Goal: Information Seeking & Learning: Check status

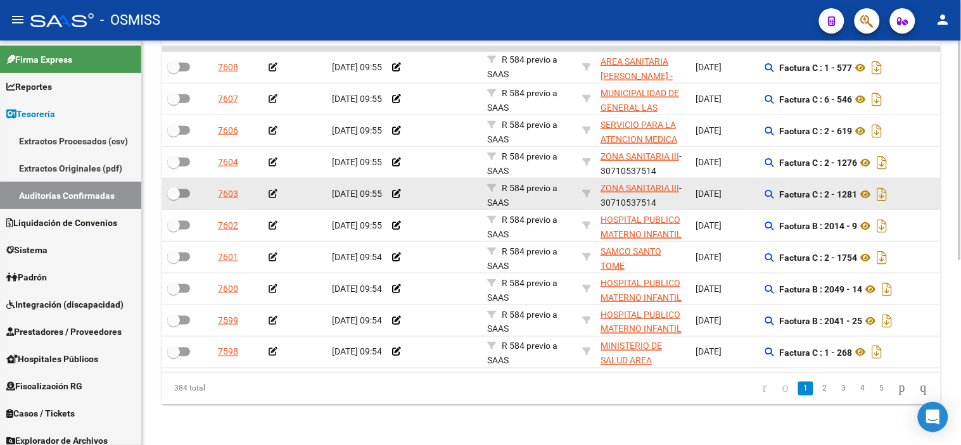
scroll to position [59, 0]
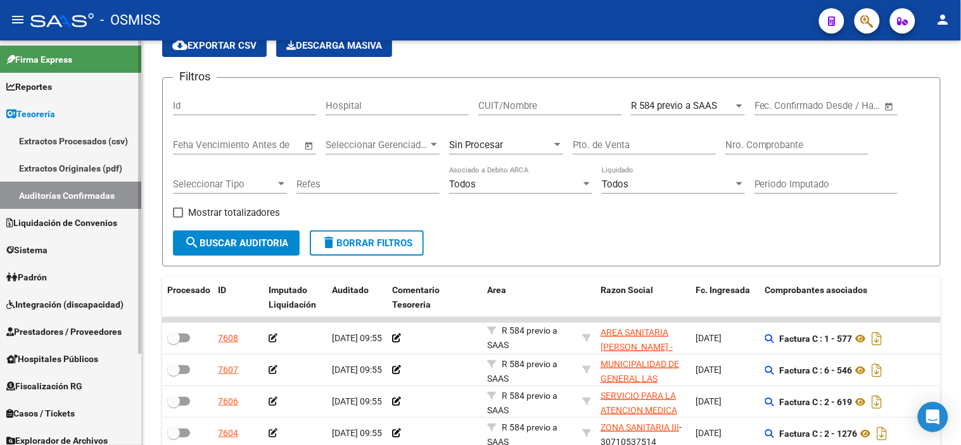
click at [85, 325] on span "Prestadores / Proveedores" at bounding box center [63, 332] width 115 height 14
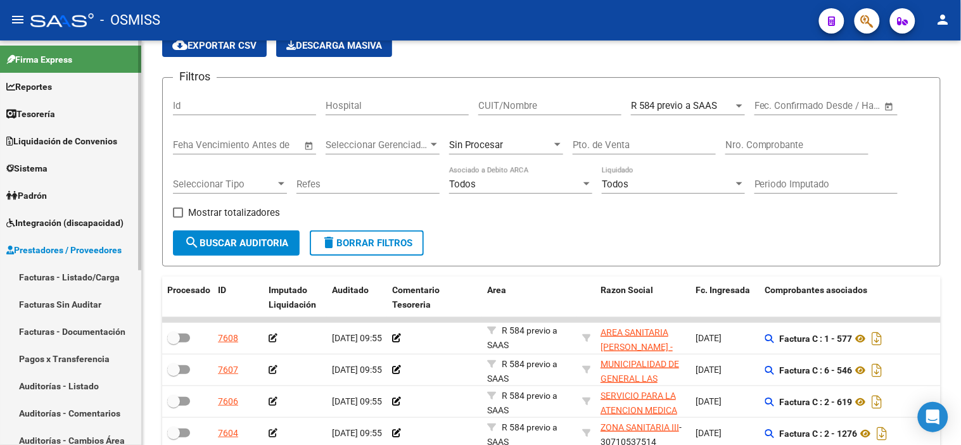
click at [103, 263] on link "Facturas - Listado/Carga" at bounding box center [70, 276] width 141 height 27
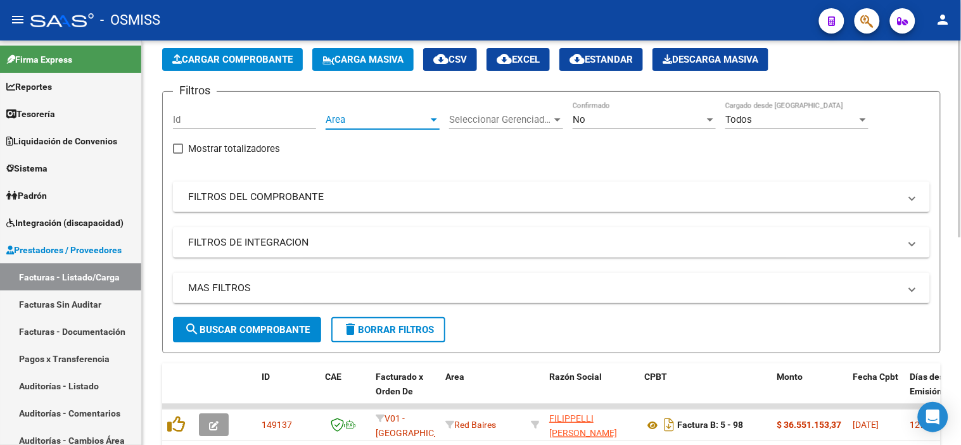
click at [352, 118] on span "Area" at bounding box center [376, 119] width 103 height 11
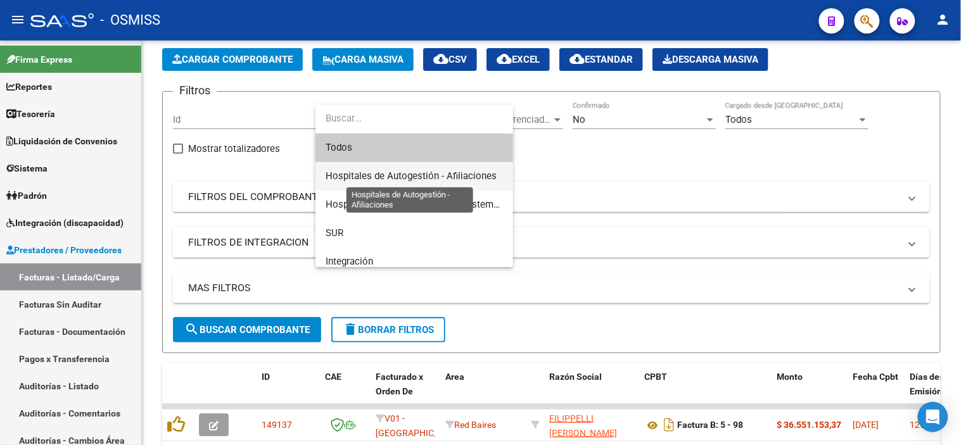
click at [414, 173] on span "Hospitales de Autogestión - Afiliaciones" at bounding box center [410, 175] width 171 height 11
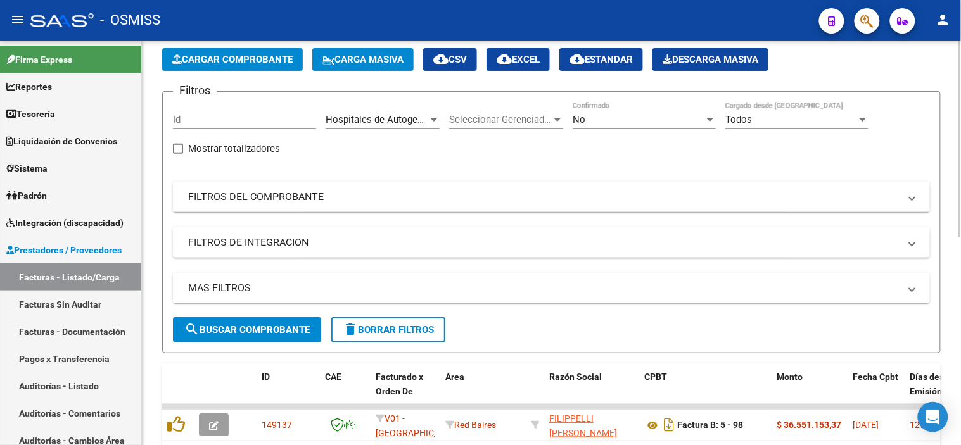
click at [473, 279] on mat-expansion-panel-header "MAS FILTROS" at bounding box center [551, 288] width 757 height 30
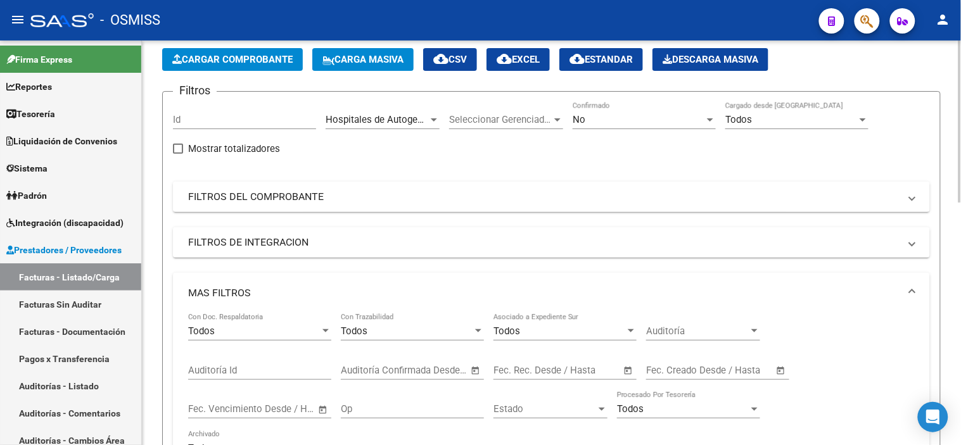
click at [506, 365] on input "text" at bounding box center [576, 370] width 61 height 11
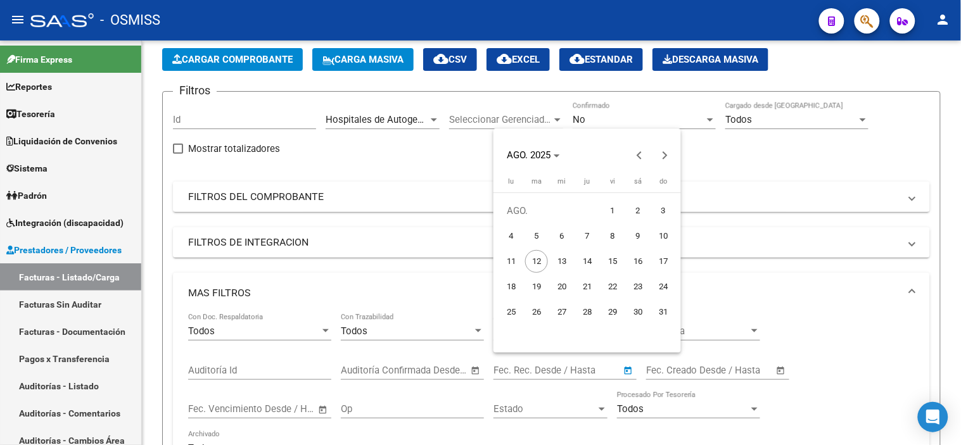
click at [506, 256] on span "11" at bounding box center [511, 261] width 23 height 23
type input "11/8/2025"
click at [506, 256] on span "11" at bounding box center [511, 261] width 23 height 23
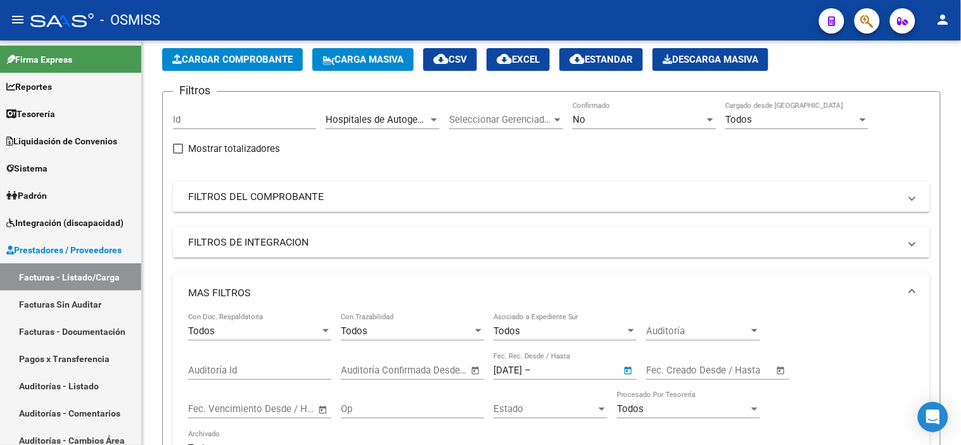
type input "11/8/2025"
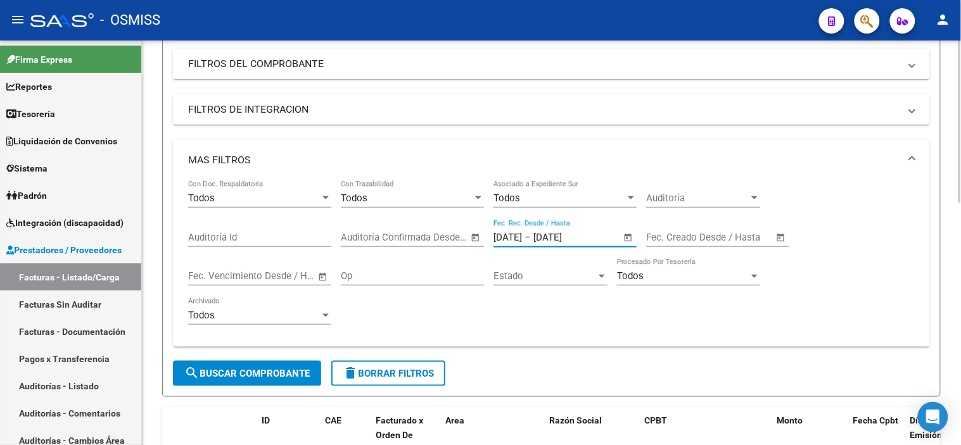
scroll to position [199, 0]
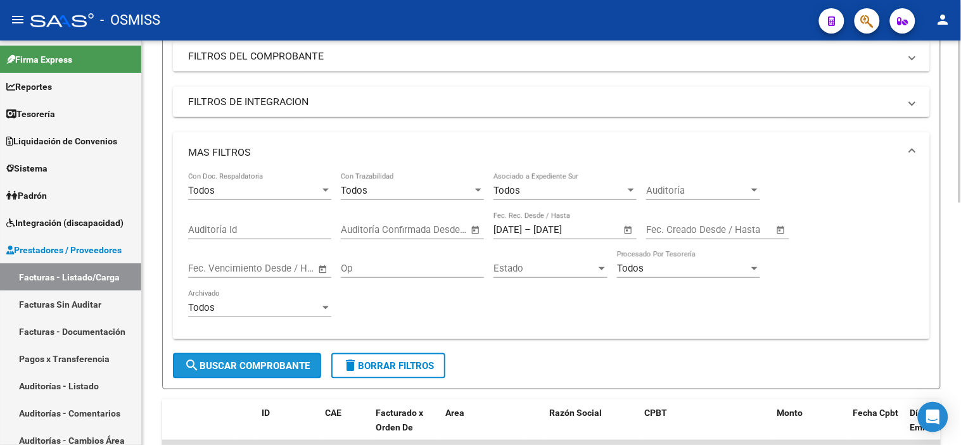
click at [235, 370] on span "search Buscar Comprobante" at bounding box center [246, 365] width 125 height 11
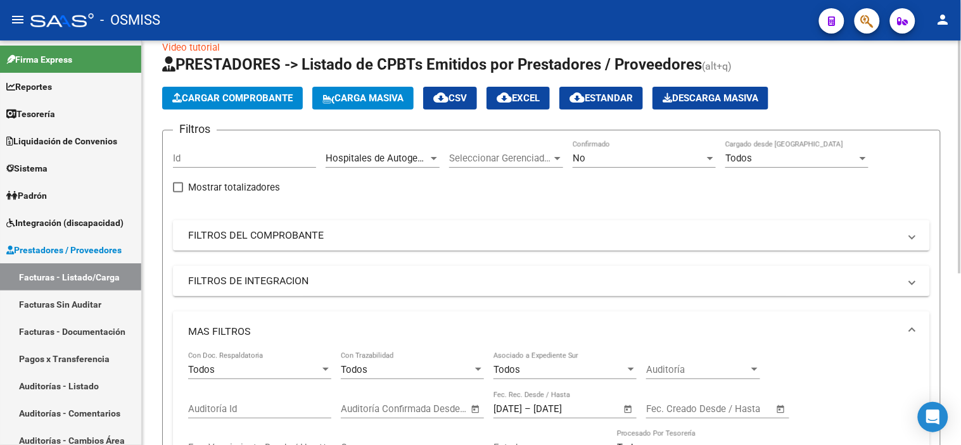
scroll to position [16, 0]
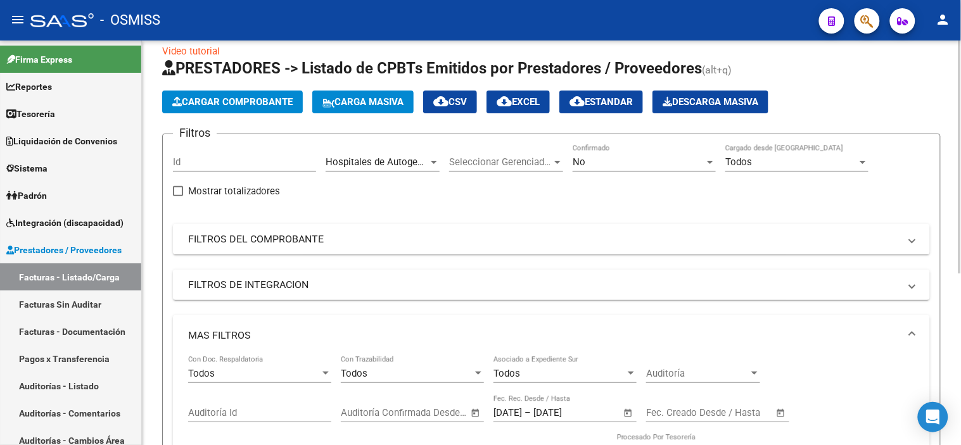
click at [506, 158] on div "No" at bounding box center [638, 161] width 132 height 11
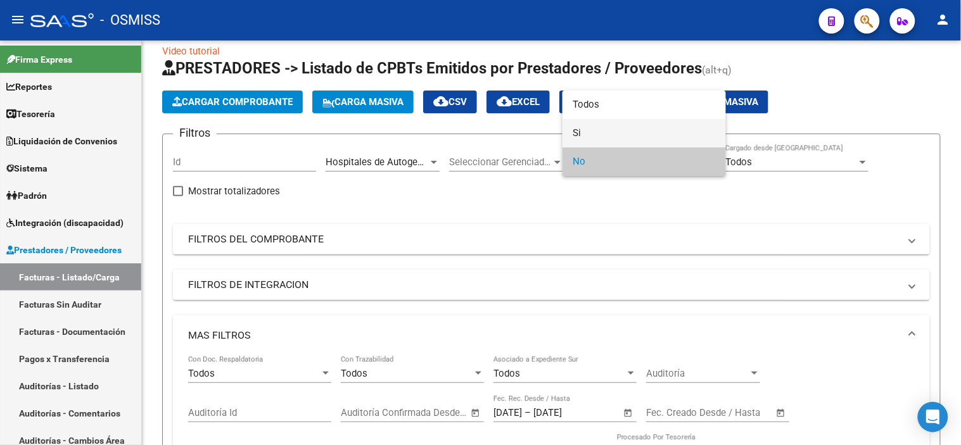
click at [506, 137] on span "Si" at bounding box center [643, 133] width 143 height 28
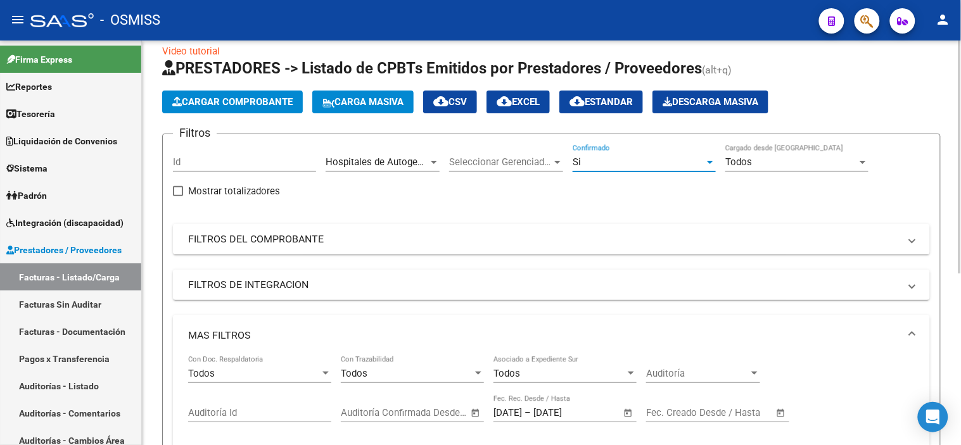
scroll to position [157, 0]
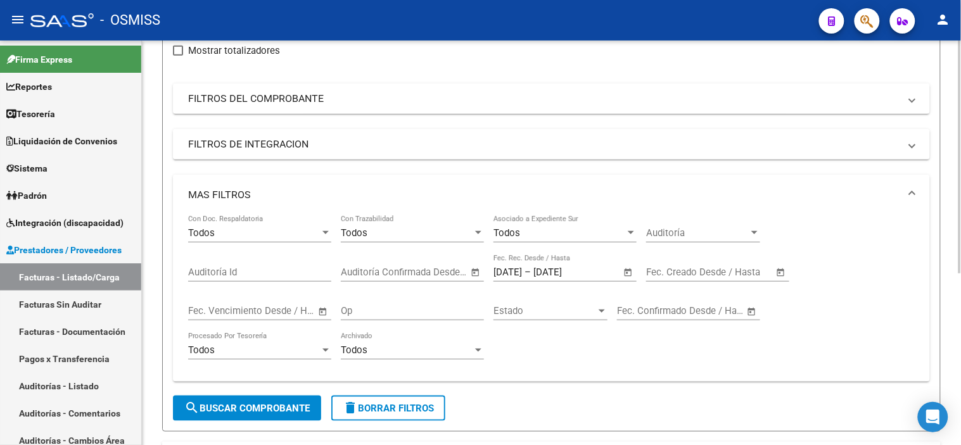
click at [280, 415] on button "search Buscar Comprobante" at bounding box center [247, 408] width 148 height 25
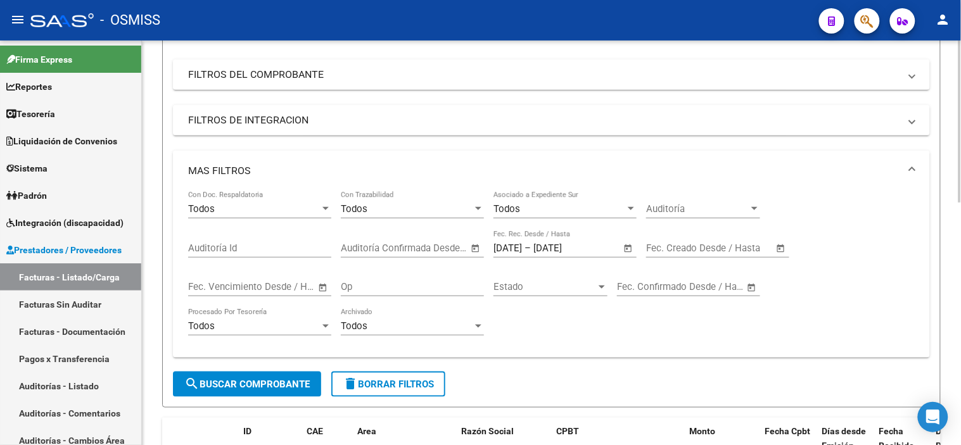
scroll to position [0, 0]
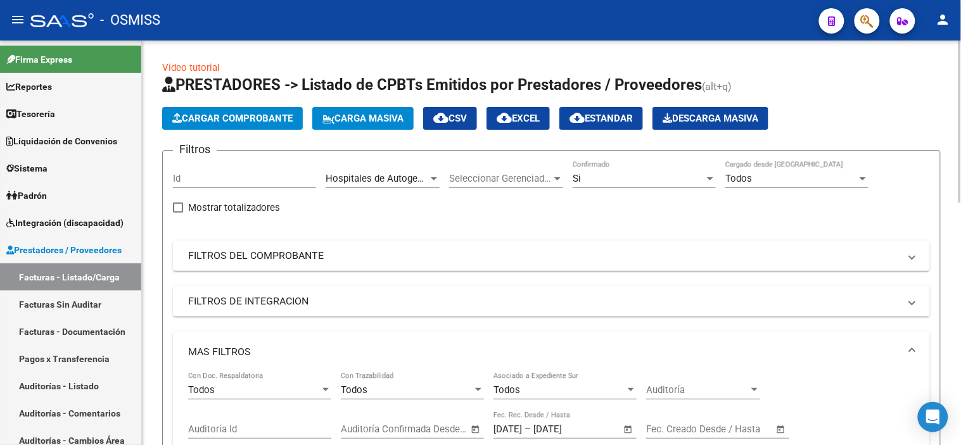
click at [506, 115] on mat-icon "cloud_download" at bounding box center [503, 117] width 15 height 15
click at [407, 168] on div "Hospitales de Autogestión - Afiliaciones Area" at bounding box center [382, 174] width 114 height 27
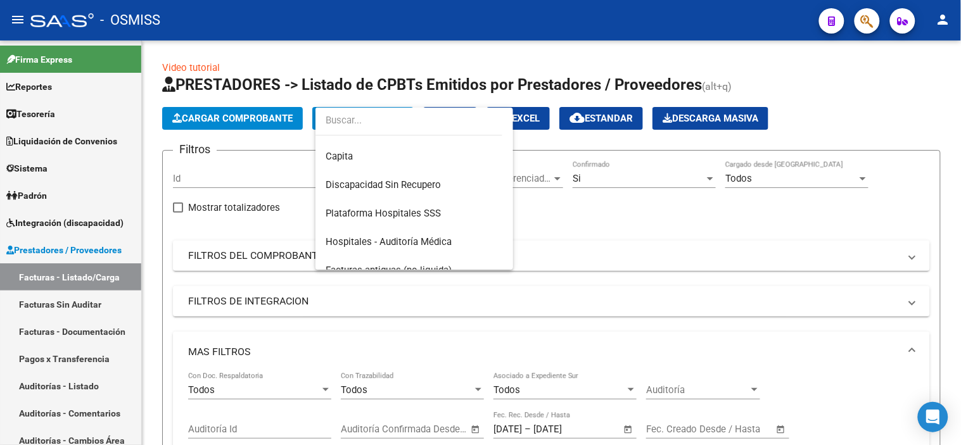
scroll to position [211, 0]
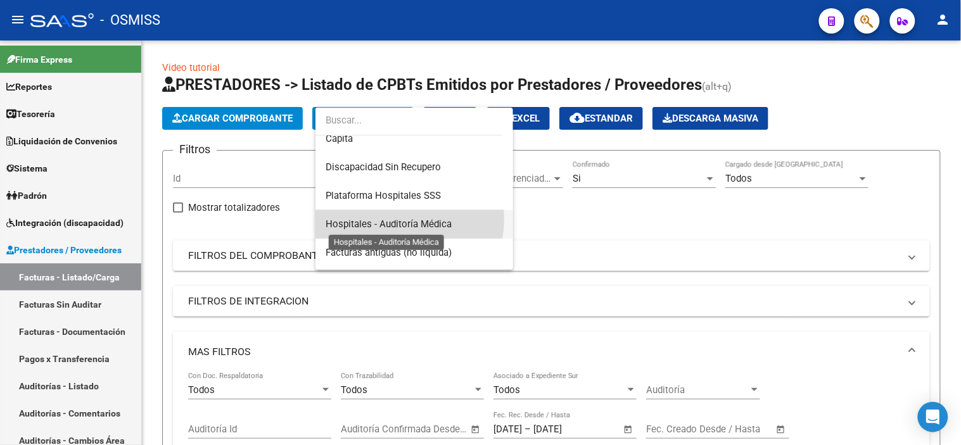
click at [398, 220] on span "Hospitales - Auditoría Médica" at bounding box center [388, 223] width 126 height 11
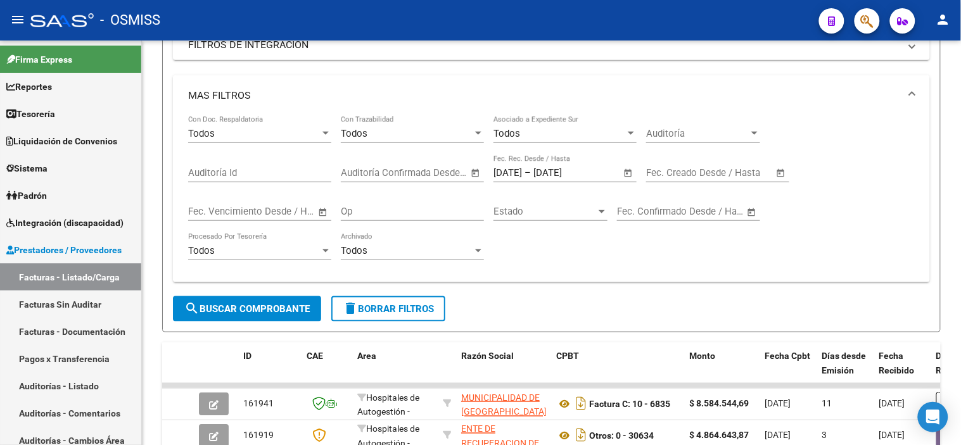
scroll to position [281, 0]
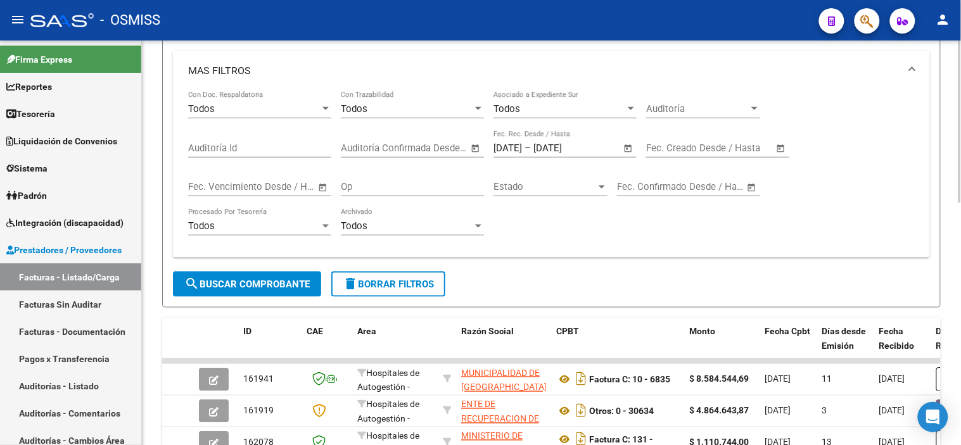
click at [285, 292] on button "search Buscar Comprobante" at bounding box center [247, 284] width 148 height 25
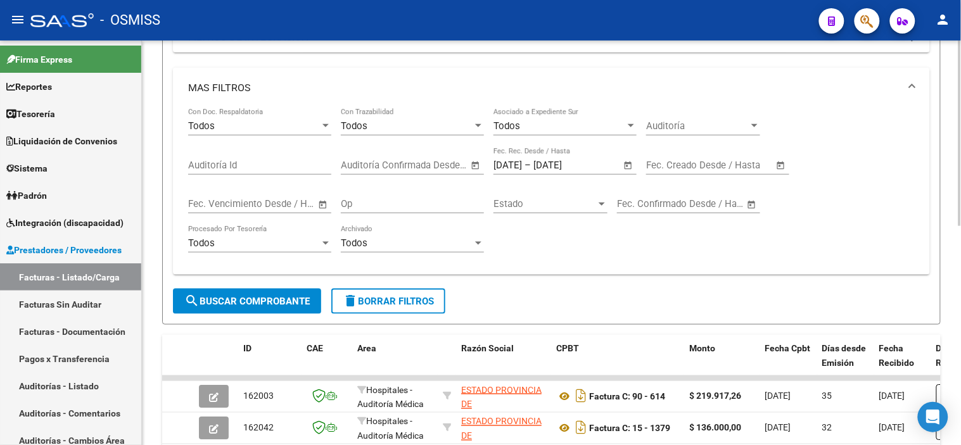
scroll to position [0, 0]
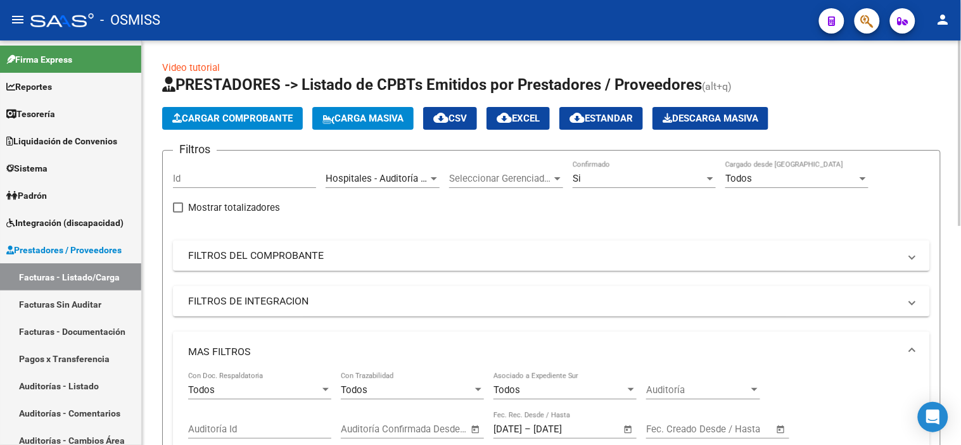
click at [506, 125] on button "cloud_download EXCEL" at bounding box center [517, 118] width 63 height 23
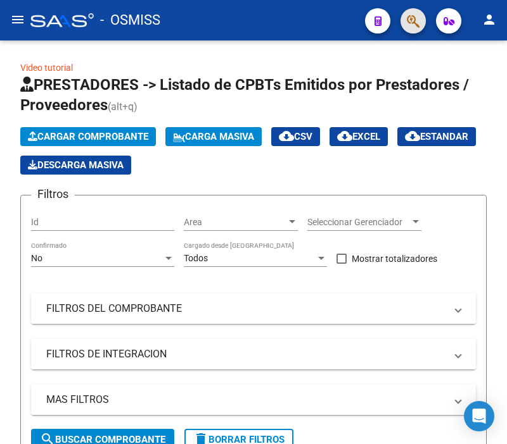
click at [403, 20] on button "button" at bounding box center [412, 20] width 25 height 25
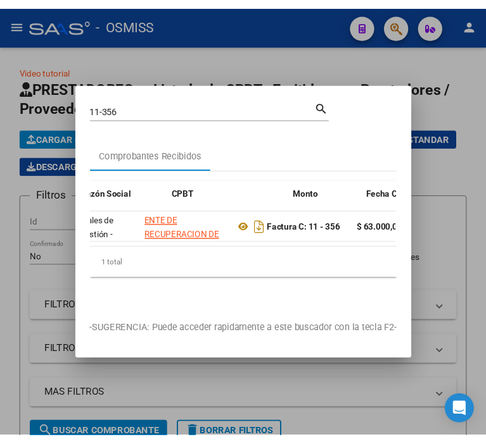
scroll to position [0, 317]
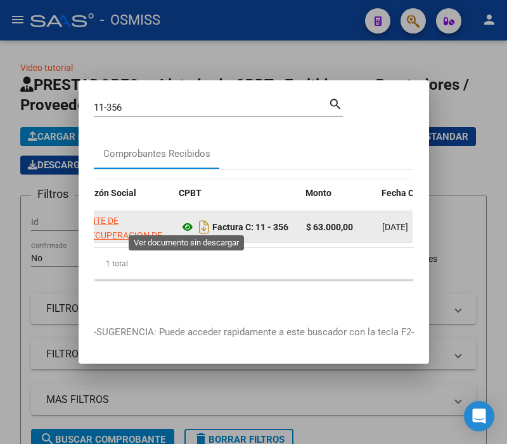
click at [184, 223] on icon at bounding box center [187, 227] width 16 height 15
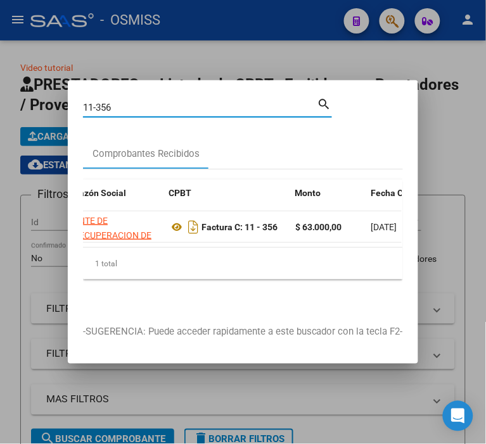
drag, startPoint x: 144, startPoint y: 104, endPoint x: -229, endPoint y: 155, distance: 376.4
click at [0, 155] on html "menu - OSMISS person Firma Express Reportes Ingresos Percibidos Análisis de tod…" at bounding box center [243, 222] width 486 height 444
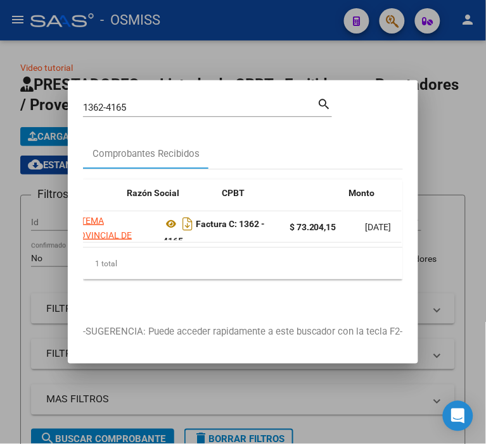
scroll to position [0, 362]
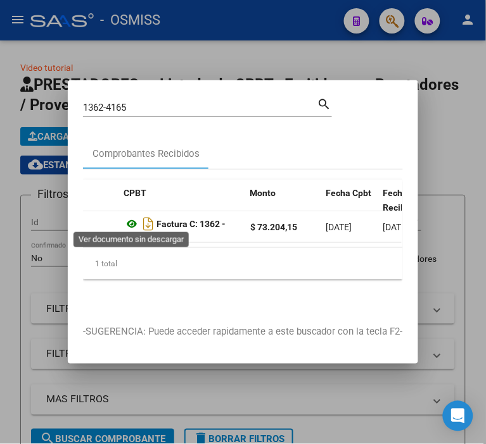
click at [134, 219] on icon at bounding box center [131, 224] width 16 height 15
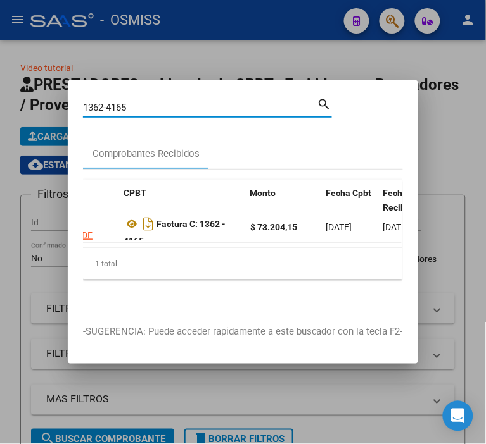
drag, startPoint x: 147, startPoint y: 102, endPoint x: 68, endPoint y: 104, distance: 78.5
click at [68, 104] on mat-dialog-content "1362-4165 Buscar (apellido, dni, cuil, nro traspaso, cuit, obra social) search …" at bounding box center [243, 203] width 350 height 215
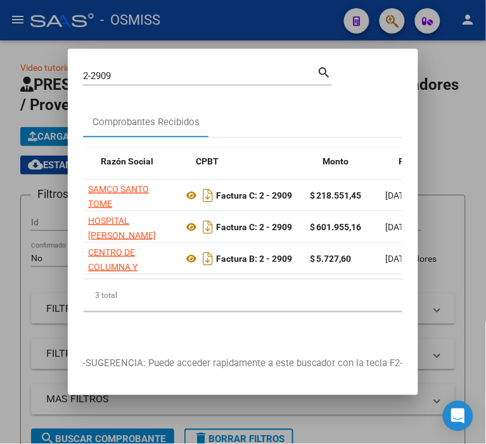
scroll to position [0, 289]
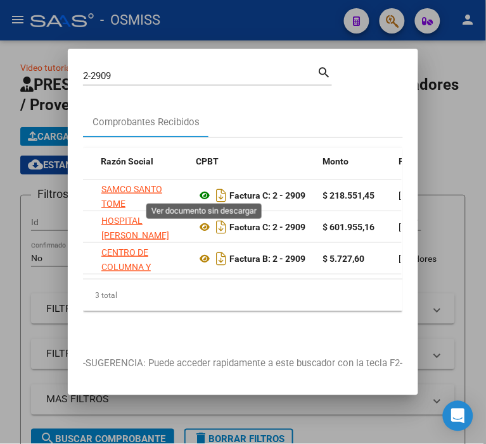
click at [203, 190] on icon at bounding box center [204, 195] width 16 height 15
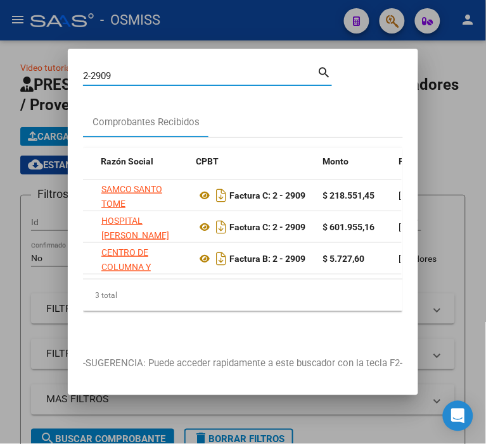
drag, startPoint x: 123, startPoint y: 68, endPoint x: -17, endPoint y: 71, distance: 140.0
click at [0, 71] on html "menu - OSMISS person Firma Express Reportes Ingresos Percibidos Análisis de tod…" at bounding box center [243, 222] width 486 height 444
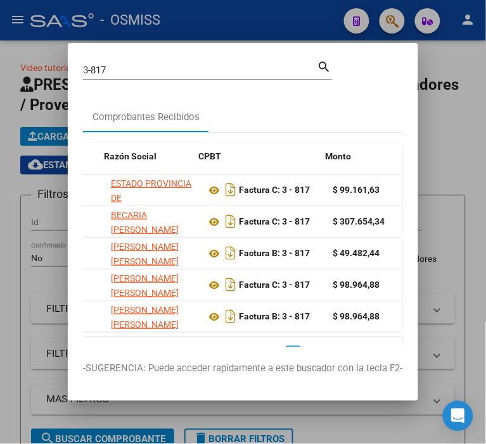
drag, startPoint x: 146, startPoint y: 205, endPoint x: 182, endPoint y: 206, distance: 36.7
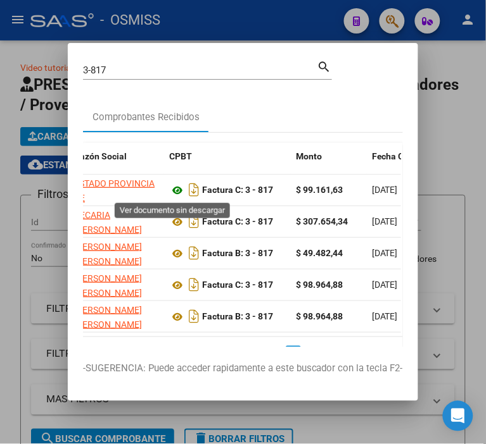
click at [170, 190] on icon at bounding box center [177, 190] width 16 height 15
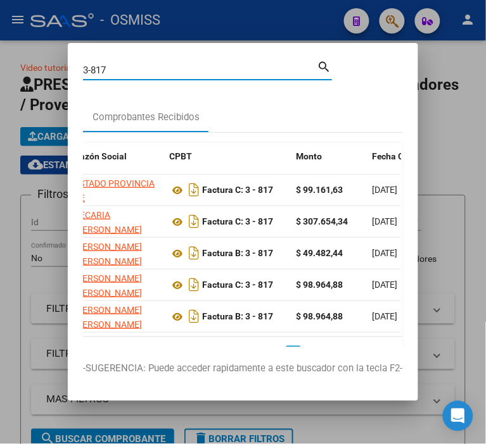
drag, startPoint x: 110, startPoint y: 70, endPoint x: 28, endPoint y: 83, distance: 83.4
click at [28, 83] on div "3-817 Buscar (apellido, dni, cuil, nro traspaso, cuit, obra social) search Comp…" at bounding box center [243, 222] width 486 height 444
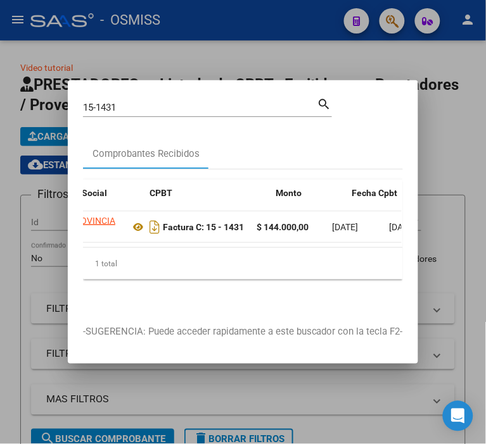
scroll to position [0, 336]
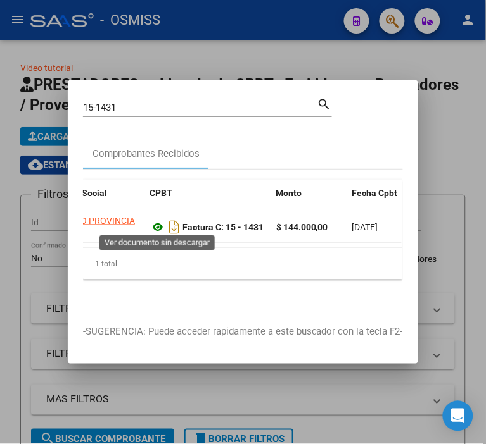
click at [156, 224] on icon at bounding box center [157, 227] width 16 height 15
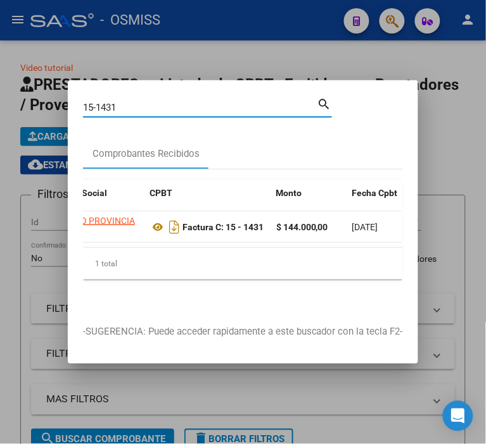
drag, startPoint x: 138, startPoint y: 103, endPoint x: -6, endPoint y: 103, distance: 143.7
click at [0, 103] on html "menu - OSMISS person Firma Express Reportes Ingresos Percibidos Análisis de tod…" at bounding box center [243, 222] width 486 height 444
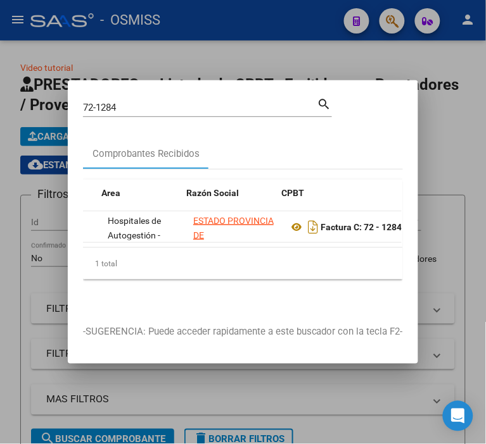
scroll to position [0, 211]
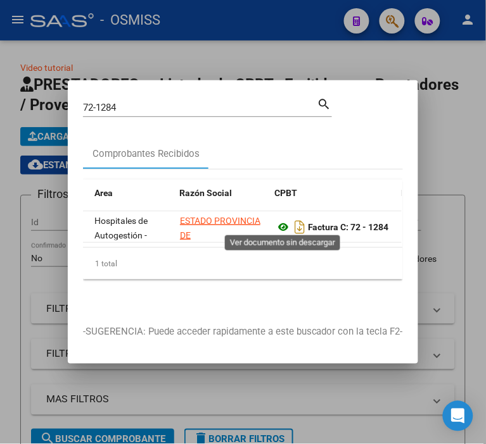
click at [286, 223] on icon at bounding box center [283, 227] width 16 height 15
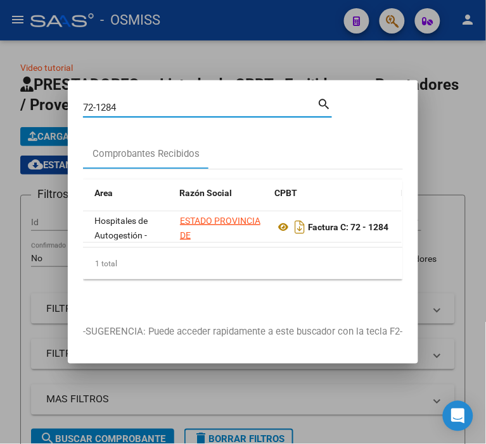
drag, startPoint x: 173, startPoint y: 101, endPoint x: 68, endPoint y: 110, distance: 104.8
click at [68, 110] on mat-dialog-content "72-1284 Buscar (apellido, dni, cuil, nro traspaso, cuit, obra social) search Co…" at bounding box center [243, 203] width 350 height 215
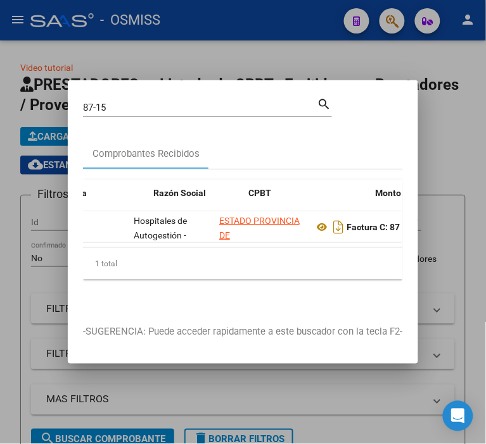
scroll to position [0, 283]
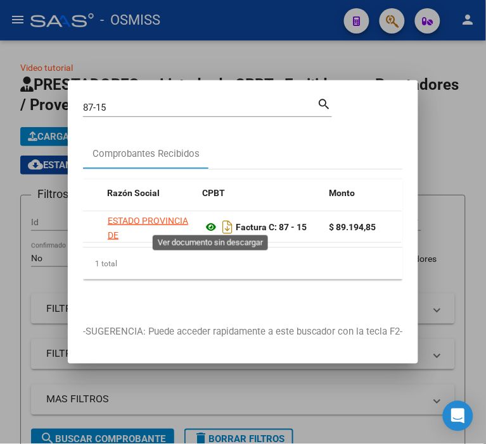
click at [205, 223] on icon at bounding box center [211, 227] width 16 height 15
drag, startPoint x: 159, startPoint y: 110, endPoint x: 45, endPoint y: 123, distance: 114.7
click at [45, 123] on div "87-15 Buscar (apellido, dni, cuil, nro traspaso, cuit, obra social) search Comp…" at bounding box center [243, 222] width 486 height 444
click at [119, 102] on input "87-15" at bounding box center [200, 107] width 234 height 11
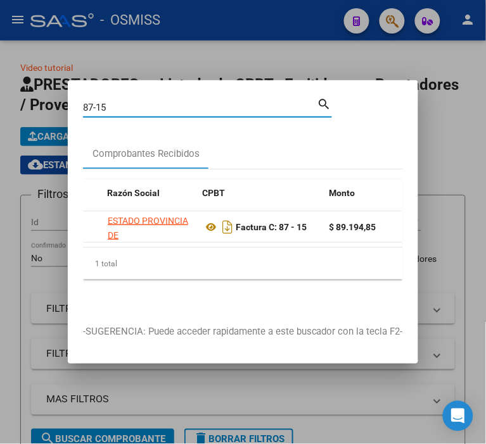
drag, startPoint x: 119, startPoint y: 96, endPoint x: -70, endPoint y: 123, distance: 191.2
click at [0, 123] on html "menu - OSMISS person Firma Express Reportes Ingresos Percibidos Análisis de tod…" at bounding box center [243, 222] width 486 height 444
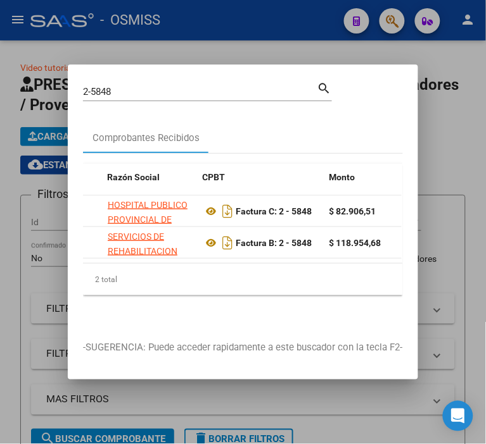
scroll to position [0, 296]
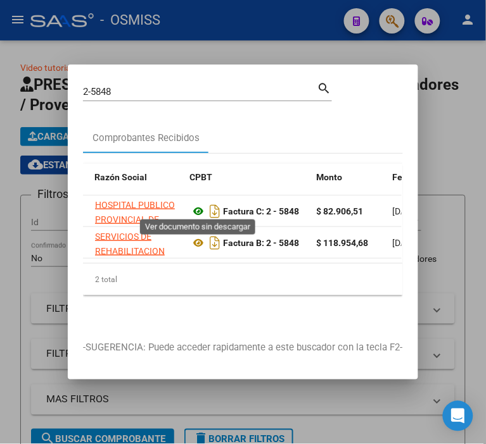
click at [196, 205] on icon at bounding box center [198, 211] width 16 height 15
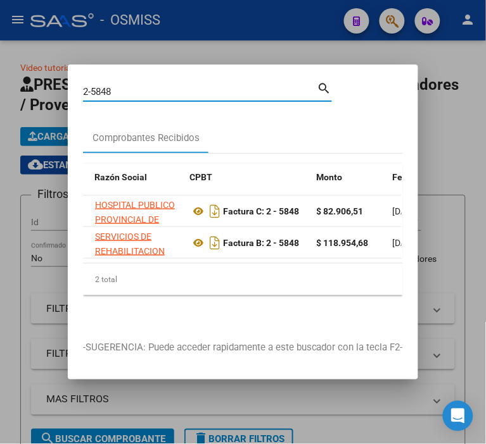
drag, startPoint x: 148, startPoint y: 81, endPoint x: -84, endPoint y: 93, distance: 231.4
click at [0, 93] on html "menu - OSMISS person Firma Express Reportes Ingresos Percibidos Análisis de tod…" at bounding box center [243, 222] width 486 height 444
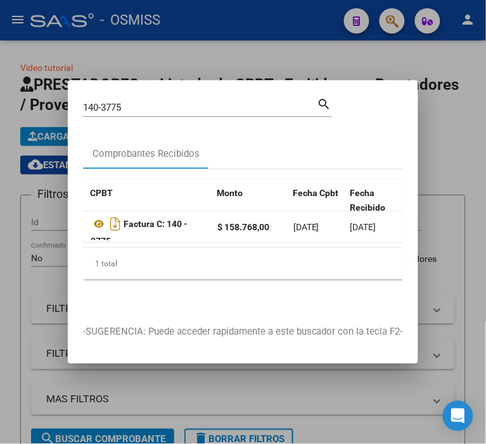
scroll to position [0, 362]
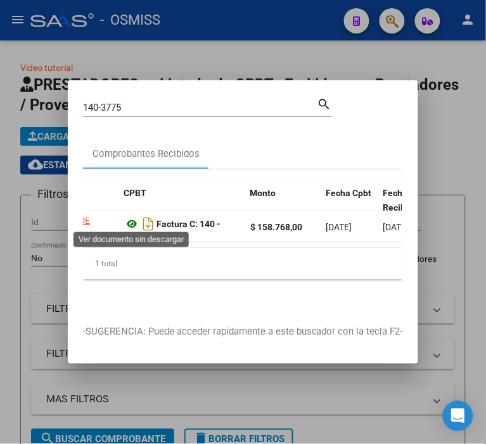
click at [136, 220] on icon at bounding box center [131, 224] width 16 height 15
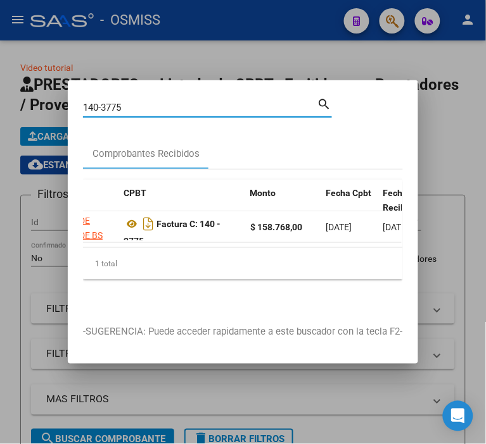
drag, startPoint x: 146, startPoint y: 106, endPoint x: 81, endPoint y: 106, distance: 64.6
click at [57, 111] on div "140-3775 Buscar (apellido, dni, cuil, nro traspaso, cuit, obra social) search C…" at bounding box center [243, 222] width 486 height 444
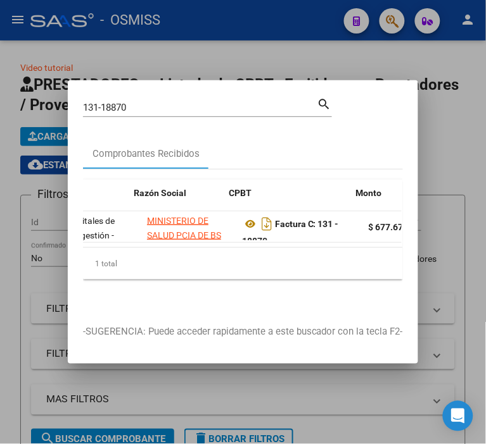
scroll to position [0, 263]
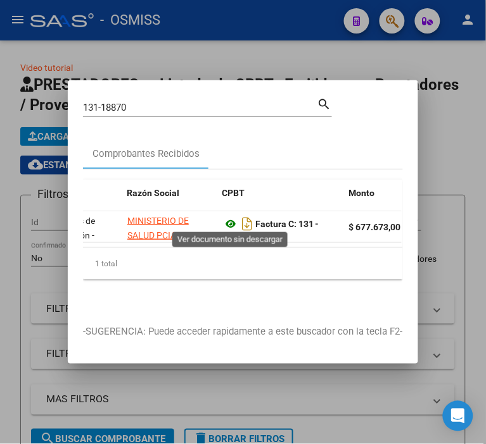
click at [229, 220] on icon at bounding box center [230, 224] width 16 height 15
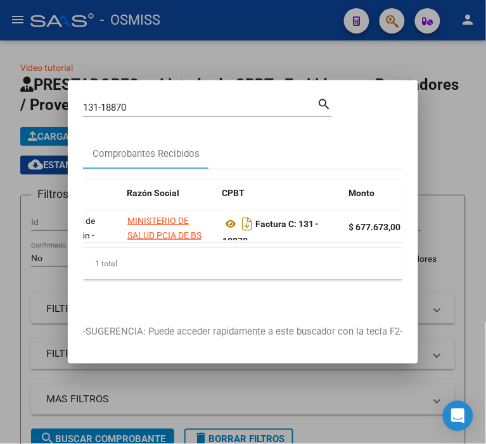
click at [140, 102] on input "131-18870" at bounding box center [200, 107] width 234 height 11
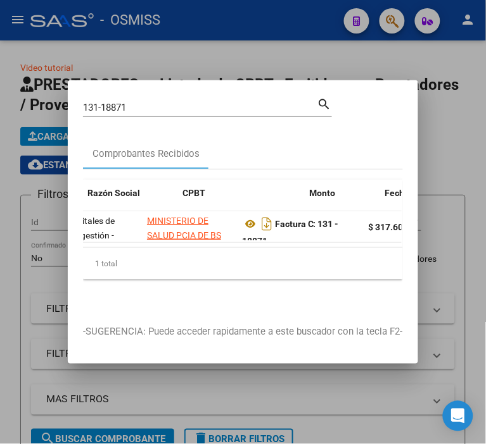
scroll to position [0, 336]
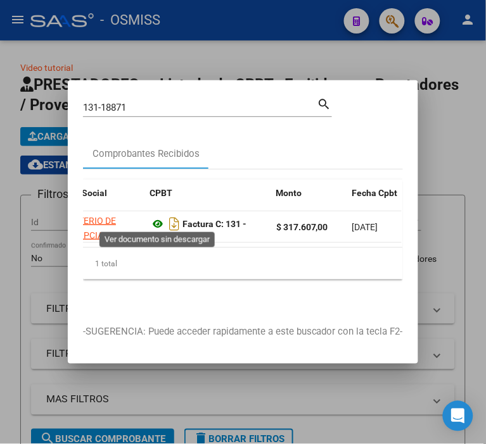
click at [156, 218] on icon at bounding box center [157, 224] width 16 height 15
click at [141, 103] on input "131-18871" at bounding box center [200, 107] width 234 height 11
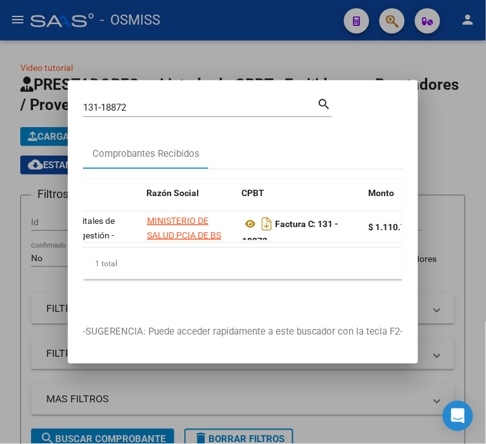
scroll to position [0, 256]
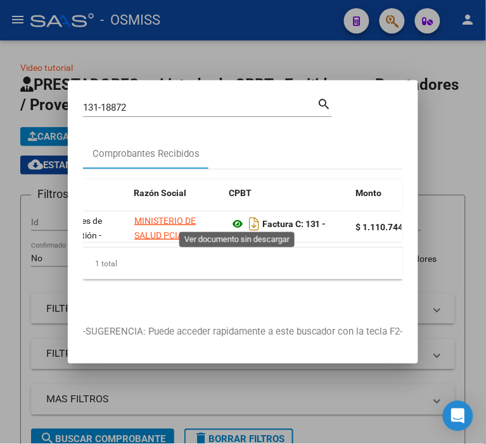
click at [239, 220] on icon at bounding box center [237, 224] width 16 height 15
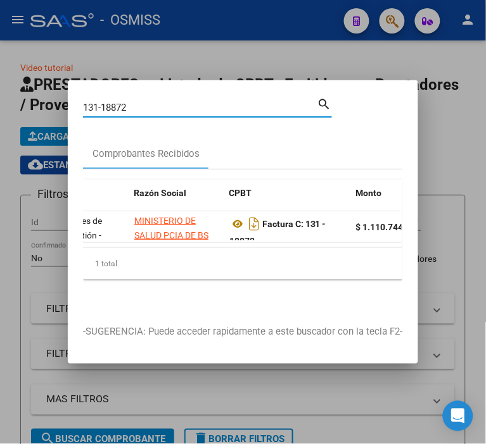
drag, startPoint x: 160, startPoint y: 104, endPoint x: -13, endPoint y: 100, distance: 172.3
click at [0, 100] on html "menu - OSMISS person Firma Express Reportes Ingresos Percibidos Análisis de tod…" at bounding box center [243, 222] width 486 height 444
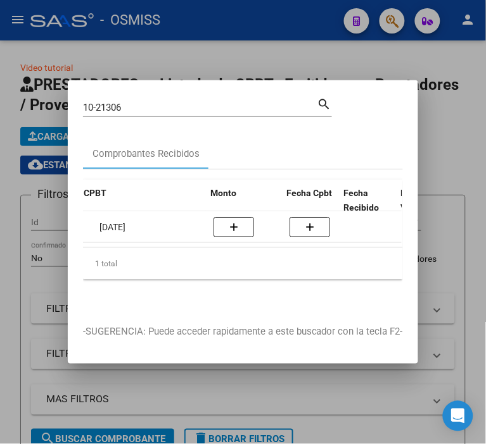
scroll to position [0, 395]
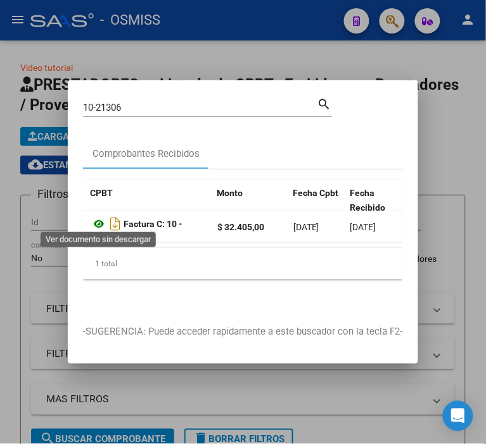
click at [96, 218] on icon at bounding box center [99, 224] width 16 height 15
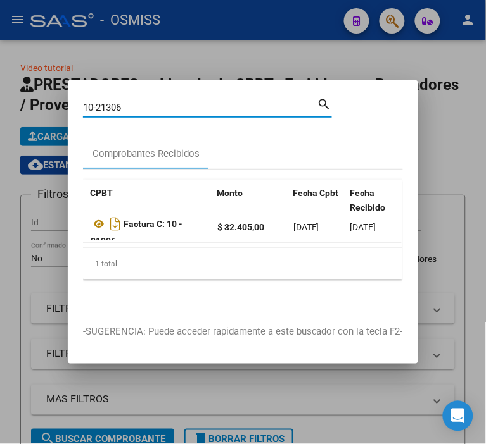
drag, startPoint x: 203, startPoint y: 98, endPoint x: -54, endPoint y: 116, distance: 258.3
click at [0, 116] on html "menu - OSMISS person Firma Express Reportes Ingresos Percibidos Análisis de tod…" at bounding box center [243, 222] width 486 height 444
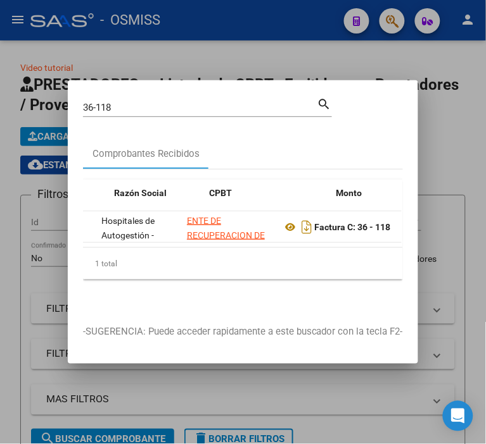
scroll to position [0, 276]
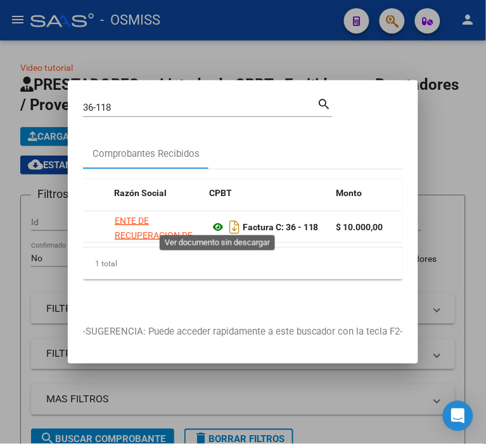
click at [217, 220] on icon at bounding box center [218, 227] width 16 height 15
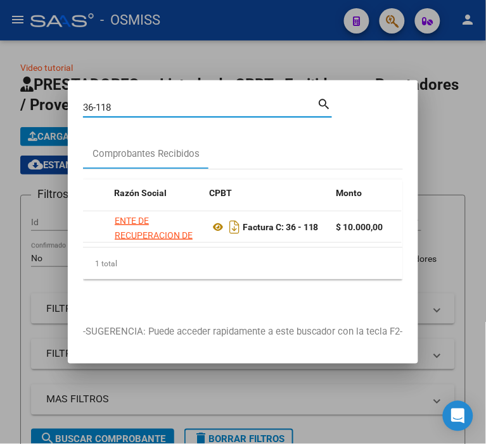
drag, startPoint x: 123, startPoint y: 98, endPoint x: 80, endPoint y: 108, distance: 45.0
click at [80, 108] on mat-dialog-content "36-118 Buscar (apellido, dni, cuil, nro traspaso, cuit, obra social) search Com…" at bounding box center [243, 203] width 350 height 215
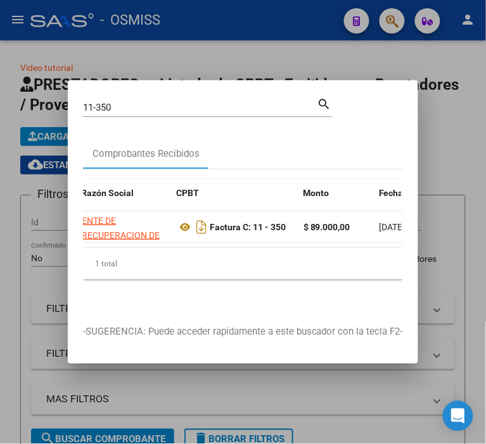
scroll to position [0, 323]
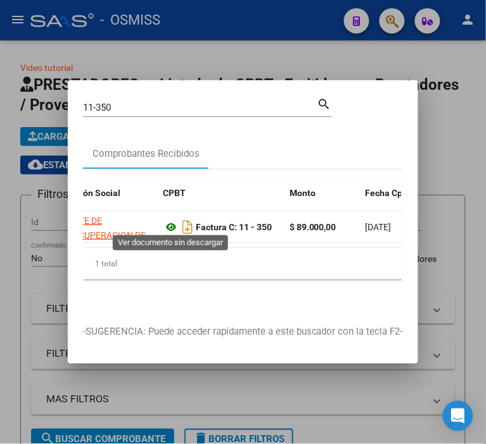
click at [172, 222] on icon at bounding box center [171, 227] width 16 height 15
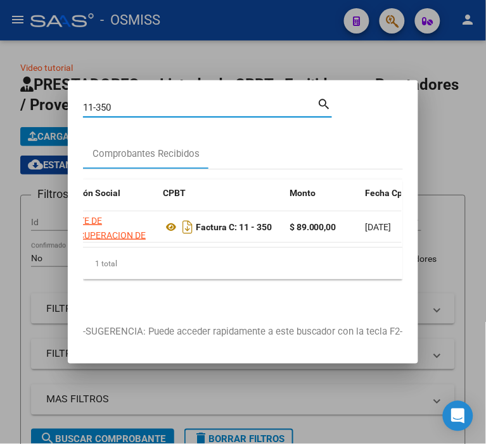
click at [149, 105] on input "11-350" at bounding box center [200, 107] width 234 height 11
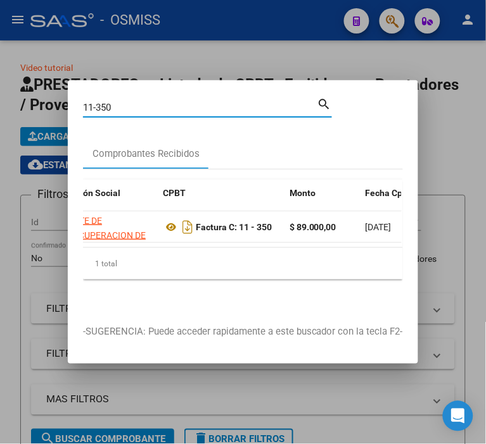
click at [149, 105] on input "11-350" at bounding box center [200, 107] width 234 height 11
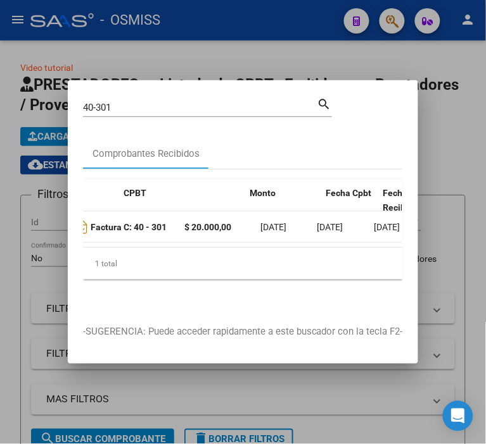
scroll to position [0, 349]
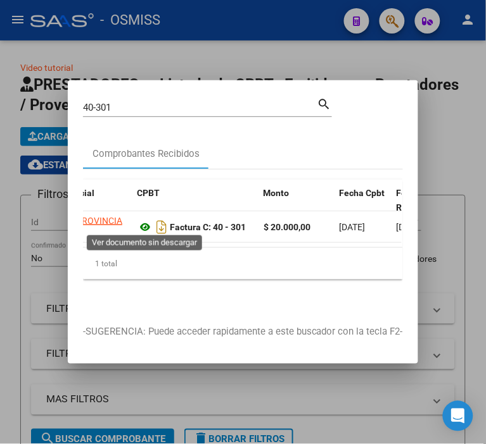
click at [147, 222] on icon at bounding box center [145, 227] width 16 height 15
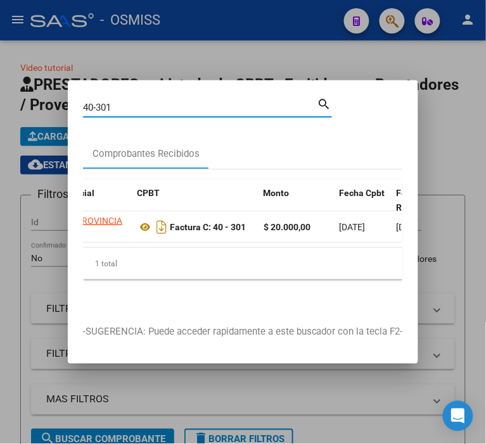
drag, startPoint x: 144, startPoint y: 104, endPoint x: -77, endPoint y: 102, distance: 220.4
click at [0, 102] on html "menu - OSMISS person Firma Express Reportes Ingresos Percibidos Análisis de tod…" at bounding box center [243, 222] width 486 height 444
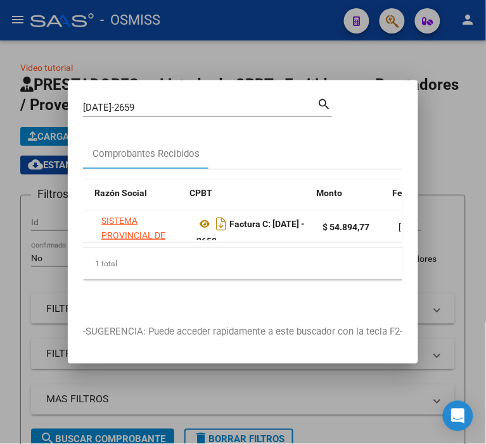
scroll to position [0, 303]
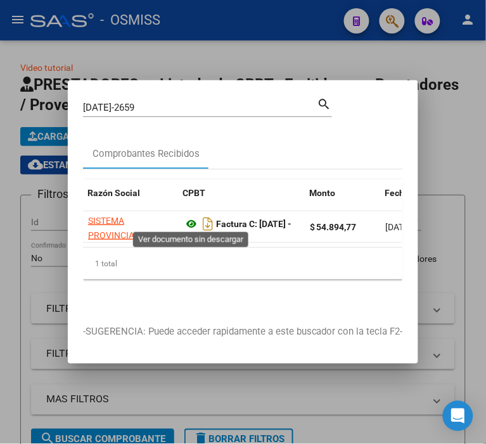
click at [188, 220] on icon at bounding box center [191, 224] width 16 height 15
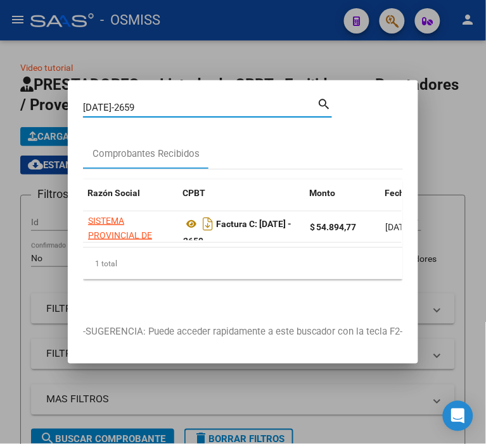
drag, startPoint x: 161, startPoint y: 100, endPoint x: 7, endPoint y: 111, distance: 154.3
click at [3, 110] on div "[DATE]-2659 Buscar (apellido, dni, cuil, nro traspaso, cuit, obra social) searc…" at bounding box center [243, 222] width 486 height 444
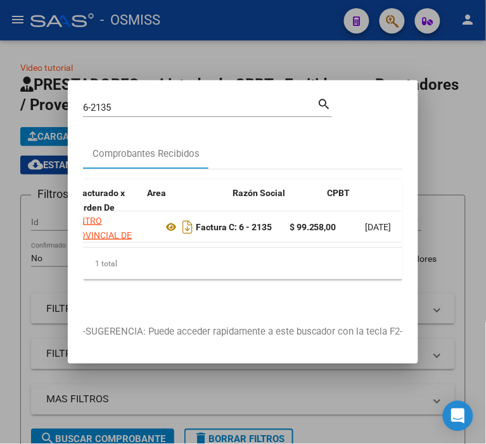
scroll to position [0, 389]
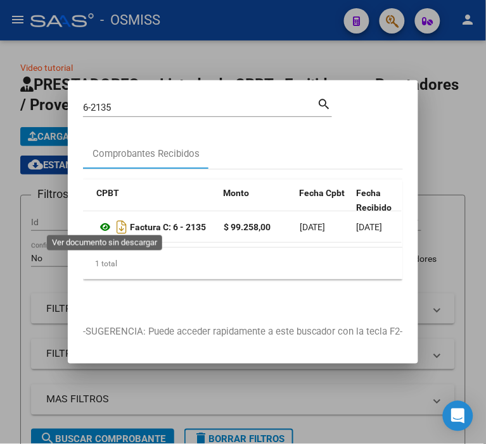
click at [103, 225] on icon at bounding box center [105, 227] width 16 height 15
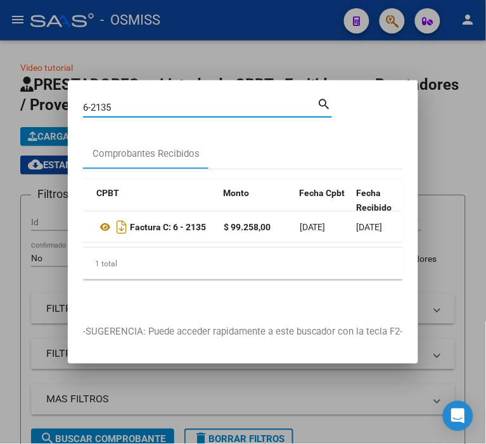
drag, startPoint x: 128, startPoint y: 100, endPoint x: 21, endPoint y: 122, distance: 109.2
click at [21, 122] on div "6-2135 Buscar (apellido, dni, cuil, nro traspaso, cuit, obra social) search Com…" at bounding box center [243, 222] width 486 height 444
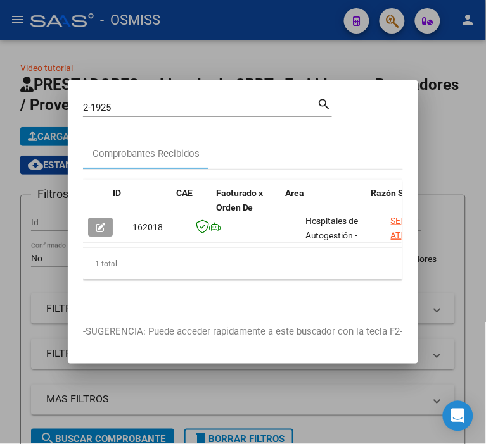
scroll to position [0, 263]
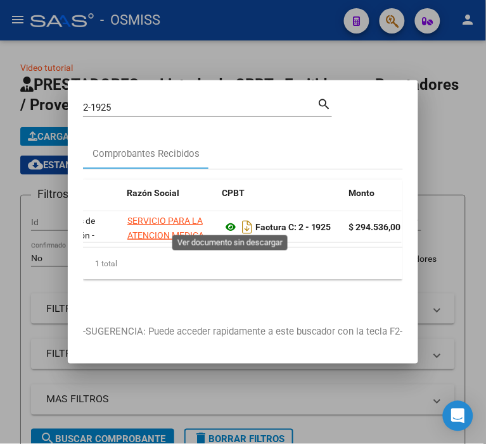
click at [230, 222] on icon at bounding box center [230, 227] width 16 height 15
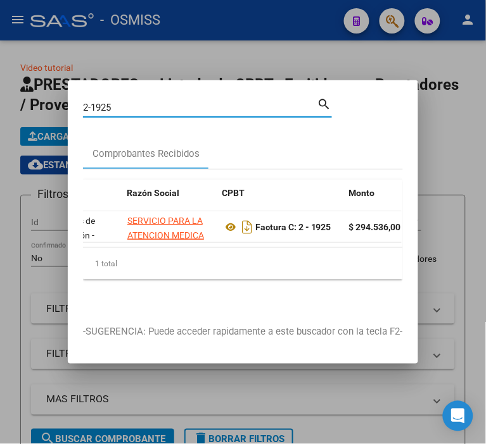
drag, startPoint x: 116, startPoint y: 105, endPoint x: 59, endPoint y: 114, distance: 57.7
click at [59, 114] on div "2-1925 Buscar (apellido, dni, cuil, nro traspaso, cuit, obra social) search Com…" at bounding box center [243, 222] width 486 height 444
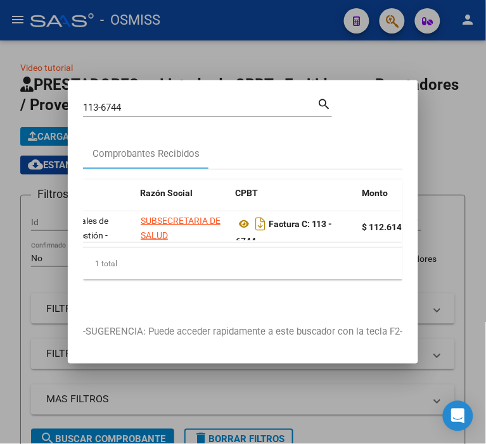
scroll to position [0, 256]
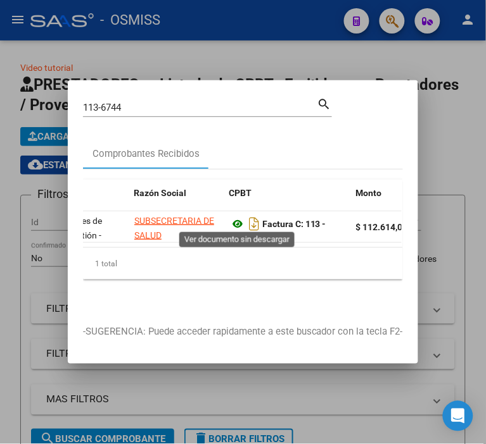
click at [234, 218] on icon at bounding box center [237, 224] width 16 height 15
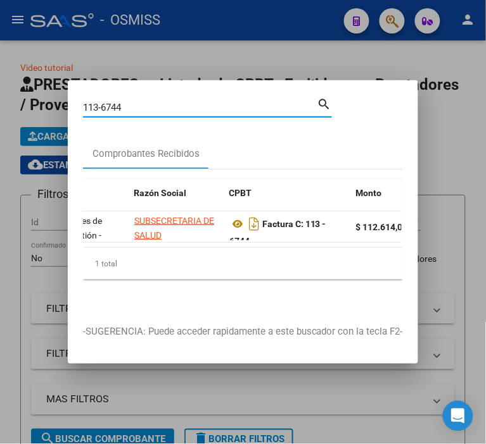
drag, startPoint x: 129, startPoint y: 100, endPoint x: 15, endPoint y: 105, distance: 114.1
click at [15, 105] on div "113-6744 Buscar (apellido, dni, cuil, nro traspaso, cuit, obra social) search C…" at bounding box center [243, 222] width 486 height 444
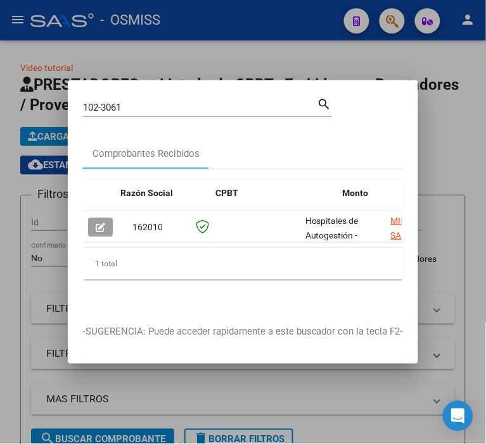
scroll to position [0, 283]
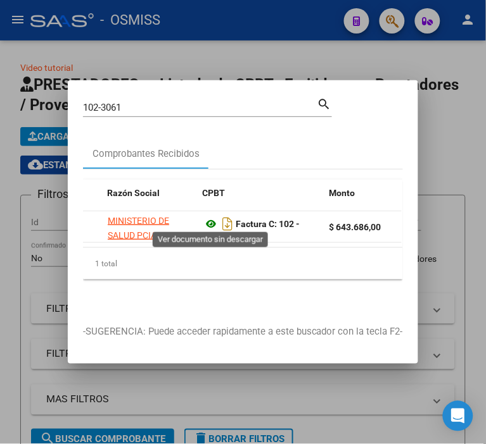
click at [206, 218] on icon at bounding box center [211, 224] width 16 height 15
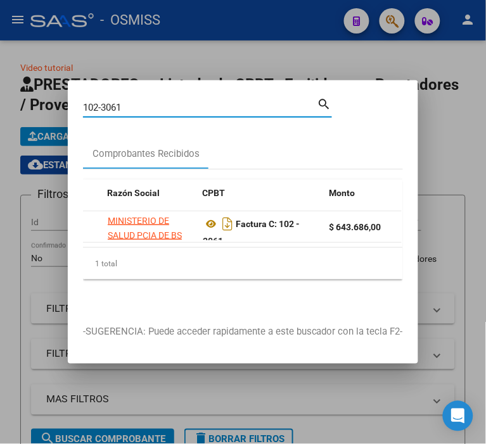
drag, startPoint x: 160, startPoint y: 104, endPoint x: -47, endPoint y: 113, distance: 207.2
click at [0, 113] on html "menu - OSMISS person Firma Express Reportes Ingresos Percibidos Análisis de tod…" at bounding box center [243, 222] width 486 height 444
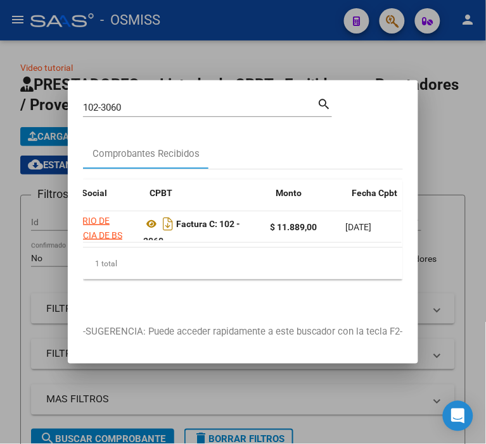
scroll to position [0, 329]
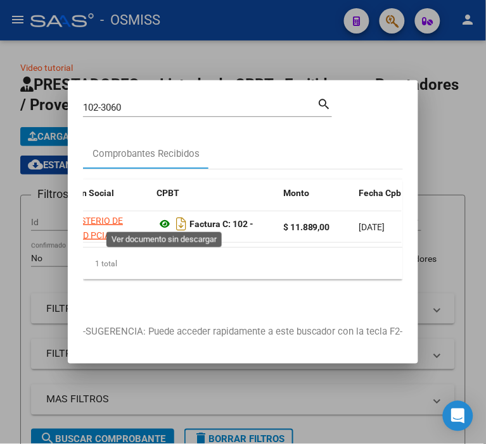
click at [161, 220] on icon at bounding box center [164, 224] width 16 height 15
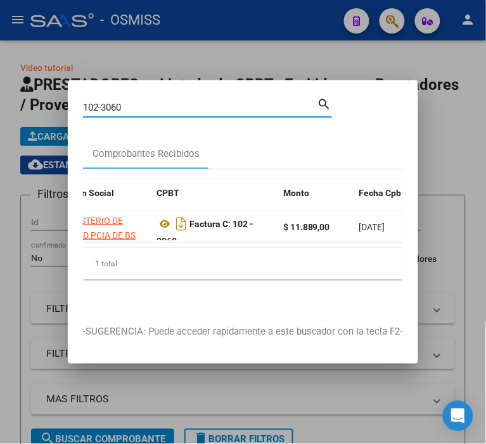
drag, startPoint x: 133, startPoint y: 103, endPoint x: -34, endPoint y: 95, distance: 167.4
click at [0, 95] on html "menu - OSMISS person Firma Express Reportes Ingresos Percibidos Análisis de tod…" at bounding box center [243, 222] width 486 height 444
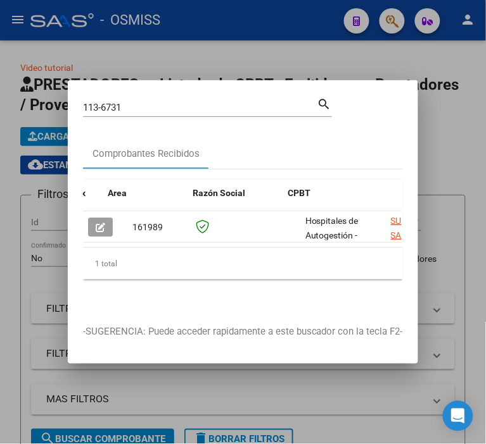
scroll to position [0, 289]
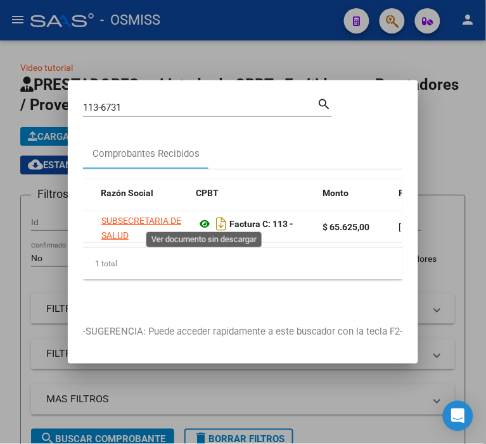
click at [203, 222] on icon at bounding box center [204, 224] width 16 height 15
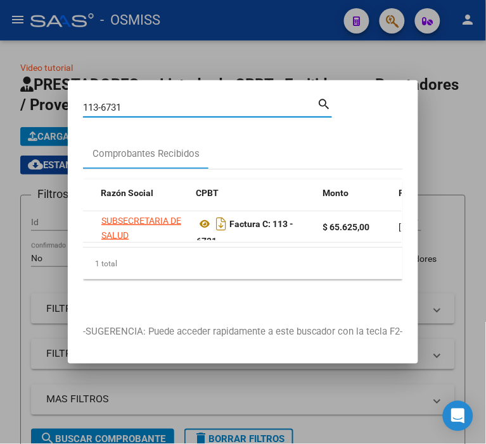
drag, startPoint x: 136, startPoint y: 102, endPoint x: 89, endPoint y: 97, distance: 47.1
click at [89, 102] on input "113-6731" at bounding box center [200, 107] width 234 height 11
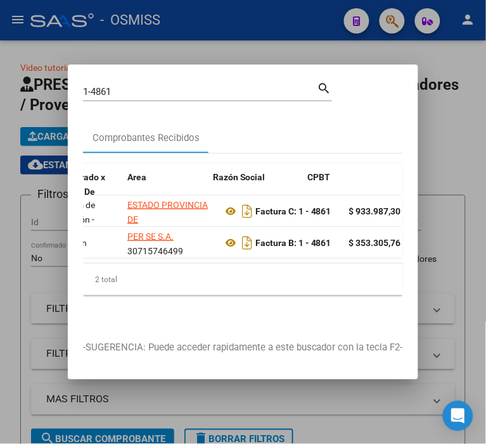
scroll to position [0, 283]
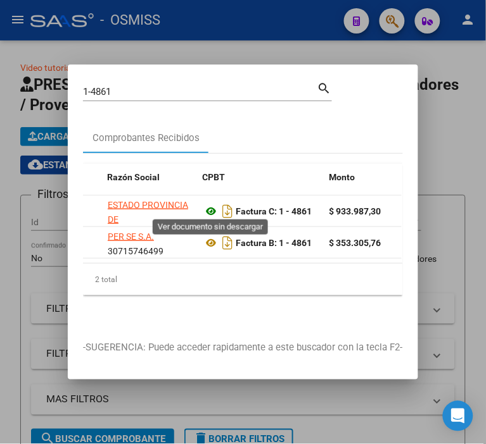
click at [212, 208] on icon at bounding box center [211, 211] width 16 height 15
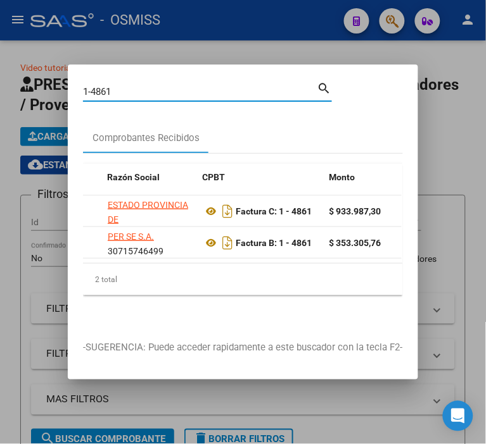
drag, startPoint x: 132, startPoint y: 85, endPoint x: 35, endPoint y: 84, distance: 96.3
click at [35, 84] on div "1-4861 Buscar (apellido, dni, cuil, nro traspaso, cuit, obra social) search Com…" at bounding box center [243, 222] width 486 height 444
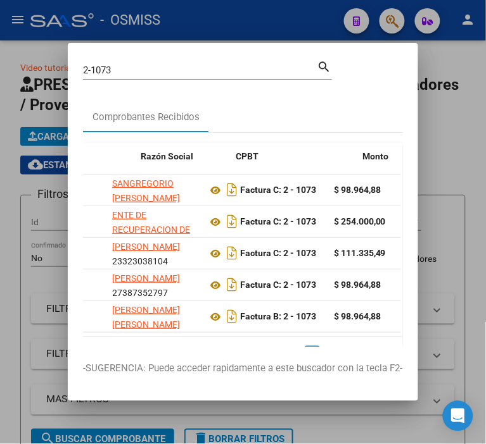
drag, startPoint x: 137, startPoint y: 253, endPoint x: 179, endPoint y: 256, distance: 42.5
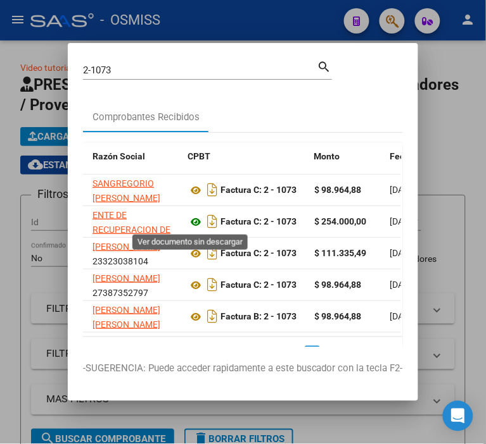
click at [187, 220] on icon at bounding box center [195, 222] width 16 height 15
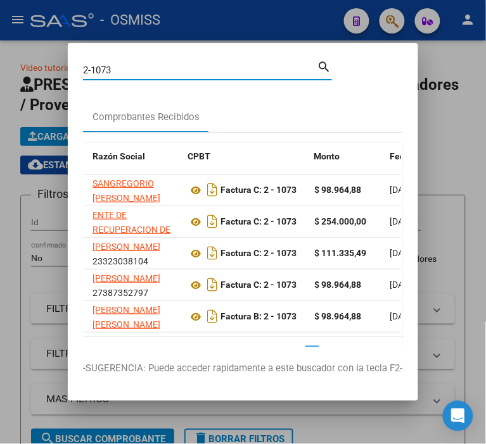
drag, startPoint x: 110, startPoint y: 70, endPoint x: 89, endPoint y: 71, distance: 20.9
click at [89, 71] on input "2-1073" at bounding box center [200, 70] width 234 height 11
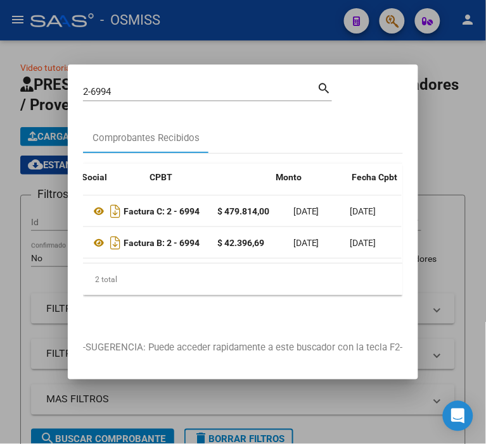
scroll to position [0, 309]
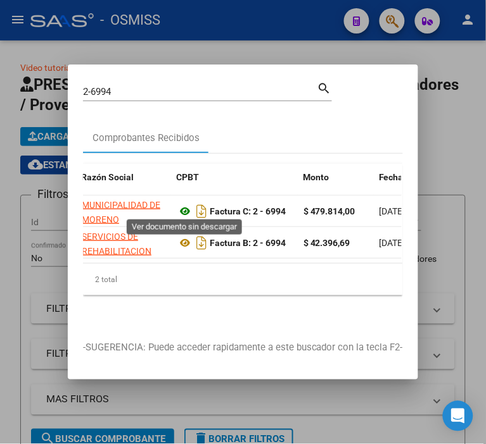
click at [182, 208] on icon at bounding box center [185, 211] width 16 height 15
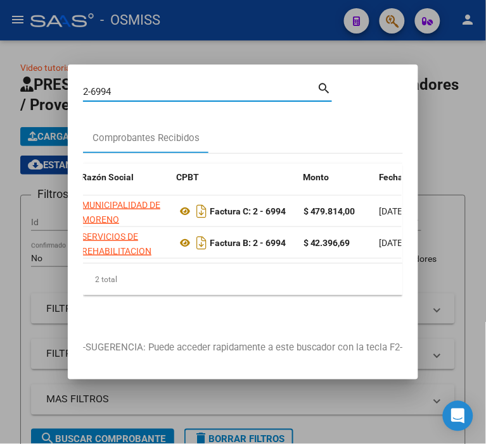
drag, startPoint x: 137, startPoint y: 86, endPoint x: 8, endPoint y: 96, distance: 130.1
click at [8, 96] on div "2-6994 Buscar (apellido, dni, cuil, nro traspaso, cuit, obra social) search Com…" at bounding box center [243, 222] width 486 height 444
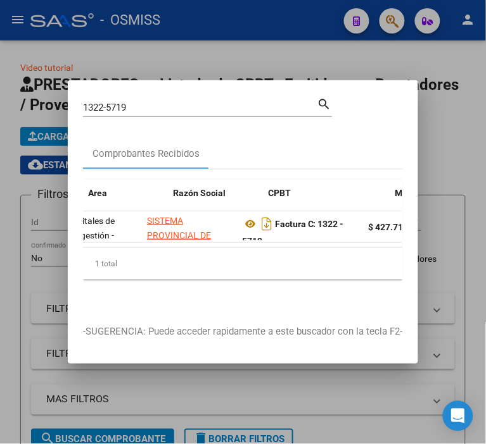
scroll to position [0, 283]
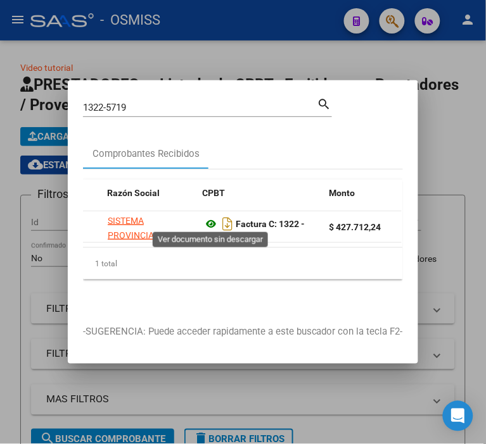
click at [212, 217] on icon at bounding box center [211, 224] width 16 height 15
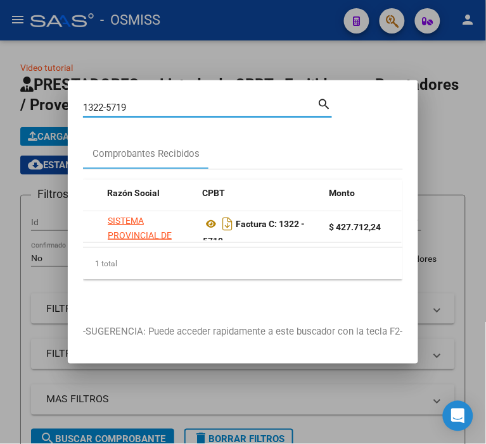
drag, startPoint x: 153, startPoint y: 101, endPoint x: 109, endPoint y: 99, distance: 43.8
click at [109, 102] on input "1322-5719" at bounding box center [200, 107] width 234 height 11
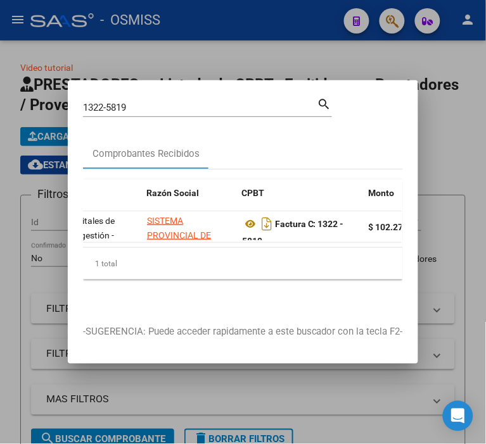
scroll to position [0, 256]
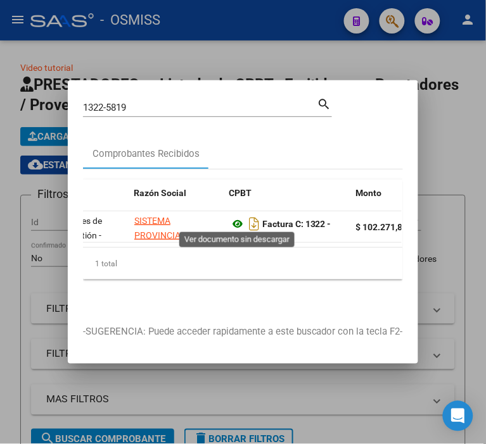
click at [241, 222] on icon at bounding box center [237, 224] width 16 height 15
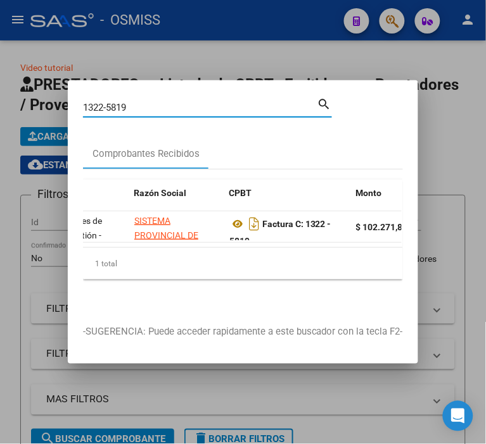
drag, startPoint x: 129, startPoint y: 98, endPoint x: -176, endPoint y: 96, distance: 305.2
click at [0, 96] on html "menu - OSMISS person Firma Express Reportes Ingresos Percibidos Análisis de tod…" at bounding box center [243, 222] width 486 height 444
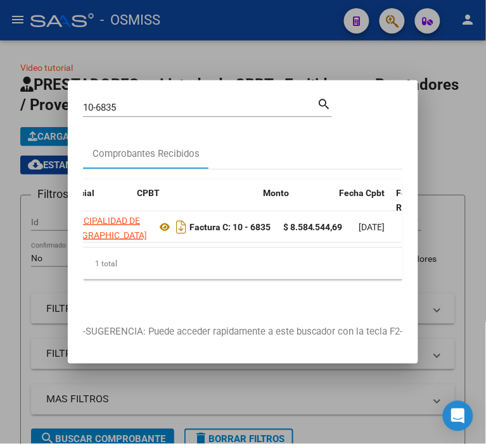
scroll to position [0, 356]
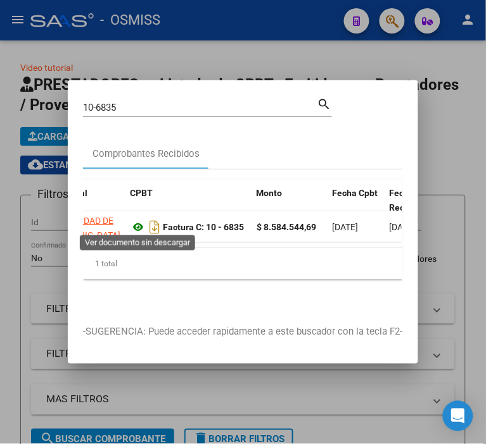
click at [138, 223] on icon at bounding box center [138, 227] width 16 height 15
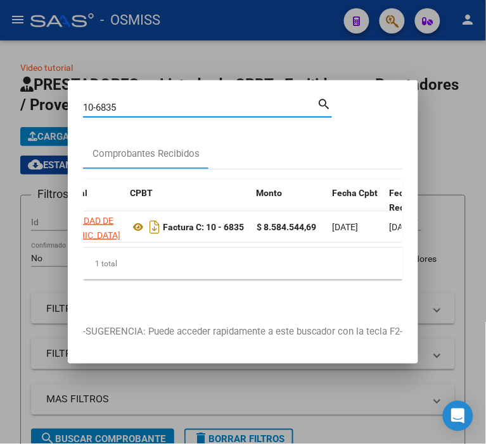
drag, startPoint x: 148, startPoint y: 104, endPoint x: -132, endPoint y: 96, distance: 280.6
click at [0, 96] on html "menu - OSMISS person Firma Express Reportes Ingresos Percibidos Análisis de tod…" at bounding box center [243, 222] width 486 height 444
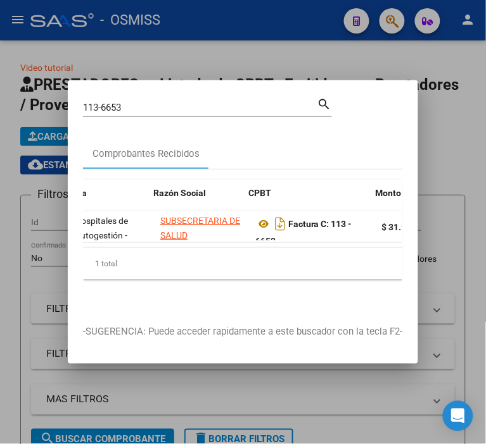
scroll to position [0, 237]
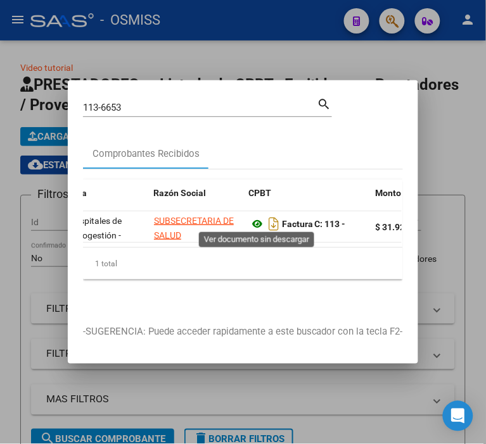
click at [262, 217] on icon at bounding box center [257, 224] width 16 height 15
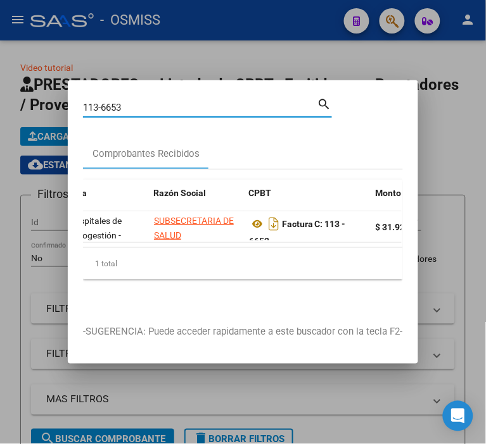
drag, startPoint x: 146, startPoint y: 99, endPoint x: 81, endPoint y: 116, distance: 67.3
click at [81, 116] on mat-dialog-content "113-6653 Buscar (apellido, dni, cuil, nro traspaso, cuit, obra social) search C…" at bounding box center [243, 203] width 350 height 215
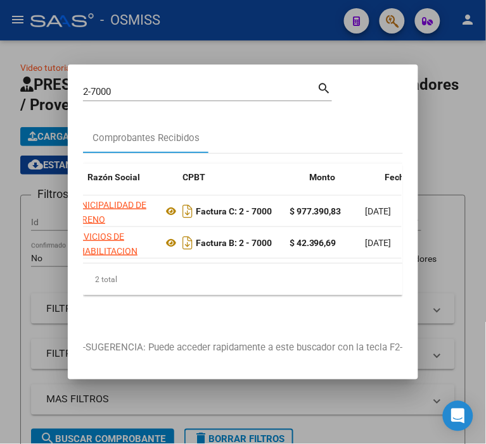
scroll to position [0, 289]
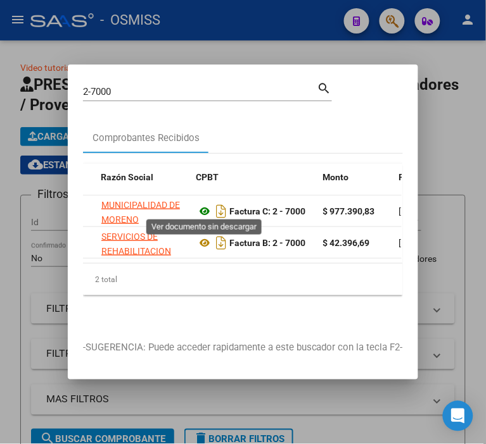
click at [200, 206] on icon at bounding box center [204, 211] width 16 height 15
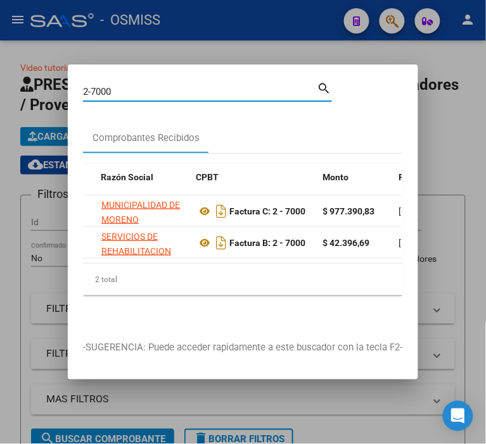
drag, startPoint x: 117, startPoint y: 90, endPoint x: 109, endPoint y: 84, distance: 9.5
click at [109, 86] on input "2-7000" at bounding box center [200, 91] width 234 height 11
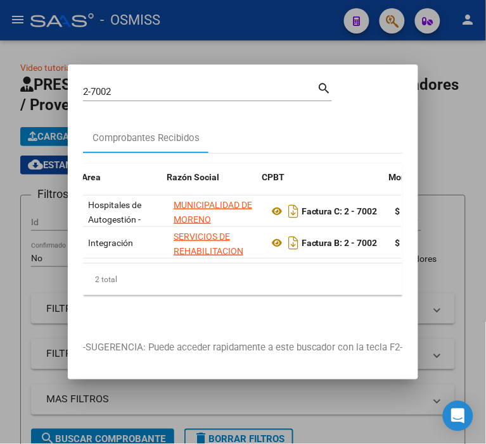
scroll to position [0, 256]
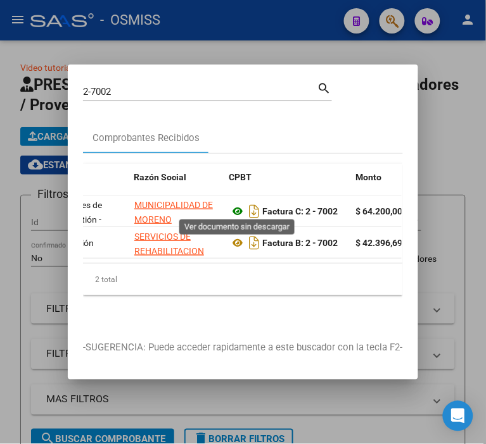
click at [238, 206] on icon at bounding box center [237, 211] width 16 height 15
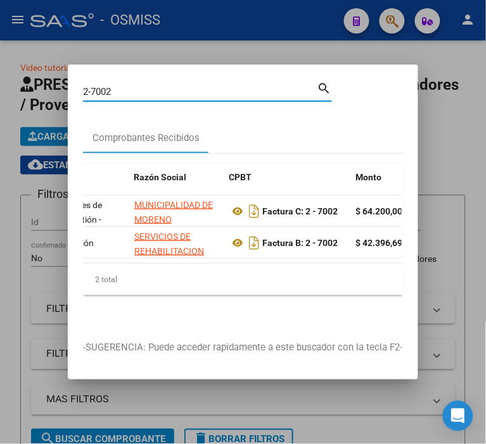
drag, startPoint x: 125, startPoint y: 80, endPoint x: 4, endPoint y: 95, distance: 121.8
click at [6, 96] on div "2-7002 Buscar (apellido, dni, cuil, nro traspaso, cuit, obra social) search Com…" at bounding box center [243, 222] width 486 height 444
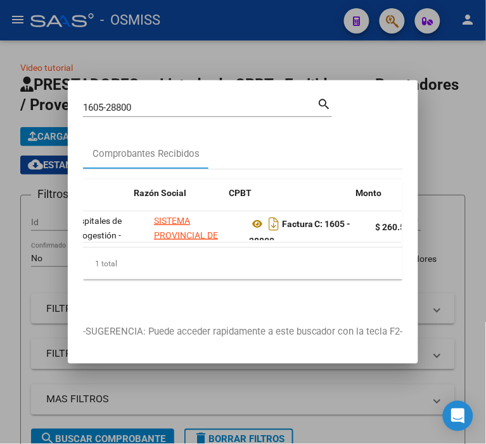
scroll to position [0, 263]
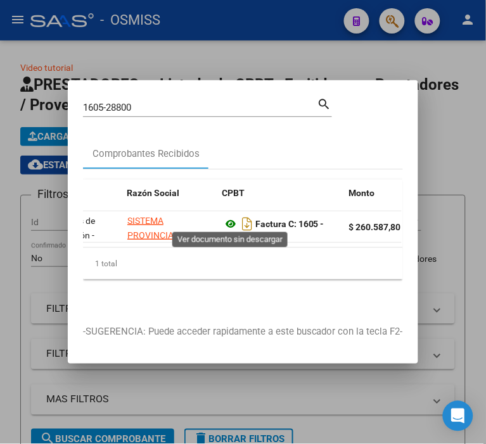
click at [232, 217] on icon at bounding box center [230, 224] width 16 height 15
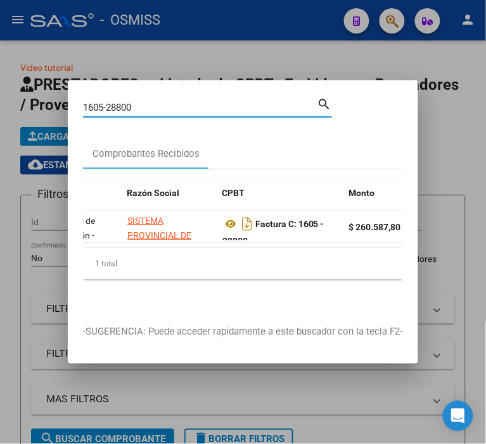
drag, startPoint x: 133, startPoint y: 108, endPoint x: 61, endPoint y: 121, distance: 73.3
click at [61, 121] on div "1605-28800 Buscar (apellido, dni, cuil, nro traspaso, cuit, obra social) search…" at bounding box center [243, 222] width 486 height 444
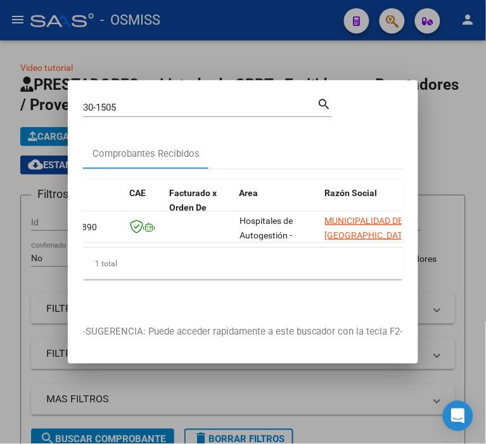
scroll to position [0, 151]
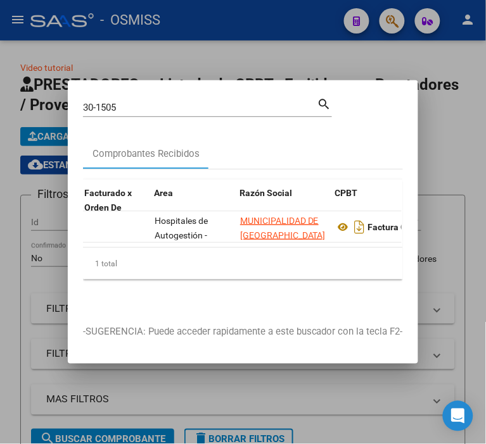
click at [127, 251] on div "ID CAE Facturado x Orden De Area Razón Social CPBT Monto Fecha Cpbt Fecha Recib…" at bounding box center [243, 230] width 320 height 100
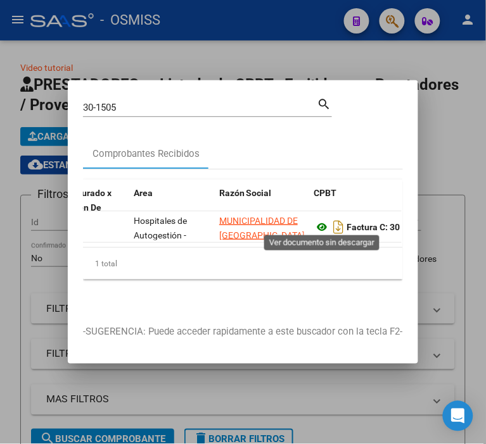
click at [321, 222] on icon at bounding box center [322, 227] width 16 height 15
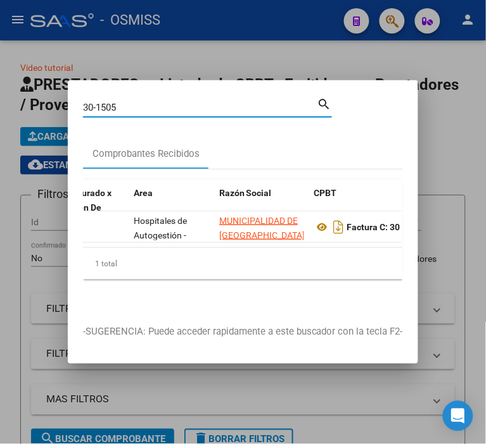
drag, startPoint x: 127, startPoint y: 99, endPoint x: 22, endPoint y: 108, distance: 106.2
click at [20, 110] on div "30-1505 Buscar (apellido, dni, cuil, nro traspaso, cuit, obra social) search Co…" at bounding box center [243, 222] width 486 height 444
type input "0"
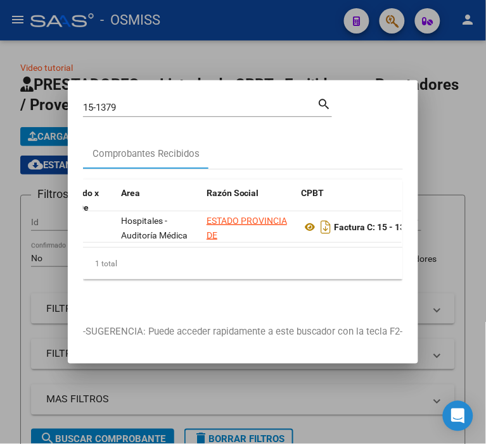
scroll to position [0, 256]
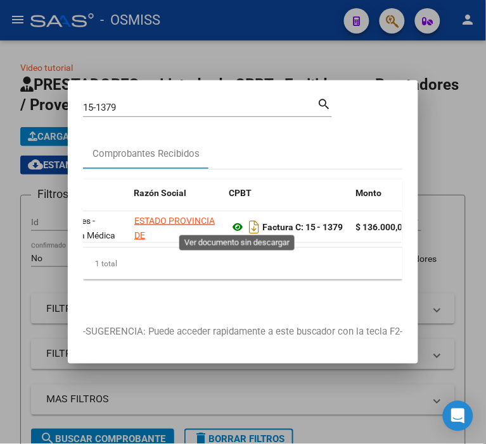
click at [233, 223] on icon at bounding box center [237, 227] width 16 height 15
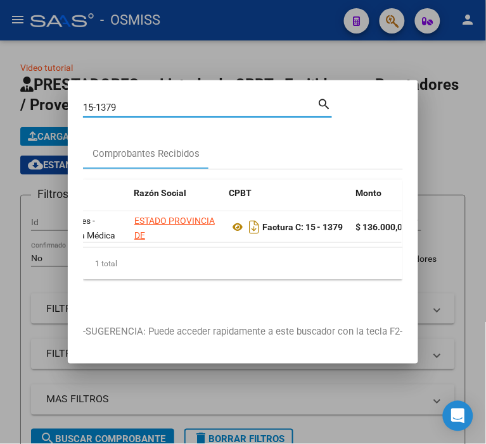
drag, startPoint x: 166, startPoint y: 106, endPoint x: -95, endPoint y: 124, distance: 261.5
click at [0, 124] on html "menu - OSMISS person Firma Express Reportes Ingresos Percibidos Análisis de tod…" at bounding box center [243, 222] width 486 height 444
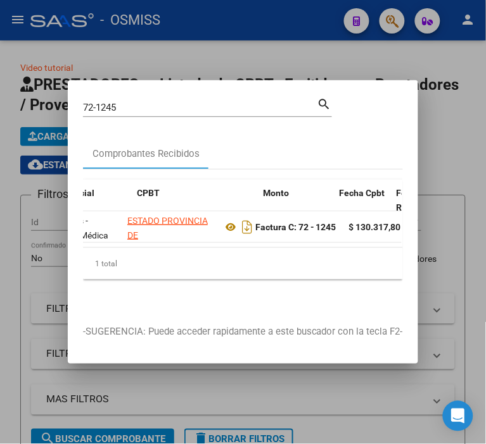
scroll to position [0, 349]
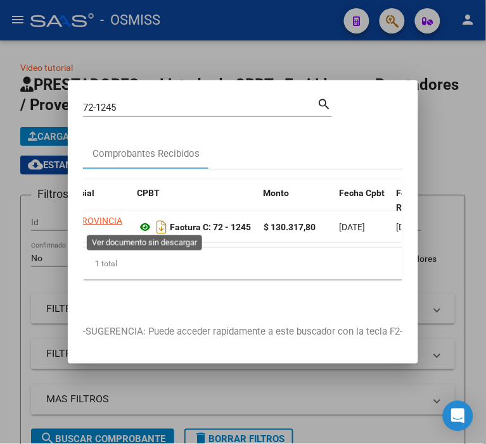
click at [150, 220] on icon at bounding box center [145, 227] width 16 height 15
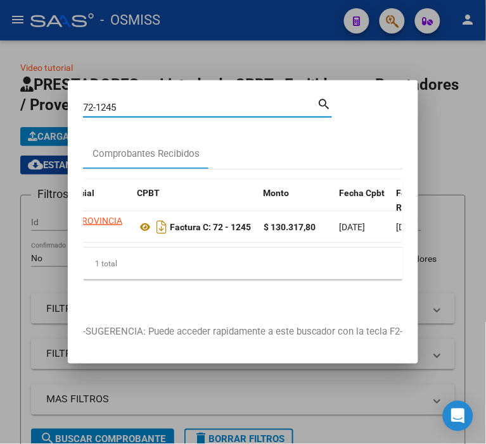
drag, startPoint x: 142, startPoint y: 103, endPoint x: 41, endPoint y: 122, distance: 103.0
click at [41, 122] on div "72-1245 Buscar (apellido, dni, cuil, nro traspaso, cuit, obra social) search Co…" at bounding box center [243, 222] width 486 height 444
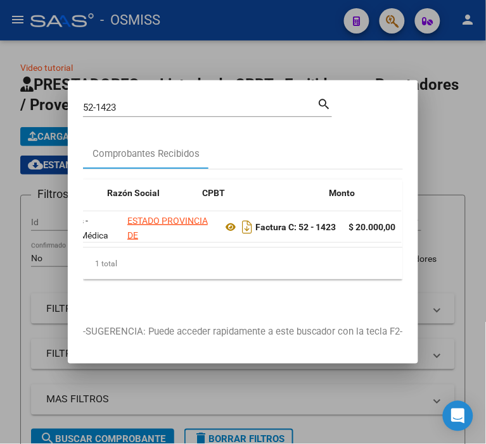
scroll to position [0, 283]
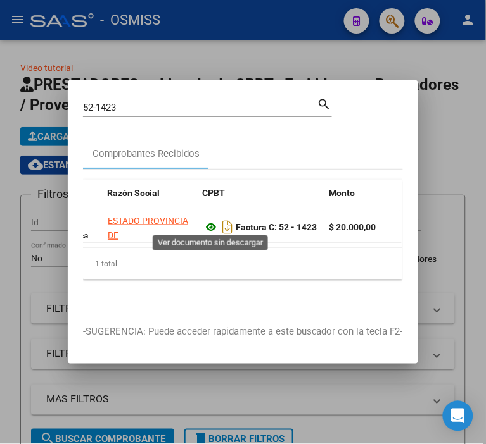
click at [206, 222] on icon at bounding box center [211, 227] width 16 height 15
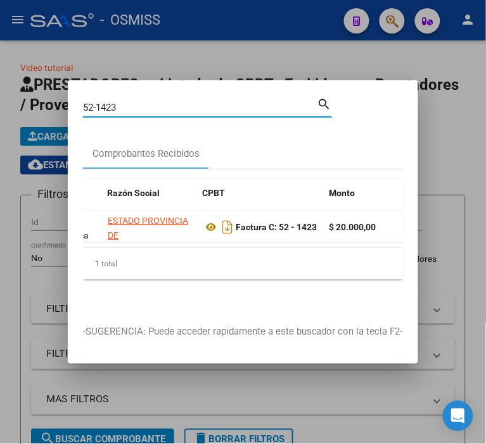
drag, startPoint x: 122, startPoint y: 101, endPoint x: 13, endPoint y: 104, distance: 109.0
click at [11, 106] on div "52-1423 Buscar (apellido, dni, cuil, nro traspaso, cuit, obra social) search Co…" at bounding box center [243, 222] width 486 height 444
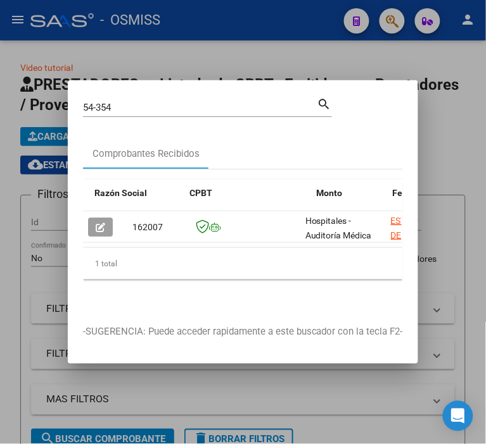
scroll to position [0, 336]
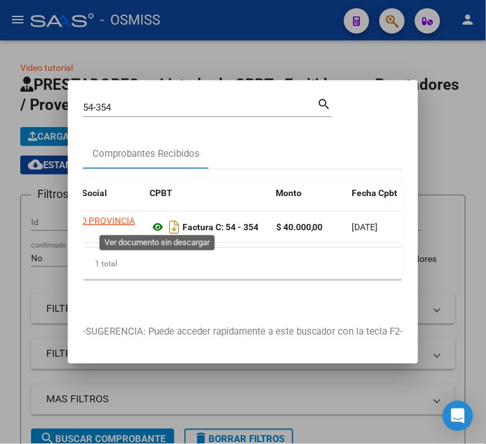
click at [161, 226] on icon at bounding box center [157, 227] width 16 height 15
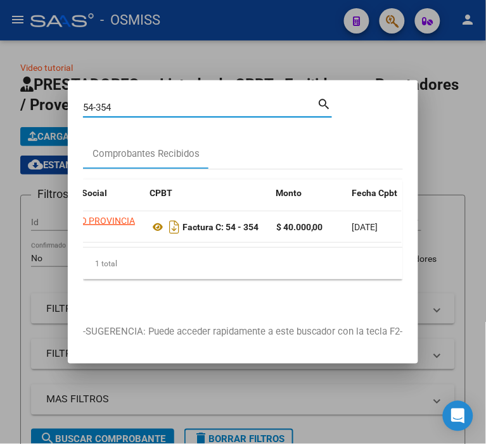
drag, startPoint x: 129, startPoint y: 103, endPoint x: -6, endPoint y: 119, distance: 135.8
click at [0, 119] on html "menu - OSMISS person Firma Express Reportes Ingresos Percibidos Análisis de tod…" at bounding box center [243, 222] width 486 height 444
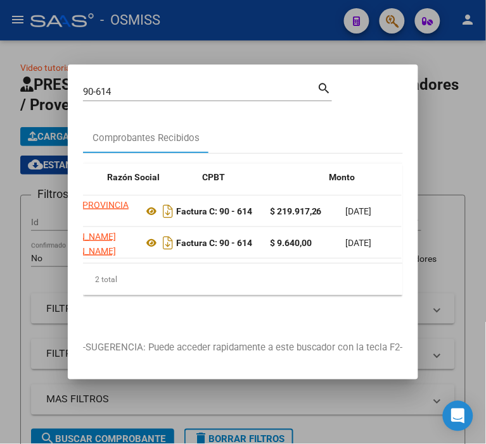
scroll to position [0, 283]
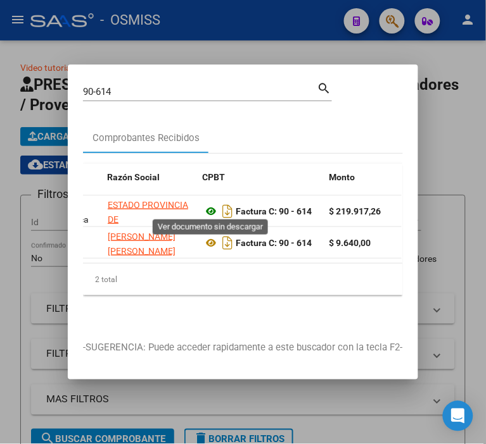
click at [210, 205] on icon at bounding box center [211, 211] width 16 height 15
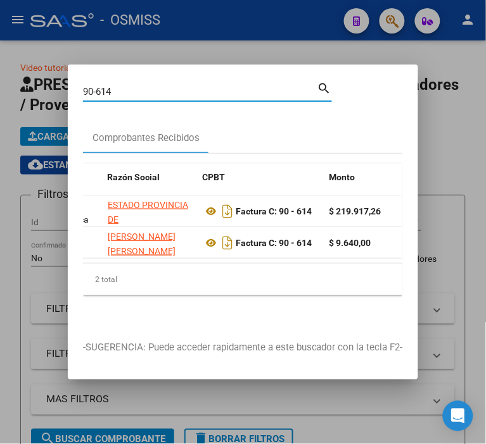
drag, startPoint x: 144, startPoint y: 85, endPoint x: -54, endPoint y: 128, distance: 203.3
click at [0, 128] on html "menu - OSMISS person Firma Express Reportes Ingresos Percibidos Análisis de tod…" at bounding box center [243, 222] width 486 height 444
type input "91-438"
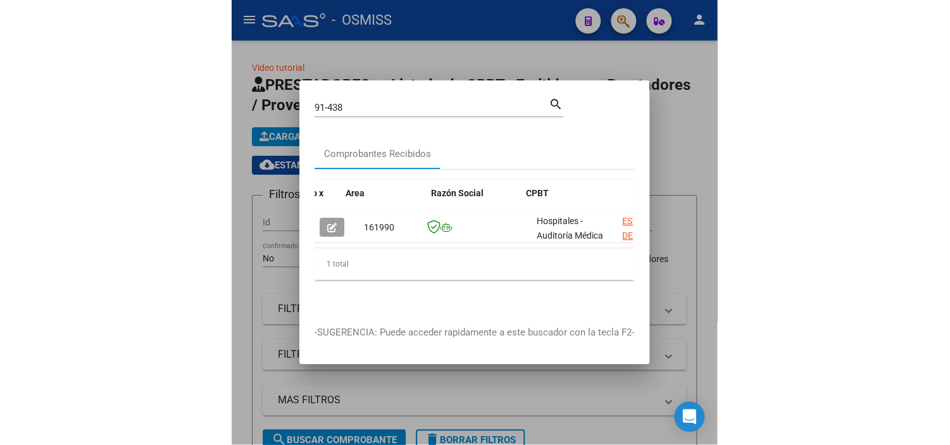
scroll to position [0, 191]
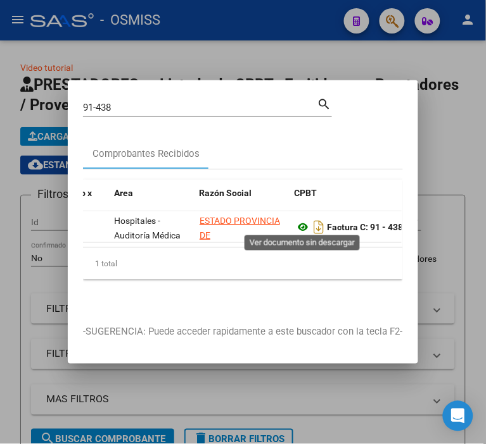
click at [307, 222] on icon at bounding box center [302, 227] width 16 height 15
click at [65, 279] on div at bounding box center [243, 222] width 486 height 444
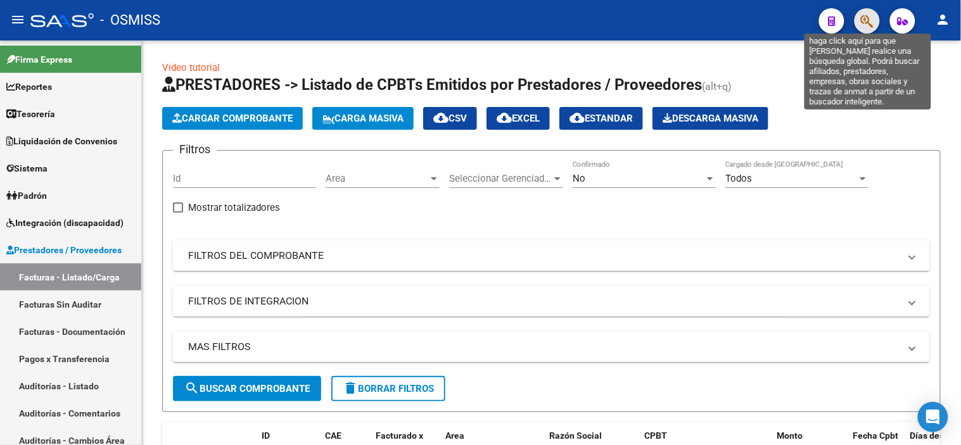
click at [870, 24] on icon "button" at bounding box center [866, 21] width 13 height 15
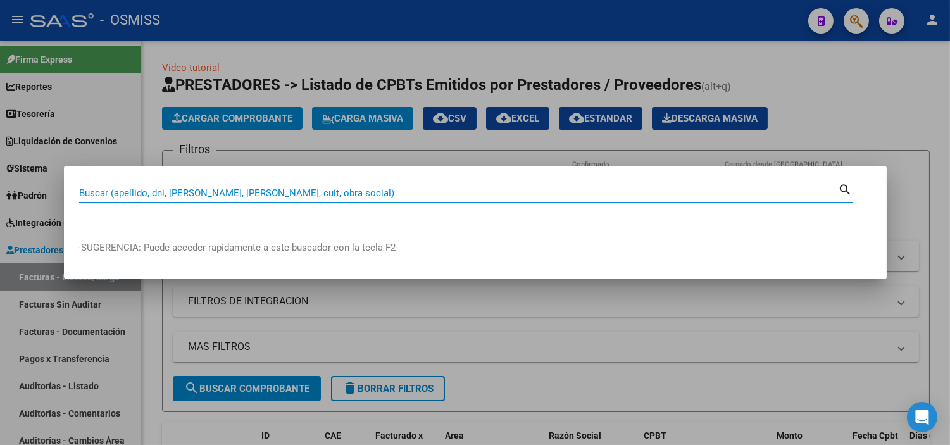
paste input "C0146-00001807"
type input "0146-00001807"
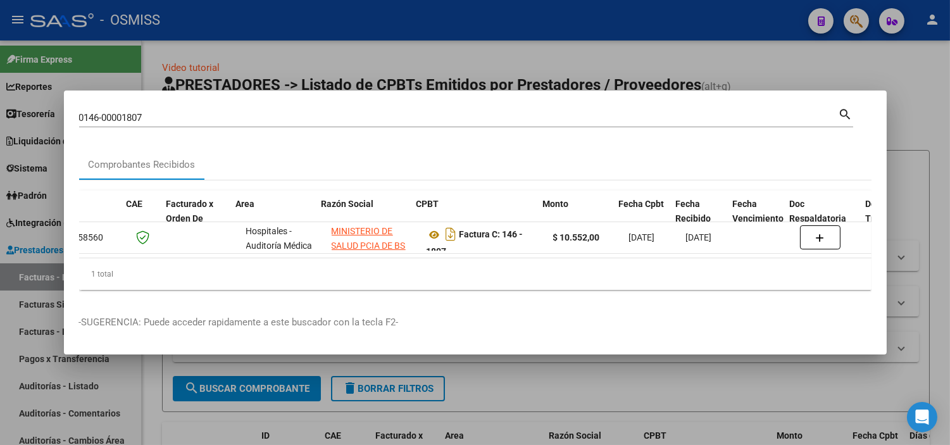
scroll to position [0, 65]
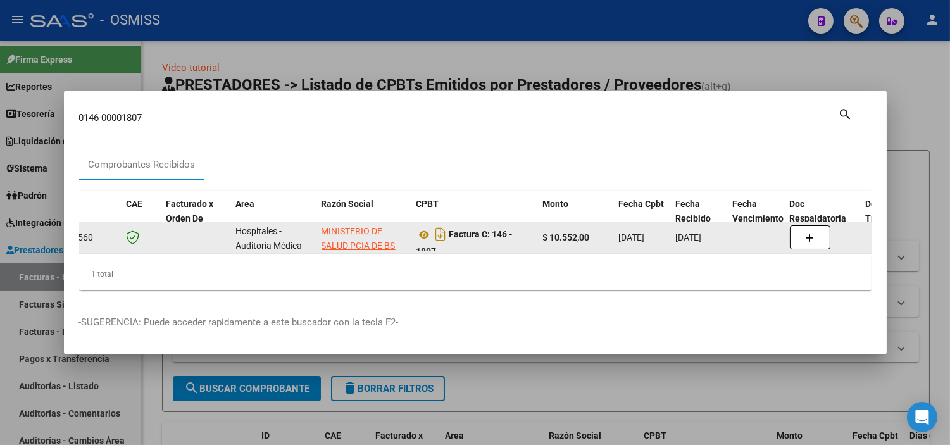
click at [815, 245] on datatable-body-cell at bounding box center [823, 237] width 76 height 31
click at [809, 243] on button "button" at bounding box center [810, 237] width 41 height 24
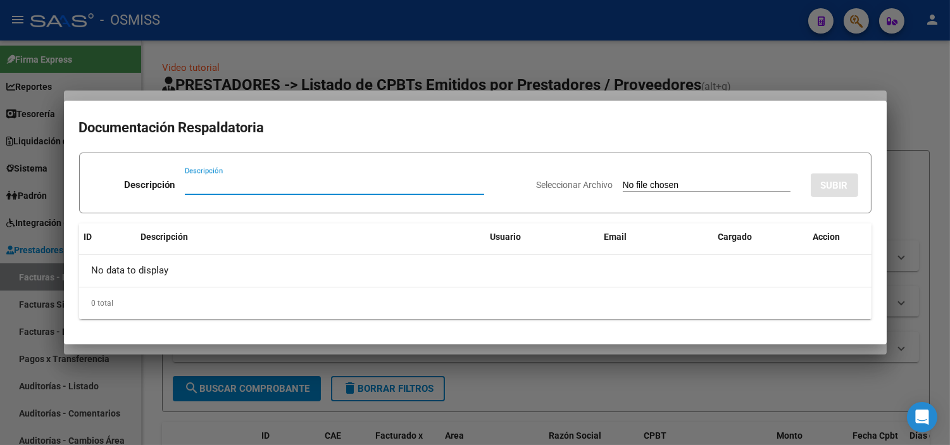
click at [657, 185] on input "Seleccionar Archivo" at bounding box center [707, 186] width 168 height 12
click at [648, 184] on input "Seleccionar Archivo" at bounding box center [707, 186] width 168 height 12
type input "C:\fakepath\FC1807 1808 HOSPITAL CABRED RC603.pdf"
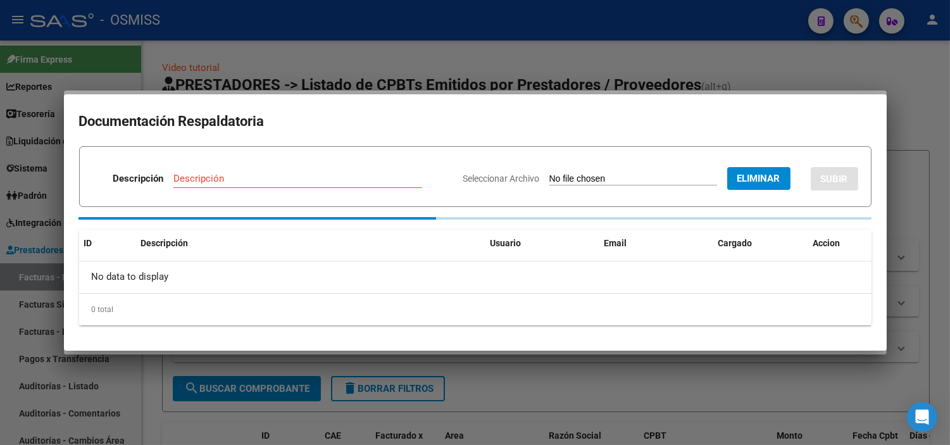
click at [210, 185] on div "Descripción" at bounding box center [297, 178] width 249 height 19
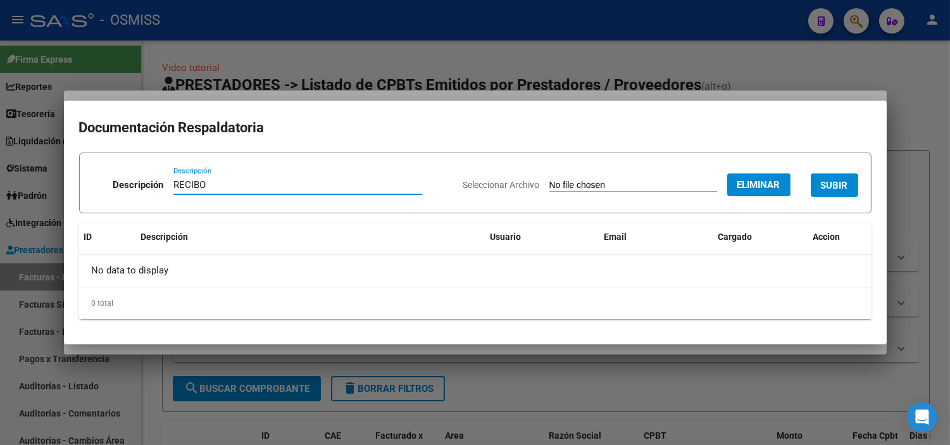
type input "RECIBO"
click at [840, 184] on span "SUBIR" at bounding box center [834, 185] width 27 height 11
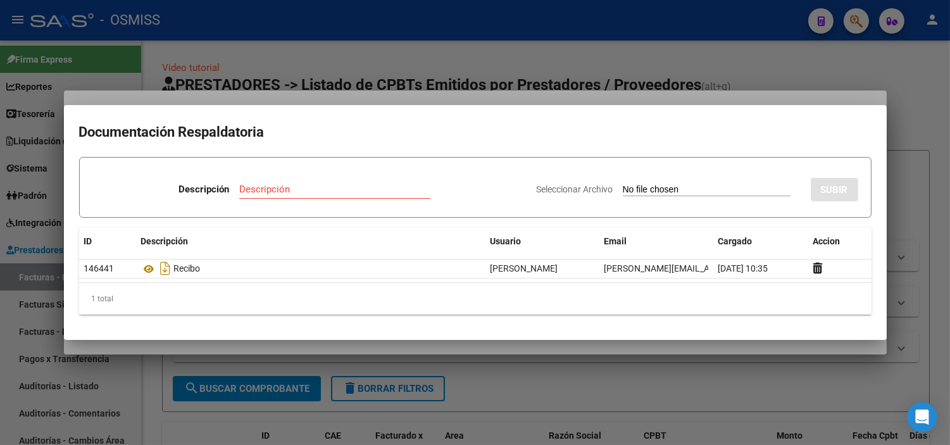
click at [289, 58] on div at bounding box center [475, 222] width 950 height 445
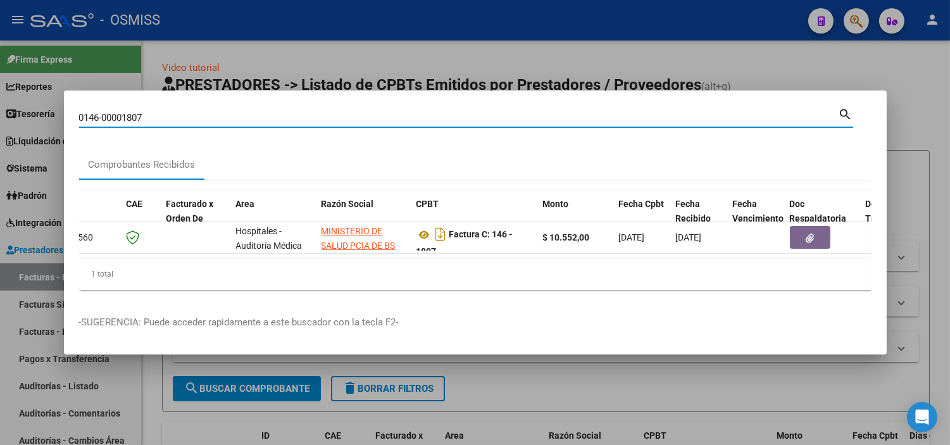
click at [248, 114] on input "0146-00001807" at bounding box center [459, 117] width 760 height 11
paste input "C0146-00001808"
type input "0146-00001808"
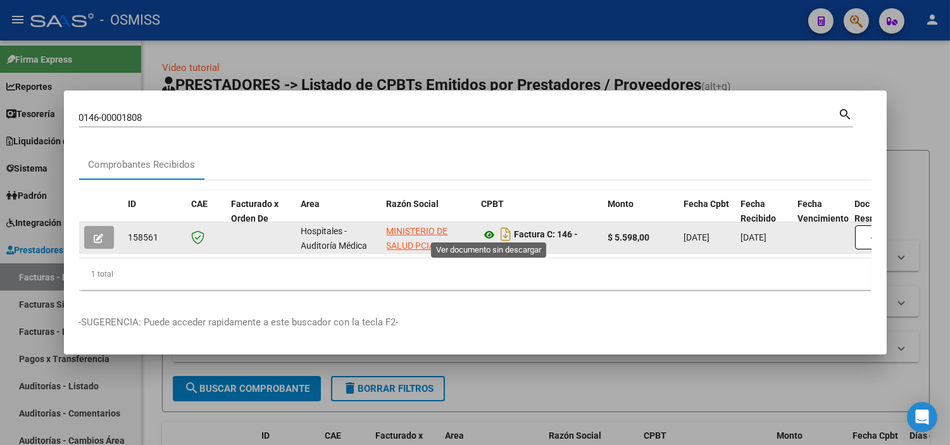
click at [490, 229] on icon at bounding box center [490, 234] width 16 height 15
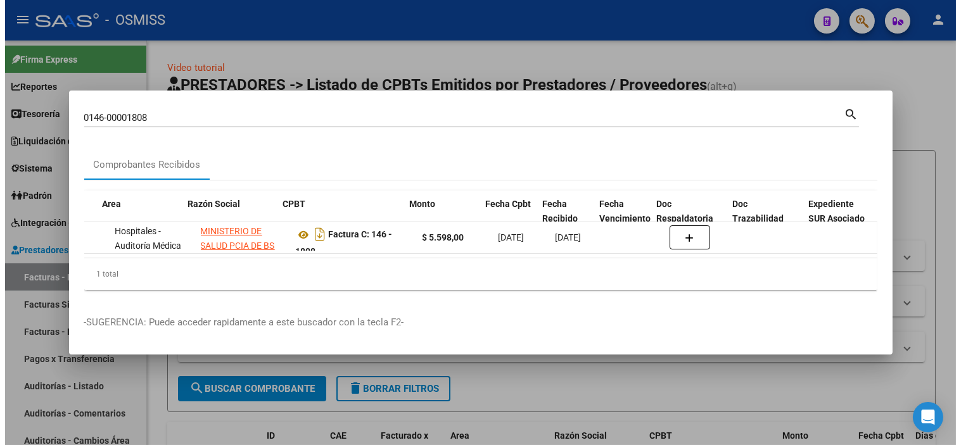
scroll to position [0, 210]
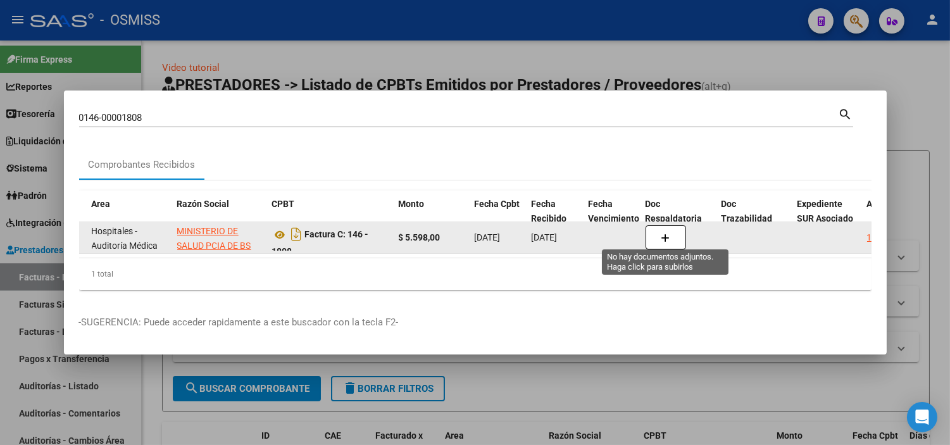
click at [679, 228] on button "button" at bounding box center [666, 237] width 41 height 24
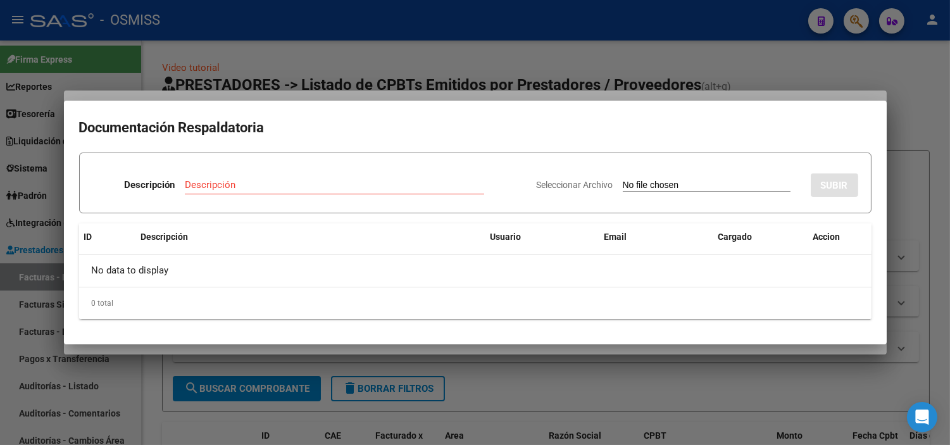
click at [629, 179] on app-file-uploader "Seleccionar Archivo" at bounding box center [669, 184] width 264 height 11
type input "C:\fakepath\FC1807 1808 HOSPITAL CABRED RC603.pdf"
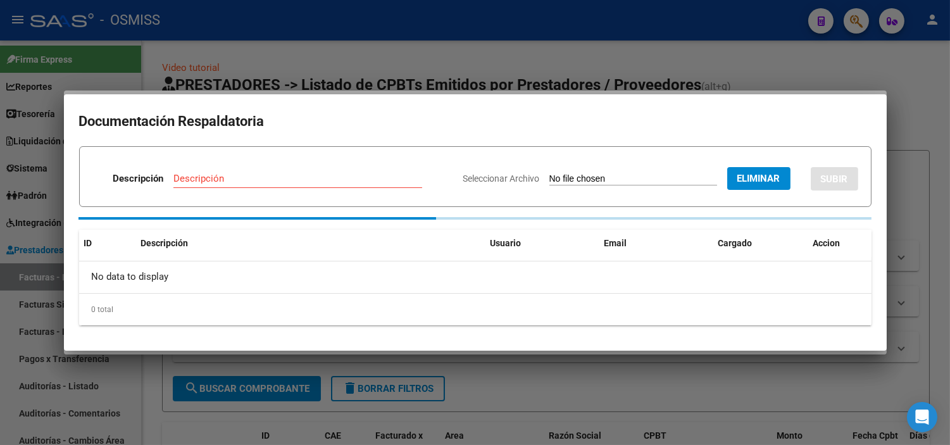
click at [266, 179] on input "Descripción" at bounding box center [297, 178] width 249 height 11
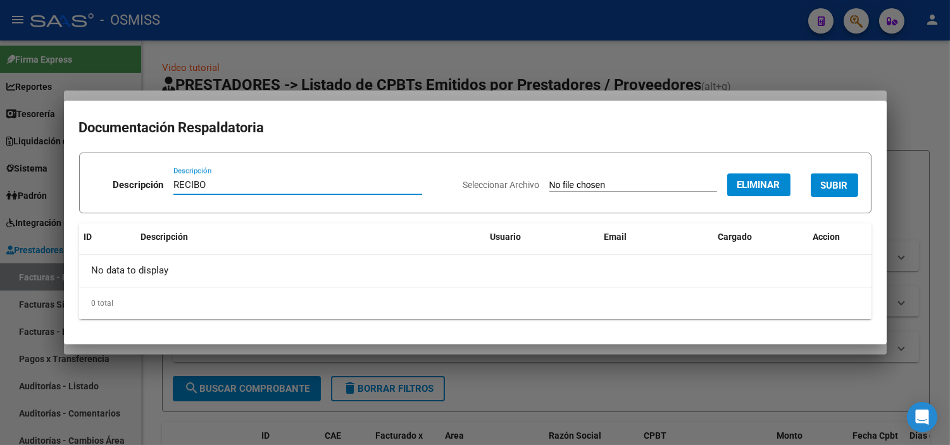
type input "RECIBO"
drag, startPoint x: 831, startPoint y: 192, endPoint x: 820, endPoint y: 191, distance: 10.8
click at [832, 192] on button "SUBIR" at bounding box center [834, 184] width 47 height 23
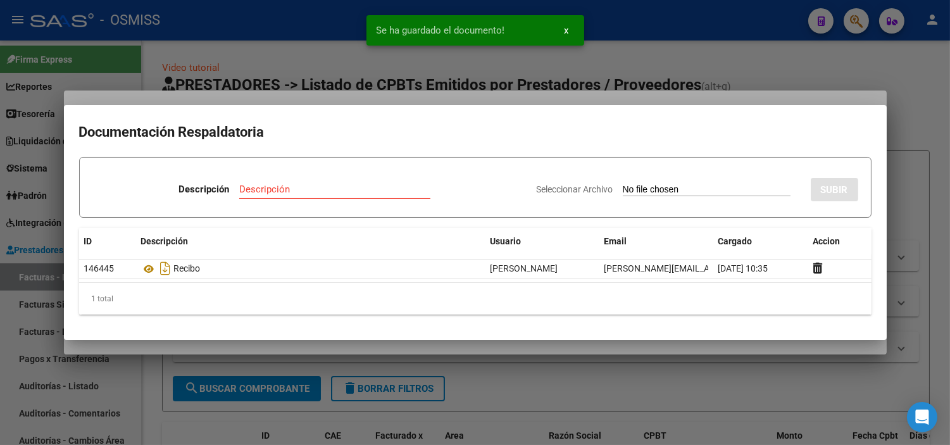
click at [0, 328] on div at bounding box center [475, 222] width 950 height 445
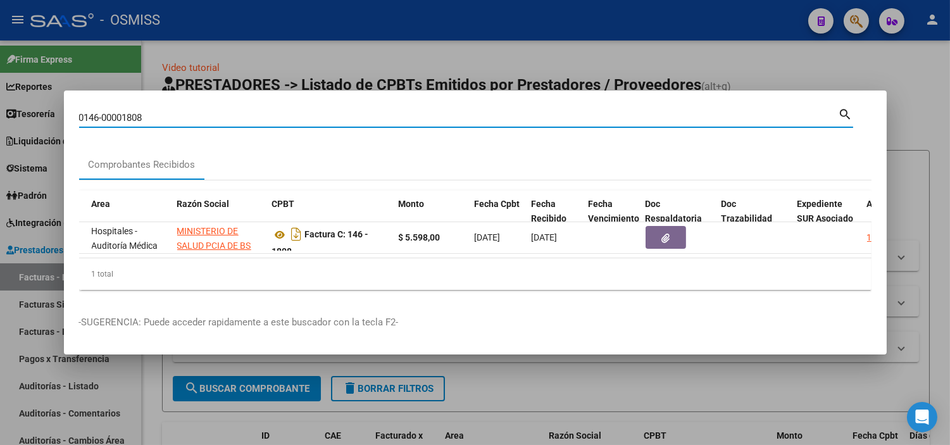
click at [148, 115] on input "0146-00001808" at bounding box center [459, 117] width 760 height 11
paste input "C0146-00001807"
drag, startPoint x: 110, startPoint y: 111, endPoint x: 0, endPoint y: 111, distance: 110.2
click at [0, 112] on div "0146-C0146-00001807 Buscar (apellido, dni, cuil, nro traspaso, cuit, obra socia…" at bounding box center [475, 222] width 950 height 445
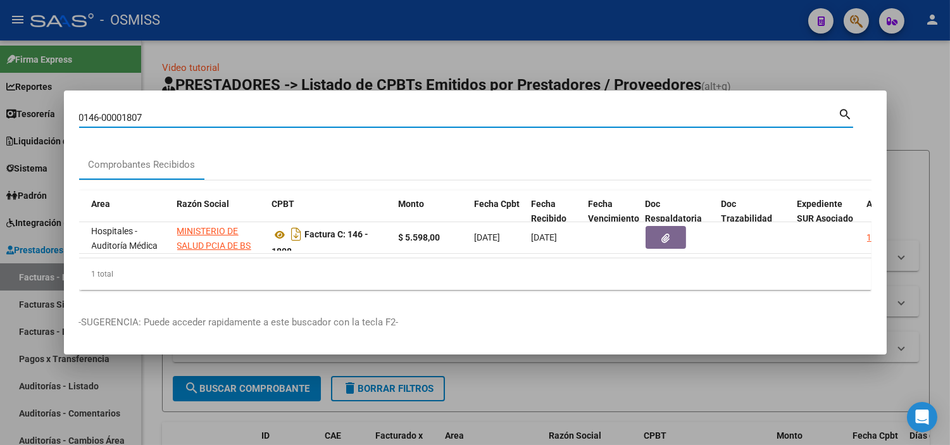
type input "0146-00001807"
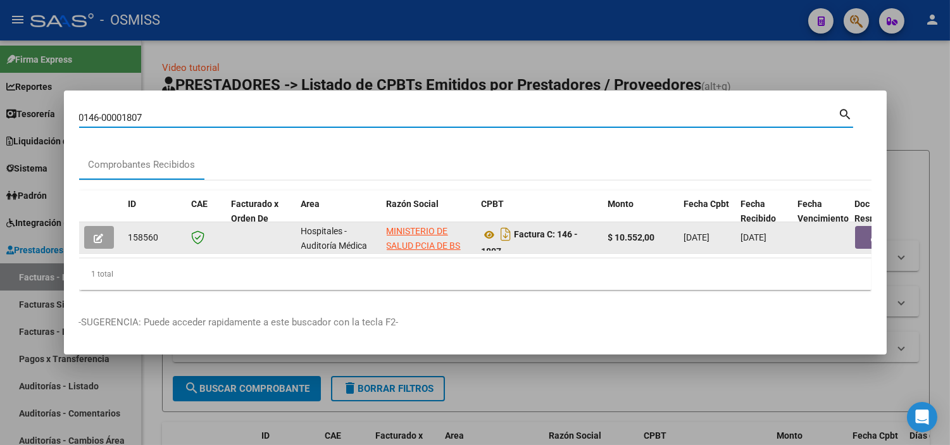
click at [96, 234] on icon "button" at bounding box center [98, 238] width 9 height 9
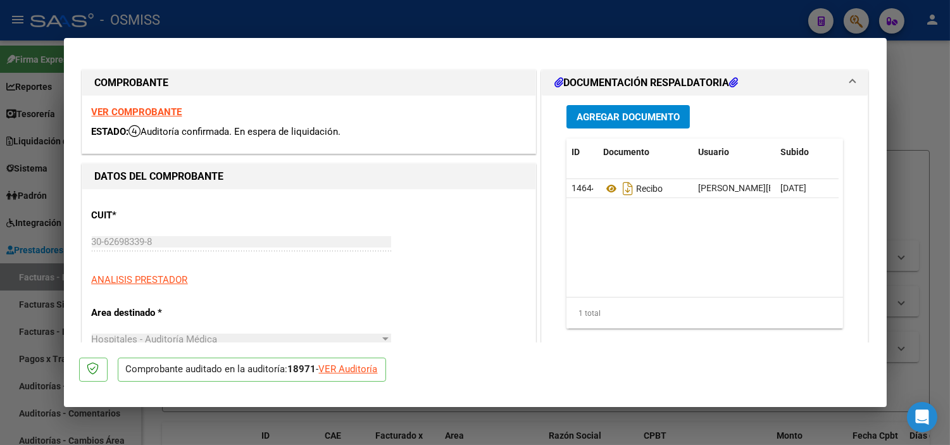
type input "[DATE]"
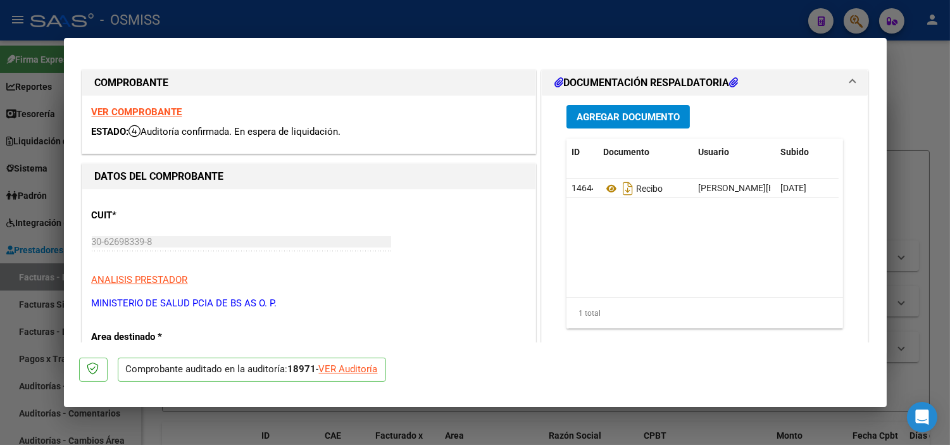
click at [346, 368] on div "VER Auditoría" at bounding box center [348, 369] width 59 height 15
type input "$ 0,00"
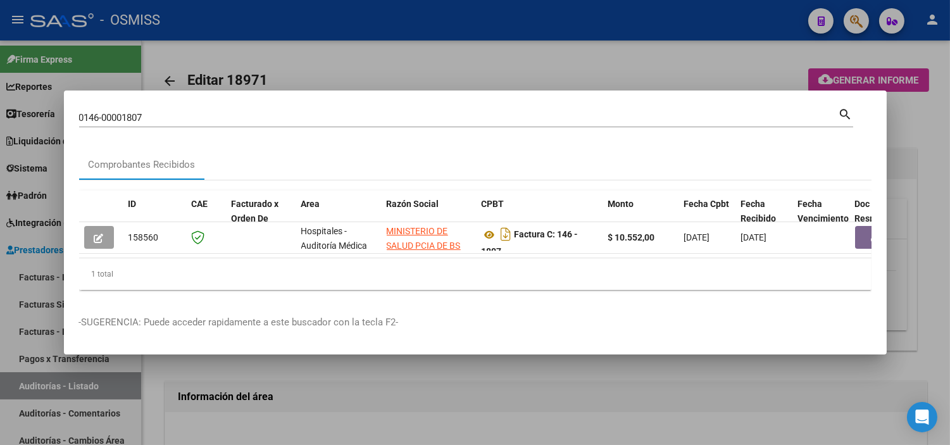
click at [338, 397] on div at bounding box center [475, 222] width 950 height 445
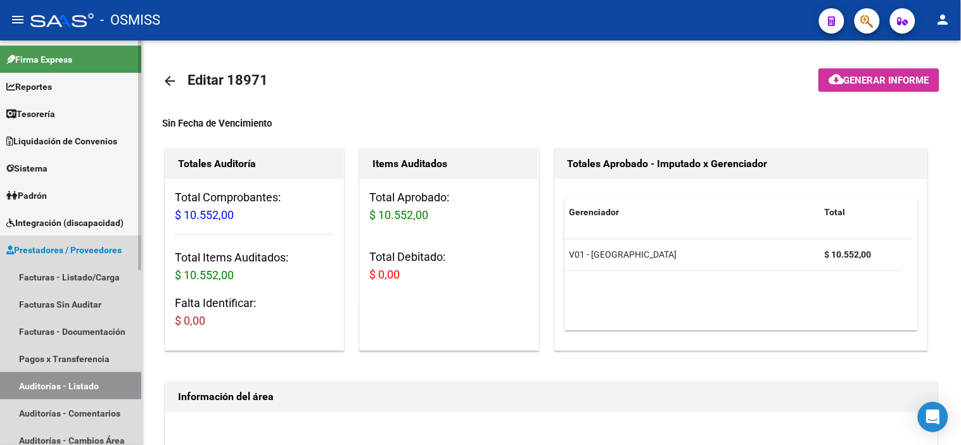
click at [68, 390] on link "Auditorías - Listado" at bounding box center [70, 385] width 141 height 27
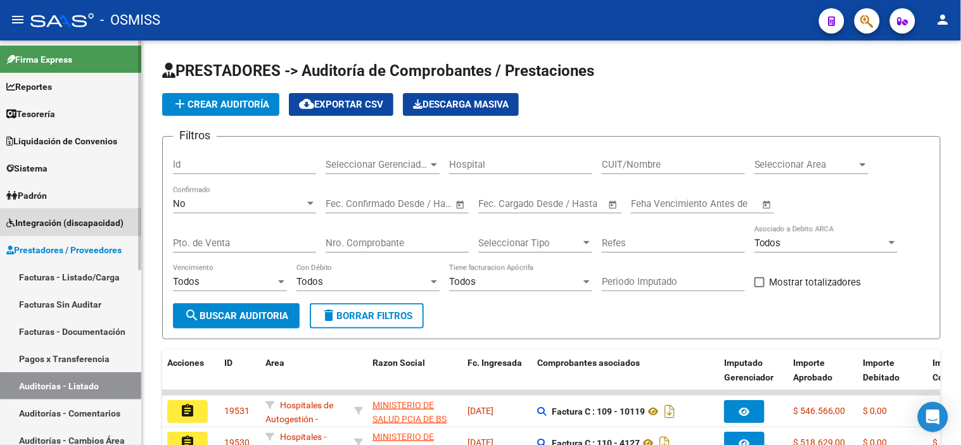
click at [123, 226] on span "Integración (discapacidad)" at bounding box center [64, 223] width 117 height 14
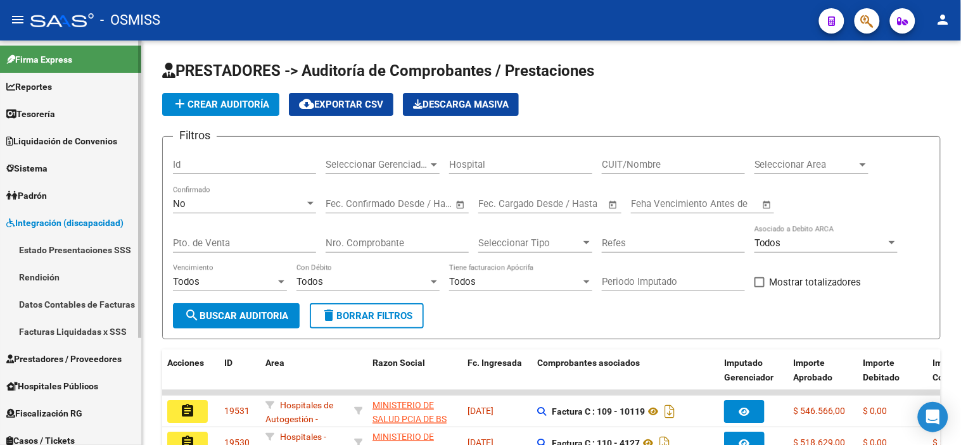
click at [94, 119] on link "Tesorería" at bounding box center [70, 113] width 141 height 27
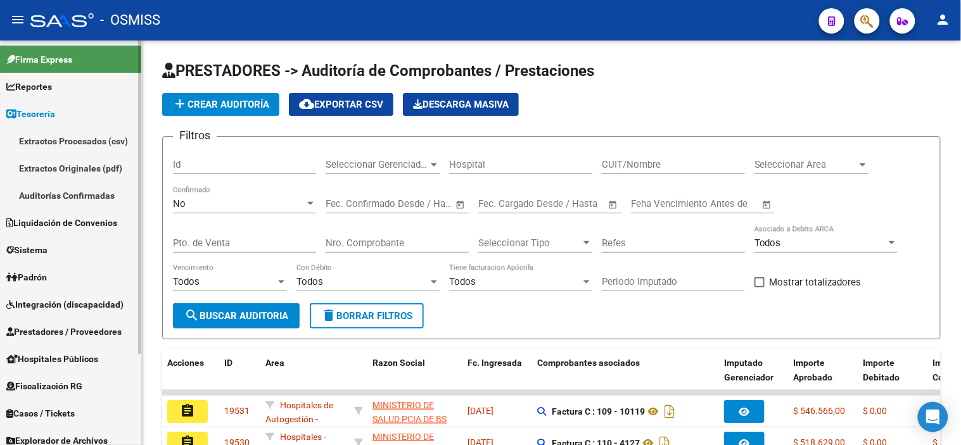
click at [76, 196] on link "Auditorías Confirmadas" at bounding box center [70, 195] width 141 height 27
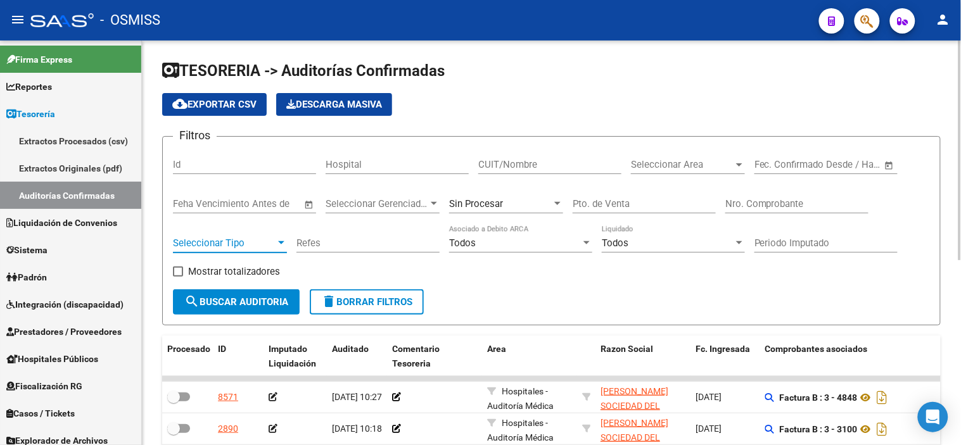
click at [255, 248] on span "Seleccionar Tipo" at bounding box center [224, 242] width 103 height 11
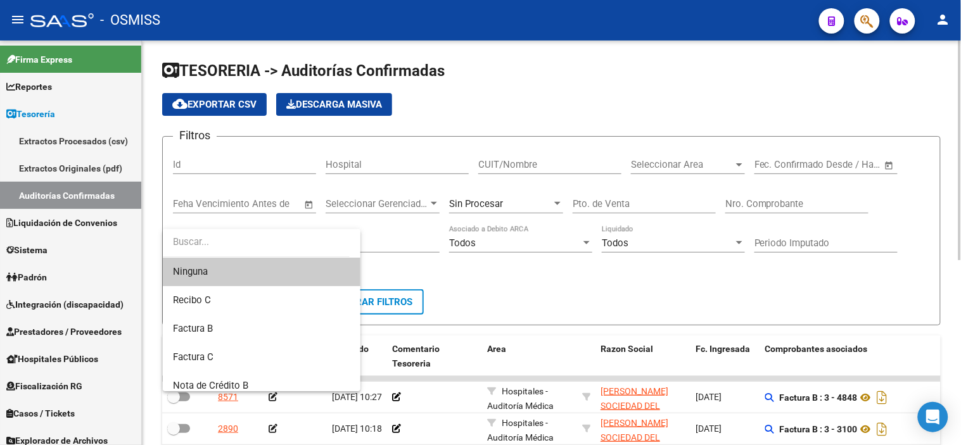
click at [255, 248] on input "dropdown search" at bounding box center [256, 242] width 187 height 28
click at [957, 201] on div at bounding box center [480, 222] width 961 height 445
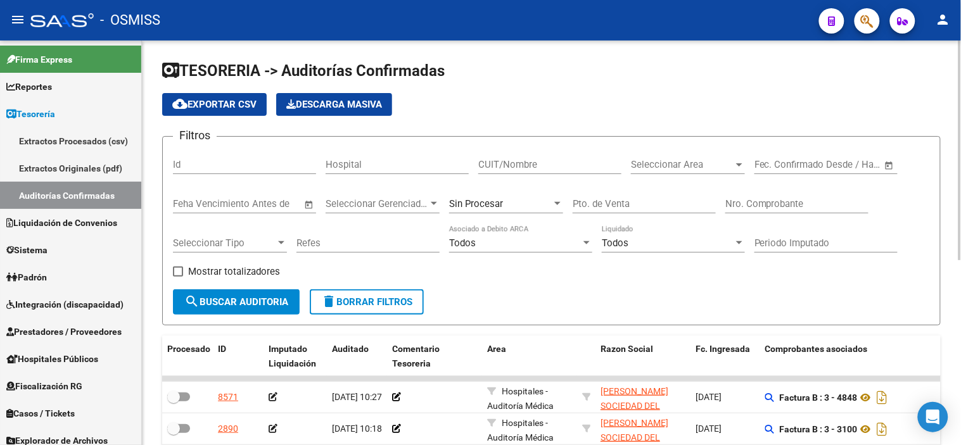
click at [922, 205] on div "Filtros Id Hospital CUIT/Nombre Seleccionar Area Seleccionar Area Start date – …" at bounding box center [551, 218] width 757 height 142
click at [703, 168] on span "Seleccionar Area" at bounding box center [682, 164] width 103 height 11
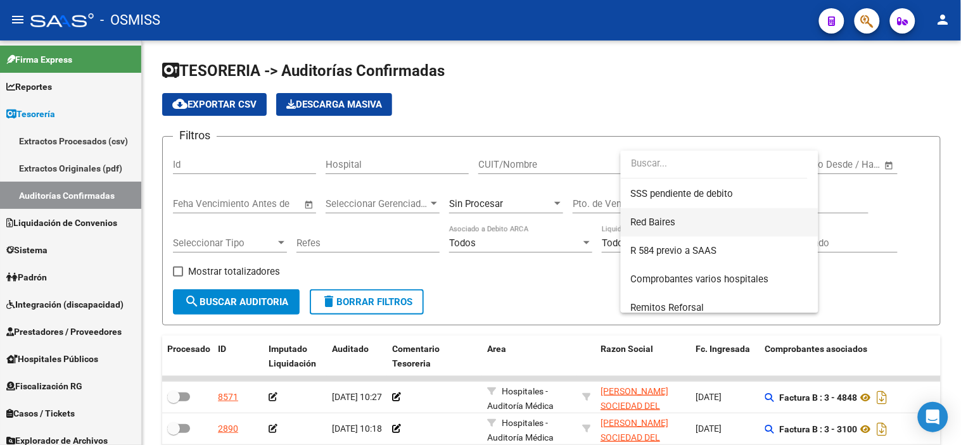
scroll to position [379, 0]
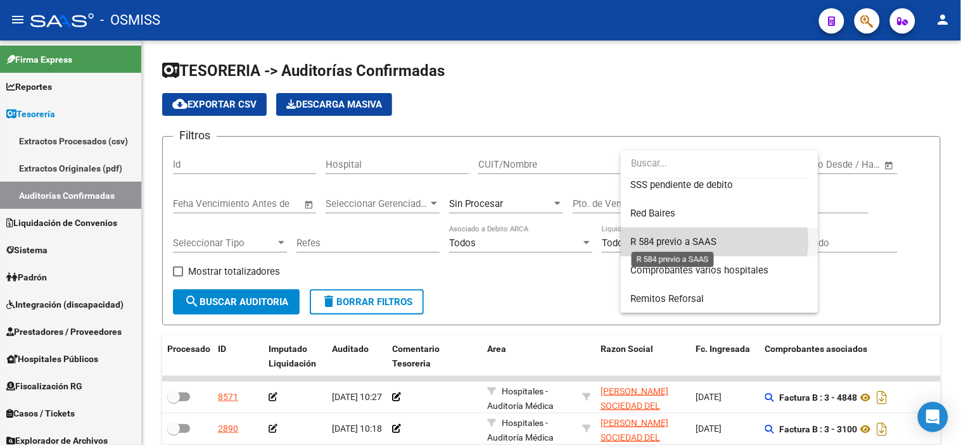
click at [707, 241] on span "R 584 previo a SAAS" at bounding box center [674, 241] width 86 height 11
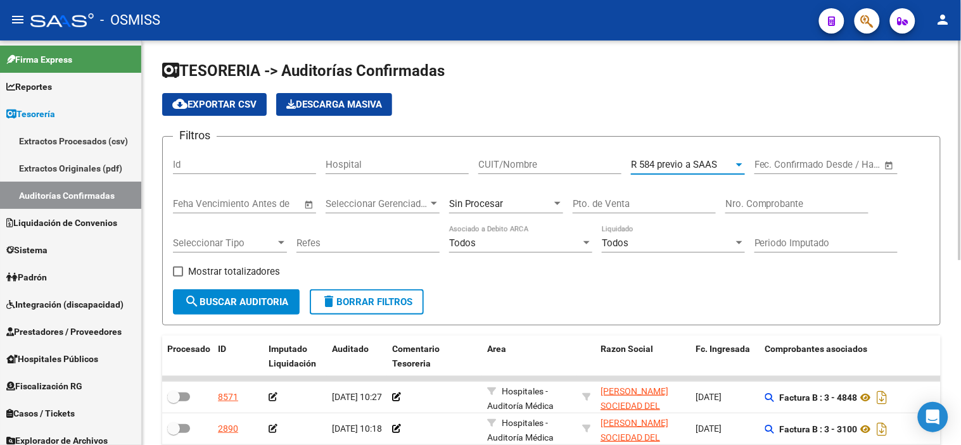
click at [886, 306] on form "Filtros Id Hospital CUIT/Nombre R 584 previo a SAAS Seleccionar Area Start date…" at bounding box center [551, 230] width 778 height 189
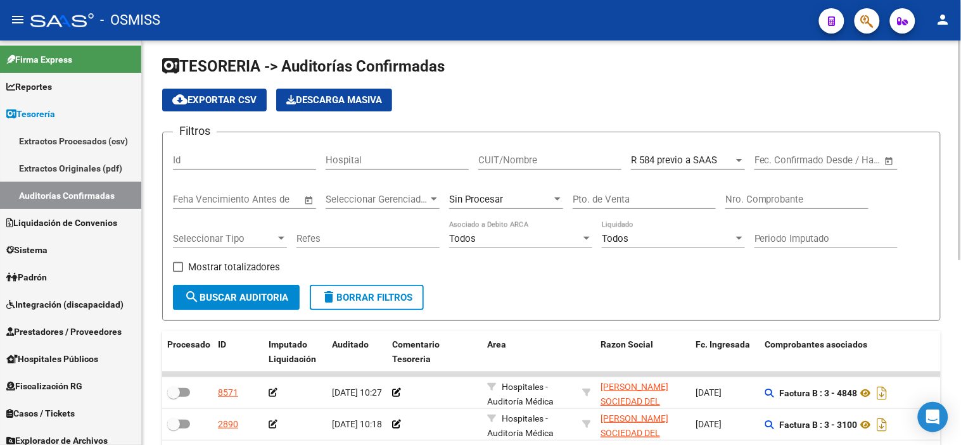
scroll to position [0, 0]
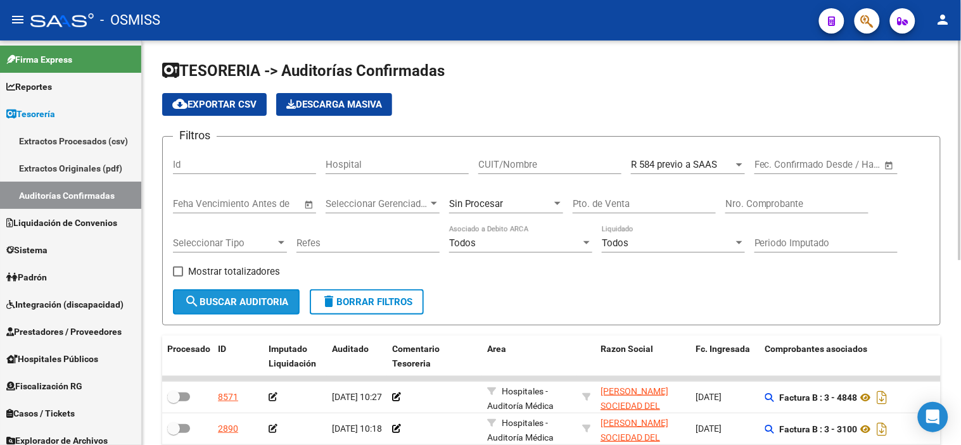
click at [243, 301] on span "search Buscar Auditoria" at bounding box center [236, 301] width 104 height 11
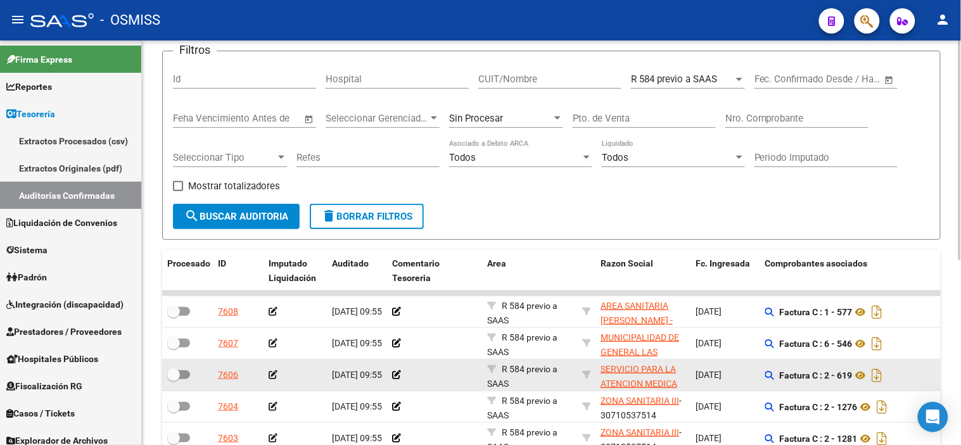
scroll to position [340, 0]
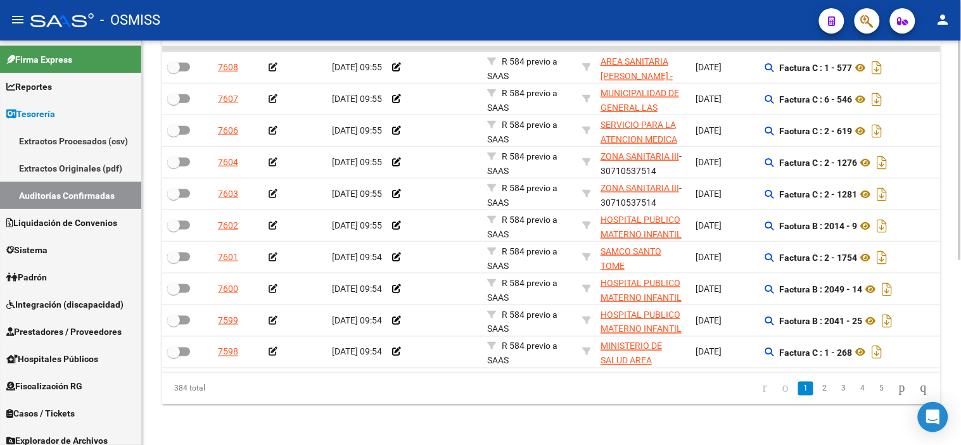
drag, startPoint x: 247, startPoint y: 305, endPoint x: 151, endPoint y: 310, distance: 96.4
click at [151, 310] on div "TESORERIA -> Auditorías Confirmadas cloud_download Exportar CSV Descarga Masiva…" at bounding box center [551, 78] width 819 height 734
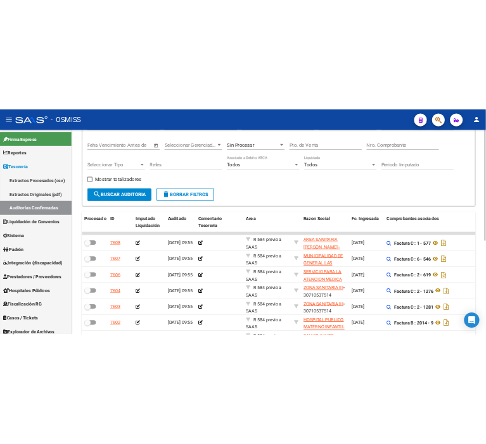
scroll to position [129, 0]
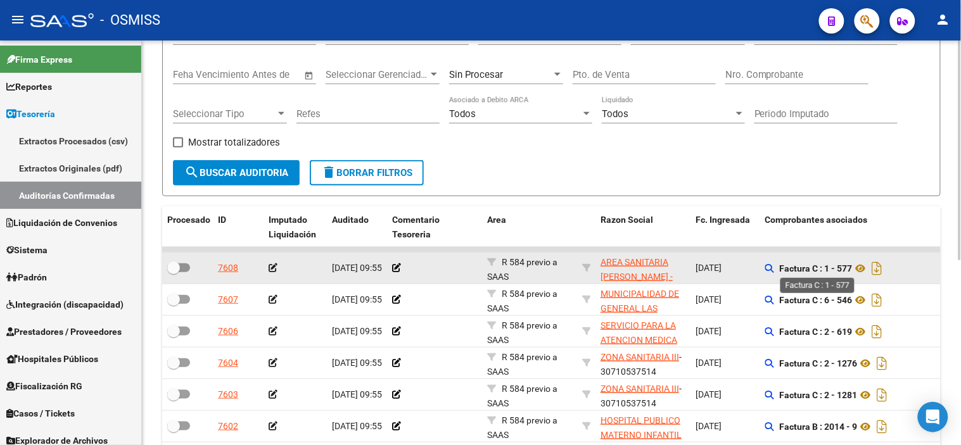
click at [847, 266] on strong "Factura C : 1 - 577" at bounding box center [815, 268] width 73 height 10
copy strong "577"
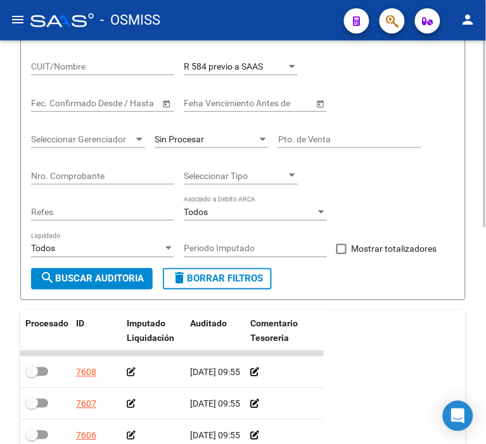
click at [418, 114] on div "Filtros Id Hospital CUIT/Nombre R 584 previo a SAAS Seleccionar Area Start date…" at bounding box center [243, 141] width 424 height 255
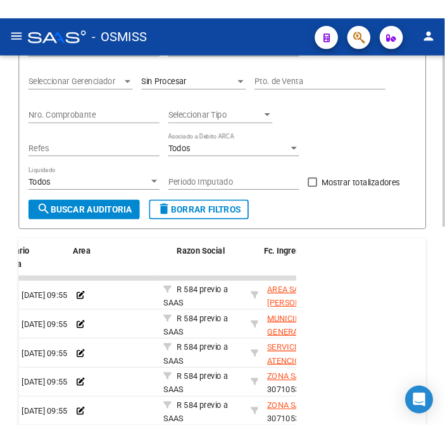
scroll to position [0, 322]
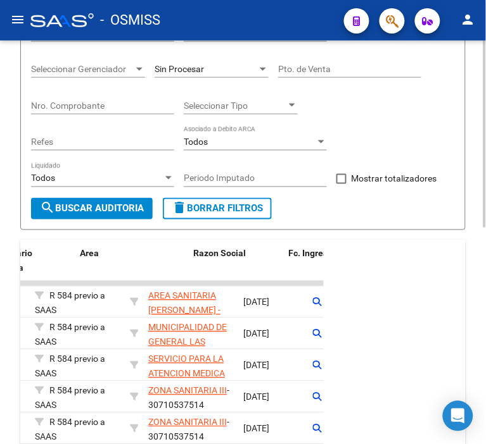
drag, startPoint x: 108, startPoint y: 344, endPoint x: 177, endPoint y: 340, distance: 69.2
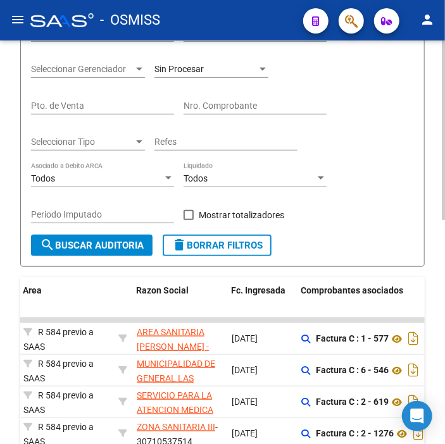
click at [246, 351] on datatable-body-cell "[DATE]" at bounding box center [262, 339] width 70 height 31
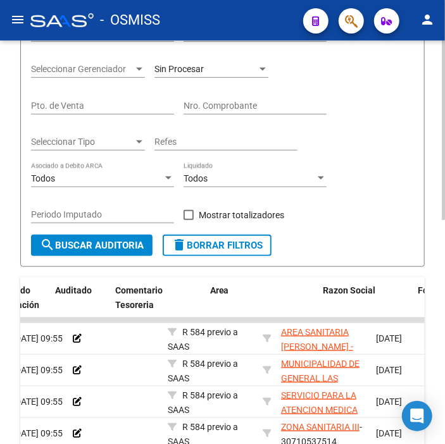
scroll to position [0, 0]
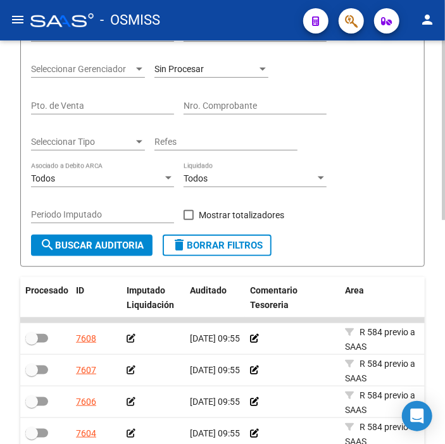
drag, startPoint x: 246, startPoint y: 351, endPoint x: 161, endPoint y: 369, distance: 86.7
click at [132, 337] on icon at bounding box center [131, 338] width 9 height 9
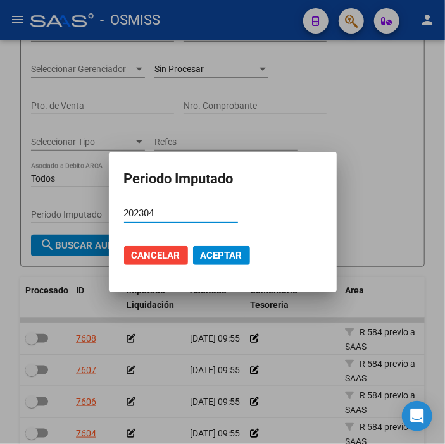
type input "202304"
click at [220, 255] on span "Aceptar" at bounding box center [222, 255] width 42 height 11
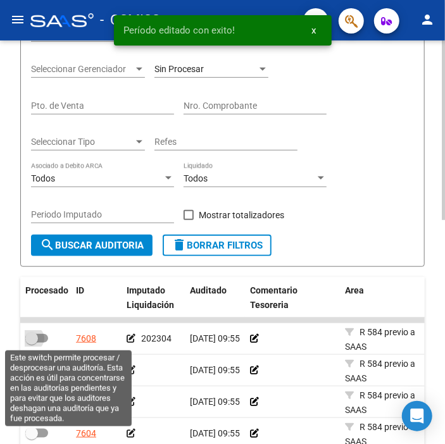
click at [39, 336] on span at bounding box center [36, 338] width 23 height 9
click at [32, 343] on input "checkbox" at bounding box center [31, 343] width 1 height 1
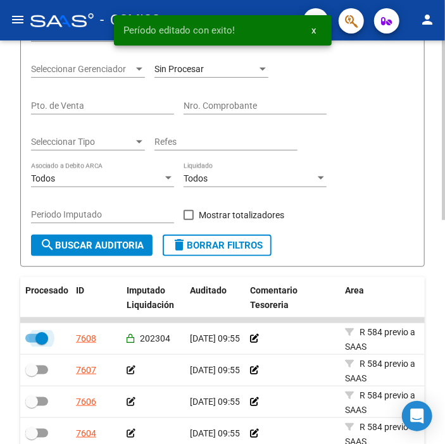
click at [38, 336] on span at bounding box center [41, 338] width 13 height 13
click at [32, 343] on input "checkbox" at bounding box center [31, 343] width 1 height 1
checkbox input "false"
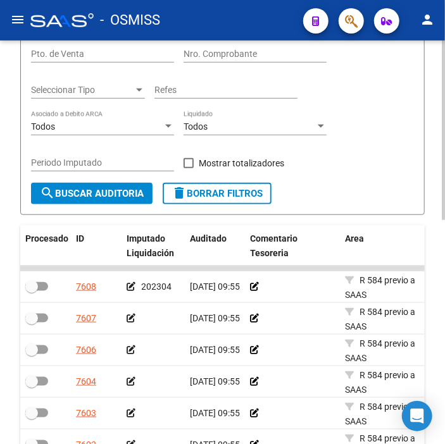
scroll to position [270, 0]
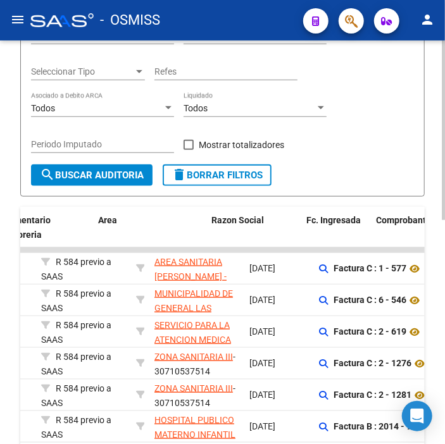
drag, startPoint x: 153, startPoint y: 357, endPoint x: 206, endPoint y: 352, distance: 53.4
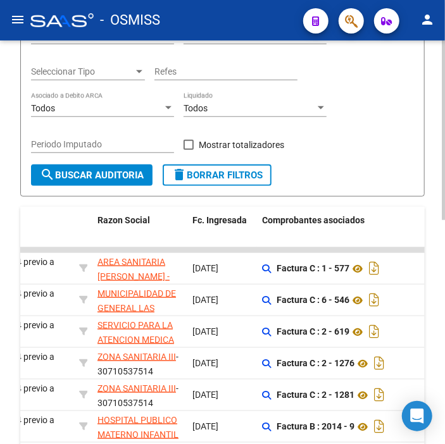
click at [286, 306] on div "Factura C : 6 - 546" at bounding box center [352, 300] width 180 height 20
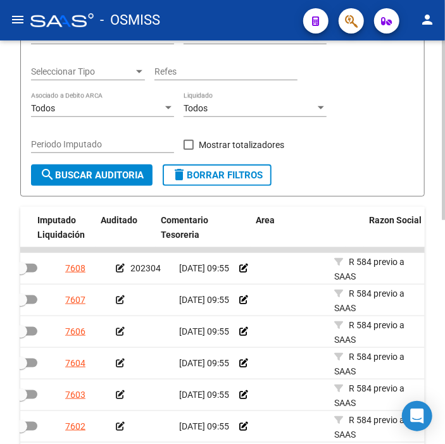
scroll to position [0, 0]
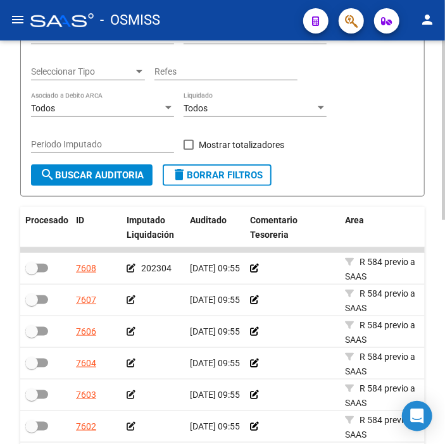
drag, startPoint x: 286, startPoint y: 306, endPoint x: 220, endPoint y: 312, distance: 66.8
click at [131, 299] on icon at bounding box center [131, 300] width 9 height 9
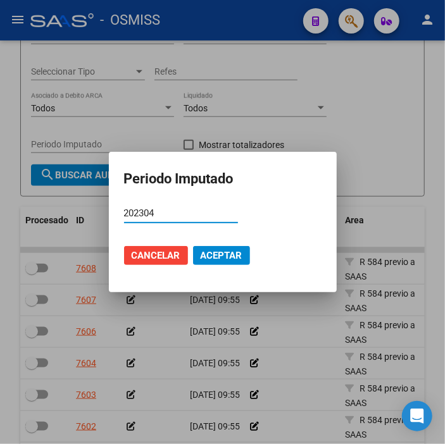
type input "202304"
click at [210, 252] on span "Aceptar" at bounding box center [222, 255] width 42 height 11
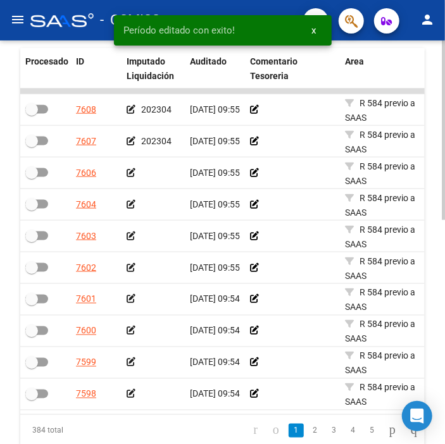
scroll to position [481, 0]
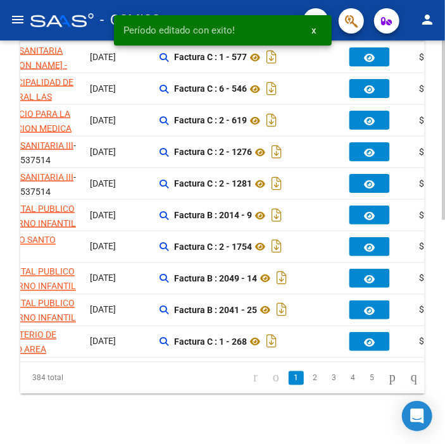
drag, startPoint x: 153, startPoint y: 224, endPoint x: 225, endPoint y: 217, distance: 71.8
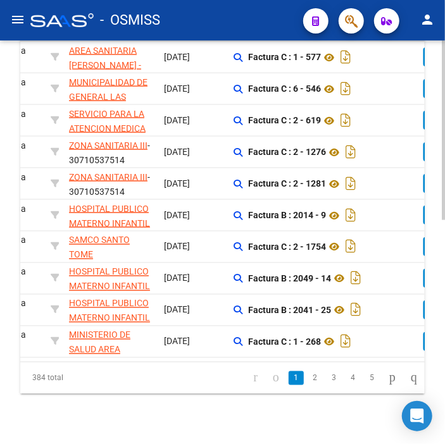
scroll to position [0, 0]
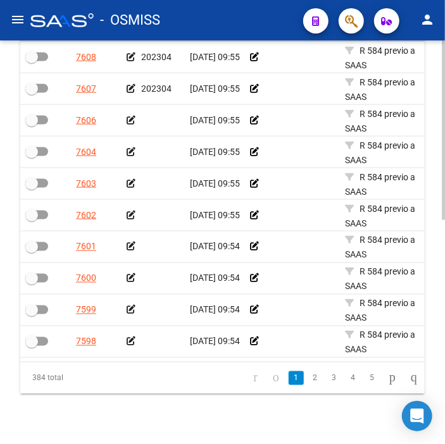
click at [129, 118] on icon at bounding box center [131, 120] width 9 height 9
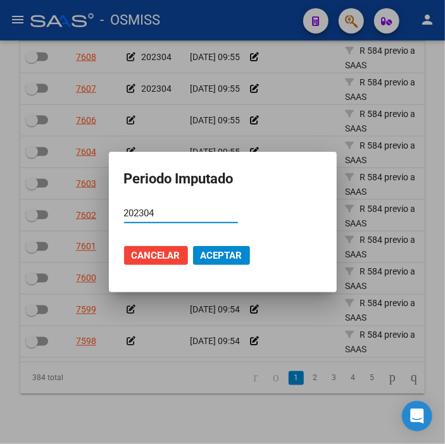
type input "202304"
click at [237, 245] on mat-dialog-actions "Cancelar Aceptar" at bounding box center [223, 255] width 198 height 43
click at [232, 258] on span "Aceptar" at bounding box center [222, 255] width 42 height 11
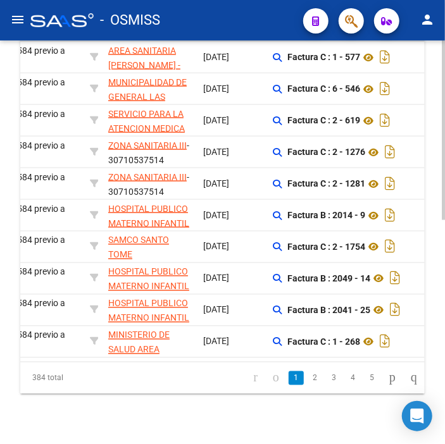
scroll to position [0, 369]
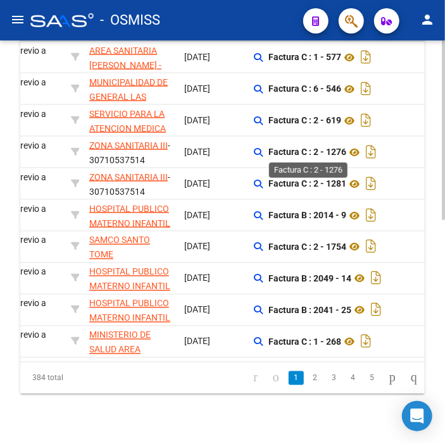
click at [324, 154] on strong "Factura C : 2 - 1276" at bounding box center [307, 153] width 78 height 10
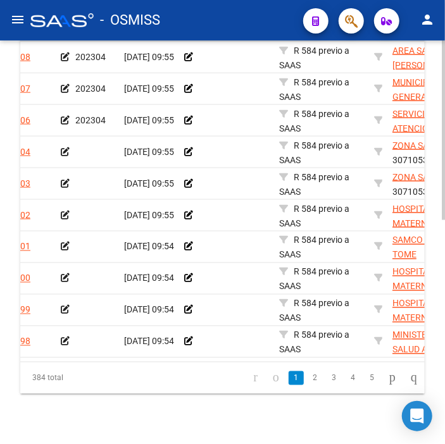
scroll to position [0, 0]
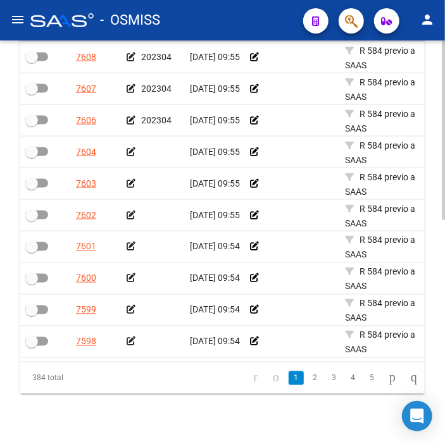
drag, startPoint x: 324, startPoint y: 154, endPoint x: 280, endPoint y: 161, distance: 44.9
click at [135, 154] on div at bounding box center [153, 152] width 53 height 15
click at [128, 156] on icon at bounding box center [131, 152] width 9 height 9
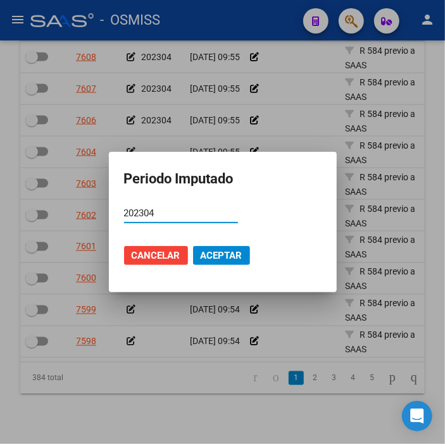
type input "202304"
click at [229, 261] on span "Aceptar" at bounding box center [222, 255] width 42 height 11
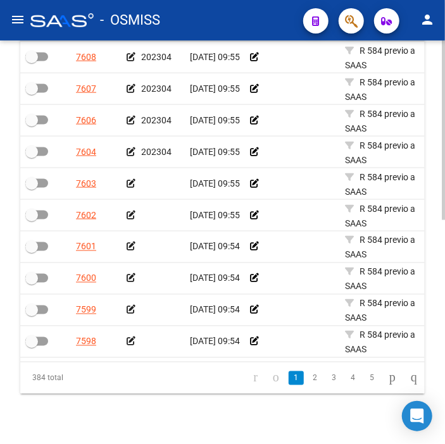
click at [132, 184] on icon at bounding box center [131, 183] width 9 height 9
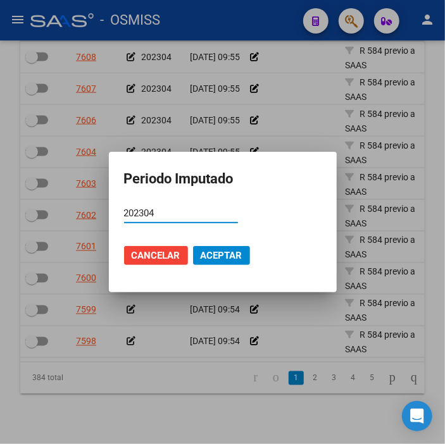
type input "202304"
click at [210, 253] on span "Aceptar" at bounding box center [222, 255] width 42 height 11
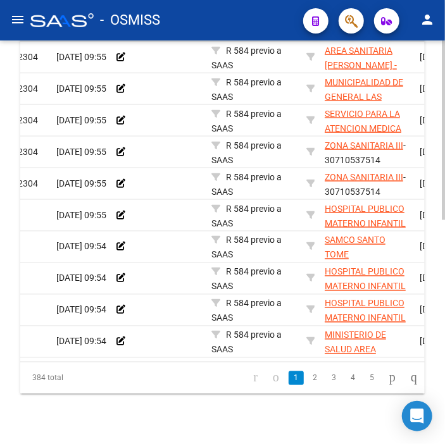
scroll to position [0, 103]
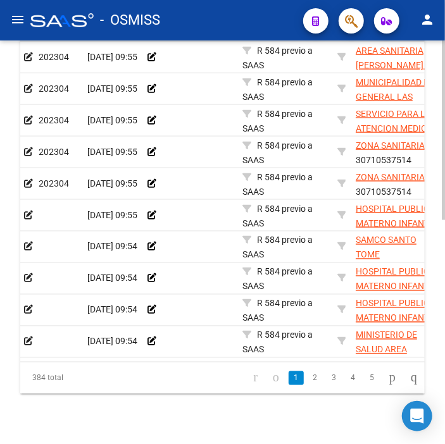
click at [27, 214] on icon at bounding box center [28, 215] width 9 height 9
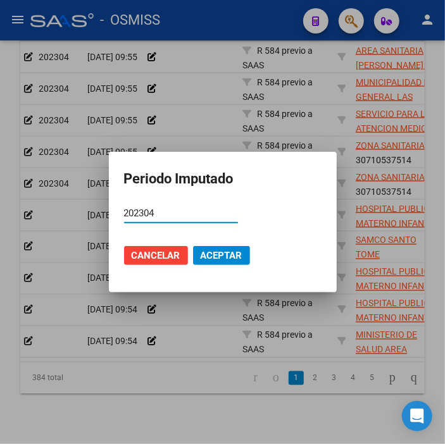
type input "202304"
click at [203, 250] on span "Aceptar" at bounding box center [222, 255] width 42 height 11
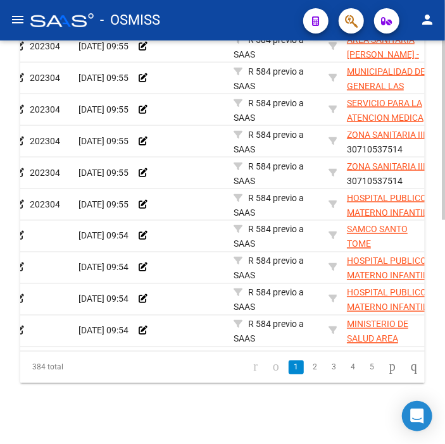
scroll to position [0, 105]
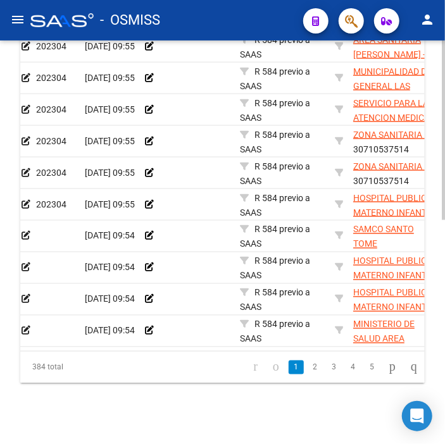
click at [24, 232] on icon at bounding box center [26, 236] width 9 height 9
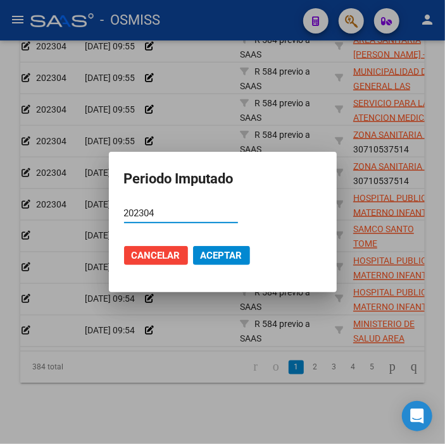
type input "202304"
click at [218, 250] on span "Aceptar" at bounding box center [222, 255] width 42 height 11
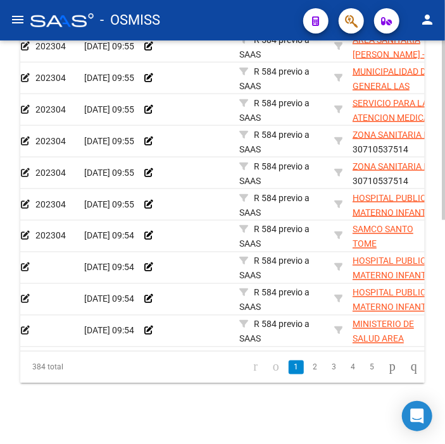
scroll to position [0, 0]
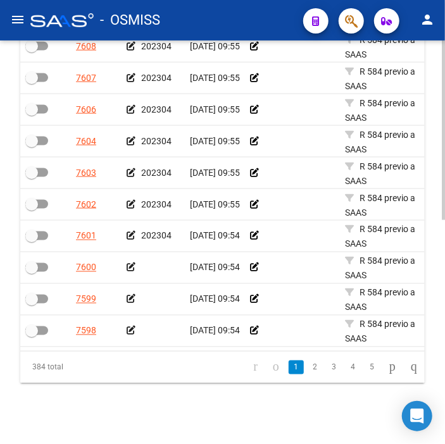
click at [134, 263] on icon at bounding box center [131, 267] width 9 height 9
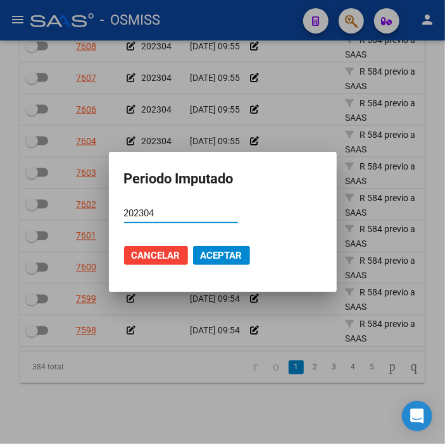
type input "202304"
click at [230, 252] on span "Aceptar" at bounding box center [222, 255] width 42 height 11
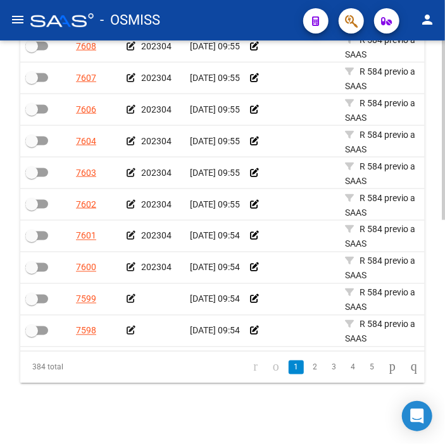
click at [127, 295] on icon at bounding box center [131, 299] width 9 height 9
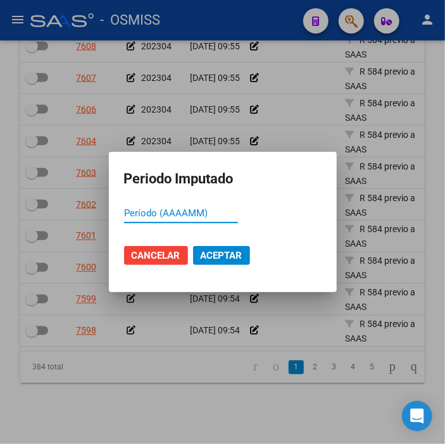
click at [216, 211] on input "Período (AAAAMM)" at bounding box center [181, 213] width 114 height 11
type input "202304"
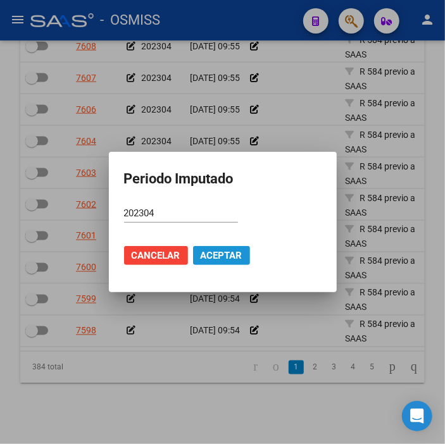
click at [222, 258] on span "Aceptar" at bounding box center [222, 255] width 42 height 11
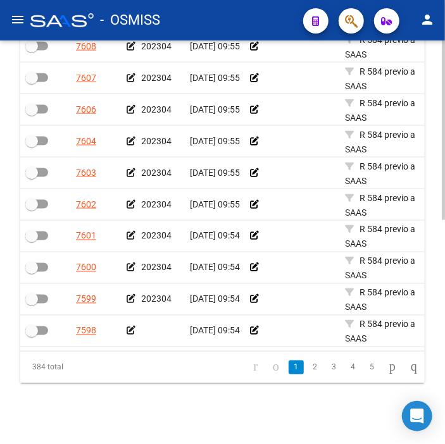
click at [127, 327] on icon at bounding box center [131, 331] width 9 height 9
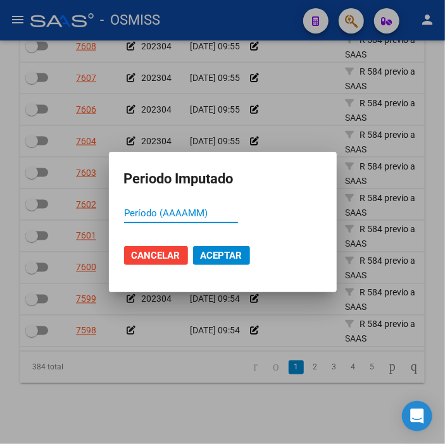
click at [152, 210] on input "Período (AAAAMM)" at bounding box center [181, 213] width 114 height 11
type input "202304"
click at [206, 251] on span "Aceptar" at bounding box center [222, 255] width 42 height 11
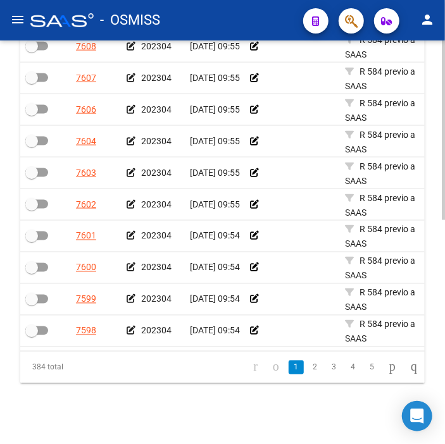
scroll to position [362, 0]
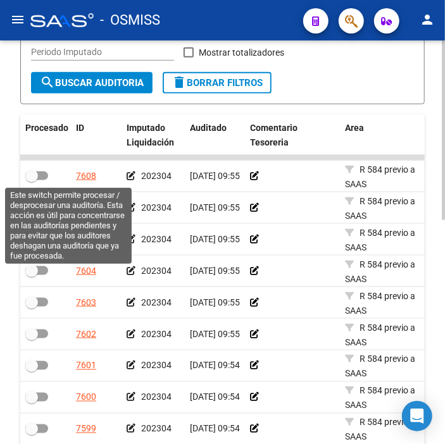
click at [41, 173] on span at bounding box center [36, 176] width 23 height 9
click at [32, 180] on input "checkbox" at bounding box center [31, 180] width 1 height 1
checkbox input "true"
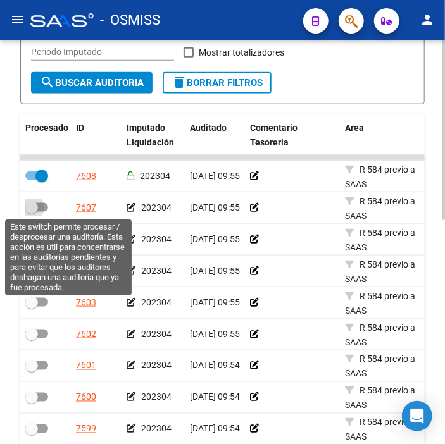
click at [41, 211] on span at bounding box center [36, 207] width 23 height 9
click at [32, 212] on input "checkbox" at bounding box center [31, 212] width 1 height 1
checkbox input "true"
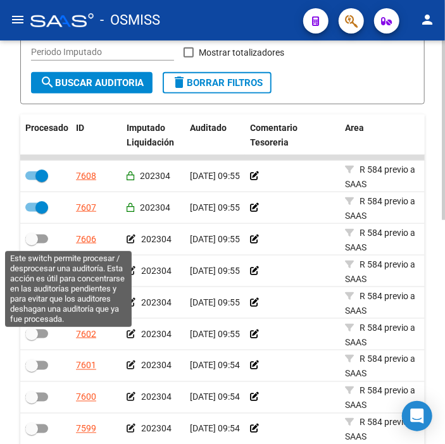
click at [43, 236] on span at bounding box center [36, 239] width 23 height 9
click at [32, 244] on input "checkbox" at bounding box center [31, 244] width 1 height 1
checkbox input "true"
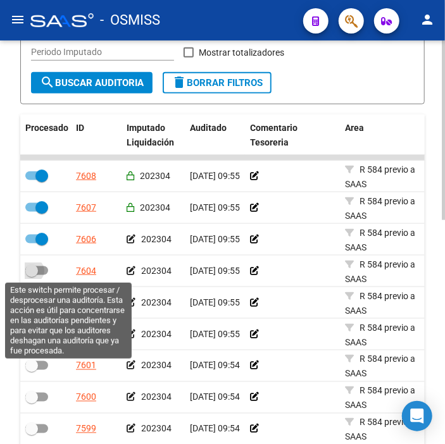
click at [40, 266] on label at bounding box center [36, 270] width 23 height 15
click at [32, 275] on input "checkbox" at bounding box center [31, 275] width 1 height 1
checkbox input "true"
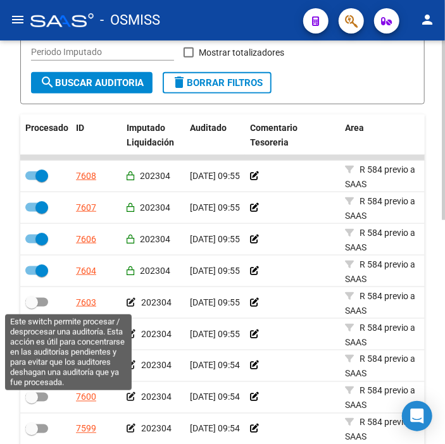
click at [44, 310] on div at bounding box center [45, 303] width 41 height 16
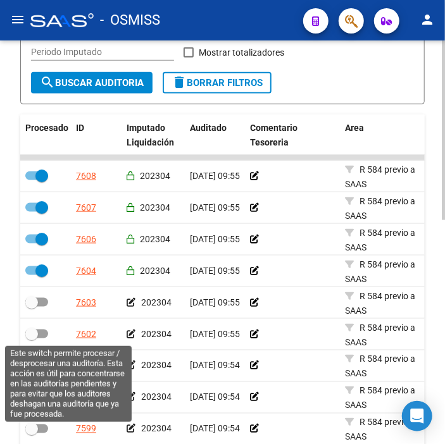
click at [47, 338] on label at bounding box center [36, 334] width 23 height 15
click at [32, 339] on input "checkbox" at bounding box center [31, 339] width 1 height 1
checkbox input "true"
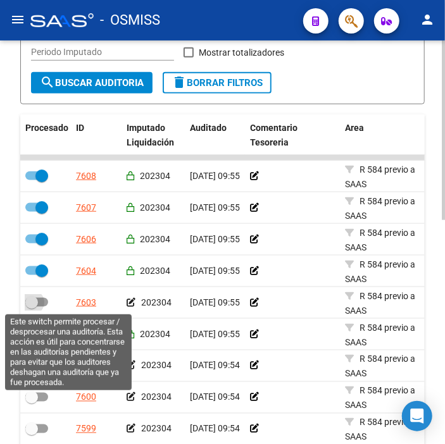
click at [39, 305] on span at bounding box center [36, 302] width 23 height 9
click at [32, 307] on input "checkbox" at bounding box center [31, 307] width 1 height 1
checkbox input "true"
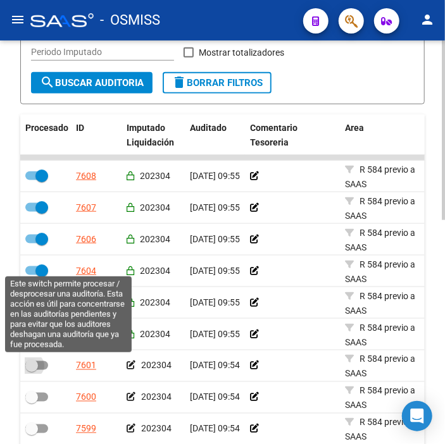
drag, startPoint x: 47, startPoint y: 363, endPoint x: 42, endPoint y: 395, distance: 32.0
click at [45, 370] on span at bounding box center [36, 366] width 23 height 9
click at [32, 370] on input "checkbox" at bounding box center [31, 370] width 1 height 1
checkbox input "true"
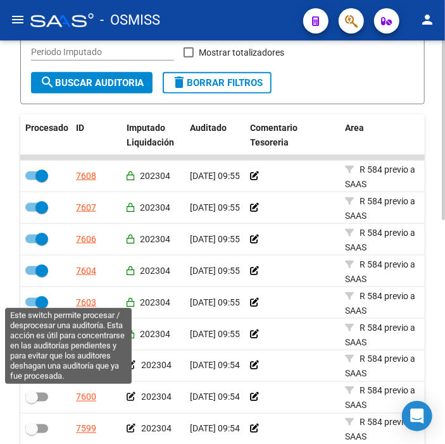
click at [45, 400] on span at bounding box center [36, 397] width 23 height 9
click at [32, 402] on input "checkbox" at bounding box center [31, 402] width 1 height 1
checkbox input "true"
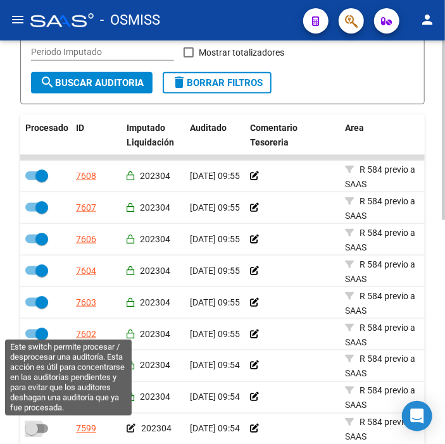
click at [43, 431] on span at bounding box center [36, 429] width 23 height 9
click at [32, 434] on input "checkbox" at bounding box center [31, 434] width 1 height 1
checkbox input "true"
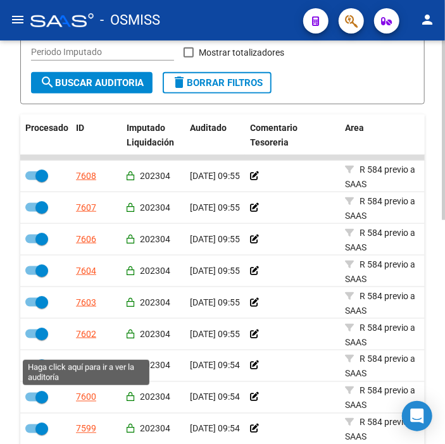
scroll to position [432, 0]
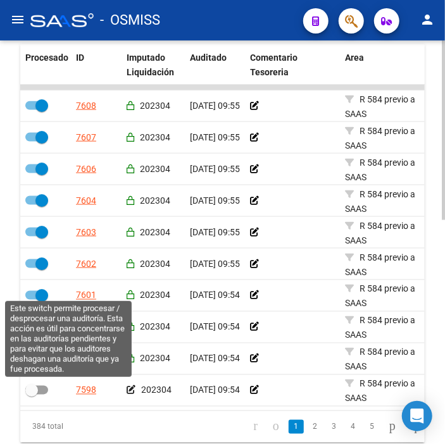
click at [39, 394] on span at bounding box center [36, 390] width 23 height 9
click at [32, 395] on input "checkbox" at bounding box center [31, 395] width 1 height 1
checkbox input "true"
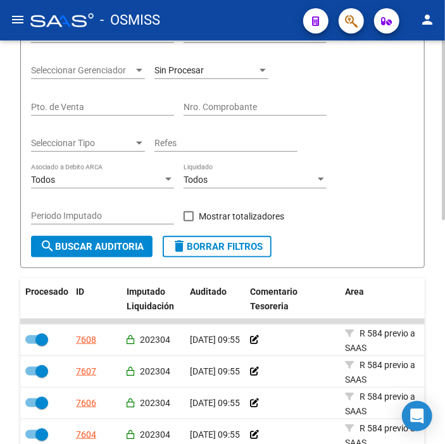
scroll to position [151, 0]
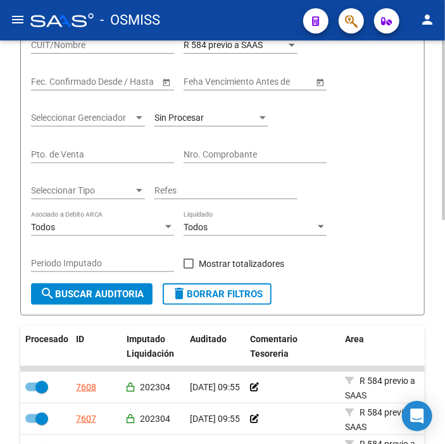
click at [95, 287] on button "search Buscar Auditoria" at bounding box center [92, 295] width 122 height 22
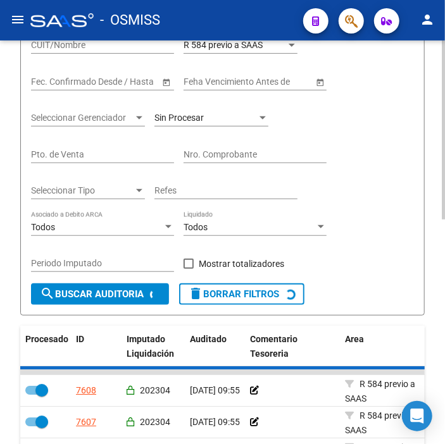
checkbox input "false"
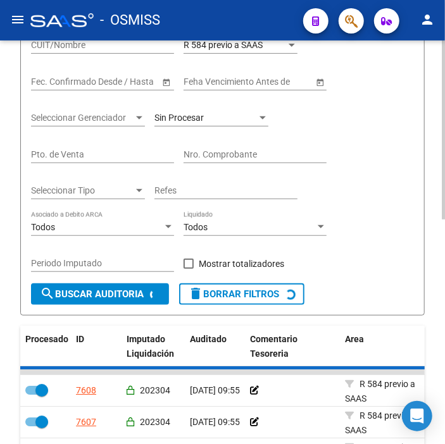
checkbox input "false"
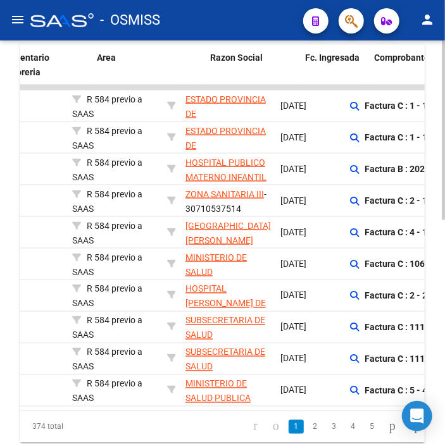
scroll to position [0, 0]
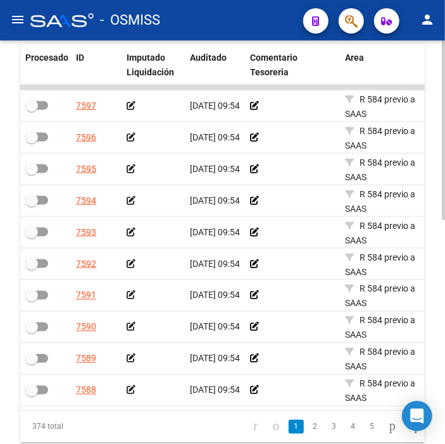
click at [131, 106] on icon at bounding box center [131, 105] width 9 height 9
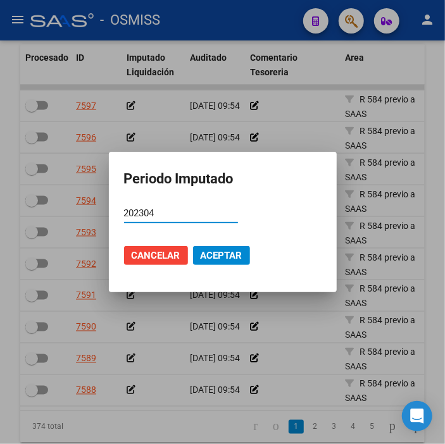
type input "202304"
click at [212, 263] on button "Aceptar" at bounding box center [221, 255] width 57 height 19
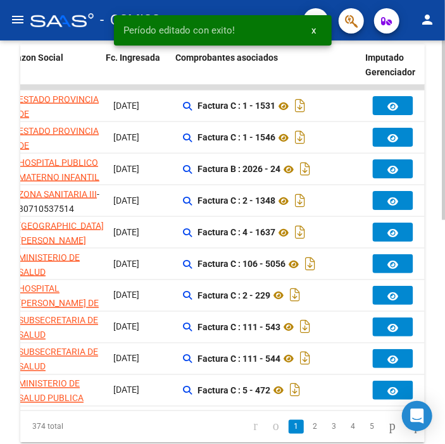
scroll to position [0, 447]
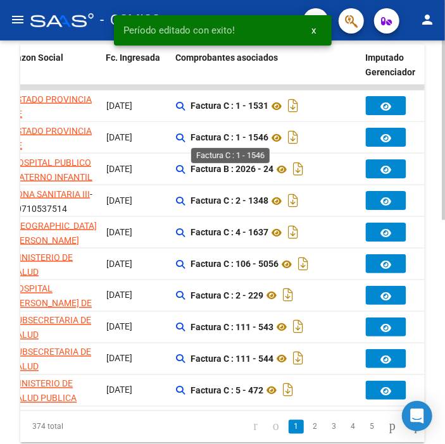
click at [258, 140] on strong "Factura C : 1 - 1546" at bounding box center [230, 138] width 78 height 10
copy strong "1546"
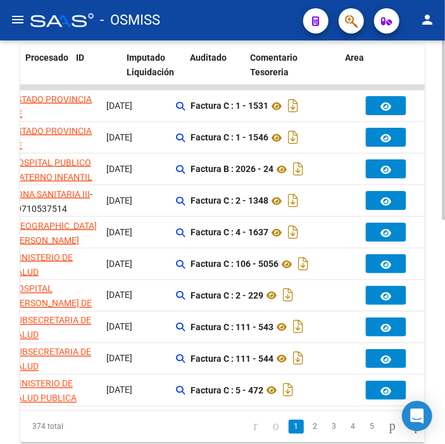
scroll to position [0, 0]
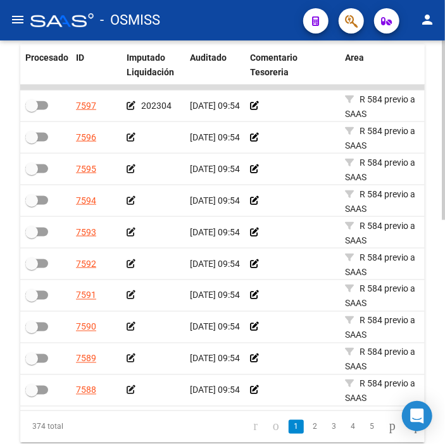
click at [134, 136] on icon at bounding box center [131, 137] width 9 height 9
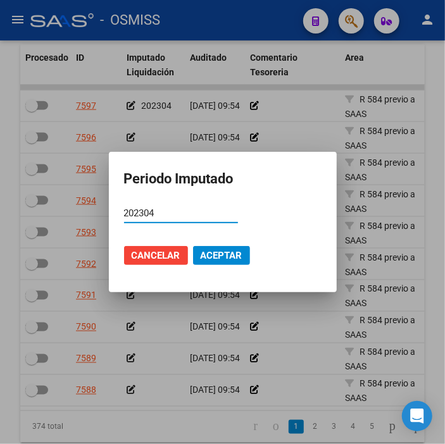
type input "202304"
click at [209, 262] on button "Aceptar" at bounding box center [221, 255] width 57 height 19
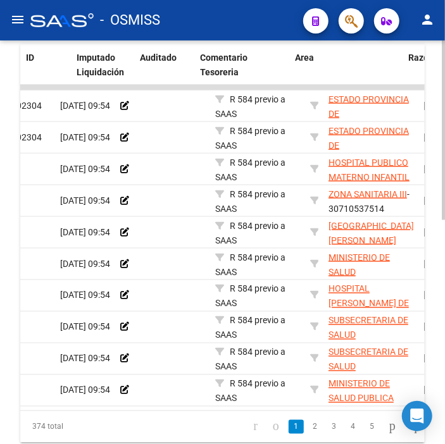
scroll to position [0, 3]
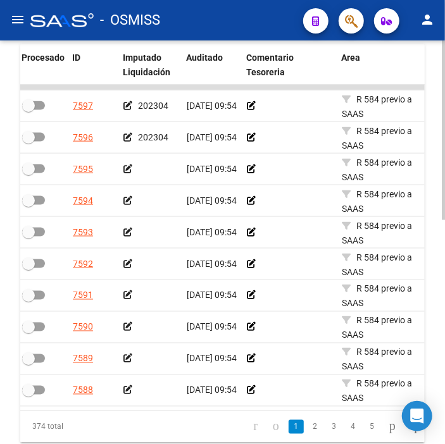
click at [123, 169] on icon at bounding box center [127, 169] width 9 height 9
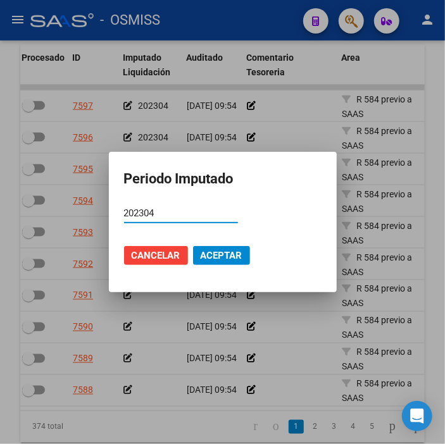
type input "202304"
click at [222, 249] on button "Aceptar" at bounding box center [221, 255] width 57 height 19
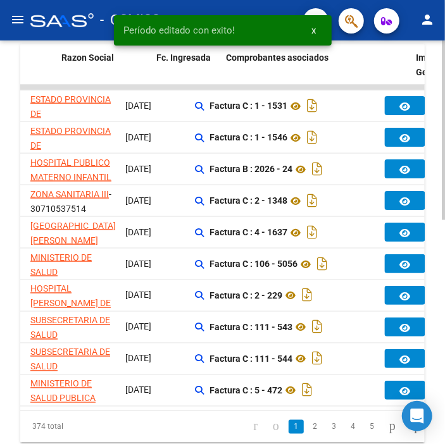
drag, startPoint x: 153, startPoint y: 198, endPoint x: 193, endPoint y: 203, distance: 40.8
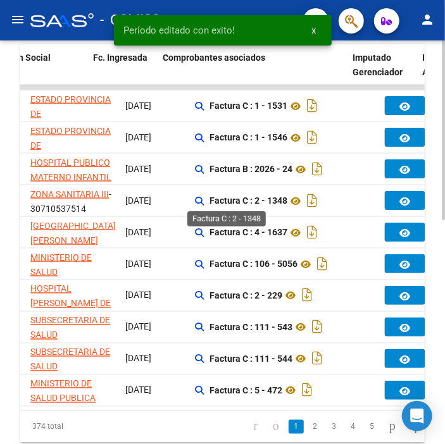
scroll to position [0, 460]
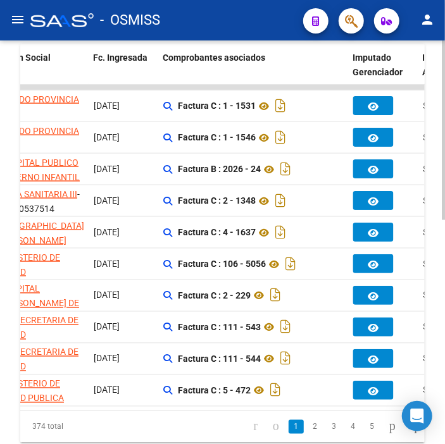
click at [233, 209] on div "Factura C : 2 - 1348" at bounding box center [253, 201] width 180 height 20
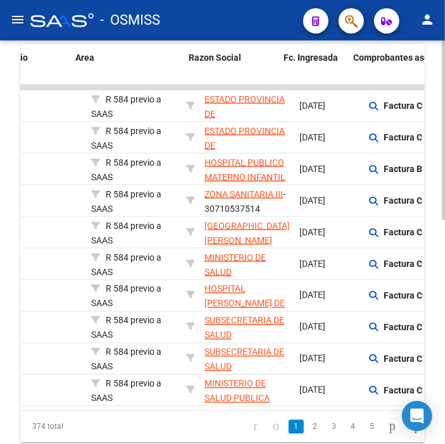
drag, startPoint x: 233, startPoint y: 209, endPoint x: 201, endPoint y: 213, distance: 32.0
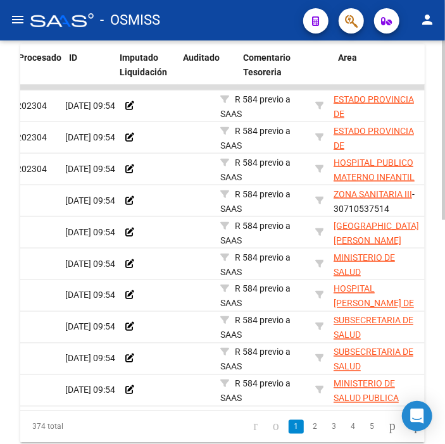
scroll to position [0, 0]
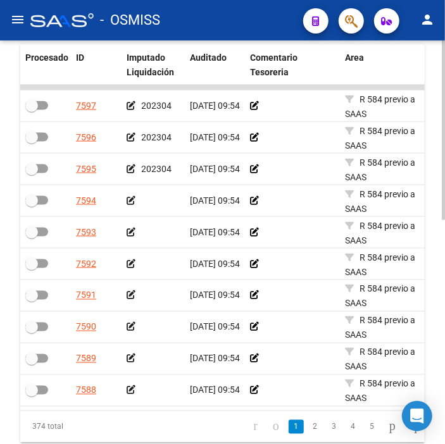
click at [135, 199] on div at bounding box center [153, 201] width 53 height 15
click at [129, 197] on icon at bounding box center [131, 200] width 9 height 9
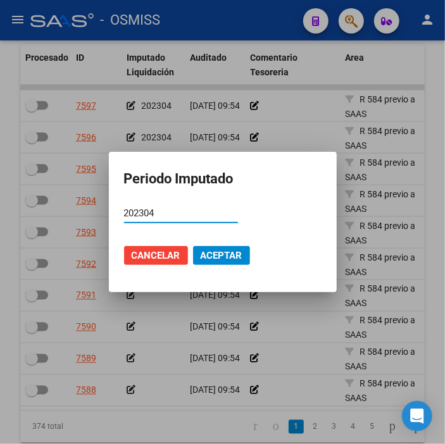
type input "202304"
click at [241, 251] on span "Aceptar" at bounding box center [222, 255] width 42 height 11
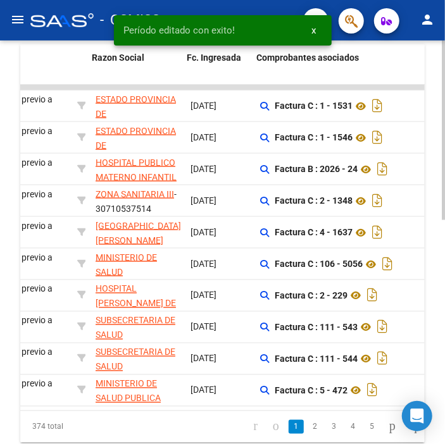
scroll to position [0, 366]
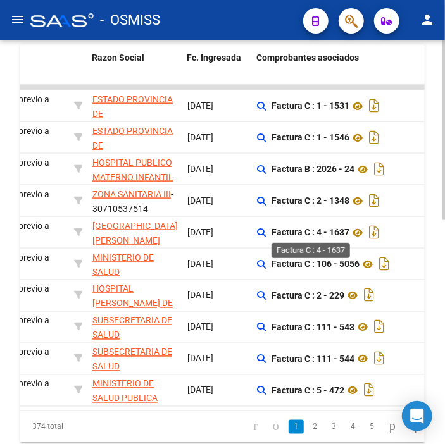
click at [289, 237] on strong "Factura C : 4 - 1637" at bounding box center [311, 233] width 78 height 10
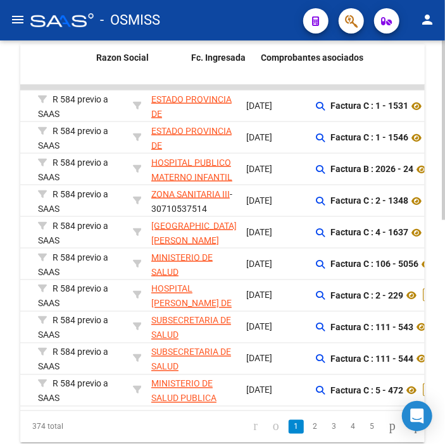
scroll to position [0, 0]
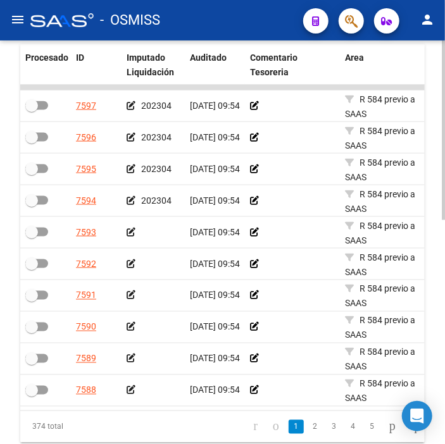
drag, startPoint x: 289, startPoint y: 237, endPoint x: 138, endPoint y: 231, distance: 150.8
click at [131, 227] on app-auditoria-edit-perido at bounding box center [131, 232] width 9 height 10
click at [136, 235] on div at bounding box center [153, 232] width 53 height 15
click at [134, 232] on icon at bounding box center [131, 232] width 9 height 9
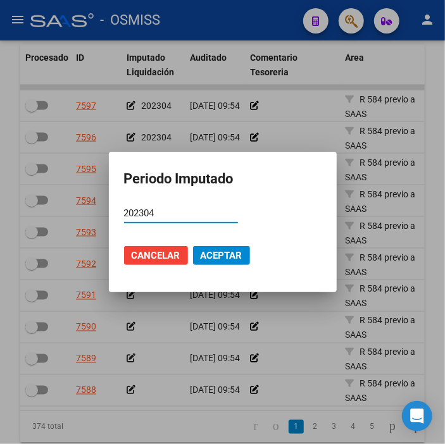
type input "202304"
click at [204, 247] on button "Aceptar" at bounding box center [221, 255] width 57 height 19
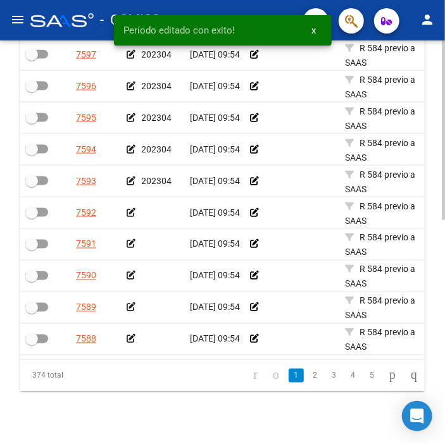
scroll to position [503, 0]
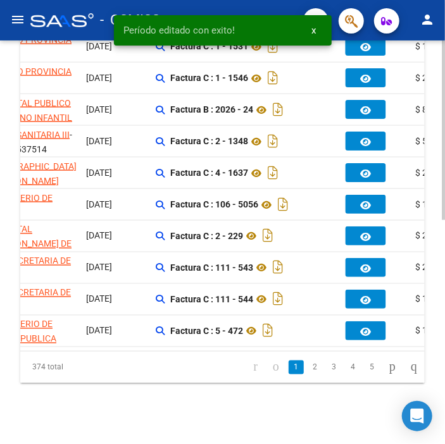
drag, startPoint x: 141, startPoint y: 191, endPoint x: 198, endPoint y: 191, distance: 57.0
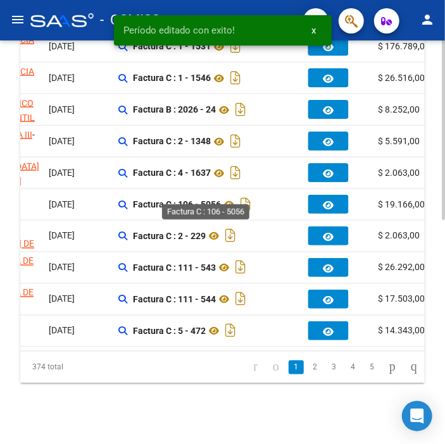
click at [205, 200] on strong "Factura C : 106 - 5056" at bounding box center [177, 205] width 88 height 10
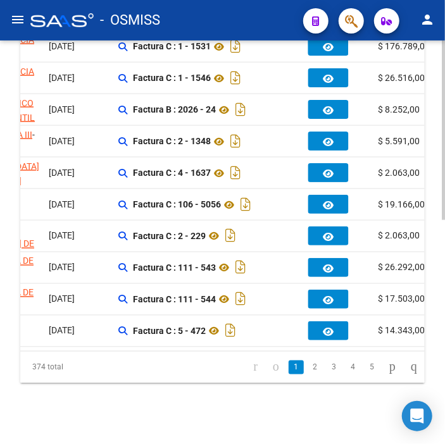
click at [205, 200] on strong "Factura C : 106 - 5056" at bounding box center [177, 205] width 88 height 10
copy strong "5056"
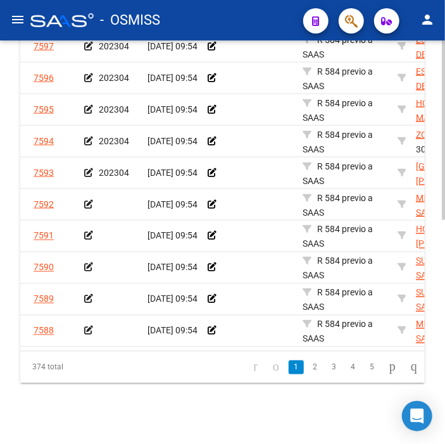
scroll to position [0, 27]
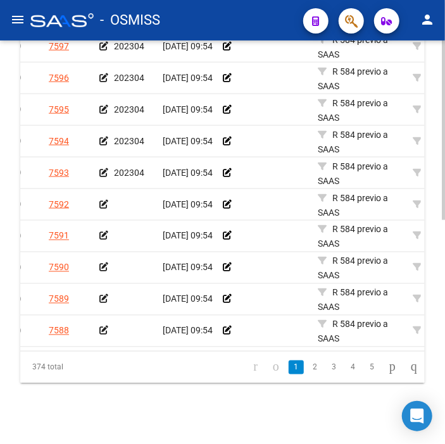
click at [103, 200] on icon at bounding box center [103, 204] width 9 height 9
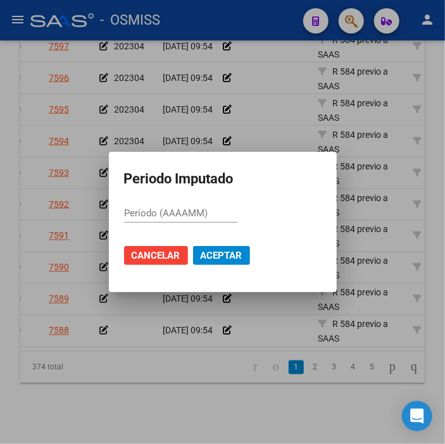
click at [182, 209] on input "Período (AAAAMM)" at bounding box center [181, 213] width 114 height 11
type input "202304"
click at [217, 251] on span "Aceptar" at bounding box center [222, 255] width 42 height 11
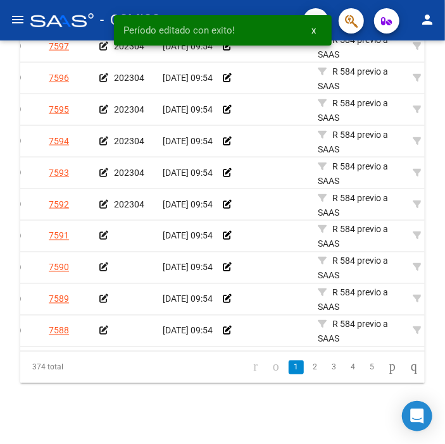
scroll to position [499, 0]
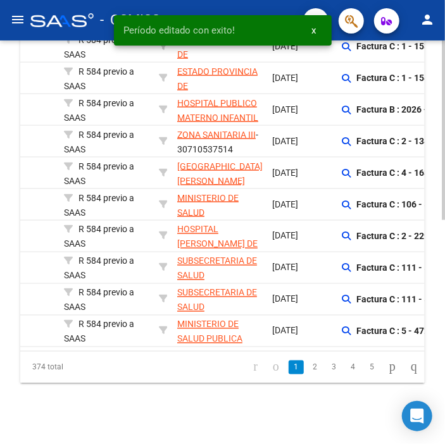
drag, startPoint x: 123, startPoint y: 235, endPoint x: 180, endPoint y: 232, distance: 57.7
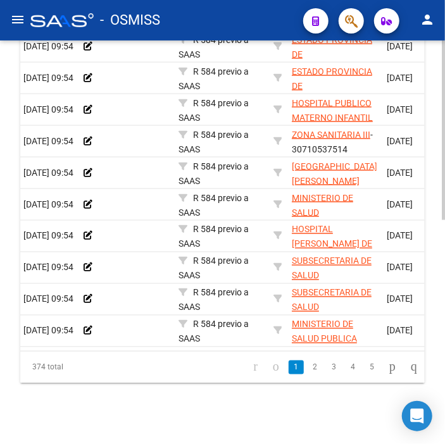
scroll to position [0, 0]
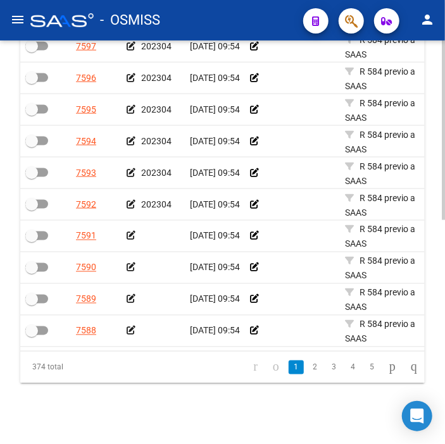
click at [133, 232] on icon at bounding box center [131, 236] width 9 height 9
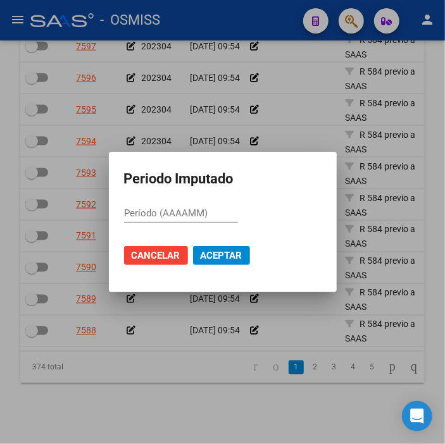
click at [180, 211] on input "Período (AAAAMM)" at bounding box center [181, 213] width 114 height 11
type input "202304"
click at [222, 250] on span "Aceptar" at bounding box center [222, 255] width 42 height 11
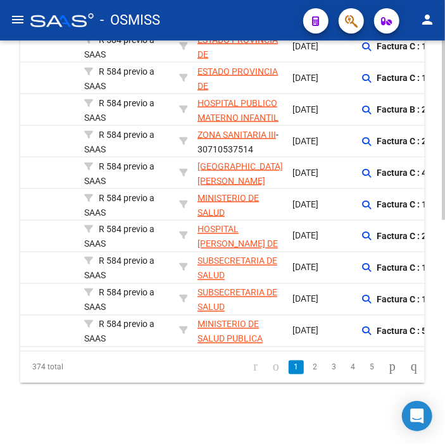
scroll to position [0, 103]
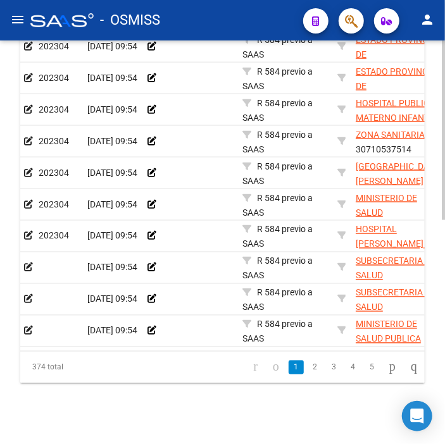
click at [28, 263] on icon at bounding box center [28, 267] width 9 height 9
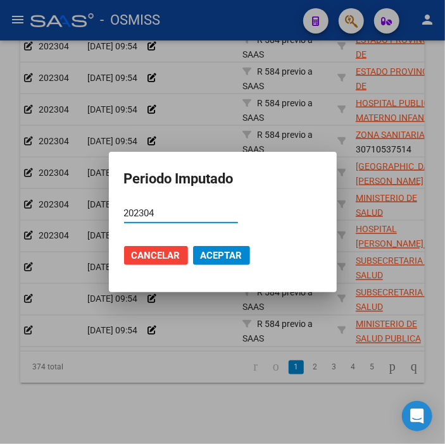
type input "202304"
click at [220, 255] on span "Aceptar" at bounding box center [222, 255] width 42 height 11
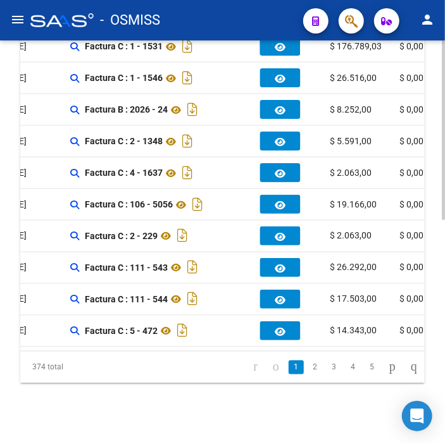
scroll to position [0, 59]
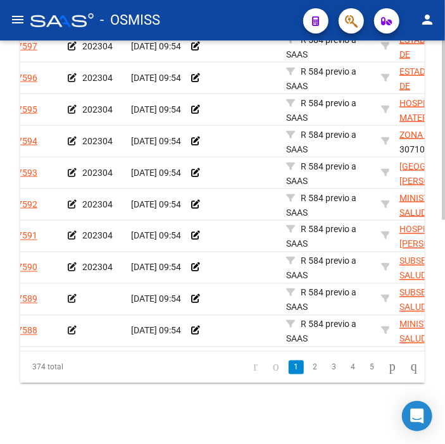
click at [73, 294] on app-auditoria-edit-perido at bounding box center [72, 299] width 9 height 10
click at [72, 295] on icon at bounding box center [72, 299] width 9 height 9
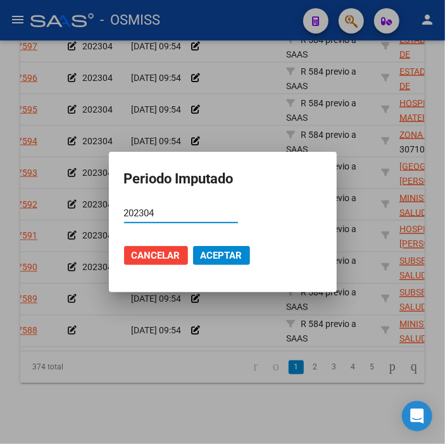
type input "202304"
click at [200, 248] on button "Aceptar" at bounding box center [221, 255] width 57 height 19
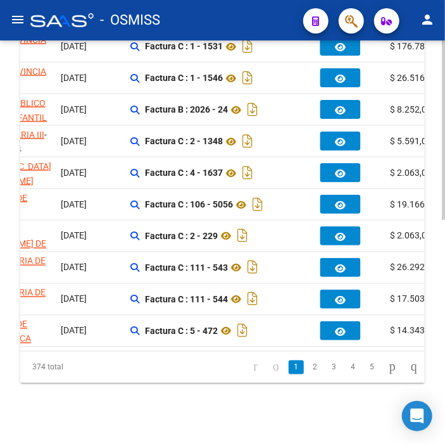
scroll to position [0, 0]
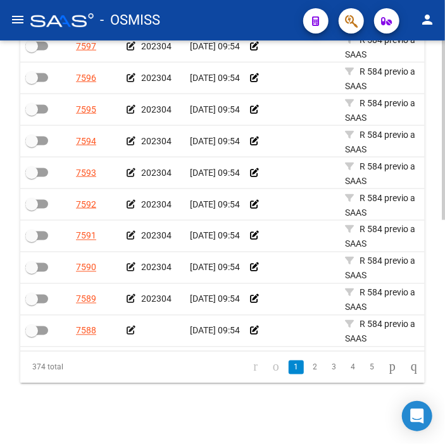
click at [131, 327] on icon at bounding box center [131, 331] width 9 height 9
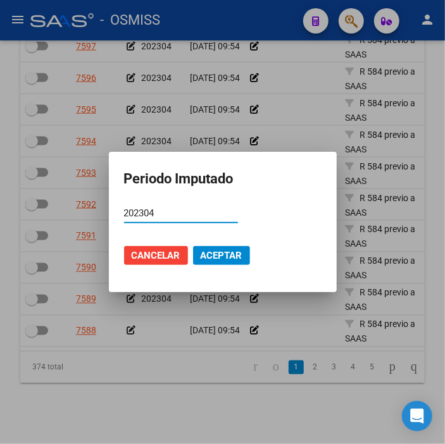
type input "202304"
click at [197, 256] on button "Aceptar" at bounding box center [221, 255] width 57 height 19
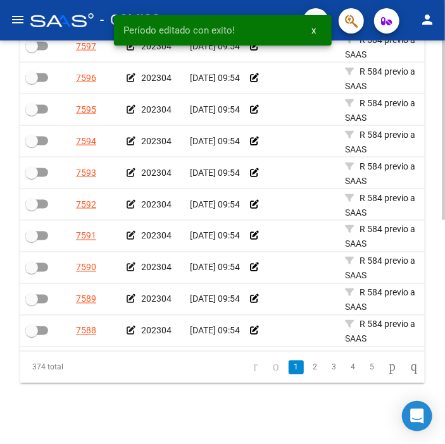
scroll to position [499, 0]
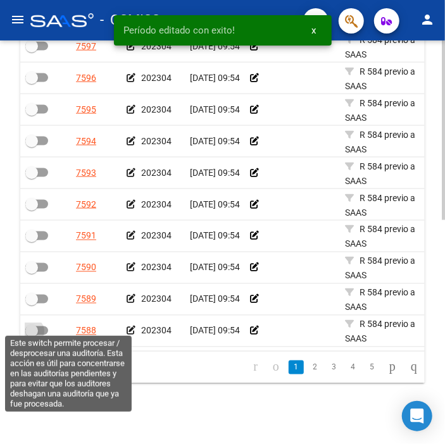
click at [40, 327] on span at bounding box center [36, 331] width 23 height 9
click at [32, 336] on input "checkbox" at bounding box center [31, 336] width 1 height 1
checkbox input "true"
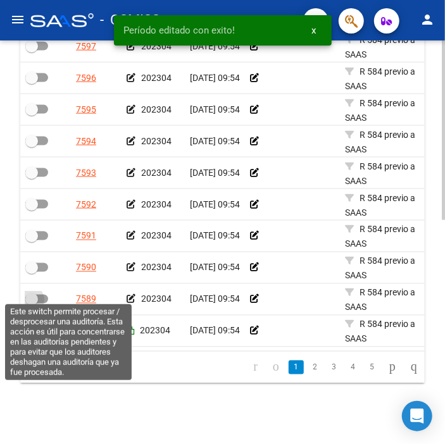
click at [41, 298] on label at bounding box center [36, 299] width 23 height 15
click at [32, 304] on input "checkbox" at bounding box center [31, 304] width 1 height 1
checkbox input "true"
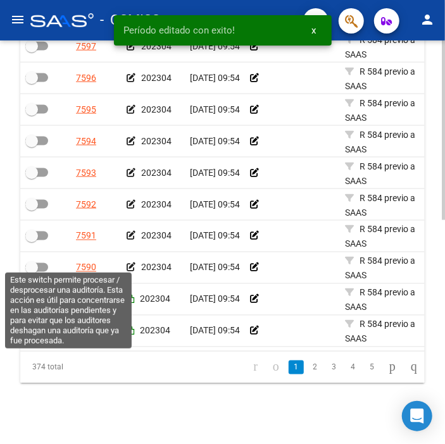
click at [44, 263] on span at bounding box center [36, 267] width 23 height 9
click at [32, 272] on input "checkbox" at bounding box center [31, 272] width 1 height 1
checkbox input "true"
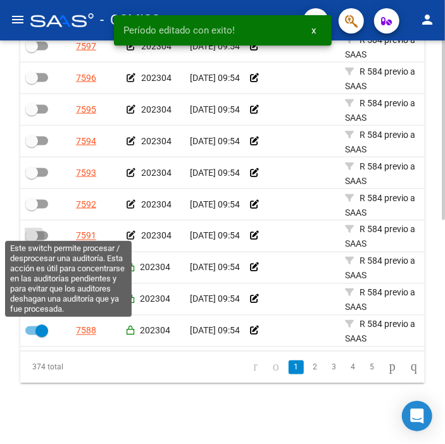
click at [38, 232] on span at bounding box center [36, 236] width 23 height 9
click at [32, 241] on input "checkbox" at bounding box center [31, 241] width 1 height 1
checkbox input "true"
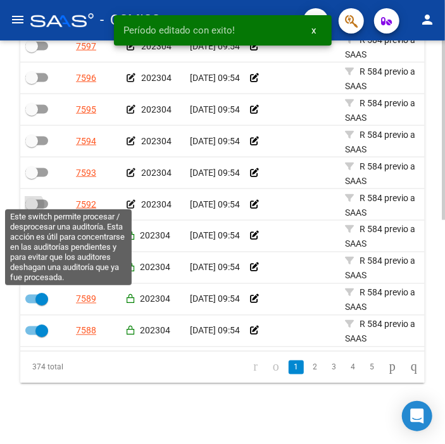
click at [35, 200] on span at bounding box center [31, 204] width 13 height 13
click at [32, 209] on input "checkbox" at bounding box center [31, 209] width 1 height 1
checkbox input "true"
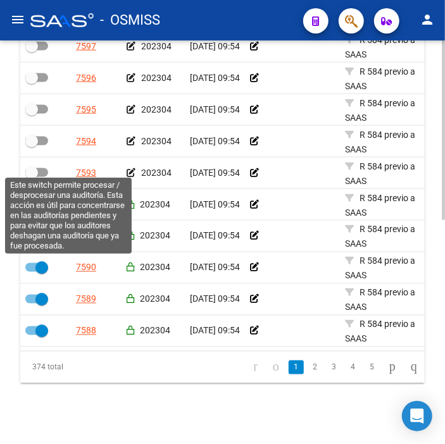
click at [39, 168] on span at bounding box center [36, 172] width 23 height 9
click at [32, 177] on input "checkbox" at bounding box center [31, 177] width 1 height 1
checkbox input "true"
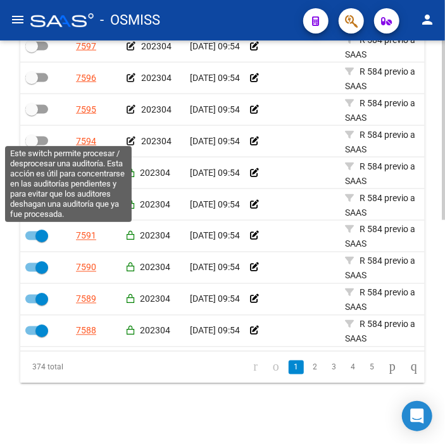
click at [42, 134] on label at bounding box center [36, 141] width 23 height 15
click at [32, 146] on input "checkbox" at bounding box center [31, 146] width 1 height 1
checkbox input "true"
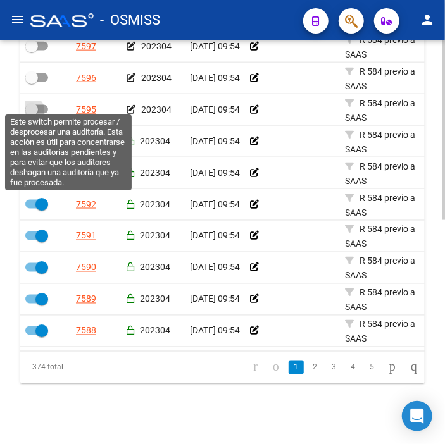
click at [39, 102] on label at bounding box center [36, 109] width 23 height 15
click at [32, 114] on input "checkbox" at bounding box center [31, 114] width 1 height 1
checkbox input "true"
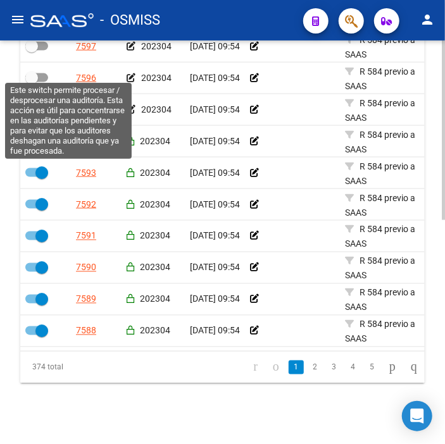
click at [41, 73] on span at bounding box center [36, 77] width 23 height 9
click at [32, 82] on input "checkbox" at bounding box center [31, 82] width 1 height 1
checkbox input "true"
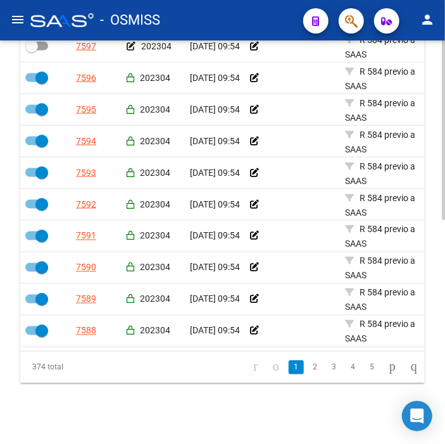
scroll to position [429, 0]
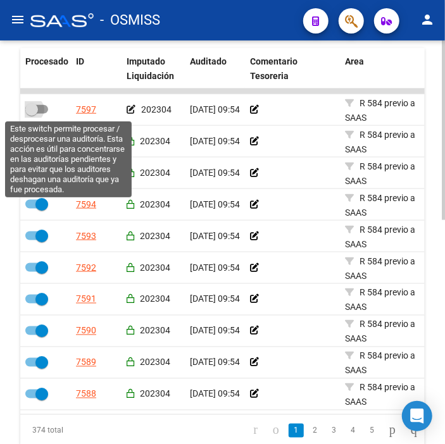
click at [46, 110] on span at bounding box center [36, 109] width 23 height 9
click at [32, 114] on input "checkbox" at bounding box center [31, 114] width 1 height 1
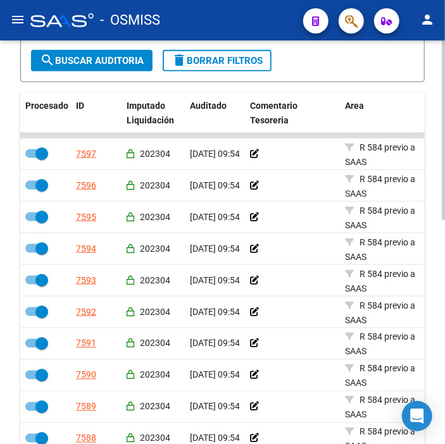
scroll to position [218, 0]
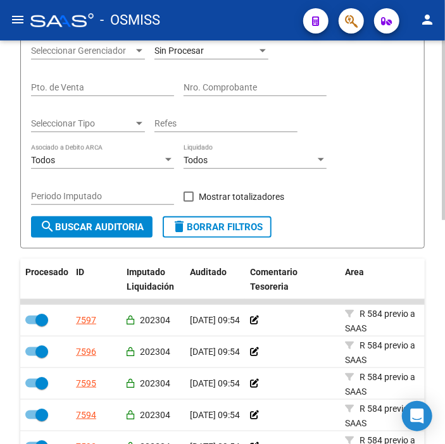
click at [79, 224] on span "search Buscar Auditoria" at bounding box center [92, 227] width 104 height 11
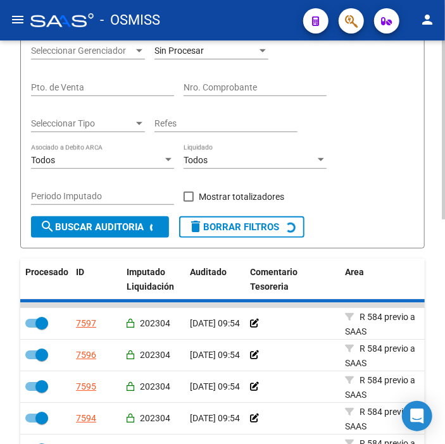
checkbox input "false"
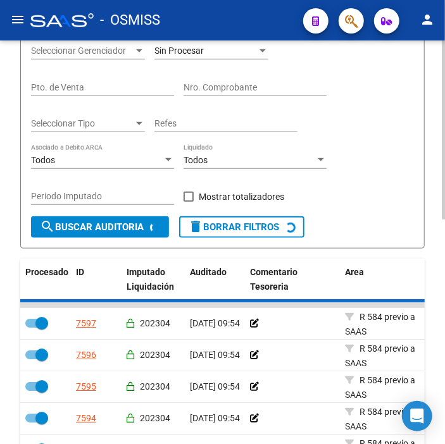
checkbox input "false"
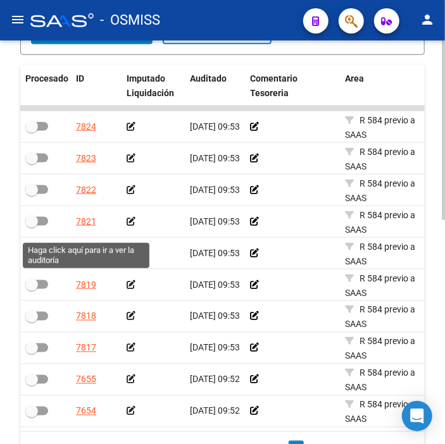
scroll to position [432, 0]
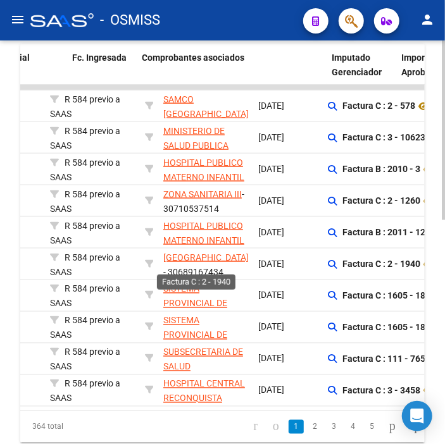
drag, startPoint x: 151, startPoint y: 257, endPoint x: 232, endPoint y: 260, distance: 81.7
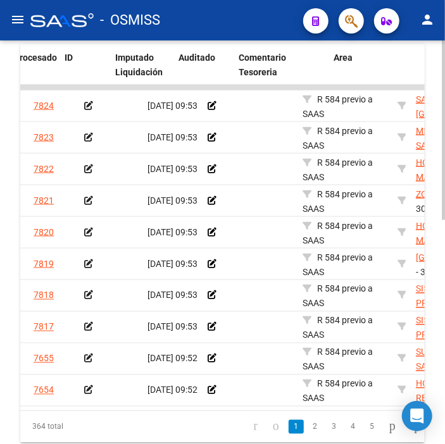
scroll to position [0, 0]
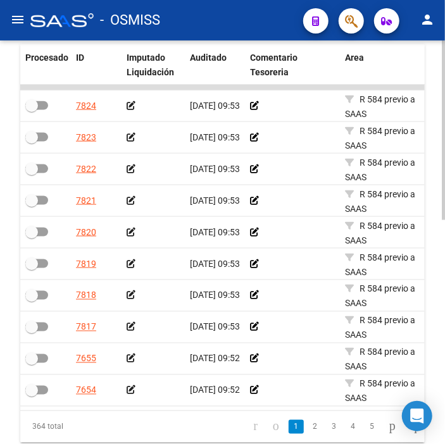
click at [131, 111] on app-auditoria-edit-perido at bounding box center [131, 106] width 9 height 10
click at [129, 109] on icon at bounding box center [131, 105] width 9 height 9
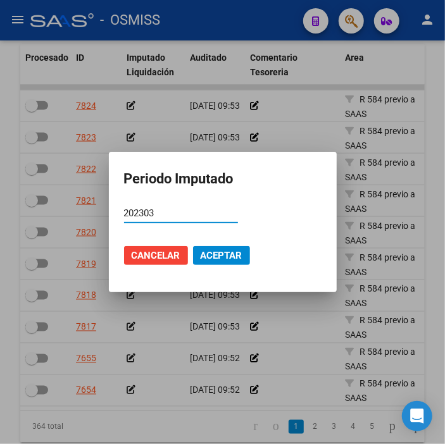
type input "202303"
click at [230, 256] on span "Aceptar" at bounding box center [222, 255] width 42 height 11
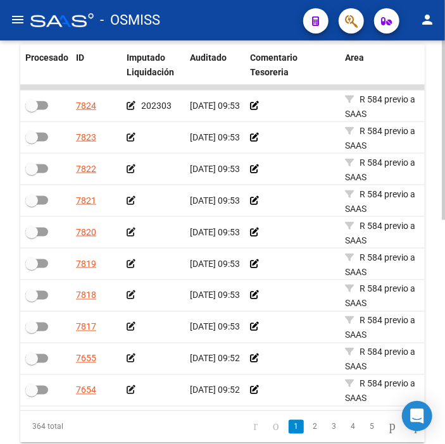
drag, startPoint x: 315, startPoint y: 142, endPoint x: 140, endPoint y: 156, distance: 175.9
click at [136, 137] on div at bounding box center [153, 137] width 53 height 15
click at [128, 134] on icon at bounding box center [131, 137] width 9 height 9
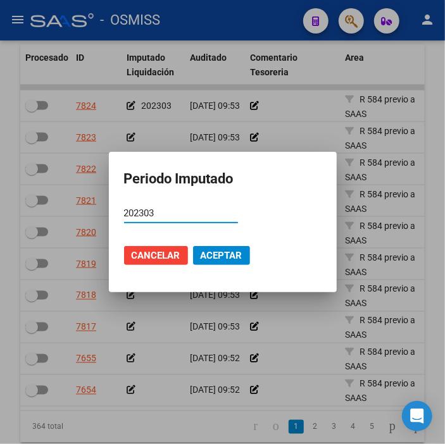
type input "202303"
click at [204, 255] on span "Aceptar" at bounding box center [222, 255] width 42 height 11
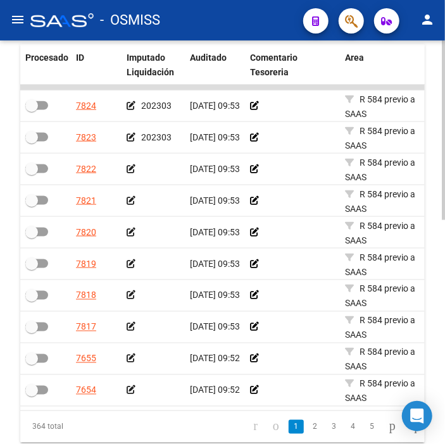
click at [130, 168] on icon at bounding box center [131, 169] width 9 height 9
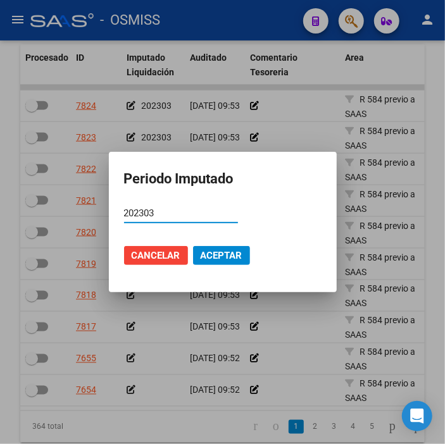
type input "202303"
click at [224, 261] on span "Aceptar" at bounding box center [222, 255] width 42 height 11
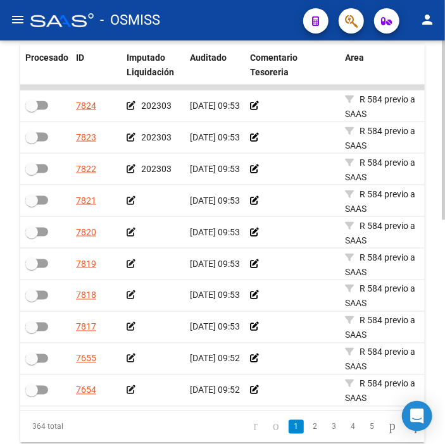
click at [127, 201] on icon at bounding box center [131, 200] width 9 height 9
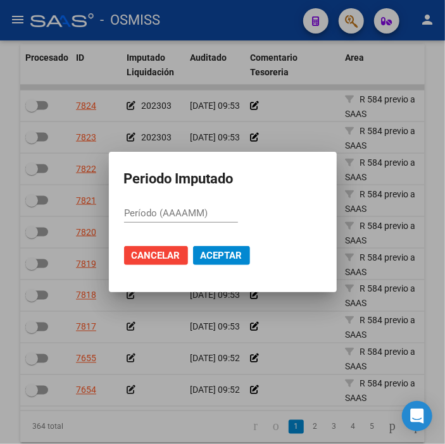
click at [173, 211] on input "Período (AAAAMM)" at bounding box center [181, 213] width 114 height 11
type input "202304"
click at [211, 251] on span "Aceptar" at bounding box center [222, 255] width 42 height 11
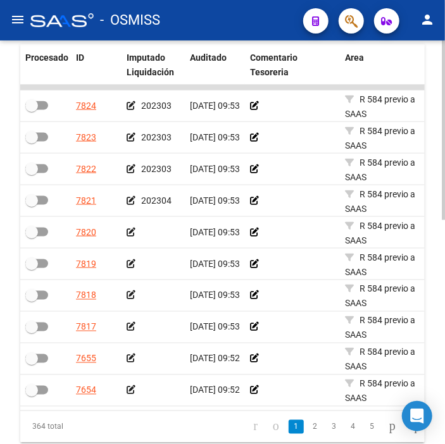
click at [127, 234] on icon at bounding box center [131, 232] width 9 height 9
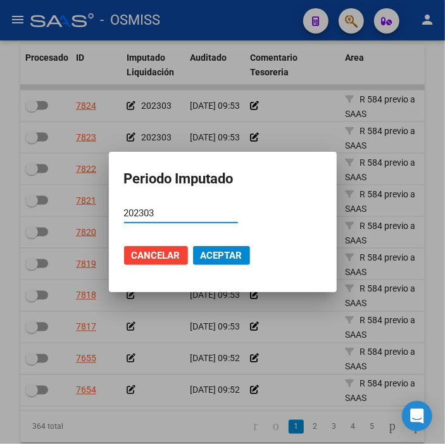
type input "202303"
click at [208, 255] on span "Aceptar" at bounding box center [222, 255] width 42 height 11
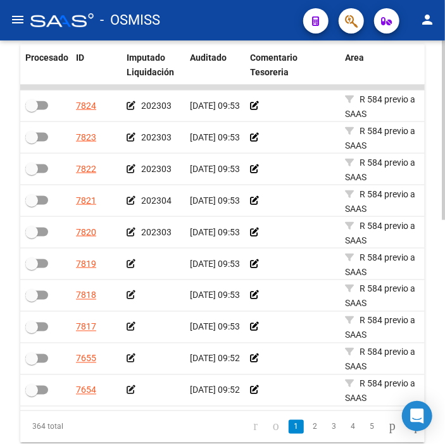
click at [129, 258] on div at bounding box center [153, 264] width 53 height 15
click at [129, 263] on icon at bounding box center [131, 264] width 9 height 9
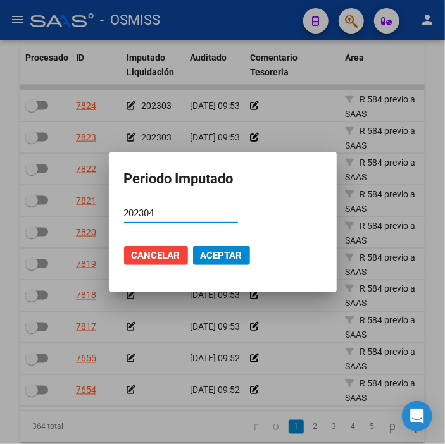
type input "202304"
click at [229, 254] on span "Aceptar" at bounding box center [222, 255] width 42 height 11
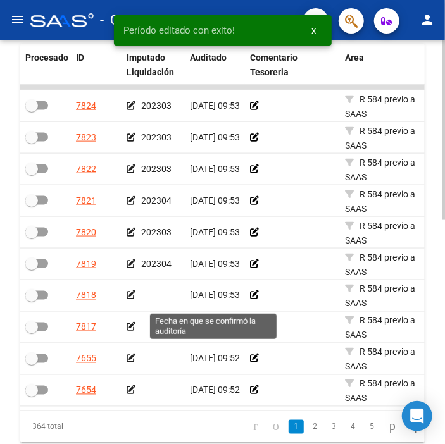
scroll to position [2, 0]
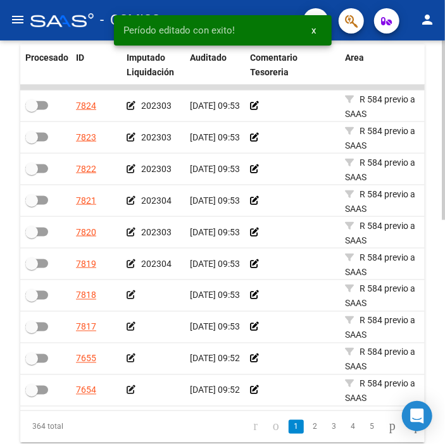
drag, startPoint x: 191, startPoint y: 289, endPoint x: 339, endPoint y: 304, distance: 148.9
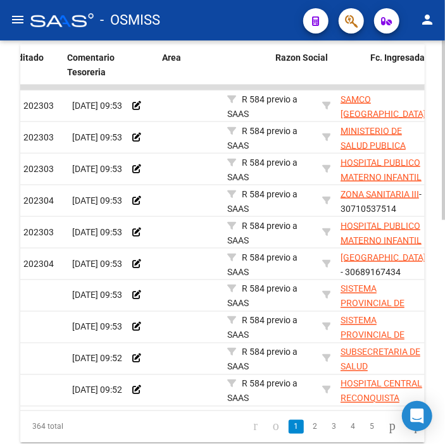
scroll to position [0, 0]
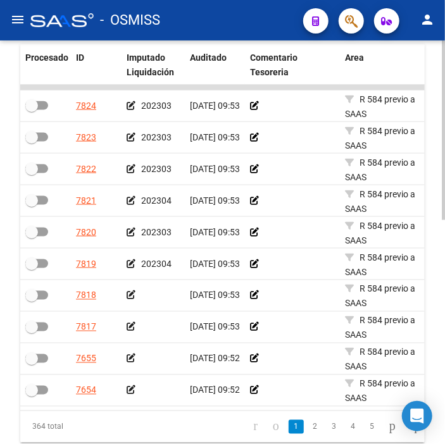
click at [130, 292] on icon at bounding box center [131, 295] width 9 height 9
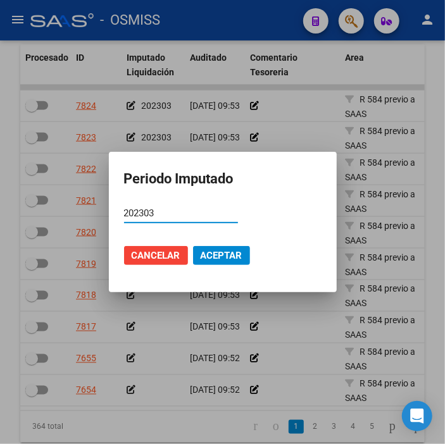
type input "202303"
click at [215, 257] on span "Aceptar" at bounding box center [222, 255] width 42 height 11
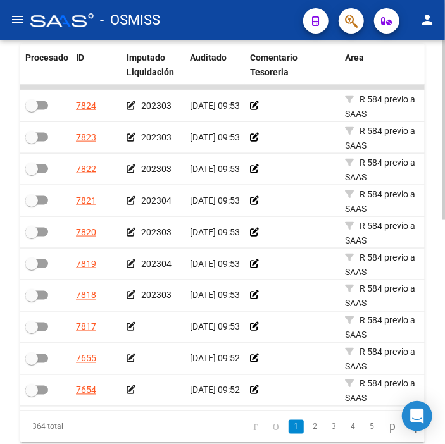
click at [133, 326] on icon at bounding box center [131, 327] width 9 height 9
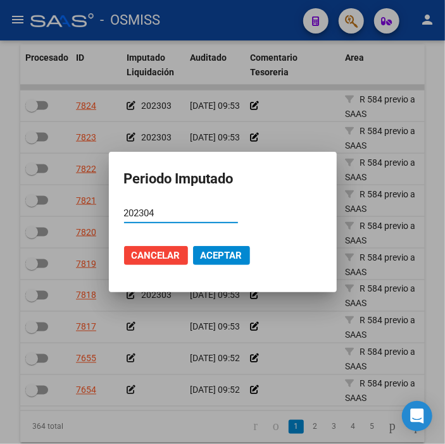
type input "202304"
click at [218, 256] on span "Aceptar" at bounding box center [222, 255] width 42 height 11
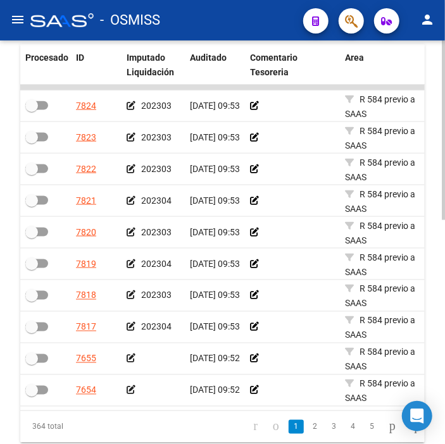
click at [127, 360] on icon at bounding box center [131, 359] width 9 height 9
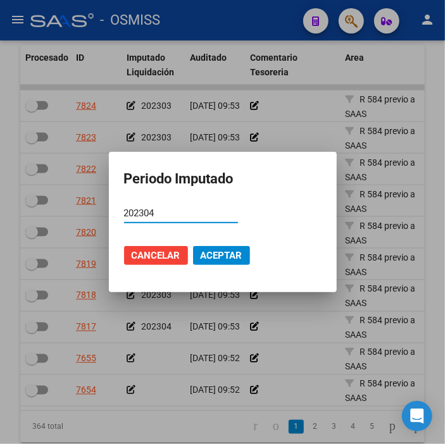
type input "202304"
click at [218, 248] on button "Aceptar" at bounding box center [221, 255] width 57 height 19
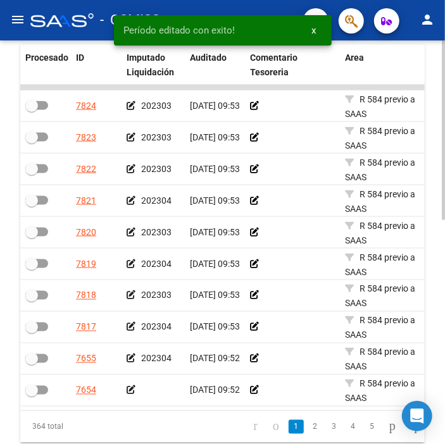
drag, startPoint x: 60, startPoint y: 422, endPoint x: 163, endPoint y: 418, distance: 103.3
click at [163, 418] on div "Procesado ID Imputado Liquidación Auditado Comentario Tesoreria Area Razon Soci…" at bounding box center [222, 243] width 405 height 399
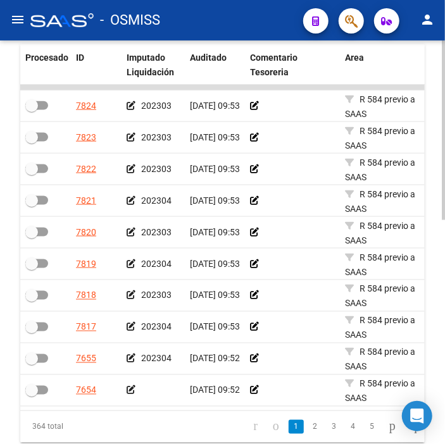
click at [130, 391] on icon at bounding box center [131, 390] width 9 height 9
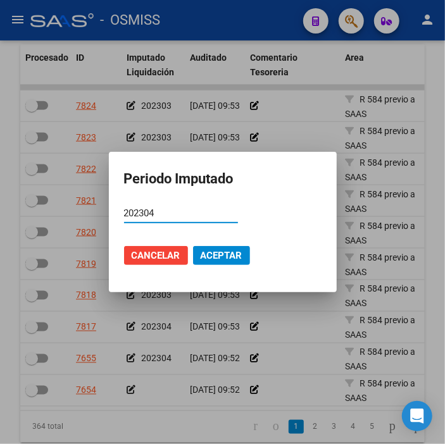
type input "202304"
click at [239, 254] on span "Aceptar" at bounding box center [222, 255] width 42 height 11
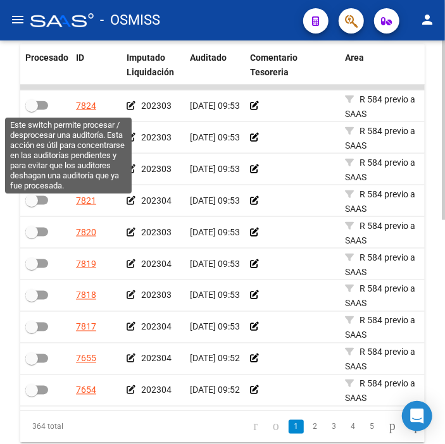
click at [43, 110] on label at bounding box center [36, 105] width 23 height 15
click at [32, 110] on input "checkbox" at bounding box center [31, 110] width 1 height 1
checkbox input "true"
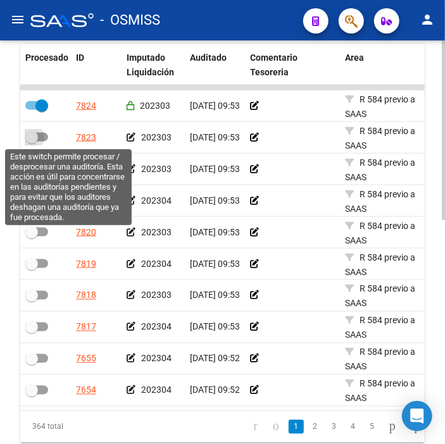
click at [46, 137] on span at bounding box center [36, 137] width 23 height 9
click at [32, 142] on input "checkbox" at bounding box center [31, 142] width 1 height 1
checkbox input "true"
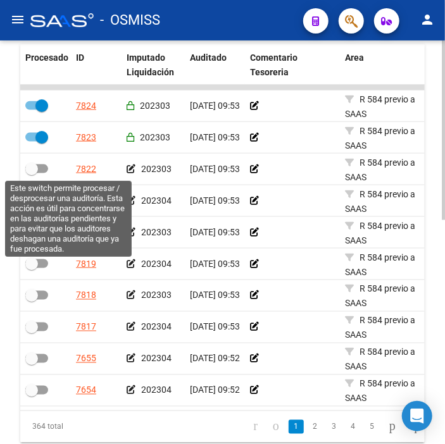
click at [35, 168] on span at bounding box center [31, 169] width 13 height 13
click at [32, 173] on input "checkbox" at bounding box center [31, 173] width 1 height 1
checkbox input "true"
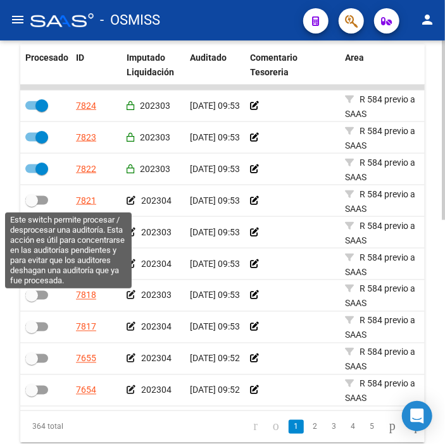
click at [34, 198] on span at bounding box center [31, 200] width 13 height 13
click at [32, 205] on input "checkbox" at bounding box center [31, 205] width 1 height 1
checkbox input "true"
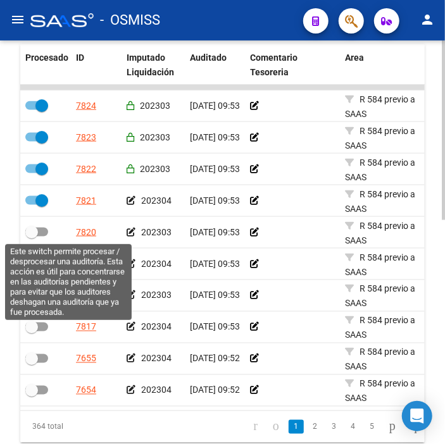
click at [39, 230] on span at bounding box center [36, 232] width 23 height 9
click at [32, 237] on input "checkbox" at bounding box center [31, 237] width 1 height 1
checkbox input "true"
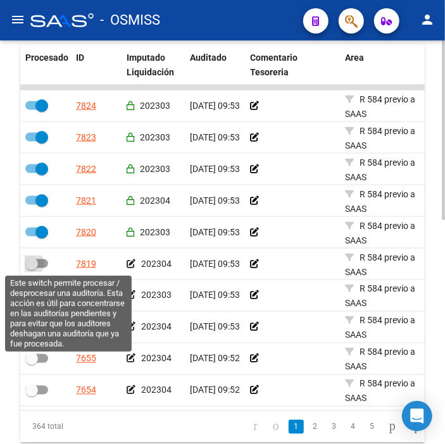
click at [36, 269] on span at bounding box center [31, 264] width 13 height 13
click at [32, 269] on input "checkbox" at bounding box center [31, 268] width 1 height 1
checkbox input "true"
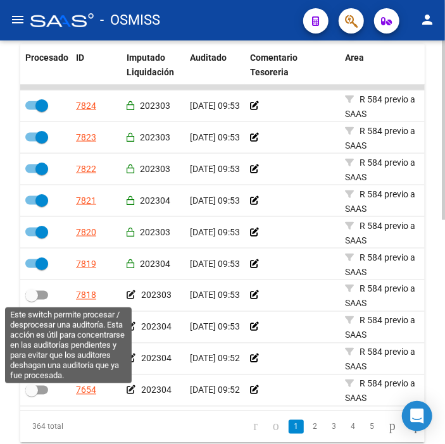
click at [29, 299] on span at bounding box center [31, 295] width 13 height 13
click at [31, 300] on input "checkbox" at bounding box center [31, 300] width 1 height 1
checkbox input "true"
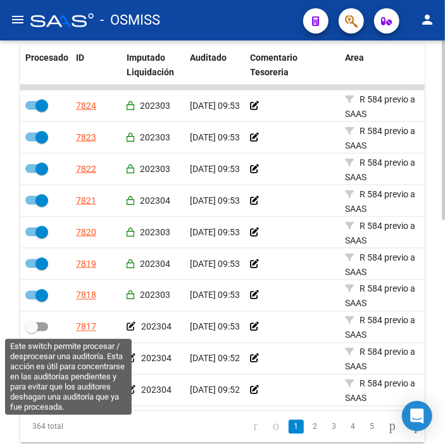
click at [42, 330] on span at bounding box center [36, 327] width 23 height 9
click at [32, 332] on input "checkbox" at bounding box center [31, 332] width 1 height 1
checkbox input "true"
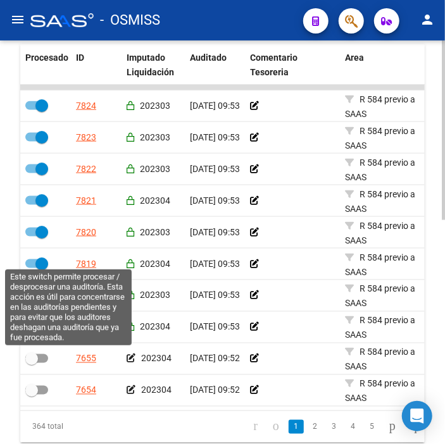
click at [41, 360] on span at bounding box center [36, 359] width 23 height 9
click at [32, 363] on input "checkbox" at bounding box center [31, 363] width 1 height 1
checkbox input "true"
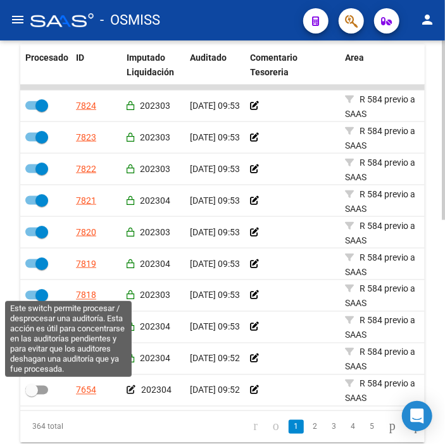
click at [42, 393] on span at bounding box center [36, 390] width 23 height 9
click at [32, 395] on input "checkbox" at bounding box center [31, 395] width 1 height 1
checkbox input "true"
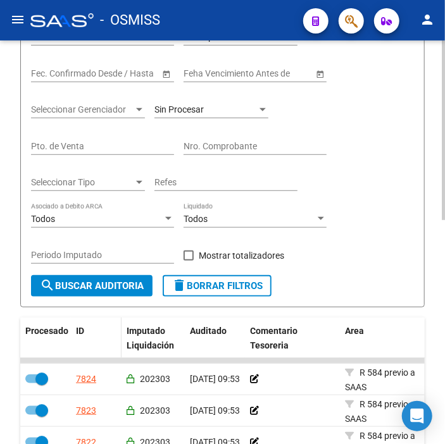
scroll to position [151, 0]
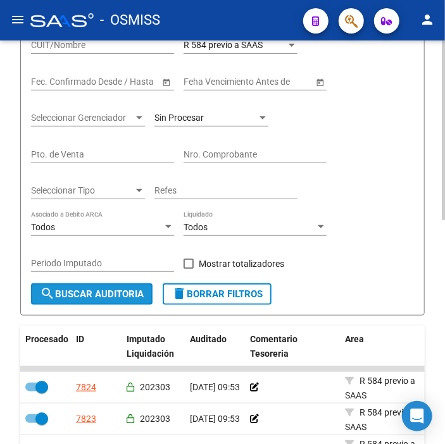
click at [137, 296] on span "search Buscar Auditoria" at bounding box center [92, 294] width 104 height 11
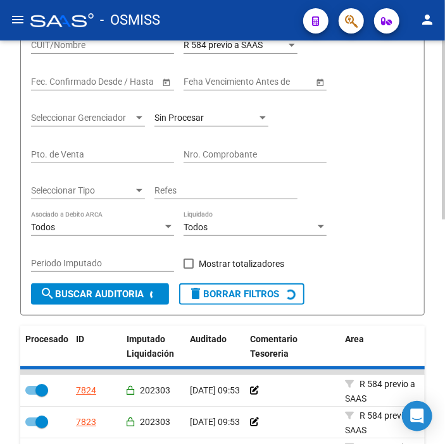
checkbox input "false"
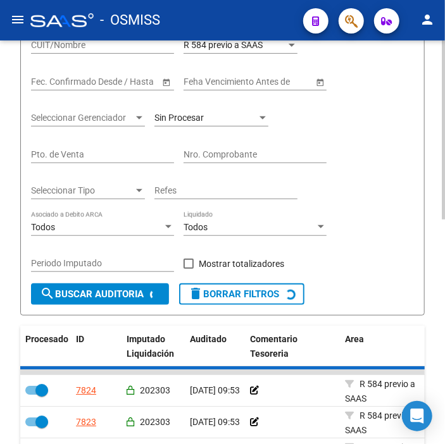
checkbox input "false"
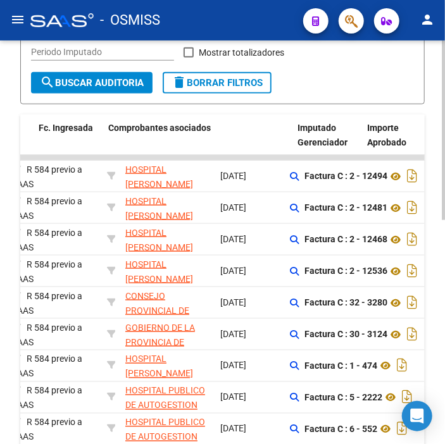
scroll to position [0, 629]
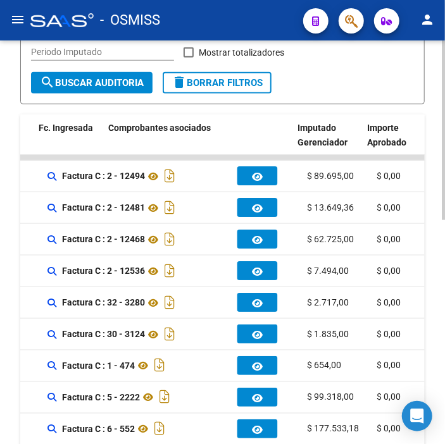
drag, startPoint x: 165, startPoint y: 251, endPoint x: 249, endPoint y: 233, distance: 86.7
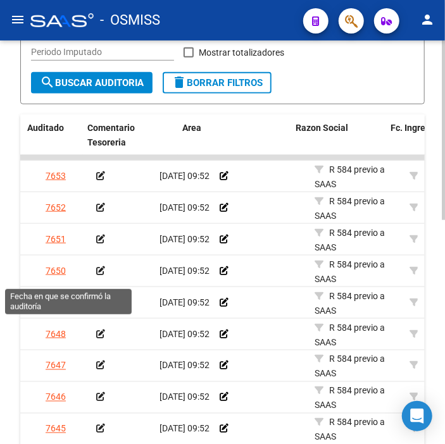
scroll to position [0, 0]
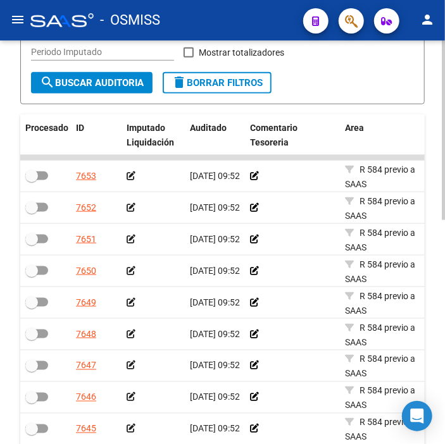
drag, startPoint x: 150, startPoint y: 254, endPoint x: 66, endPoint y: 268, distance: 84.8
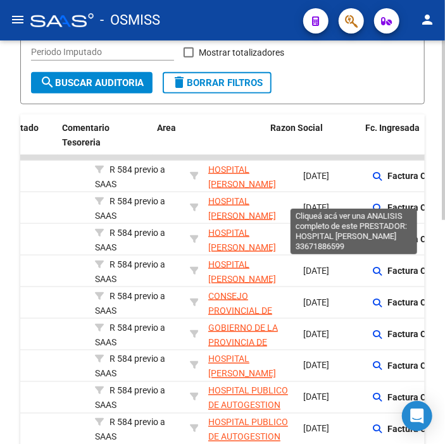
drag, startPoint x: 281, startPoint y: 182, endPoint x: 337, endPoint y: 185, distance: 55.8
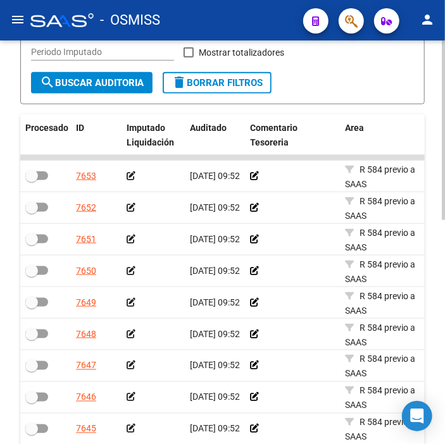
drag, startPoint x: 337, startPoint y: 187, endPoint x: 116, endPoint y: 203, distance: 221.5
click at [130, 176] on icon at bounding box center [131, 176] width 9 height 9
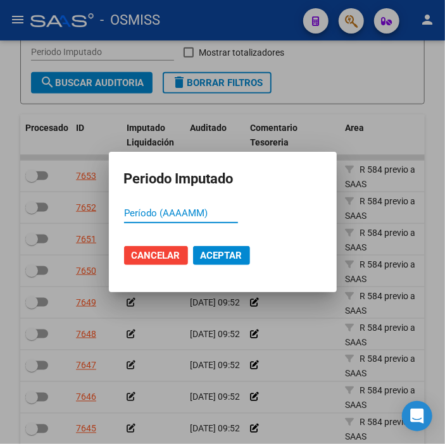
click at [156, 217] on input "Período (AAAAMM)" at bounding box center [181, 213] width 114 height 11
type input "202304"
click at [218, 251] on span "Aceptar" at bounding box center [222, 255] width 42 height 11
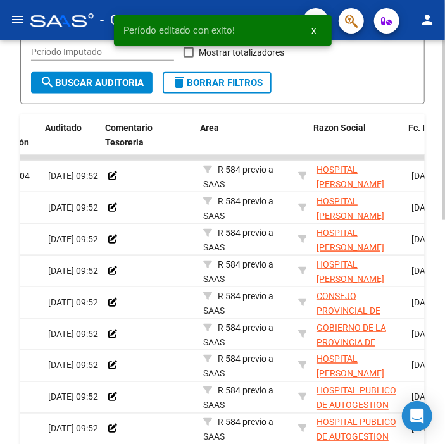
drag, startPoint x: 220, startPoint y: 254, endPoint x: 251, endPoint y: 258, distance: 31.3
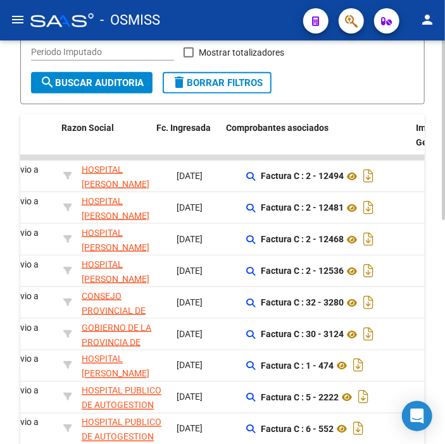
drag, startPoint x: 251, startPoint y: 258, endPoint x: 289, endPoint y: 263, distance: 39.0
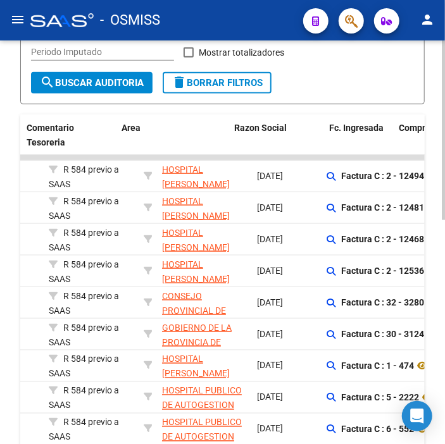
scroll to position [0, 0]
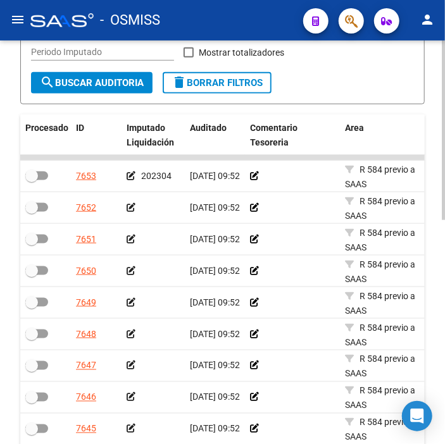
drag, startPoint x: 249, startPoint y: 203, endPoint x: 72, endPoint y: 206, distance: 176.7
click at [130, 205] on icon at bounding box center [131, 207] width 9 height 9
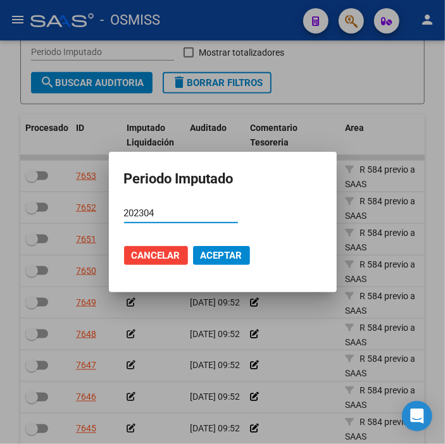
type input "202304"
click at [198, 257] on button "Aceptar" at bounding box center [221, 255] width 57 height 19
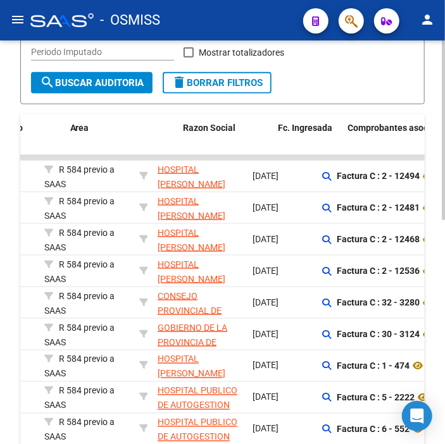
drag, startPoint x: 155, startPoint y: 239, endPoint x: 192, endPoint y: 241, distance: 37.4
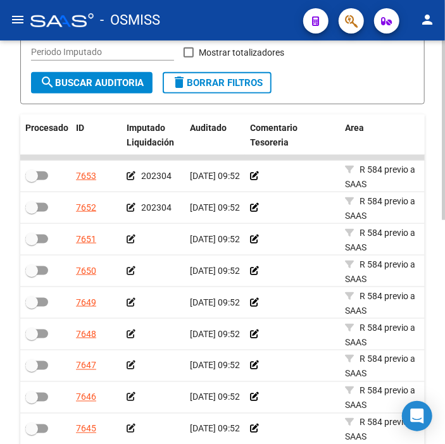
drag, startPoint x: 324, startPoint y: 239, endPoint x: 257, endPoint y: 250, distance: 67.4
click at [133, 236] on icon at bounding box center [131, 239] width 9 height 9
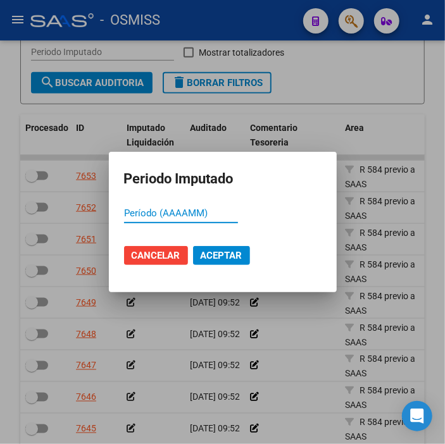
click at [184, 211] on input "Período (AAAAMM)" at bounding box center [181, 213] width 114 height 11
type input "202304"
click at [222, 252] on span "Aceptar" at bounding box center [222, 255] width 42 height 11
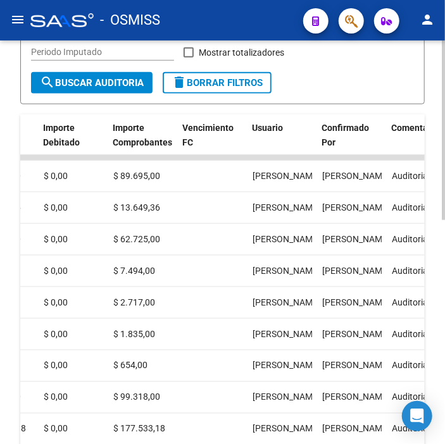
drag, startPoint x: 141, startPoint y: 272, endPoint x: 275, endPoint y: 272, distance: 134.2
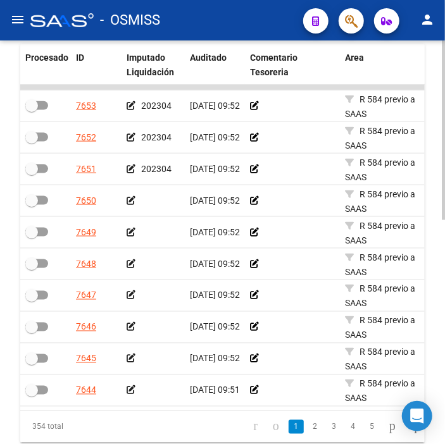
drag, startPoint x: 272, startPoint y: 275, endPoint x: 68, endPoint y: 318, distance: 208.4
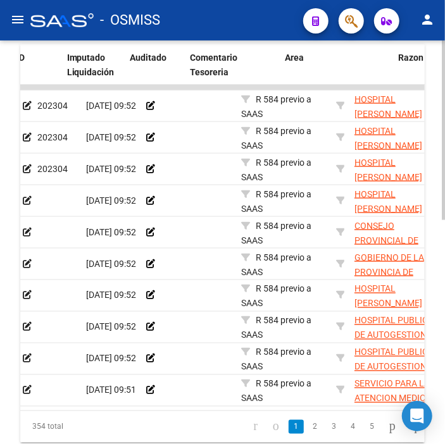
drag, startPoint x: 132, startPoint y: 250, endPoint x: 184, endPoint y: 238, distance: 53.3
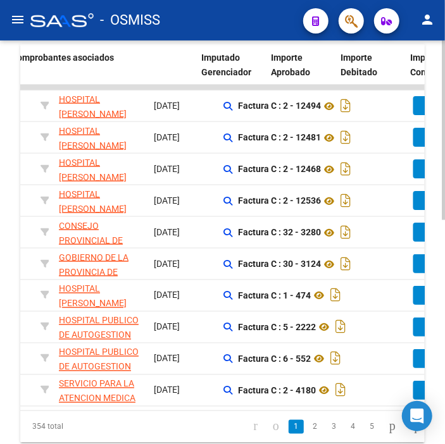
drag, startPoint x: 184, startPoint y: 238, endPoint x: 270, endPoint y: 237, distance: 86.1
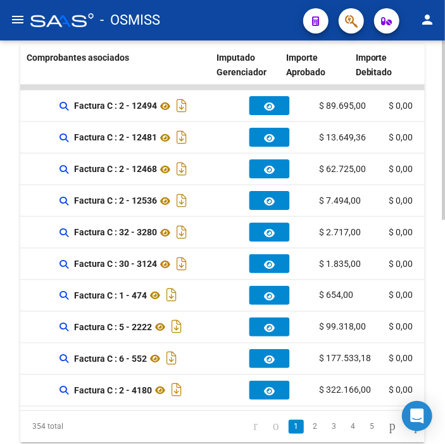
drag, startPoint x: 269, startPoint y: 237, endPoint x: 220, endPoint y: 225, distance: 50.2
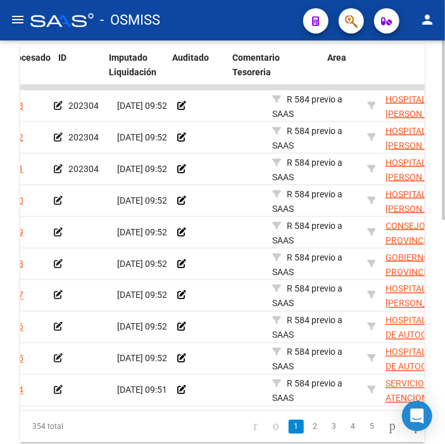
scroll to position [0, 10]
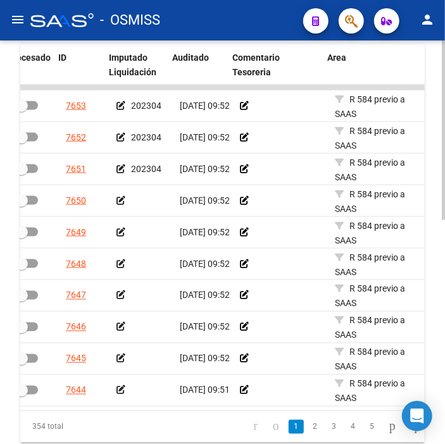
drag, startPoint x: 149, startPoint y: 182, endPoint x: 99, endPoint y: 190, distance: 50.7
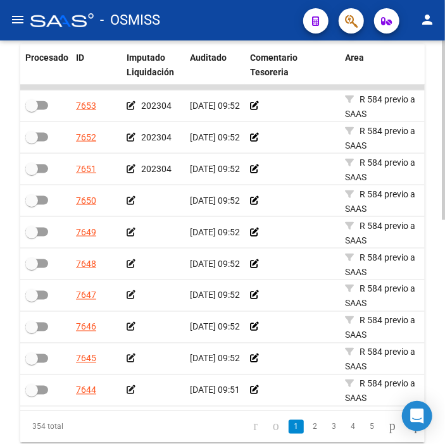
click at [132, 198] on icon at bounding box center [131, 200] width 9 height 9
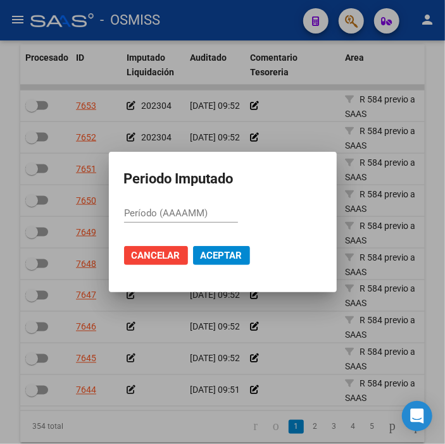
click at [198, 213] on input "Período (AAAAMM)" at bounding box center [181, 213] width 114 height 11
type input "202304"
click at [223, 247] on button "Aceptar" at bounding box center [221, 255] width 57 height 19
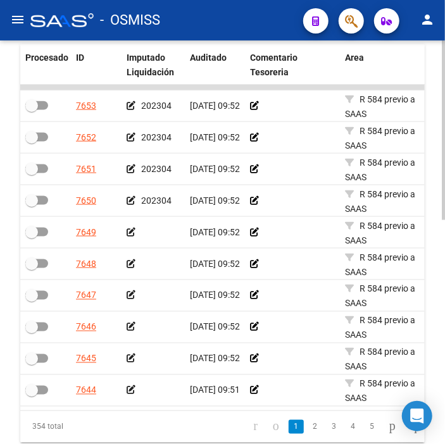
drag, startPoint x: 141, startPoint y: 239, endPoint x: 3, endPoint y: 254, distance: 139.5
click at [129, 232] on icon at bounding box center [131, 232] width 9 height 9
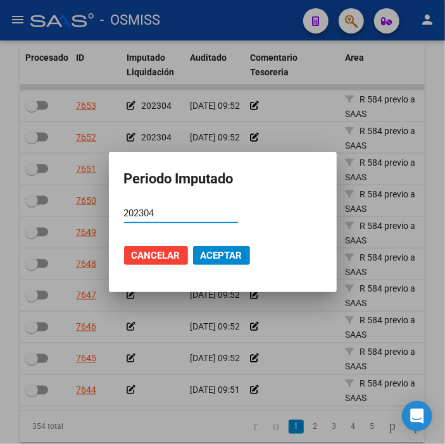
type input "202304"
click at [232, 258] on span "Aceptar" at bounding box center [222, 255] width 42 height 11
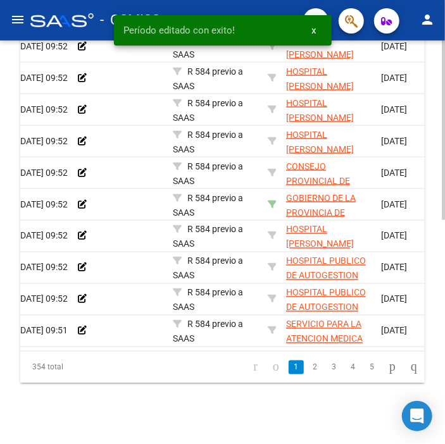
scroll to position [0, 512]
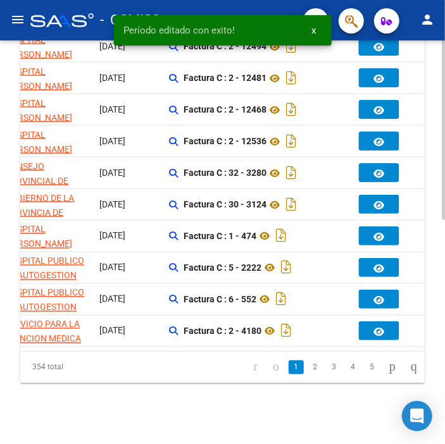
drag, startPoint x: 177, startPoint y: 197, endPoint x: 268, endPoint y: 194, distance: 91.2
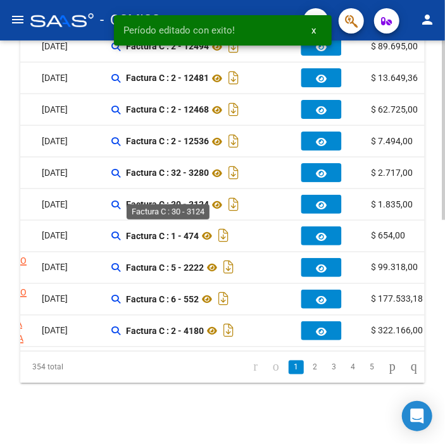
click at [201, 200] on strong "Factura C : 30 - 3124" at bounding box center [167, 205] width 83 height 10
copy strong "3124"
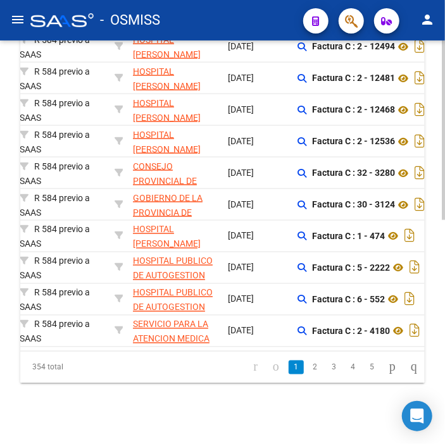
scroll to position [0, 56]
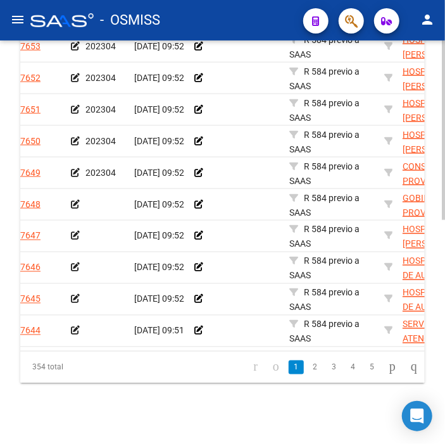
click at [74, 199] on app-auditoria-edit-perido at bounding box center [75, 204] width 9 height 10
click at [77, 200] on icon at bounding box center [75, 204] width 9 height 9
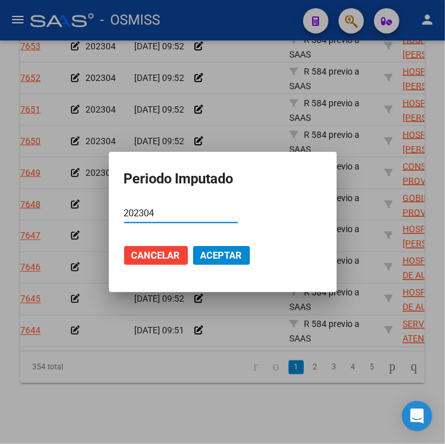
type input "202304"
click at [236, 252] on span "Aceptar" at bounding box center [222, 255] width 42 height 11
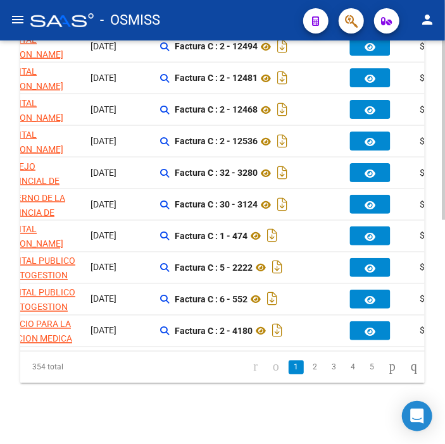
scroll to position [0, 459]
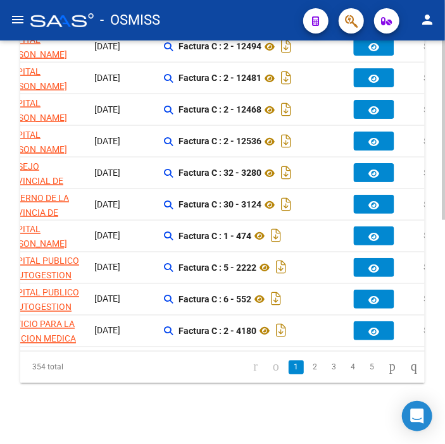
drag, startPoint x: 193, startPoint y: 338, endPoint x: 168, endPoint y: 345, distance: 26.3
click at [168, 345] on datatable-body "7653 202304 [DATE] 09:52 R 584 previo a [GEOGRAPHIC_DATA] [PERSON_NAME] - 33671…" at bounding box center [222, 188] width 405 height 326
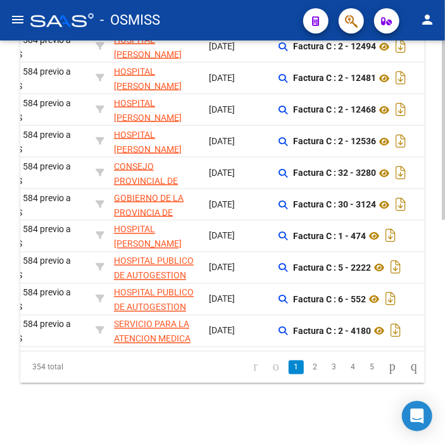
scroll to position [0, 0]
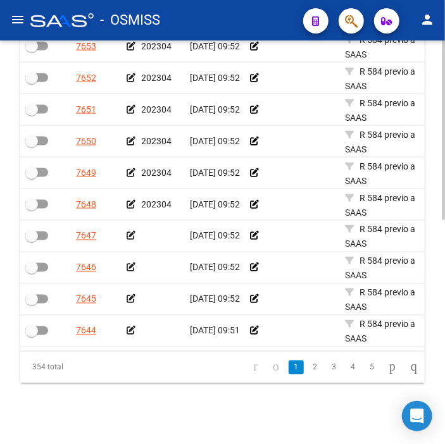
click at [135, 229] on div at bounding box center [153, 236] width 53 height 15
click at [130, 232] on icon at bounding box center [131, 236] width 9 height 9
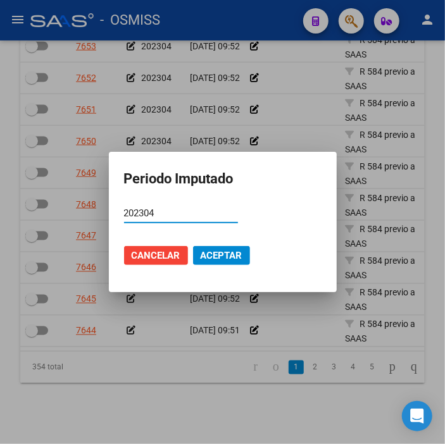
type input "202304"
click at [231, 264] on button "Aceptar" at bounding box center [221, 255] width 57 height 19
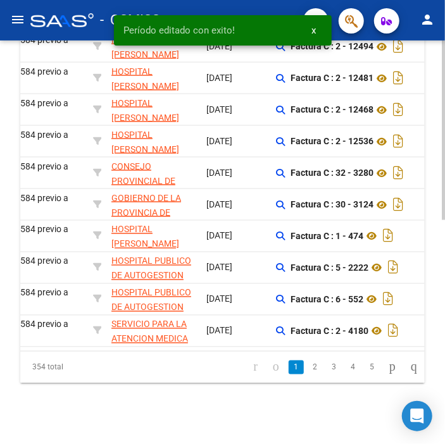
scroll to position [0, 419]
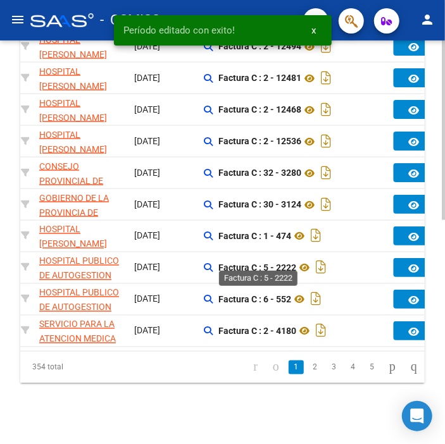
click at [279, 263] on strong "Factura C : 5 - 2222" at bounding box center [257, 268] width 78 height 10
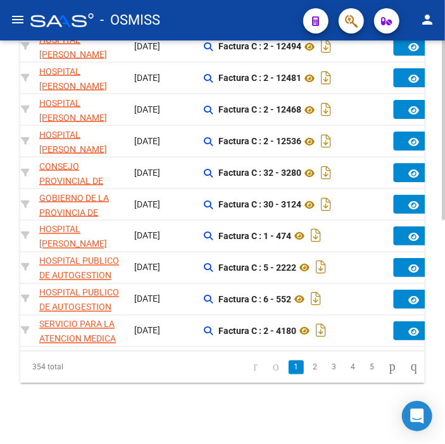
copy strong "2222"
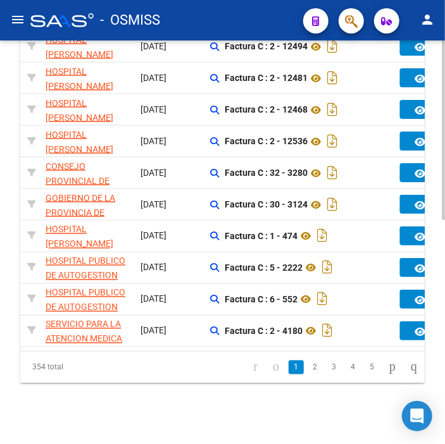
scroll to position [0, 0]
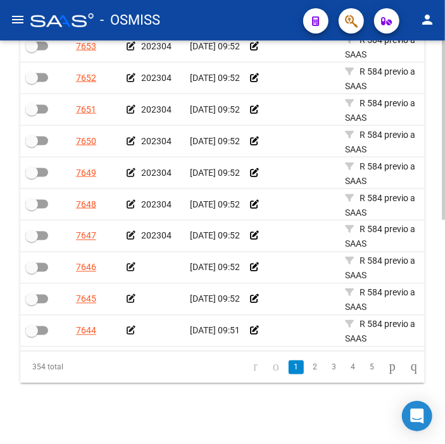
click at [133, 263] on icon at bounding box center [131, 267] width 9 height 9
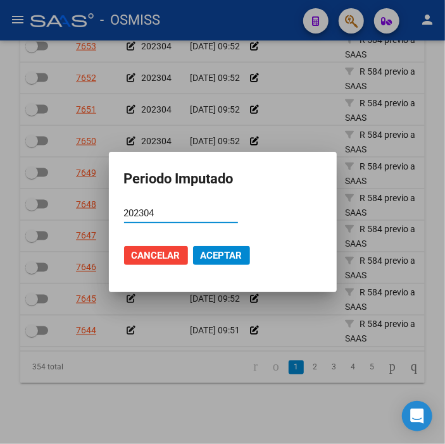
type input "202304"
click at [232, 257] on span "Aceptar" at bounding box center [222, 255] width 42 height 11
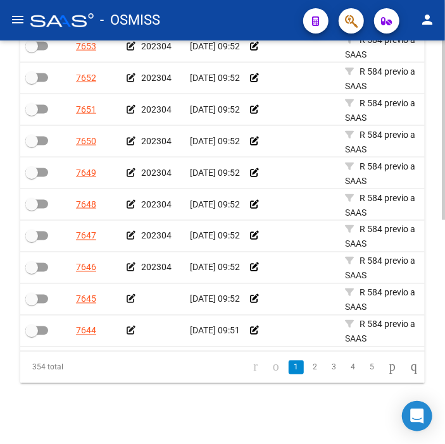
click at [130, 295] on icon at bounding box center [131, 299] width 9 height 9
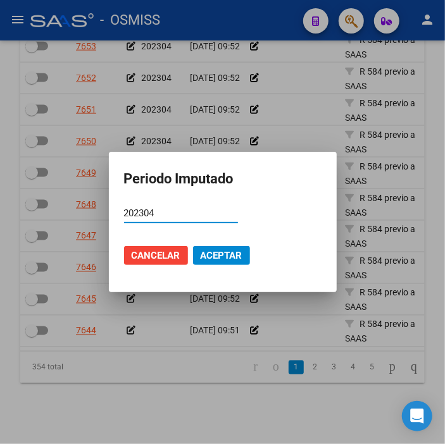
type input "202304"
click at [239, 261] on span "Aceptar" at bounding box center [222, 255] width 42 height 11
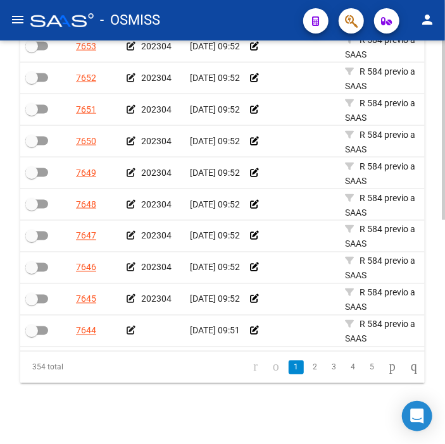
click at [130, 327] on icon at bounding box center [131, 331] width 9 height 9
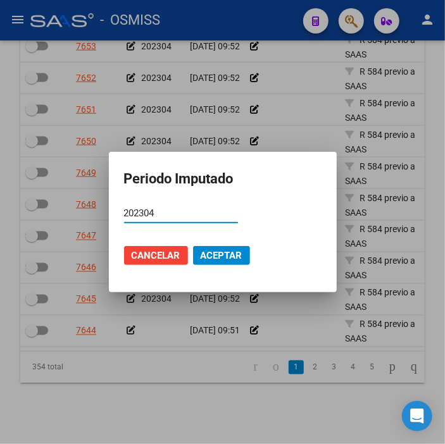
type input "202304"
click at [231, 254] on span "Aceptar" at bounding box center [222, 255] width 42 height 11
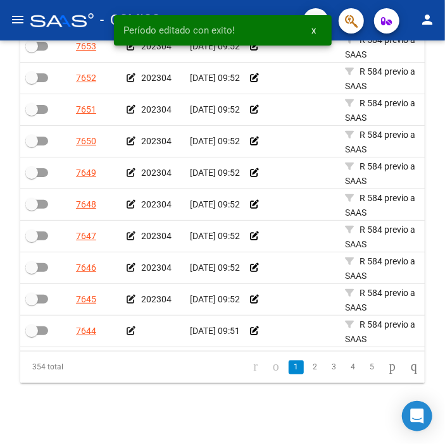
scroll to position [499, 0]
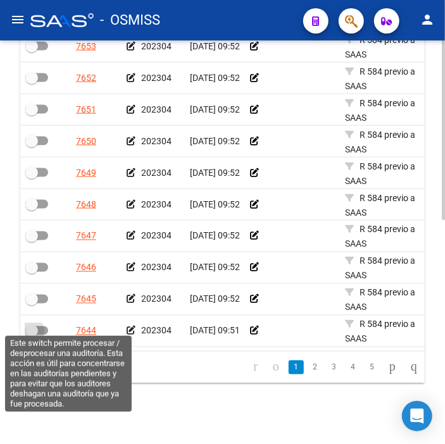
click at [38, 327] on span at bounding box center [36, 331] width 23 height 9
click at [32, 336] on input "checkbox" at bounding box center [31, 336] width 1 height 1
checkbox input "true"
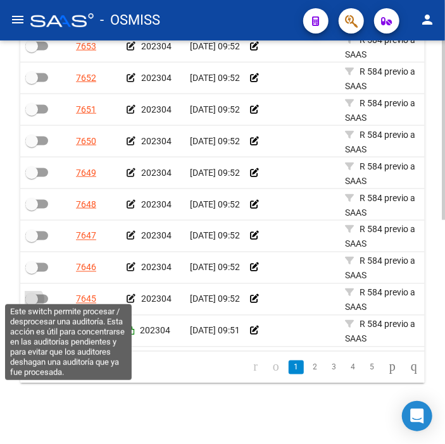
click at [41, 295] on span at bounding box center [36, 299] width 23 height 9
click at [32, 304] on input "checkbox" at bounding box center [31, 304] width 1 height 1
checkbox input "true"
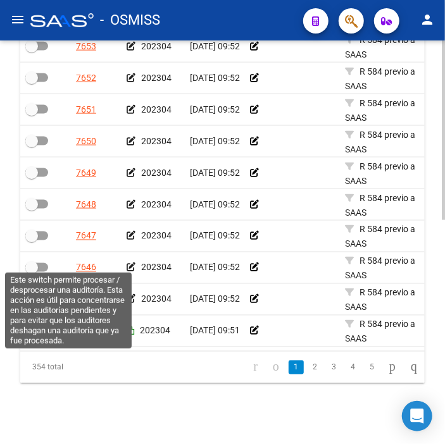
click at [41, 263] on span at bounding box center [36, 267] width 23 height 9
click at [32, 272] on input "checkbox" at bounding box center [31, 272] width 1 height 1
checkbox input "true"
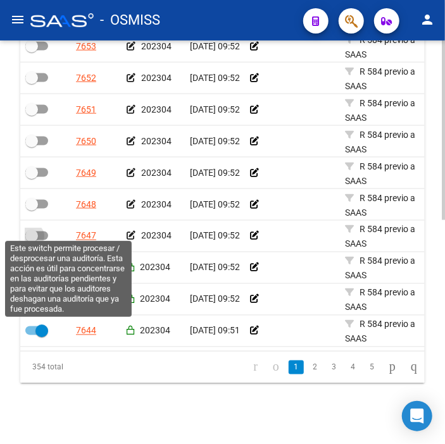
click at [40, 232] on span at bounding box center [36, 236] width 23 height 9
click at [32, 241] on input "checkbox" at bounding box center [31, 241] width 1 height 1
checkbox input "true"
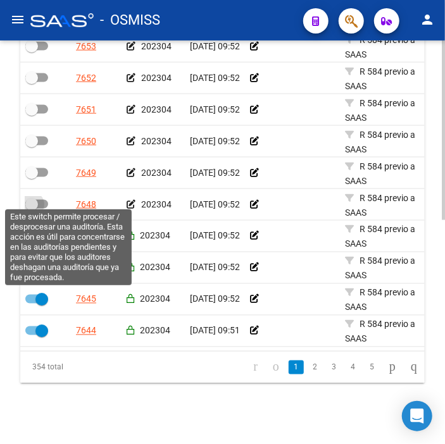
click at [45, 197] on label at bounding box center [36, 204] width 23 height 15
click at [32, 209] on input "checkbox" at bounding box center [31, 209] width 1 height 1
checkbox input "true"
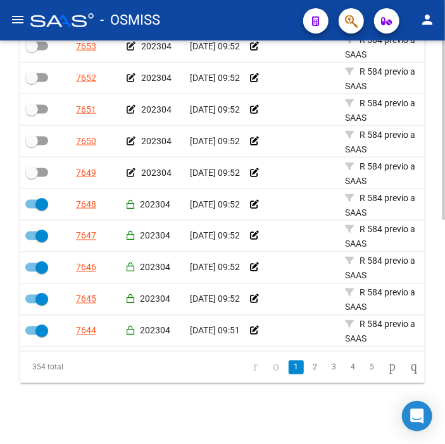
click at [42, 158] on datatable-body-cell at bounding box center [45, 173] width 51 height 31
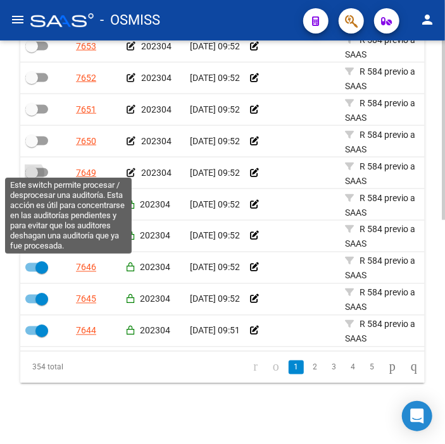
click at [42, 169] on span at bounding box center [36, 172] width 23 height 9
click at [32, 177] on input "checkbox" at bounding box center [31, 177] width 1 height 1
checkbox input "true"
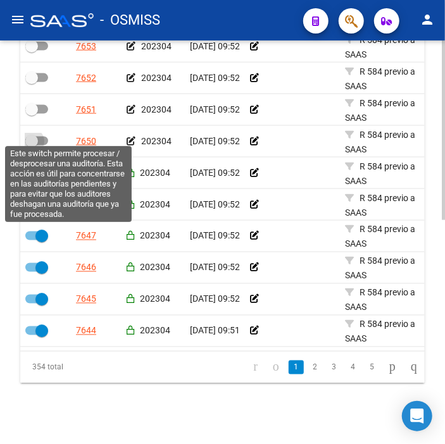
click at [42, 137] on span at bounding box center [36, 141] width 23 height 9
click at [32, 146] on input "checkbox" at bounding box center [31, 146] width 1 height 1
checkbox input "true"
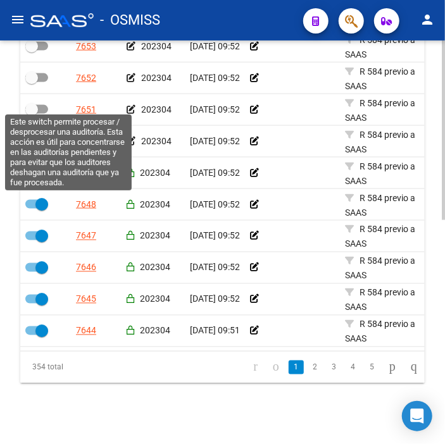
click at [40, 105] on span at bounding box center [36, 109] width 23 height 9
click at [32, 114] on input "checkbox" at bounding box center [31, 114] width 1 height 1
checkbox input "true"
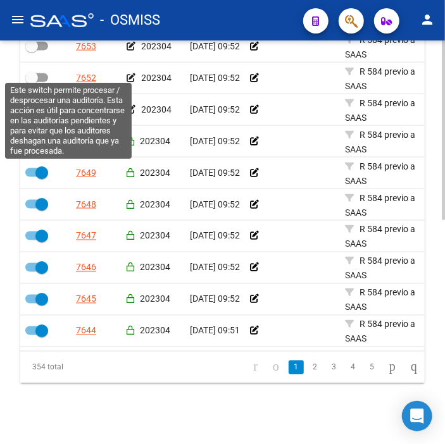
click at [40, 73] on span at bounding box center [36, 77] width 23 height 9
click at [32, 82] on input "checkbox" at bounding box center [31, 82] width 1 height 1
checkbox input "true"
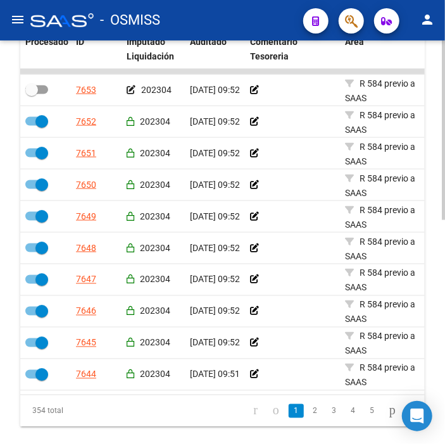
scroll to position [429, 0]
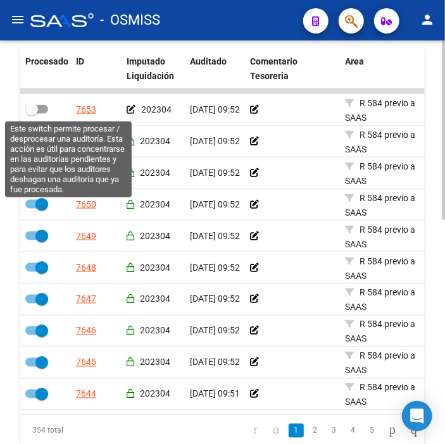
click at [47, 105] on span at bounding box center [36, 109] width 23 height 9
click at [32, 114] on input "checkbox" at bounding box center [31, 114] width 1 height 1
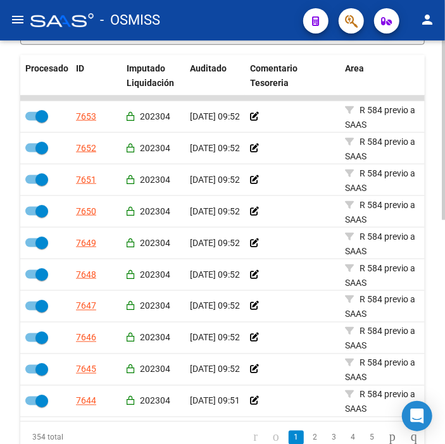
scroll to position [288, 0]
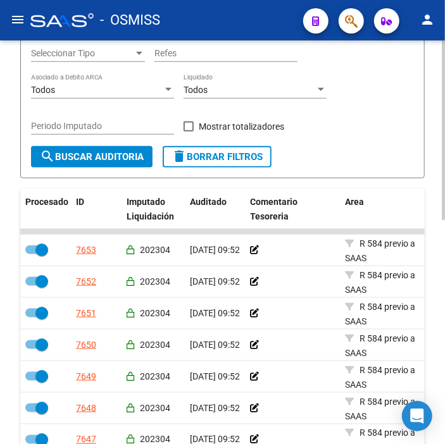
click at [104, 167] on button "search Buscar Auditoria" at bounding box center [92, 157] width 122 height 22
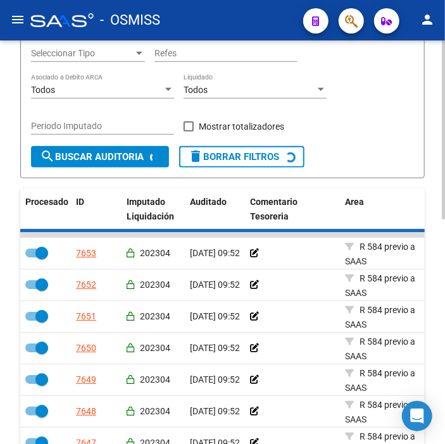
checkbox input "false"
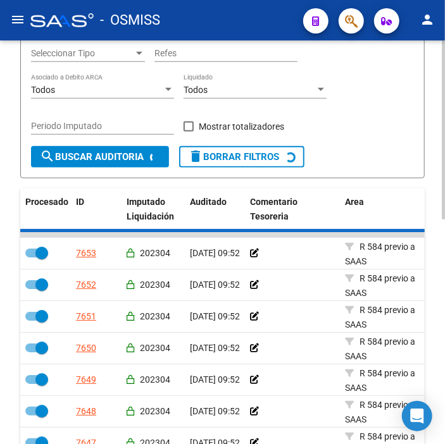
checkbox input "false"
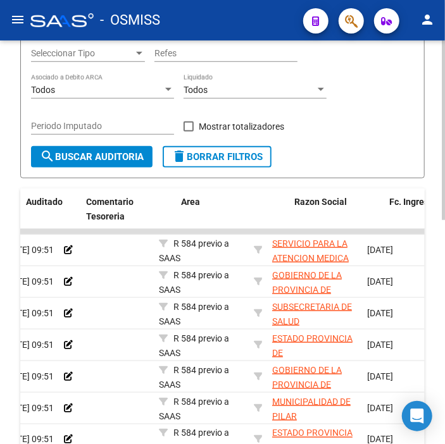
drag, startPoint x: 161, startPoint y: 312, endPoint x: 214, endPoint y: 308, distance: 53.3
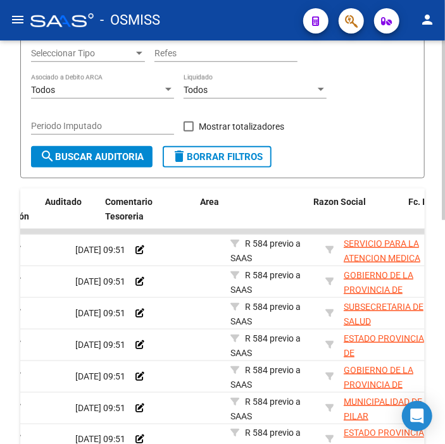
drag, startPoint x: 129, startPoint y: 258, endPoint x: 89, endPoint y: 256, distance: 39.9
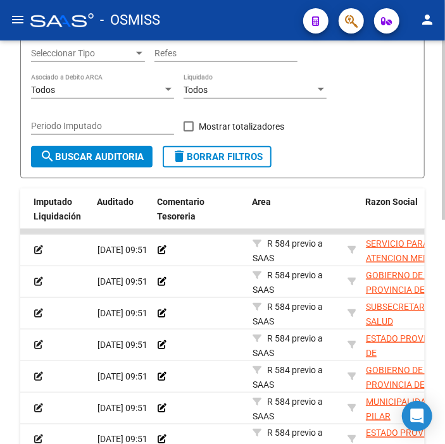
click at [39, 249] on icon at bounding box center [38, 250] width 9 height 9
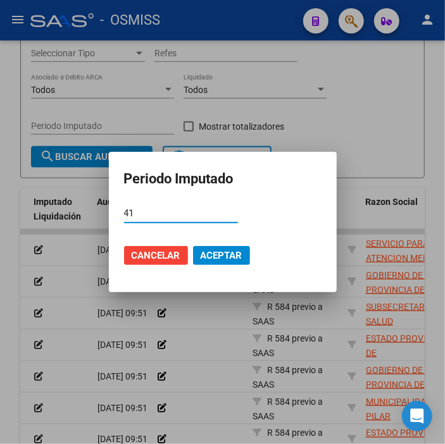
type input "4"
click at [163, 211] on input "Período (AAAAMM)" at bounding box center [181, 213] width 114 height 11
type input "202304"
click at [225, 252] on span "Aceptar" at bounding box center [222, 255] width 42 height 11
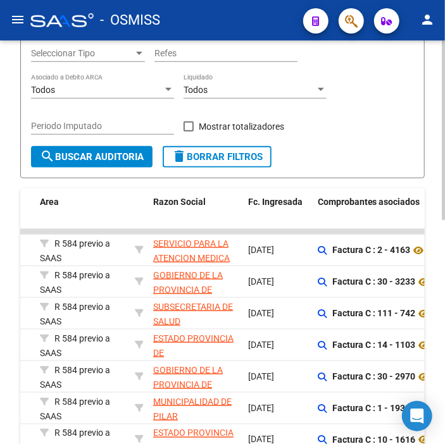
drag, startPoint x: 121, startPoint y: 289, endPoint x: 165, endPoint y: 279, distance: 45.5
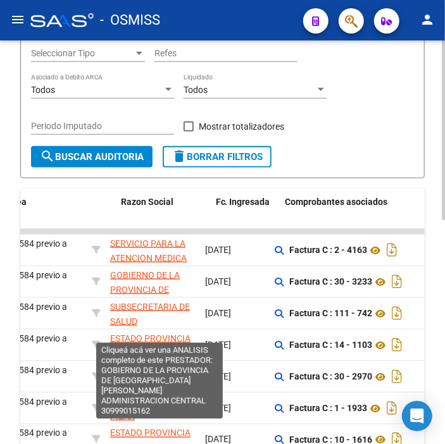
scroll to position [0, 0]
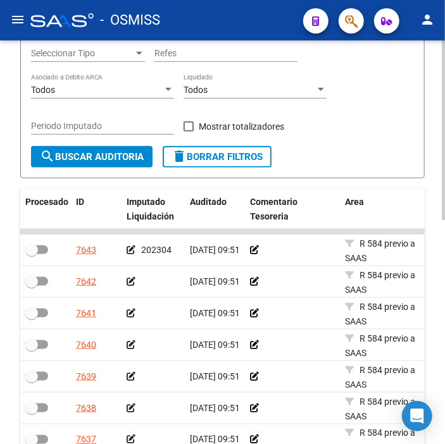
drag, startPoint x: 281, startPoint y: 281, endPoint x: 156, endPoint y: 277, distance: 124.8
click at [129, 277] on icon at bounding box center [131, 281] width 9 height 9
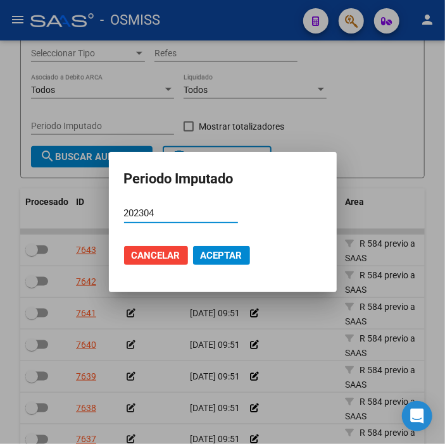
type input "202304"
click at [216, 256] on span "Aceptar" at bounding box center [222, 255] width 42 height 11
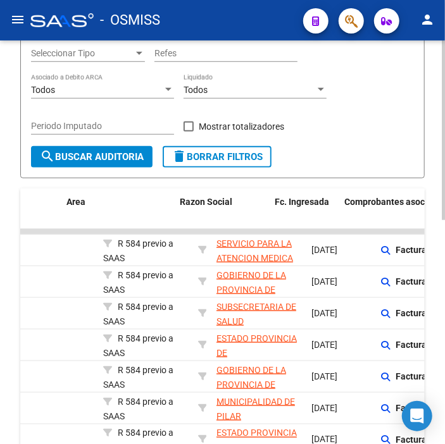
scroll to position [0, 315]
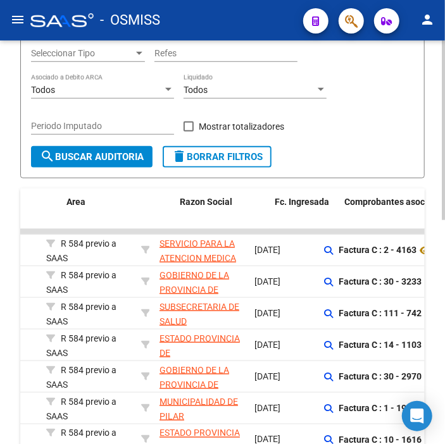
drag, startPoint x: 179, startPoint y: 315, endPoint x: 236, endPoint y: 307, distance: 57.0
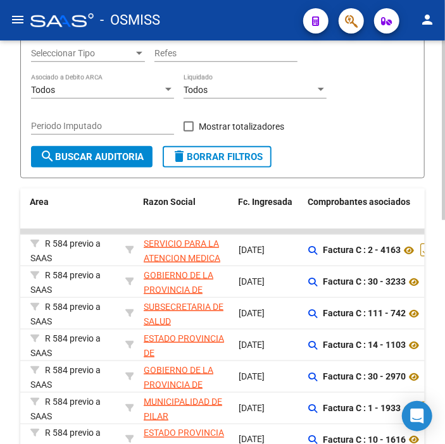
click at [91, 251] on div "R 584 previo a SAAS" at bounding box center [72, 250] width 85 height 27
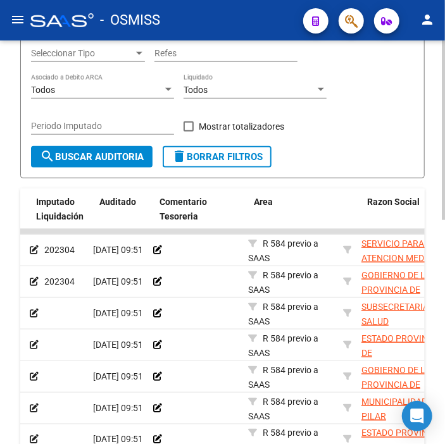
scroll to position [0, 42]
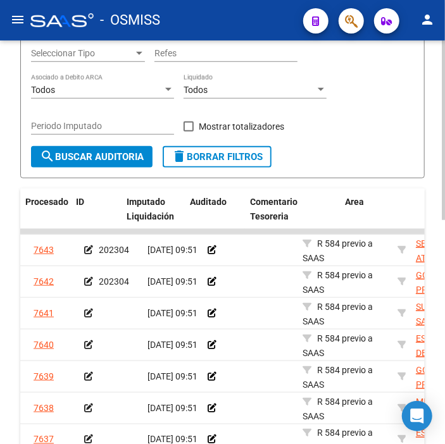
drag, startPoint x: 70, startPoint y: 251, endPoint x: 26, endPoint y: 253, distance: 43.8
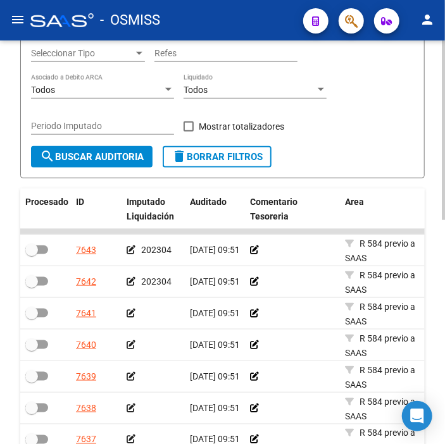
click at [127, 309] on icon at bounding box center [131, 313] width 9 height 9
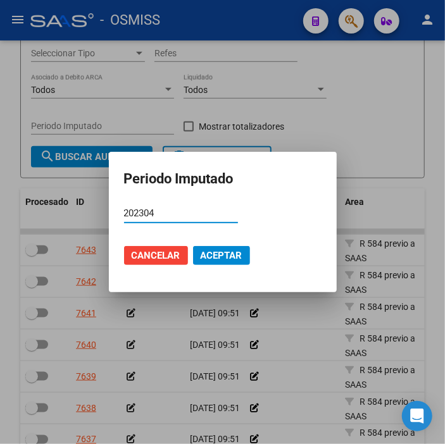
type input "202304"
click at [225, 253] on span "Aceptar" at bounding box center [222, 255] width 42 height 11
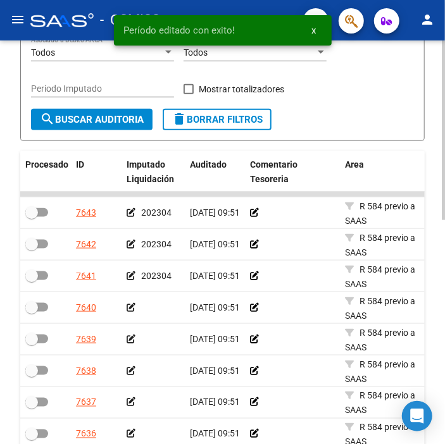
scroll to position [358, 0]
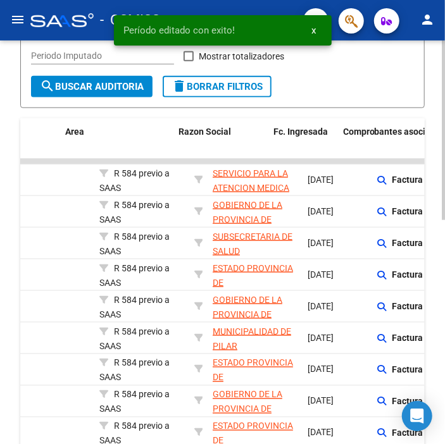
drag, startPoint x: 154, startPoint y: 264, endPoint x: 209, endPoint y: 258, distance: 54.8
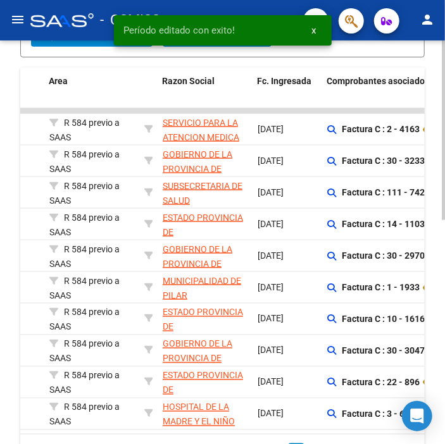
scroll to position [429, 0]
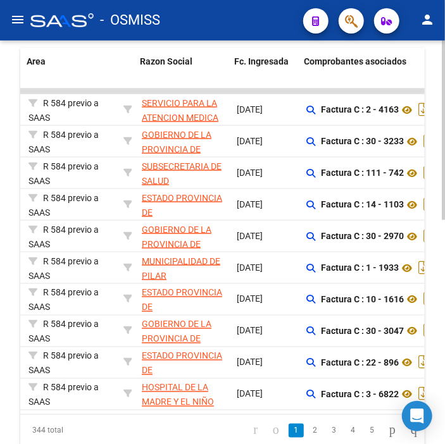
drag, startPoint x: 213, startPoint y: 213, endPoint x: 229, endPoint y: 209, distance: 15.8
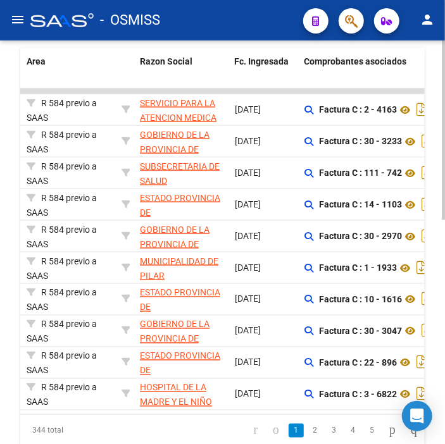
scroll to position [0, 0]
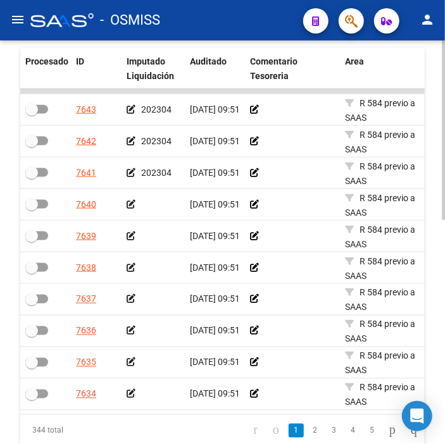
click at [131, 205] on icon at bounding box center [131, 204] width 9 height 9
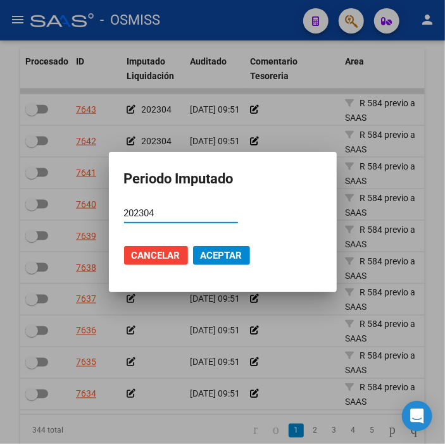
type input "202304"
click at [237, 258] on span "Aceptar" at bounding box center [222, 255] width 42 height 11
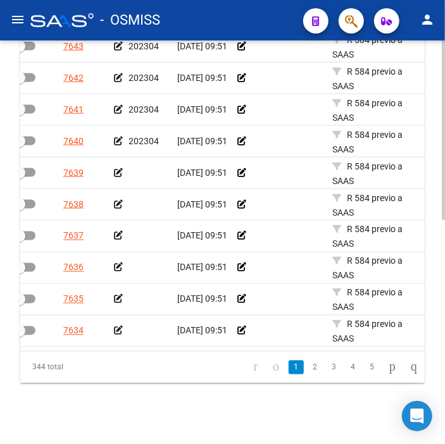
scroll to position [0, 3]
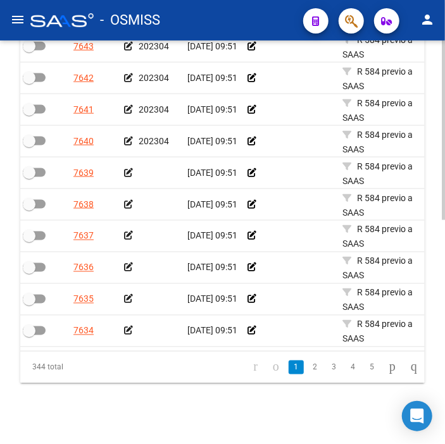
click at [125, 168] on icon at bounding box center [128, 172] width 9 height 9
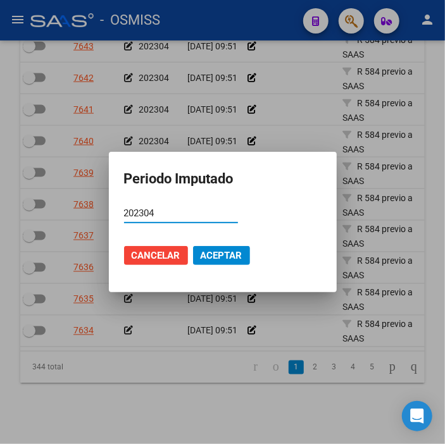
type input "202304"
click at [229, 258] on span "Aceptar" at bounding box center [222, 255] width 42 height 11
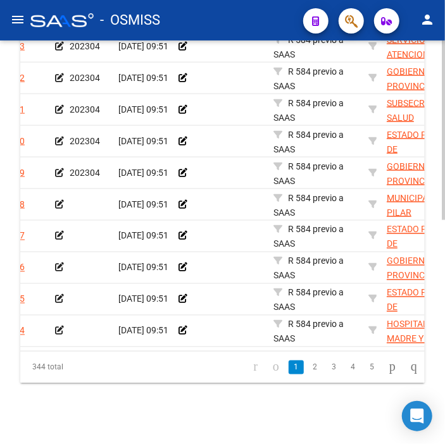
scroll to position [0, 3]
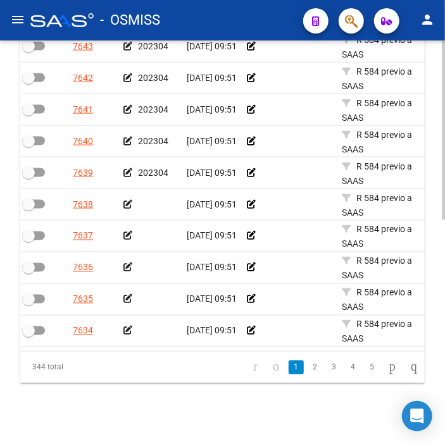
click at [125, 200] on icon at bounding box center [127, 204] width 9 height 9
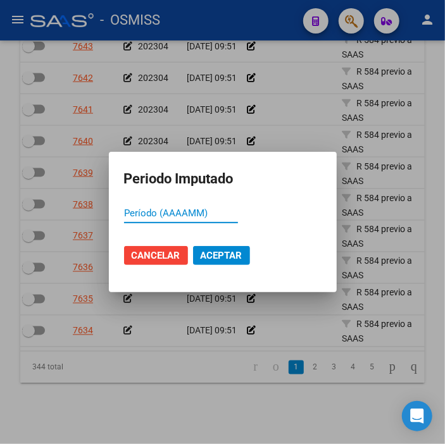
click at [137, 215] on input "Período (AAAAMM)" at bounding box center [181, 213] width 114 height 11
type input "202304"
click at [203, 252] on span "Aceptar" at bounding box center [222, 255] width 42 height 11
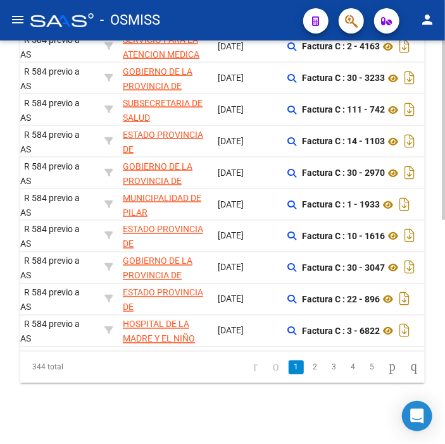
scroll to position [0, 0]
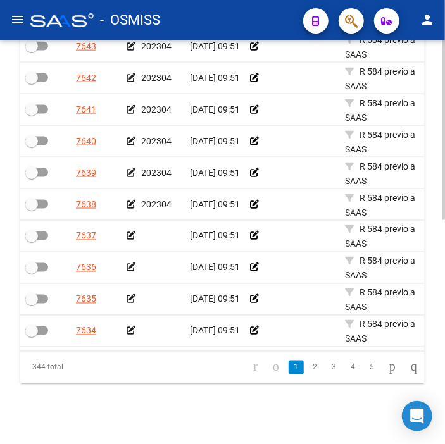
click at [133, 232] on icon at bounding box center [131, 236] width 9 height 9
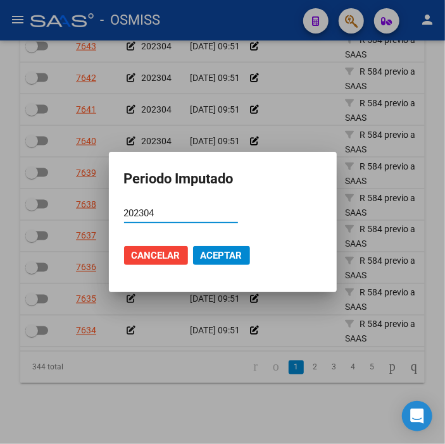
type input "202304"
drag, startPoint x: 218, startPoint y: 254, endPoint x: 228, endPoint y: 234, distance: 21.8
click at [217, 250] on span "Aceptar" at bounding box center [222, 255] width 42 height 11
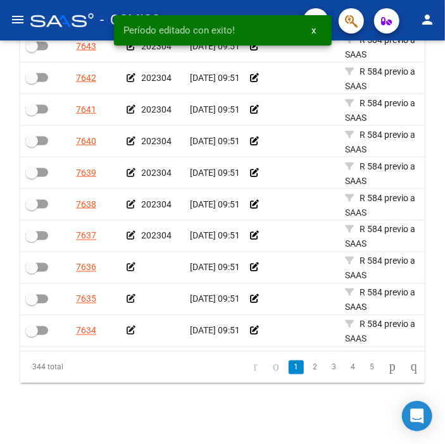
scroll to position [499, 0]
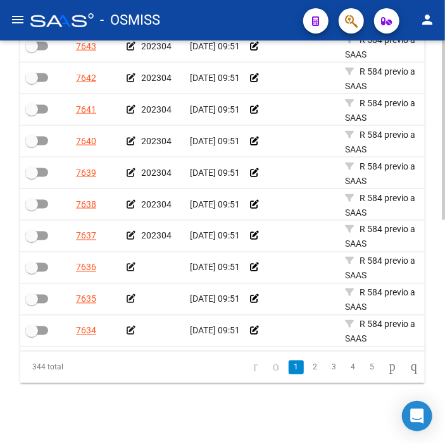
click at [134, 263] on icon at bounding box center [131, 267] width 9 height 9
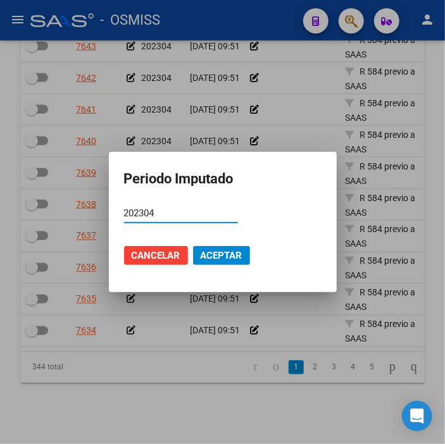
type input "202304"
click at [236, 253] on span "Aceptar" at bounding box center [222, 255] width 42 height 11
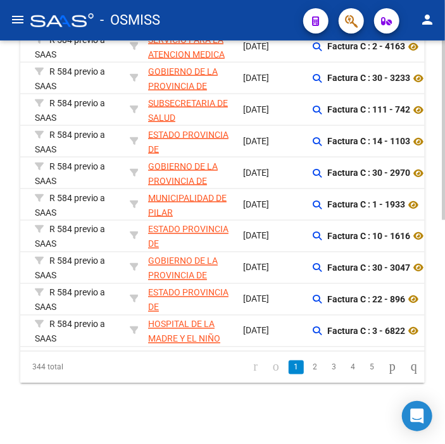
scroll to position [0, 0]
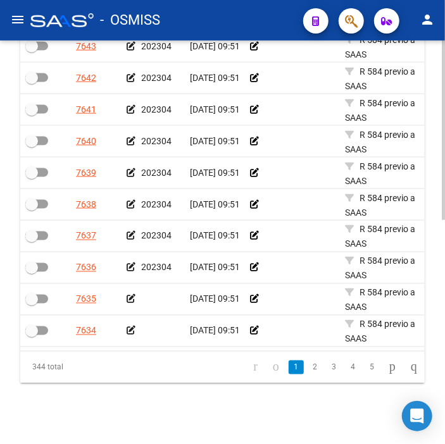
click at [129, 295] on icon at bounding box center [131, 299] width 9 height 9
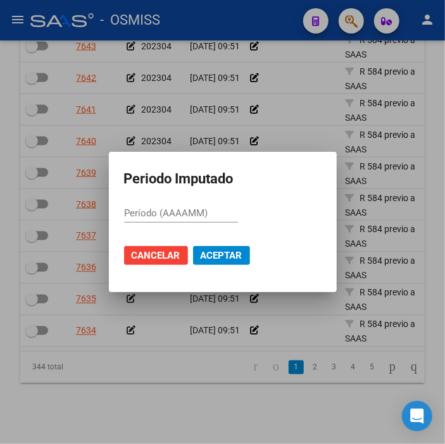
click at [206, 214] on input "Período (AAAAMM)" at bounding box center [181, 213] width 114 height 11
type input "202304"
click at [236, 255] on span "Aceptar" at bounding box center [222, 255] width 42 height 11
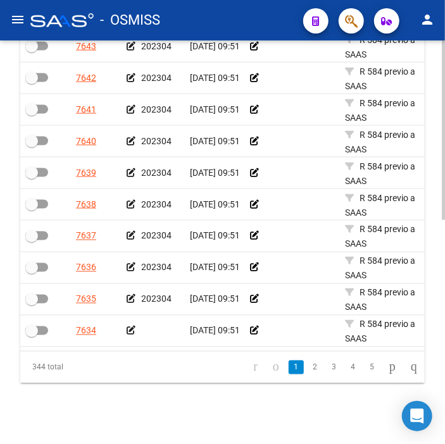
click at [132, 327] on icon at bounding box center [131, 331] width 9 height 9
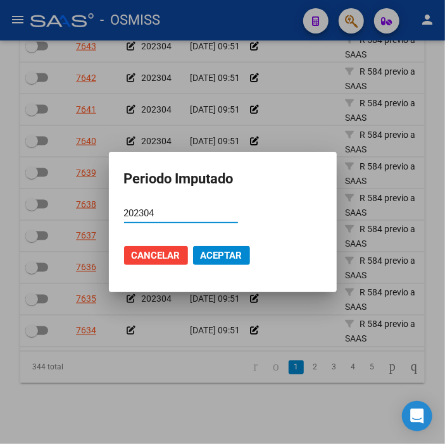
type input "202304"
click at [233, 270] on mat-dialog-actions "Cancelar Aceptar" at bounding box center [223, 255] width 198 height 43
click at [229, 260] on span "Aceptar" at bounding box center [222, 255] width 42 height 11
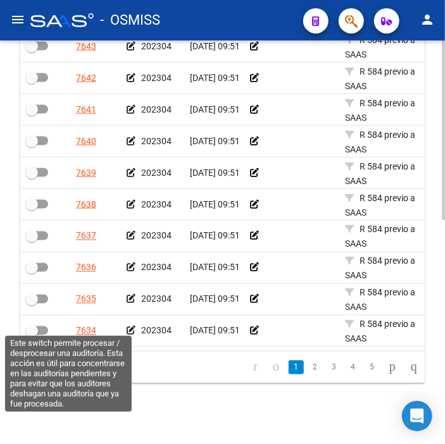
click at [45, 327] on span at bounding box center [36, 331] width 23 height 9
click at [32, 336] on input "checkbox" at bounding box center [31, 336] width 1 height 1
checkbox input "true"
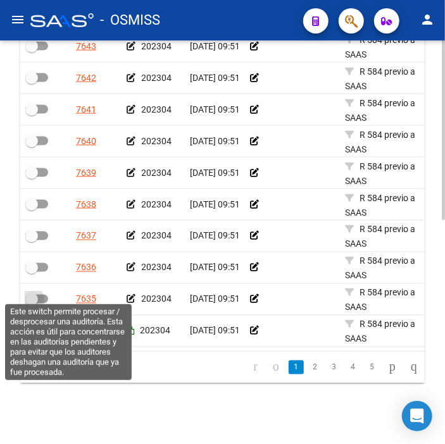
click at [41, 295] on span at bounding box center [36, 299] width 23 height 9
click at [32, 304] on input "checkbox" at bounding box center [31, 304] width 1 height 1
checkbox input "true"
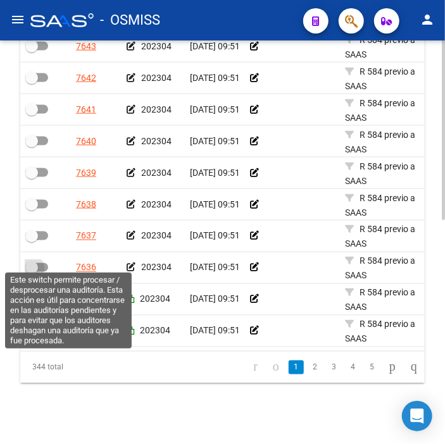
click at [45, 263] on span at bounding box center [36, 267] width 23 height 9
click at [32, 272] on input "checkbox" at bounding box center [31, 272] width 1 height 1
checkbox input "true"
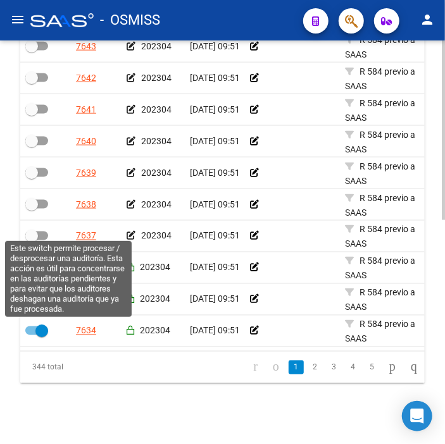
click at [39, 232] on span at bounding box center [36, 236] width 23 height 9
click at [32, 241] on input "checkbox" at bounding box center [31, 241] width 1 height 1
checkbox input "true"
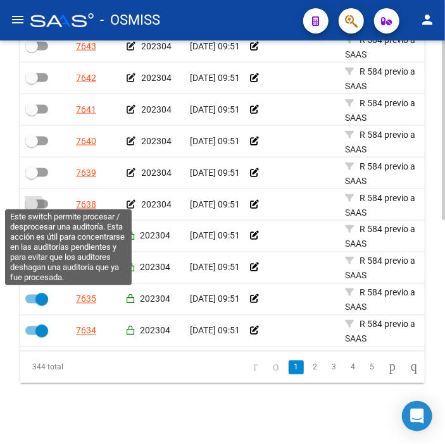
click at [36, 198] on span at bounding box center [31, 204] width 13 height 13
click at [32, 209] on input "checkbox" at bounding box center [31, 209] width 1 height 1
checkbox input "true"
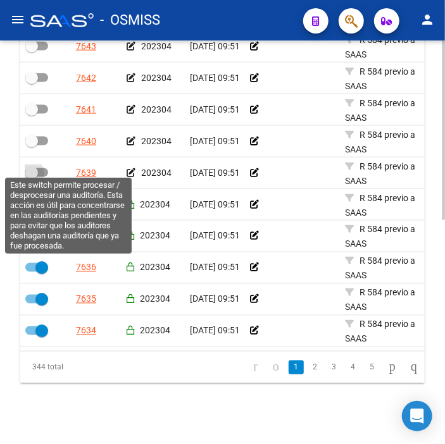
click at [37, 167] on span at bounding box center [31, 173] width 13 height 13
click at [32, 177] on input "checkbox" at bounding box center [31, 177] width 1 height 1
checkbox input "true"
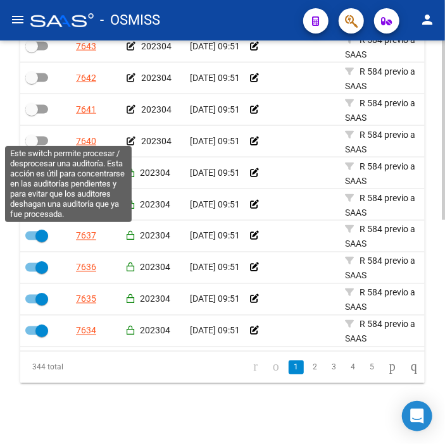
click at [38, 141] on label at bounding box center [36, 141] width 23 height 15
click at [32, 146] on input "checkbox" at bounding box center [31, 146] width 1 height 1
checkbox input "true"
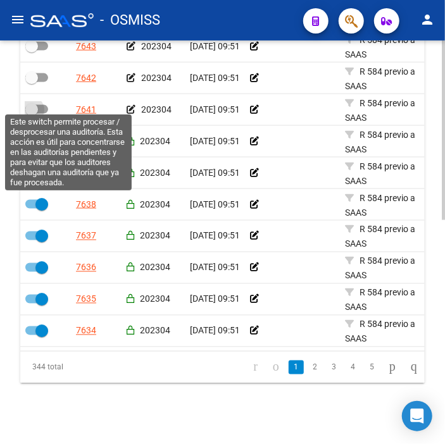
click at [45, 105] on span at bounding box center [36, 109] width 23 height 9
click at [32, 114] on input "checkbox" at bounding box center [31, 114] width 1 height 1
checkbox input "true"
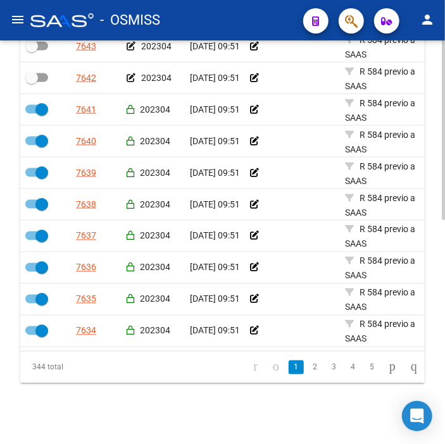
click at [45, 63] on datatable-body-cell at bounding box center [45, 78] width 51 height 31
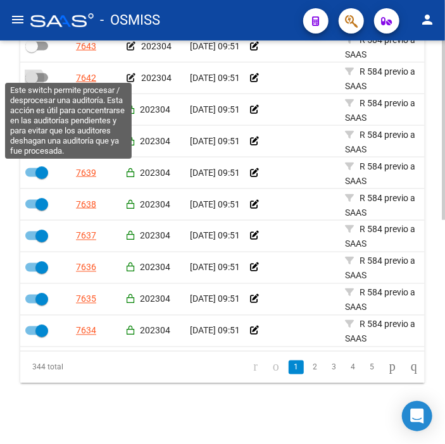
click at [45, 70] on label at bounding box center [36, 77] width 23 height 15
click at [32, 82] on input "checkbox" at bounding box center [31, 82] width 1 height 1
checkbox input "true"
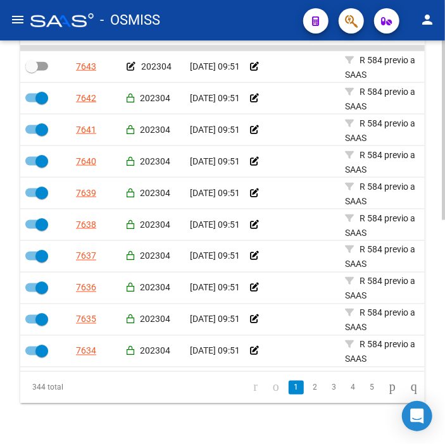
scroll to position [429, 0]
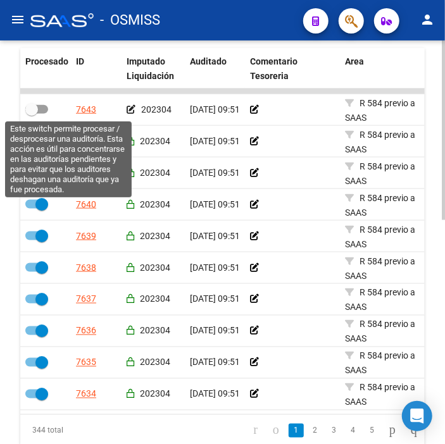
click at [47, 105] on label at bounding box center [36, 109] width 23 height 15
click at [32, 114] on input "checkbox" at bounding box center [31, 114] width 1 height 1
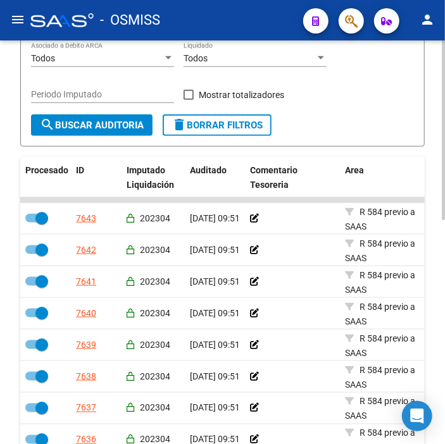
scroll to position [288, 0]
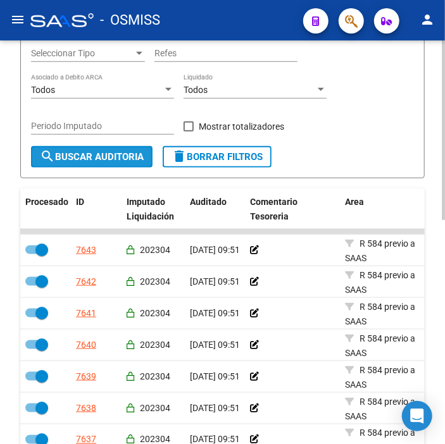
click at [72, 148] on button "search Buscar Auditoria" at bounding box center [92, 157] width 122 height 22
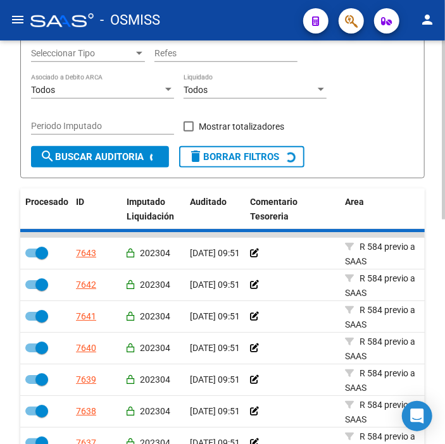
checkbox input "false"
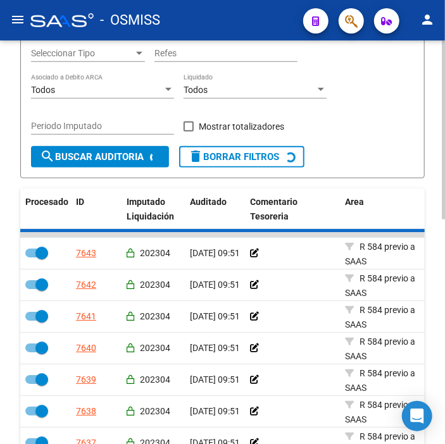
checkbox input "false"
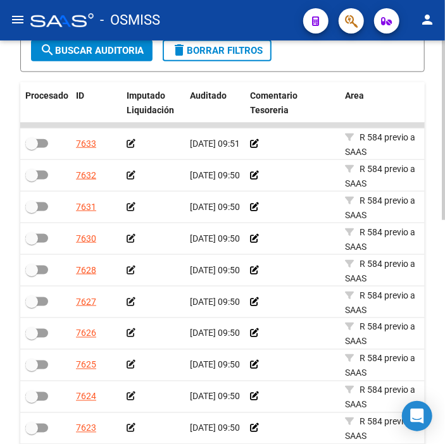
scroll to position [429, 0]
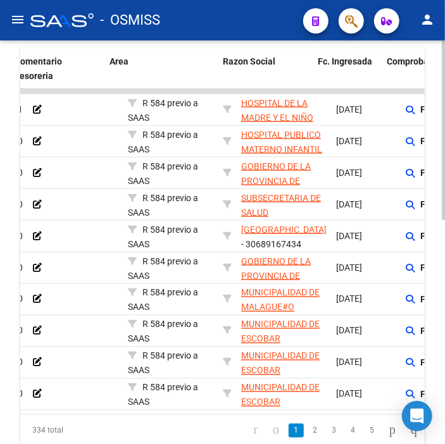
drag, startPoint x: 75, startPoint y: 206, endPoint x: 153, endPoint y: 199, distance: 78.1
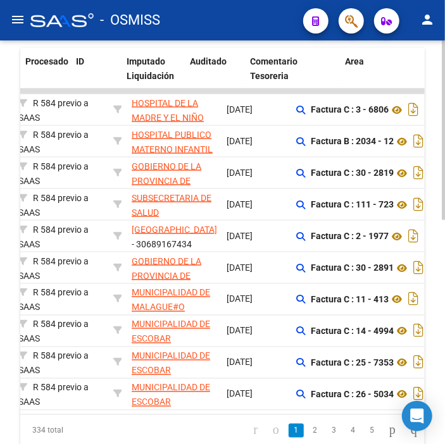
scroll to position [0, 0]
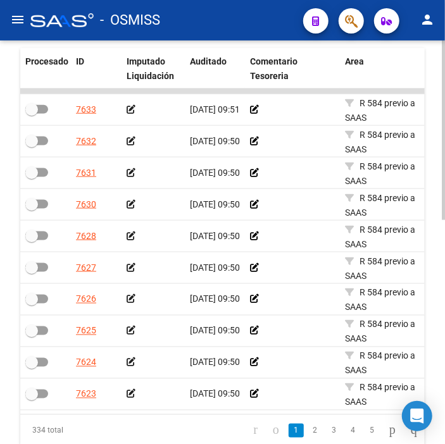
click at [132, 112] on icon at bounding box center [131, 109] width 9 height 9
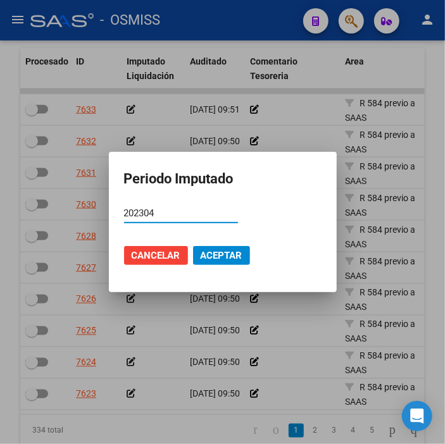
type input "202304"
click at [243, 255] on button "Aceptar" at bounding box center [221, 255] width 57 height 19
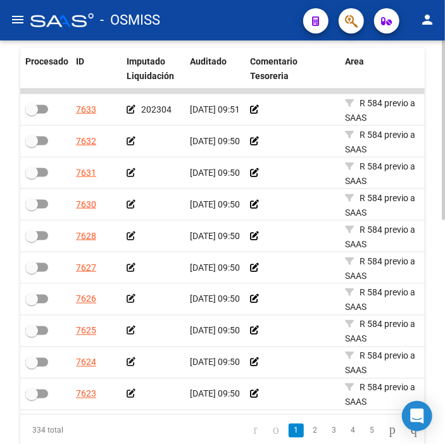
click at [130, 141] on icon at bounding box center [131, 141] width 9 height 9
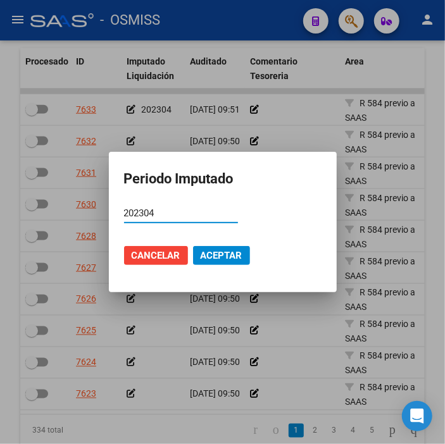
type input "202304"
click at [218, 258] on span "Aceptar" at bounding box center [222, 255] width 42 height 11
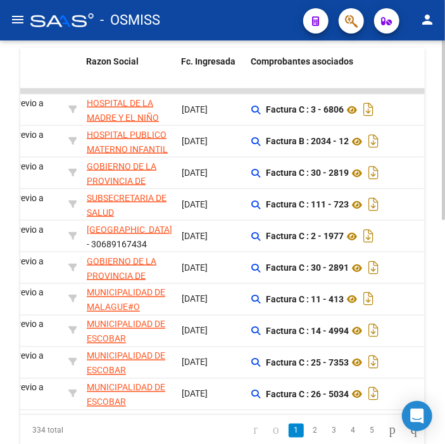
scroll to position [0, 407]
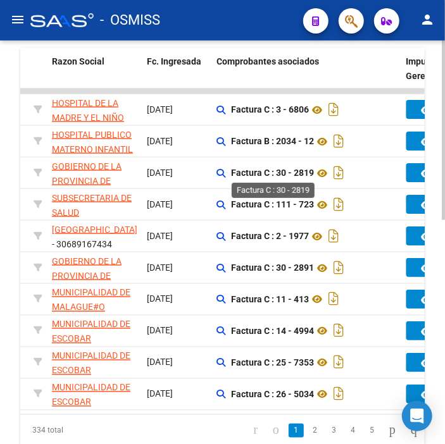
click at [256, 173] on strong "Factura C : 30 - 2819" at bounding box center [272, 173] width 83 height 10
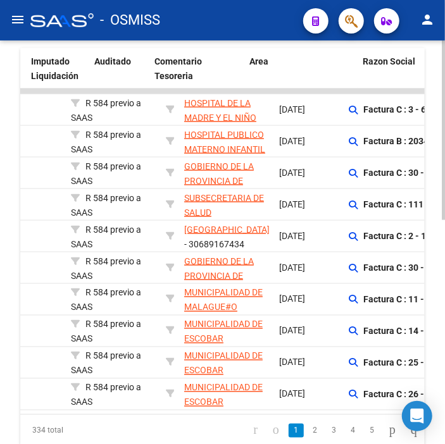
scroll to position [0, 0]
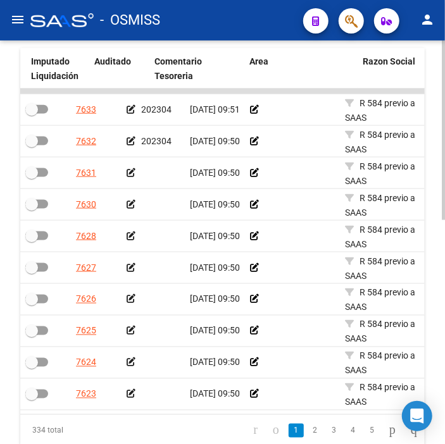
drag, startPoint x: 256, startPoint y: 173, endPoint x: 176, endPoint y: 175, distance: 80.4
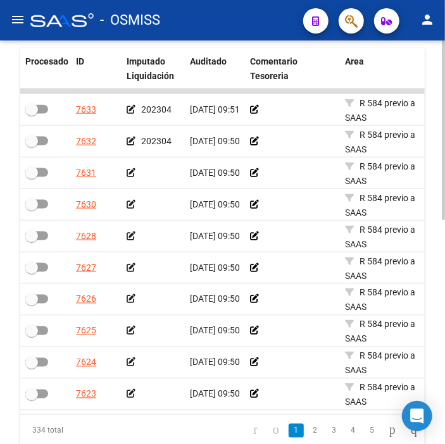
click at [133, 173] on icon at bounding box center [131, 172] width 9 height 9
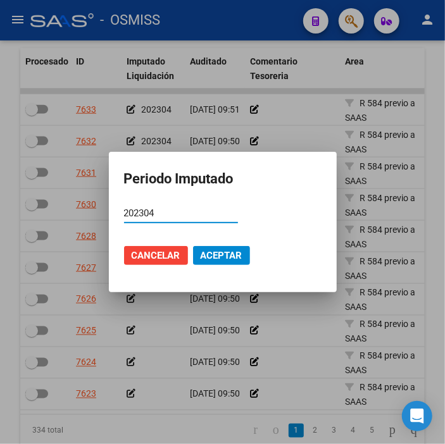
type input "202304"
click at [238, 254] on span "Aceptar" at bounding box center [222, 255] width 42 height 11
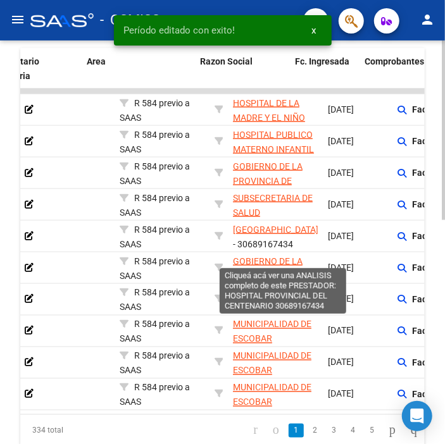
scroll to position [0, 332]
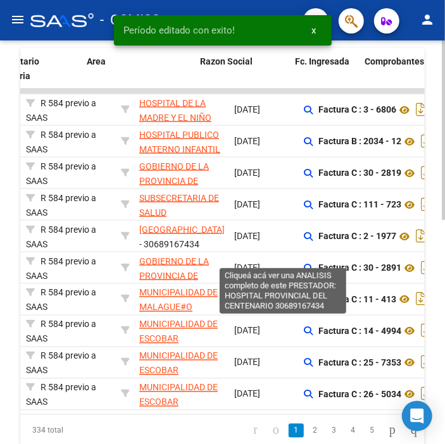
drag, startPoint x: 225, startPoint y: 248, endPoint x: 279, endPoint y: 249, distance: 53.8
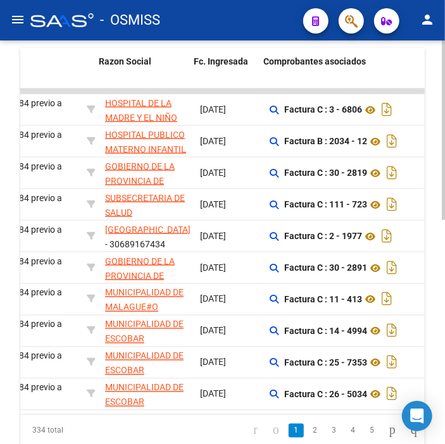
scroll to position [0, 359]
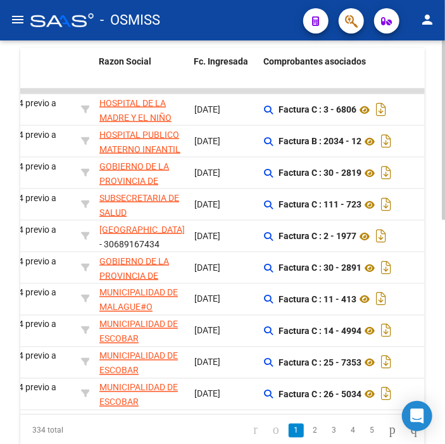
drag, startPoint x: 146, startPoint y: 410, endPoint x: 201, endPoint y: 384, distance: 61.7
click at [201, 384] on datatable-body "7633 202304 [DATE] 09:51 R 584 previo a [GEOGRAPHIC_DATA] DE LA MADRE Y EL NIÑO…" at bounding box center [222, 252] width 405 height 326
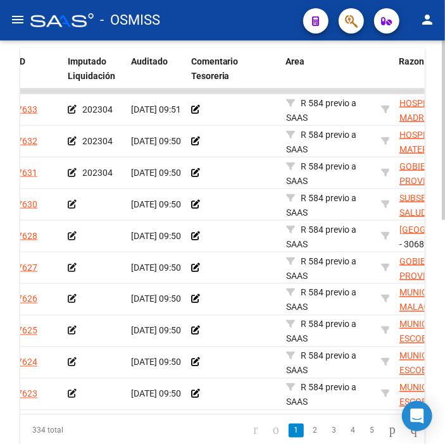
scroll to position [0, 0]
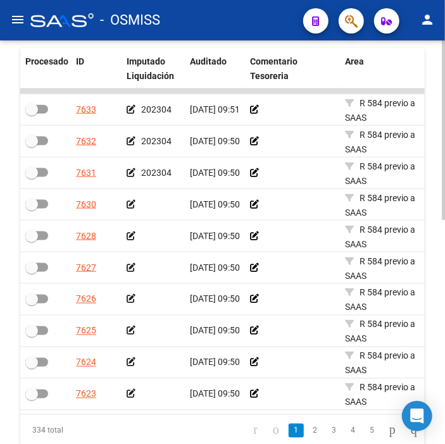
click at [129, 205] on icon at bounding box center [131, 204] width 9 height 9
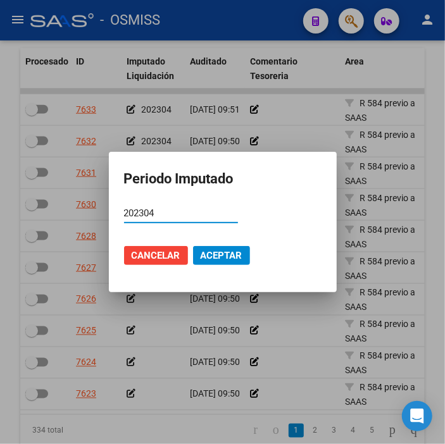
type input "202304"
click at [226, 254] on span "Aceptar" at bounding box center [222, 255] width 42 height 11
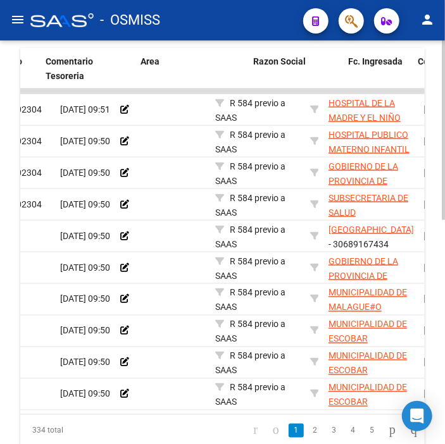
scroll to position [0, 55]
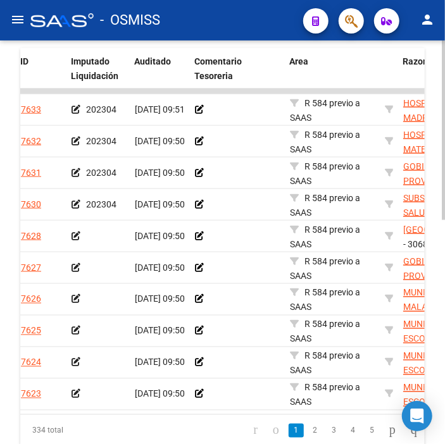
click at [72, 236] on icon at bounding box center [76, 236] width 9 height 9
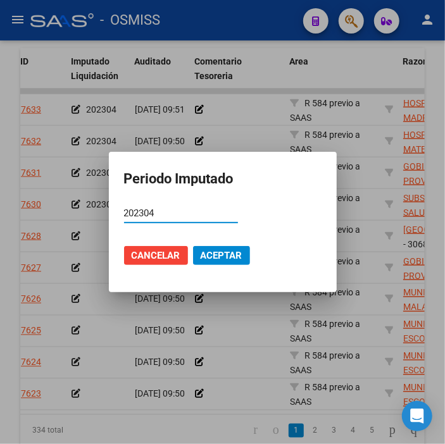
type input "202304"
click at [224, 254] on span "Aceptar" at bounding box center [222, 255] width 42 height 11
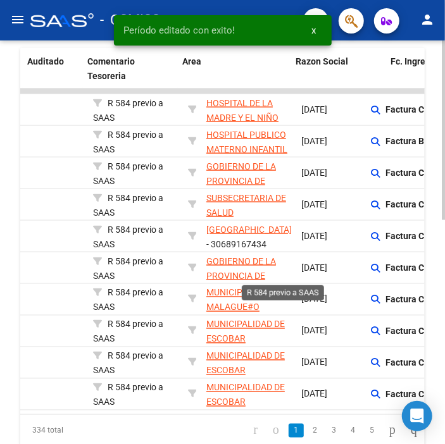
drag, startPoint x: 224, startPoint y: 254, endPoint x: 275, endPoint y: 256, distance: 51.3
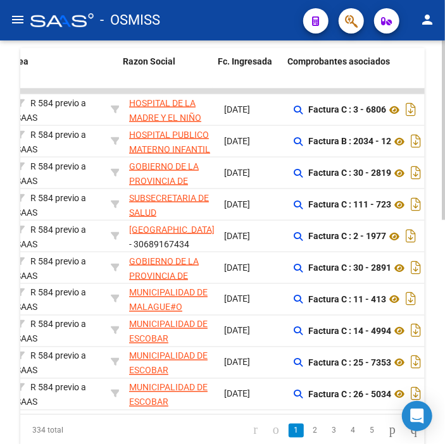
drag, startPoint x: 277, startPoint y: 255, endPoint x: 303, endPoint y: 255, distance: 25.3
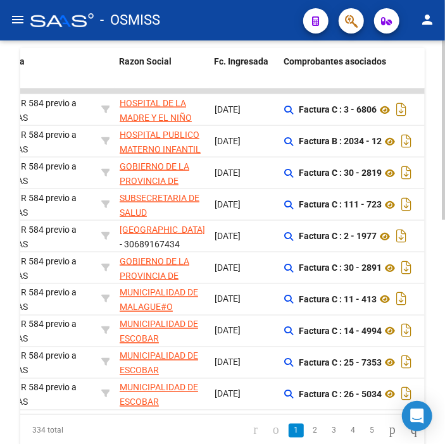
click at [268, 261] on div "[DATE]" at bounding box center [245, 268] width 60 height 15
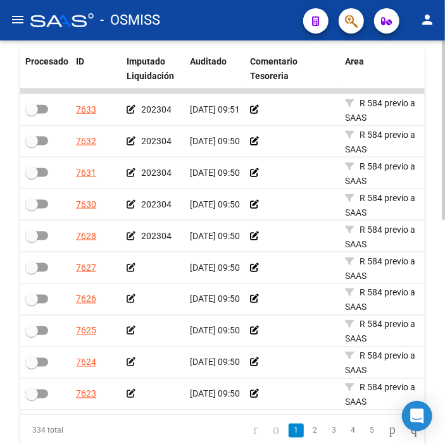
drag, startPoint x: 268, startPoint y: 261, endPoint x: 15, endPoint y: 270, distance: 254.1
click at [129, 269] on icon at bounding box center [131, 267] width 9 height 9
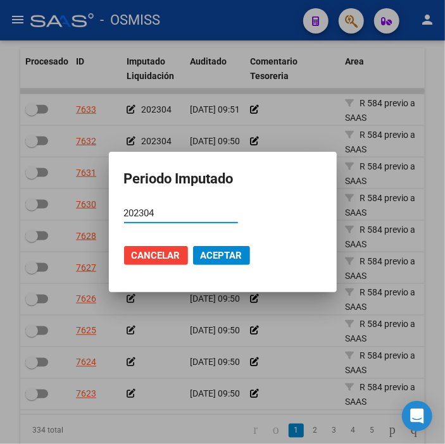
type input "202304"
click at [247, 258] on button "Aceptar" at bounding box center [221, 255] width 57 height 19
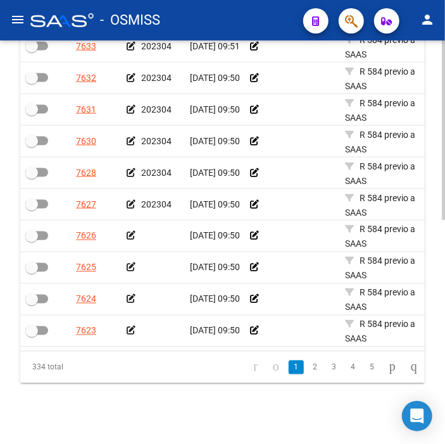
click at [134, 232] on icon at bounding box center [131, 236] width 9 height 9
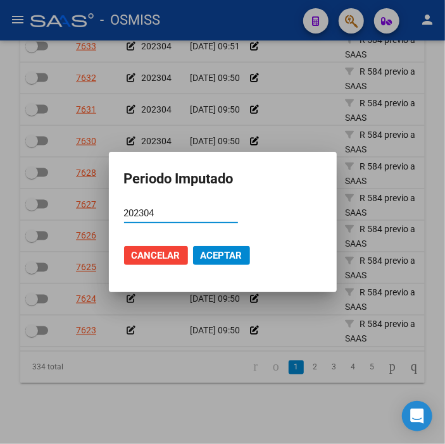
type input "202304"
click at [206, 257] on span "Aceptar" at bounding box center [222, 255] width 42 height 11
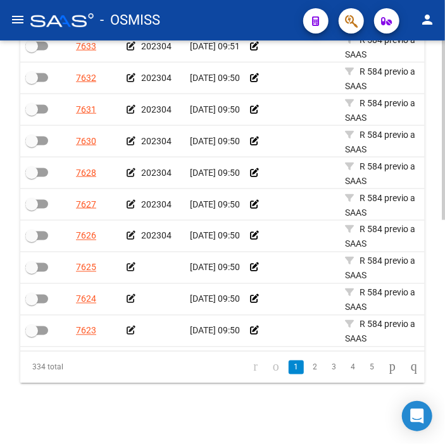
drag, startPoint x: 327, startPoint y: 268, endPoint x: 239, endPoint y: 268, distance: 88.0
click at [129, 263] on icon at bounding box center [131, 267] width 9 height 9
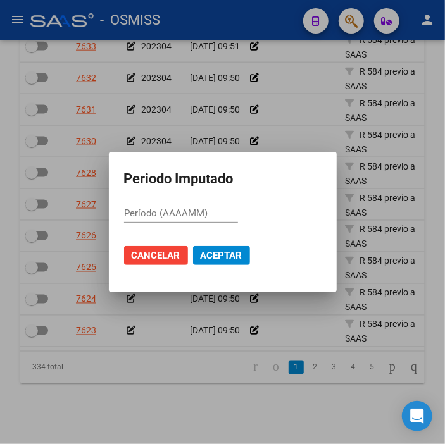
click at [199, 213] on input "Período (AAAAMM)" at bounding box center [181, 213] width 114 height 11
type input "202304"
click at [218, 258] on span "Aceptar" at bounding box center [222, 255] width 42 height 11
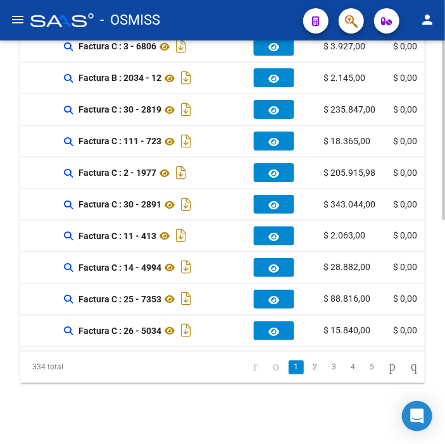
scroll to position [0, 16]
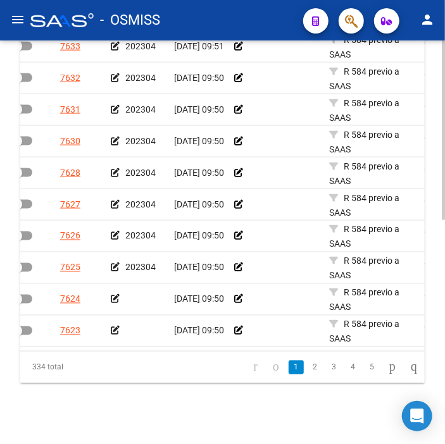
click at [111, 295] on icon at bounding box center [115, 299] width 9 height 9
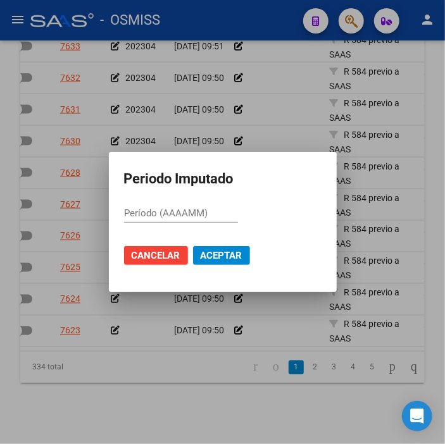
click at [224, 211] on input "Período (AAAAMM)" at bounding box center [181, 213] width 114 height 11
type input "202304"
click at [225, 261] on span "Aceptar" at bounding box center [222, 255] width 42 height 11
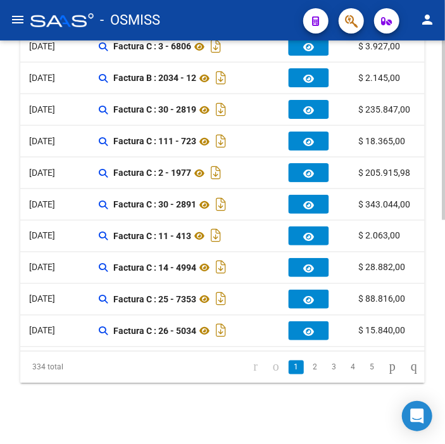
scroll to position [0, 0]
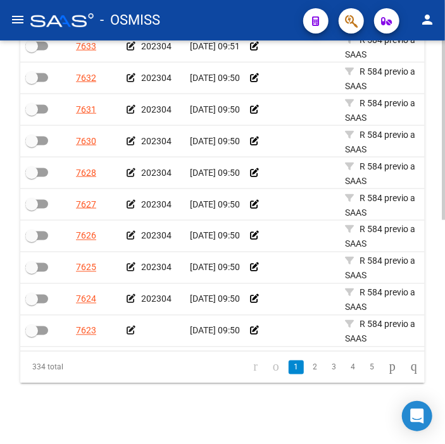
click at [130, 327] on icon at bounding box center [131, 331] width 9 height 9
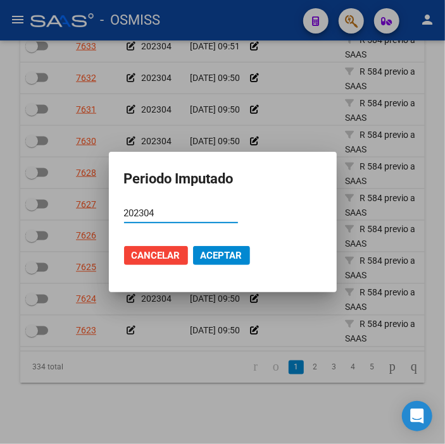
type input "202304"
click at [225, 260] on span "Aceptar" at bounding box center [222, 255] width 42 height 11
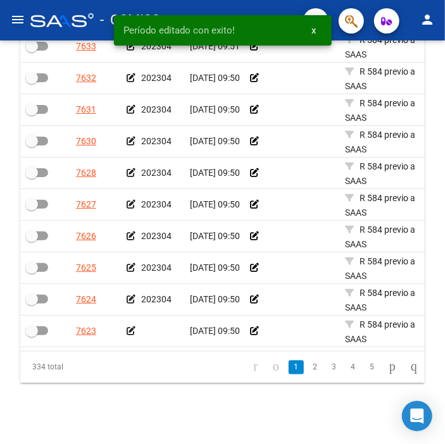
scroll to position [499, 0]
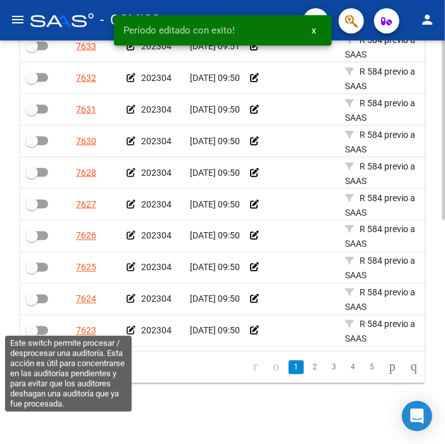
click at [39, 327] on span at bounding box center [36, 331] width 23 height 9
click at [32, 336] on input "checkbox" at bounding box center [31, 336] width 1 height 1
checkbox input "true"
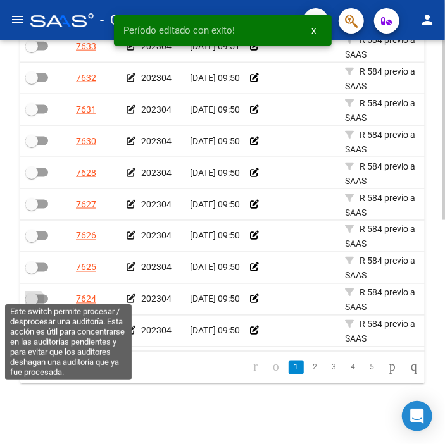
click at [34, 295] on span at bounding box center [31, 299] width 13 height 13
click at [32, 304] on input "checkbox" at bounding box center [31, 304] width 1 height 1
checkbox input "true"
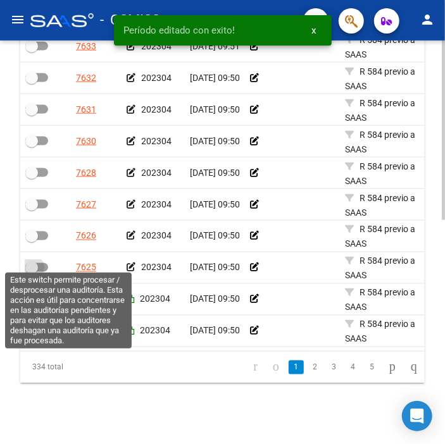
click at [35, 262] on span at bounding box center [31, 268] width 13 height 13
click at [32, 272] on input "checkbox" at bounding box center [31, 272] width 1 height 1
checkbox input "true"
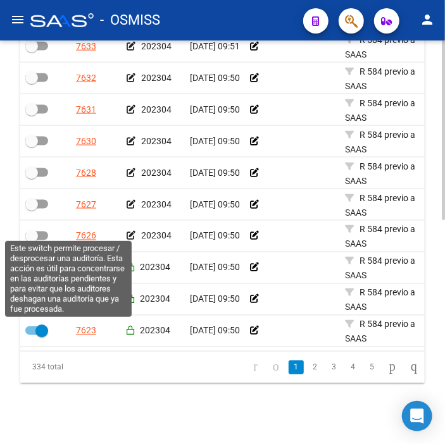
drag, startPoint x: 38, startPoint y: 226, endPoint x: 34, endPoint y: 213, distance: 13.8
click at [36, 232] on span at bounding box center [36, 236] width 23 height 9
click at [32, 241] on input "checkbox" at bounding box center [31, 241] width 1 height 1
checkbox input "true"
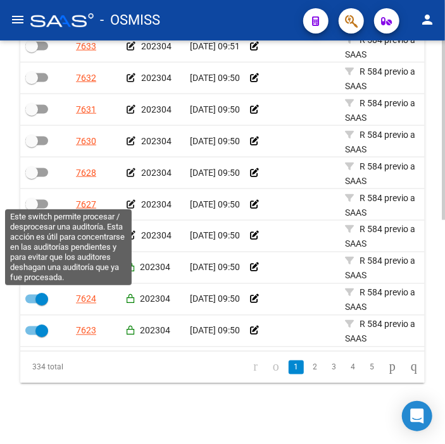
click at [34, 198] on span at bounding box center [31, 204] width 13 height 13
click at [32, 209] on input "checkbox" at bounding box center [31, 209] width 1 height 1
checkbox input "true"
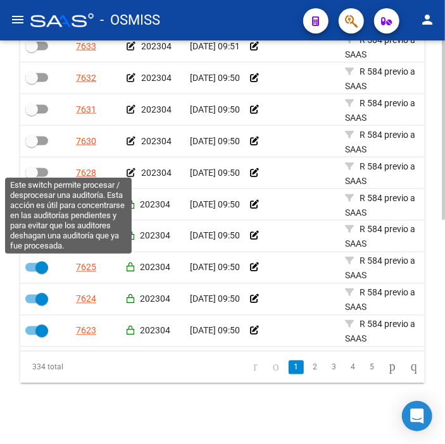
click at [44, 165] on label at bounding box center [36, 172] width 23 height 15
click at [32, 177] on input "checkbox" at bounding box center [31, 177] width 1 height 1
checkbox input "true"
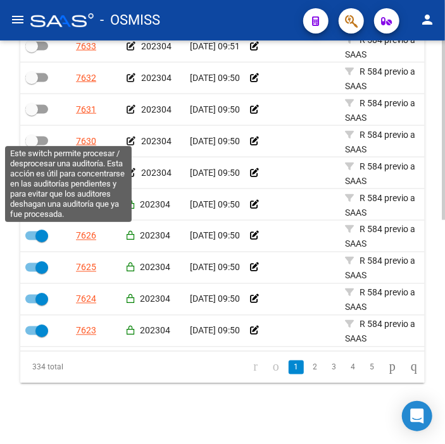
click at [41, 137] on span at bounding box center [36, 141] width 23 height 9
click at [32, 146] on input "checkbox" at bounding box center [31, 146] width 1 height 1
checkbox input "true"
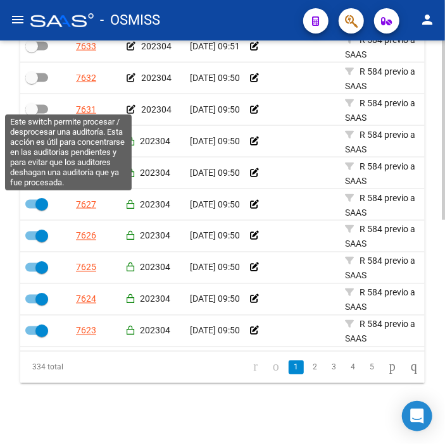
click at [39, 105] on span at bounding box center [36, 109] width 23 height 9
click at [32, 114] on input "checkbox" at bounding box center [31, 114] width 1 height 1
checkbox input "true"
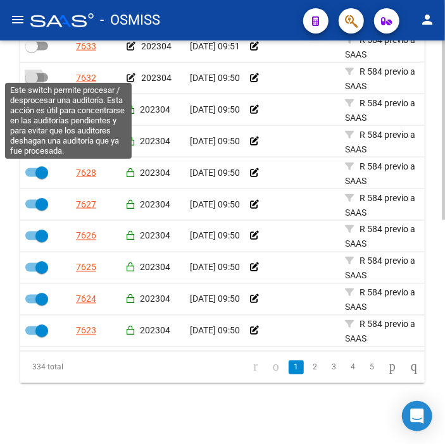
click at [37, 72] on span at bounding box center [31, 78] width 13 height 13
click at [32, 82] on input "checkbox" at bounding box center [31, 82] width 1 height 1
checkbox input "true"
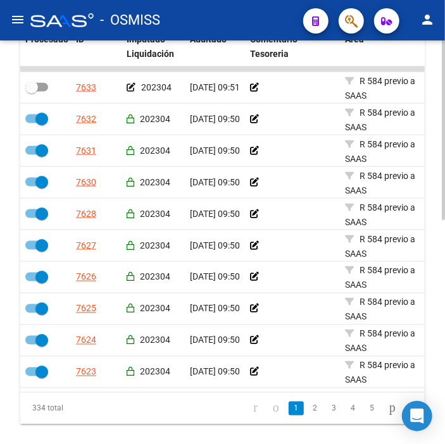
scroll to position [429, 0]
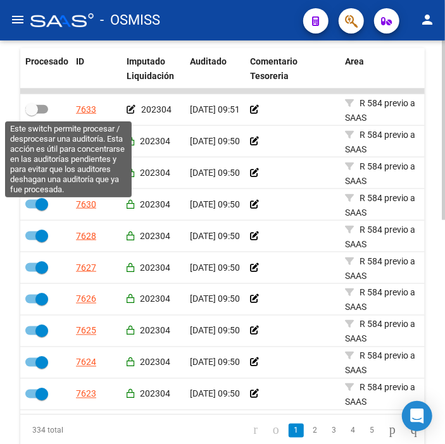
click at [39, 112] on span at bounding box center [36, 109] width 23 height 9
click at [32, 114] on input "checkbox" at bounding box center [31, 114] width 1 height 1
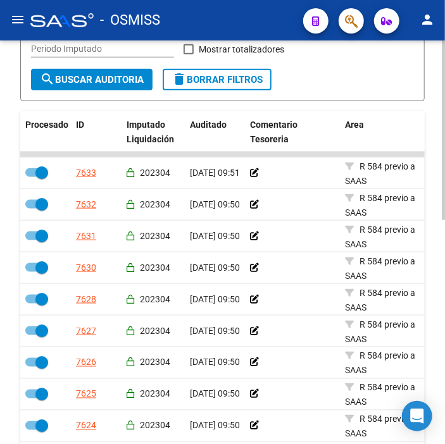
scroll to position [358, 0]
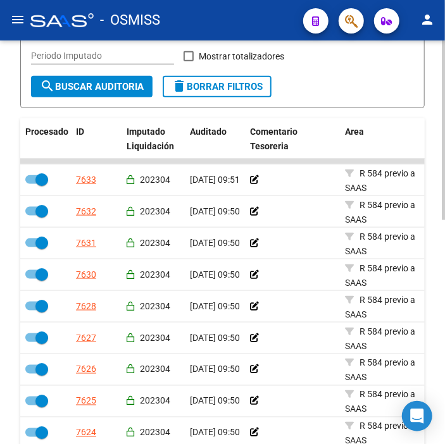
click at [61, 85] on span "search Buscar Auditoria" at bounding box center [92, 86] width 104 height 11
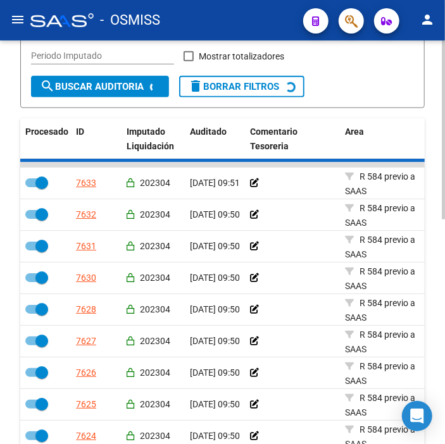
checkbox input "false"
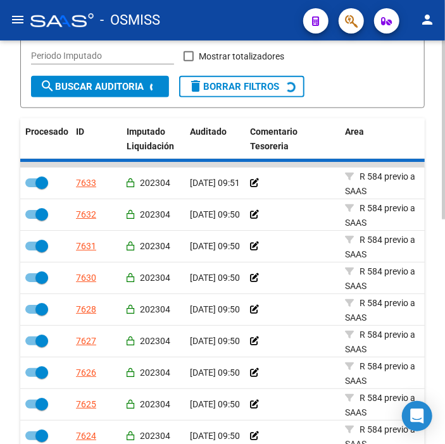
checkbox input "false"
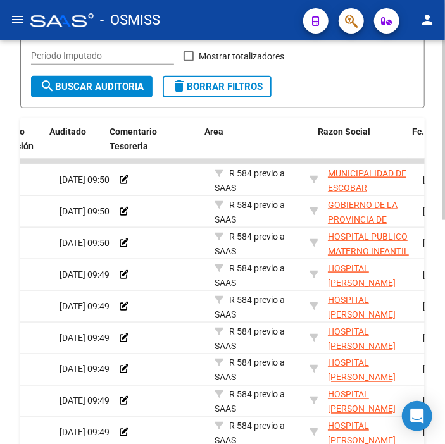
scroll to position [0, 225]
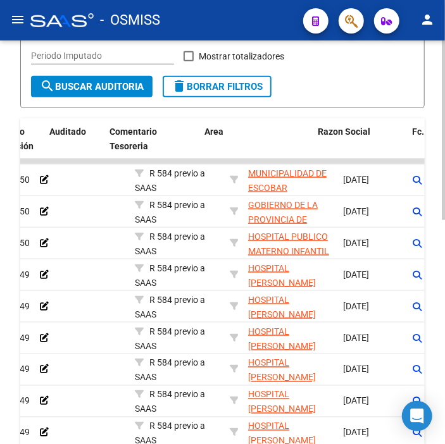
drag, startPoint x: 171, startPoint y: 187, endPoint x: 228, endPoint y: 190, distance: 57.0
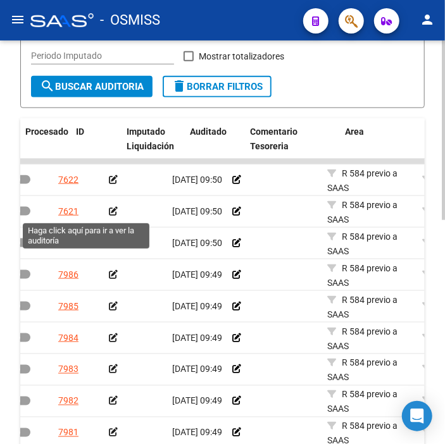
scroll to position [0, 0]
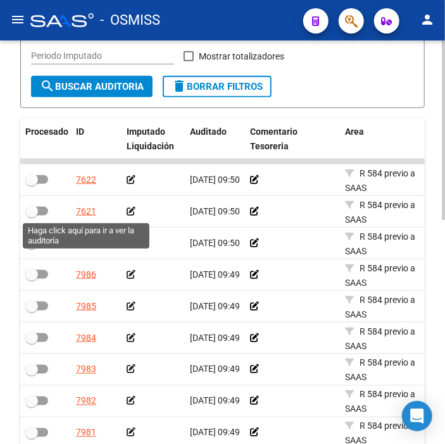
drag, startPoint x: 217, startPoint y: 185, endPoint x: 89, endPoint y: 217, distance: 131.8
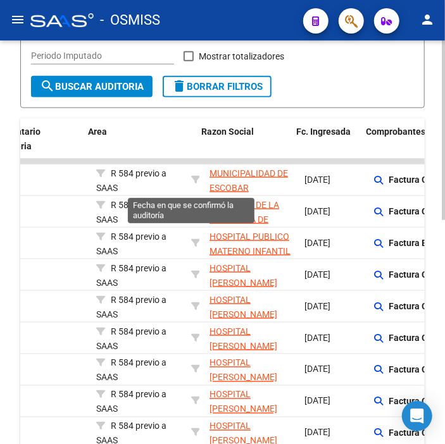
drag, startPoint x: 125, startPoint y: 178, endPoint x: 176, endPoint y: 176, distance: 51.3
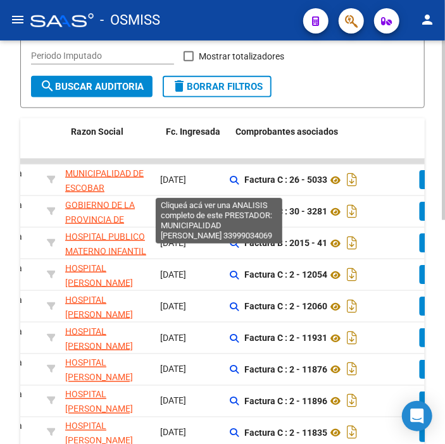
drag, startPoint x: 176, startPoint y: 176, endPoint x: 220, endPoint y: 176, distance: 44.3
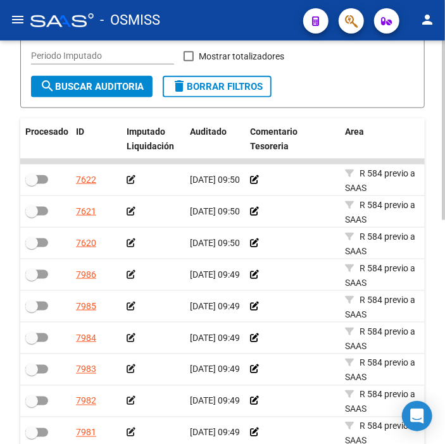
drag, startPoint x: 362, startPoint y: 184, endPoint x: 172, endPoint y: 171, distance: 189.7
click at [129, 179] on icon at bounding box center [131, 179] width 9 height 9
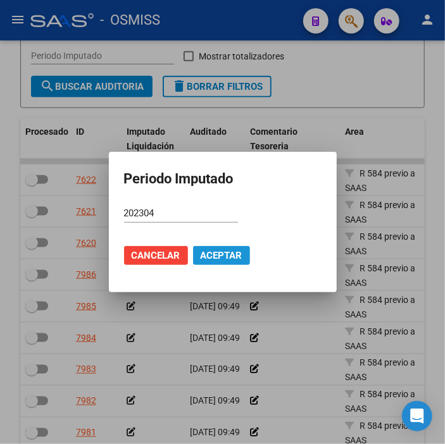
click at [205, 255] on span "Aceptar" at bounding box center [222, 255] width 42 height 11
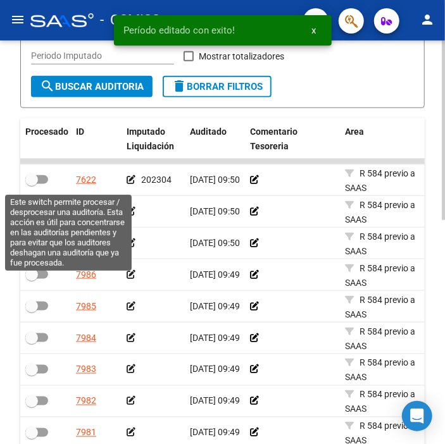
click at [34, 180] on span at bounding box center [31, 179] width 13 height 13
click at [32, 184] on input "checkbox" at bounding box center [31, 184] width 1 height 1
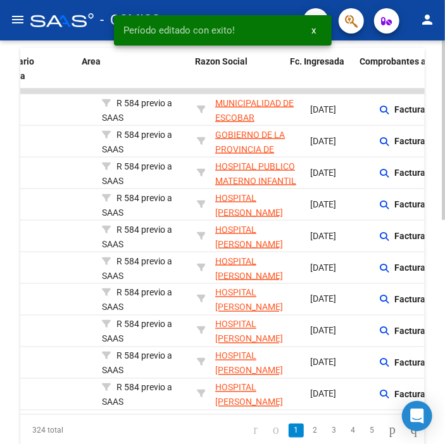
scroll to position [0, 329]
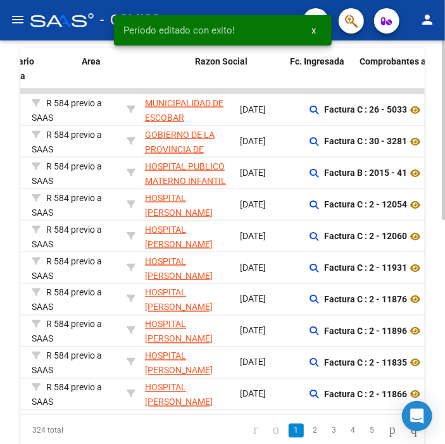
drag, startPoint x: 160, startPoint y: 220, endPoint x: 209, endPoint y: 222, distance: 48.8
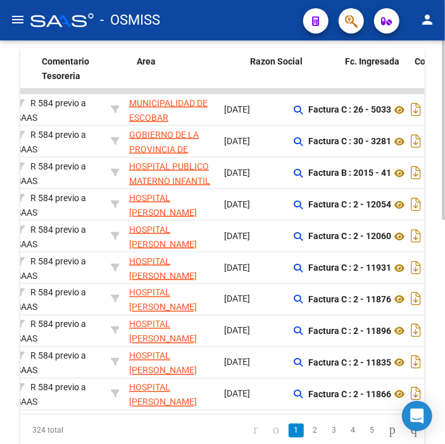
scroll to position [0, 0]
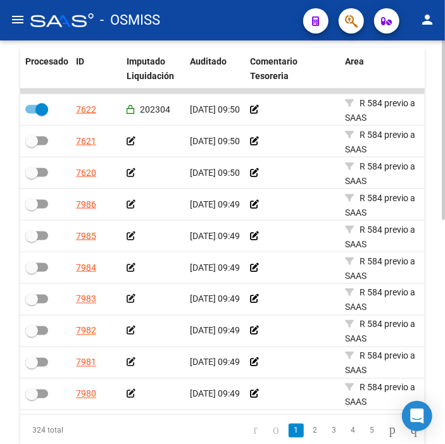
click at [130, 138] on icon at bounding box center [131, 141] width 9 height 9
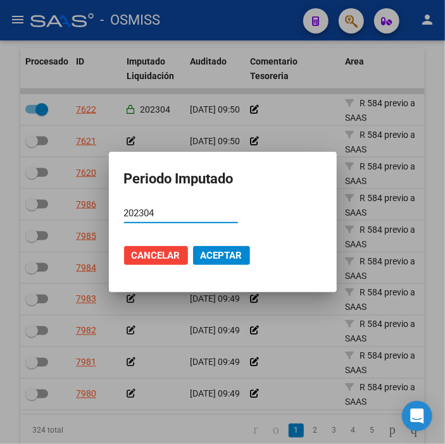
click at [205, 255] on span "Aceptar" at bounding box center [222, 255] width 42 height 11
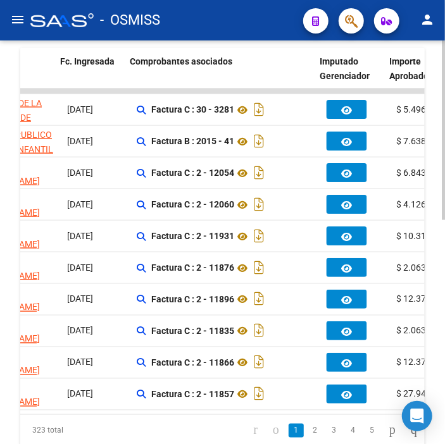
drag, startPoint x: 173, startPoint y: 143, endPoint x: 222, endPoint y: 142, distance: 48.1
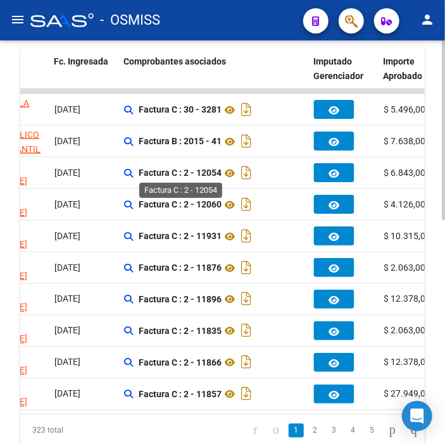
click at [208, 173] on strong "Factura C : 2 - 12054" at bounding box center [180, 173] width 83 height 10
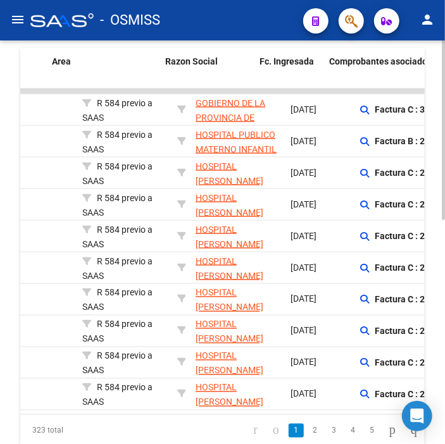
drag, startPoint x: 208, startPoint y: 173, endPoint x: 175, endPoint y: 173, distance: 32.3
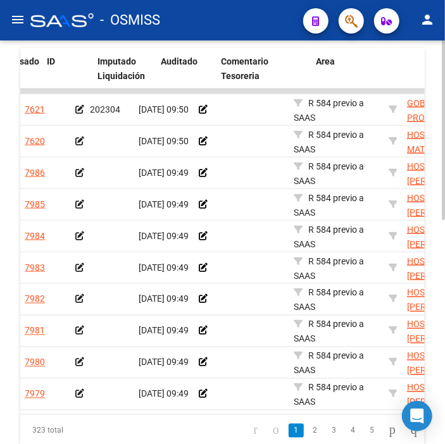
drag, startPoint x: 175, startPoint y: 173, endPoint x: 142, endPoint y: 177, distance: 33.1
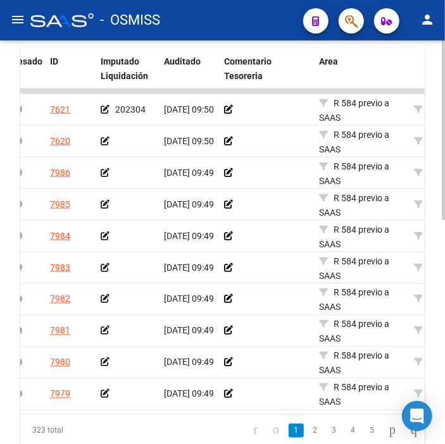
click at [106, 143] on icon at bounding box center [105, 141] width 9 height 9
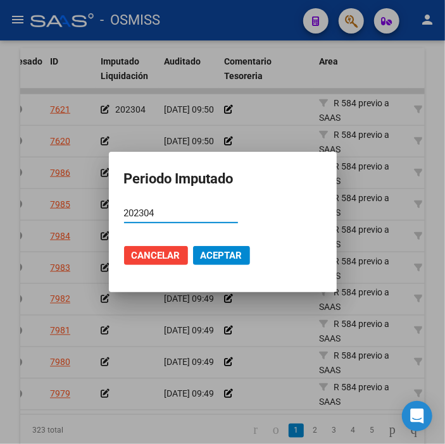
click at [215, 260] on span "Aceptar" at bounding box center [222, 255] width 42 height 11
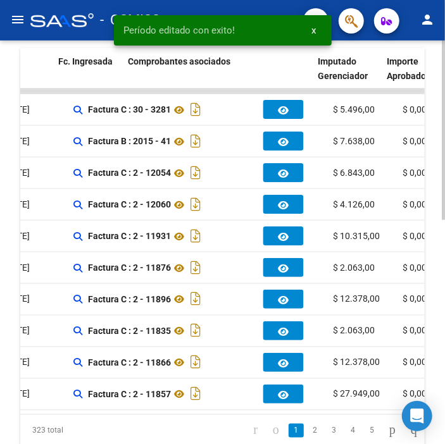
drag, startPoint x: 192, startPoint y: 251, endPoint x: 260, endPoint y: 248, distance: 67.8
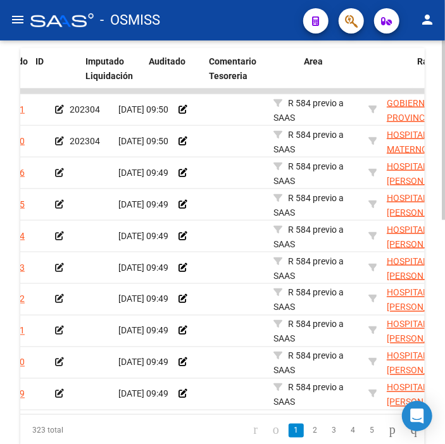
scroll to position [0, 34]
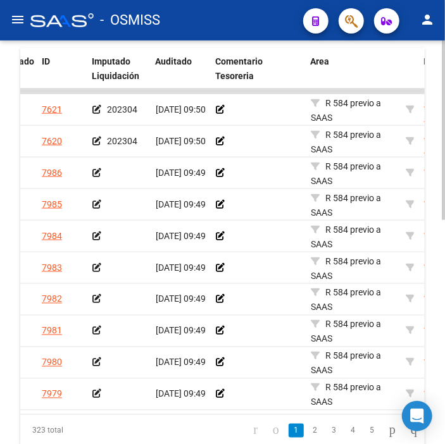
click at [96, 175] on icon at bounding box center [96, 172] width 9 height 9
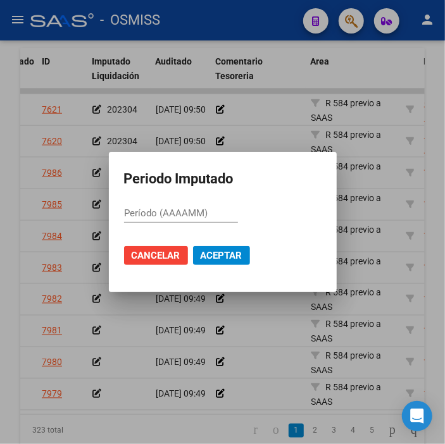
click at [180, 205] on div "Período (AAAAMM)" at bounding box center [181, 213] width 114 height 19
click at [225, 248] on button "Aceptar" at bounding box center [221, 255] width 57 height 19
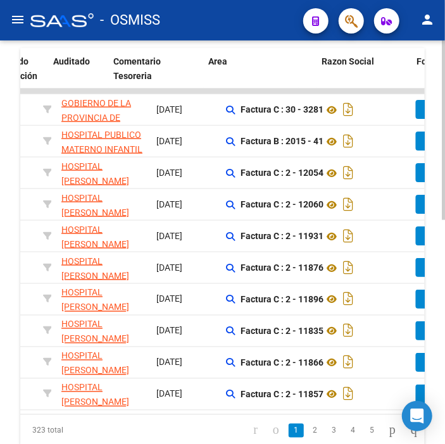
scroll to position [0, 0]
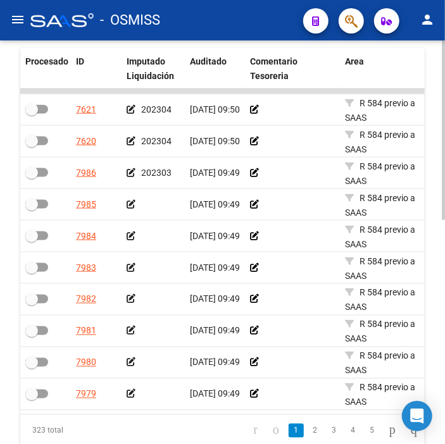
click at [122, 197] on datatable-body-cell at bounding box center [153, 204] width 63 height 31
click at [129, 206] on icon at bounding box center [131, 204] width 9 height 9
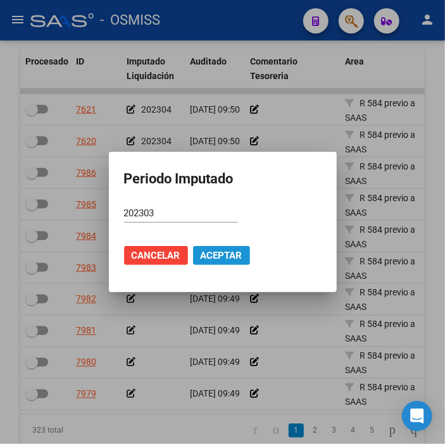
click at [225, 251] on span "Aceptar" at bounding box center [222, 255] width 42 height 11
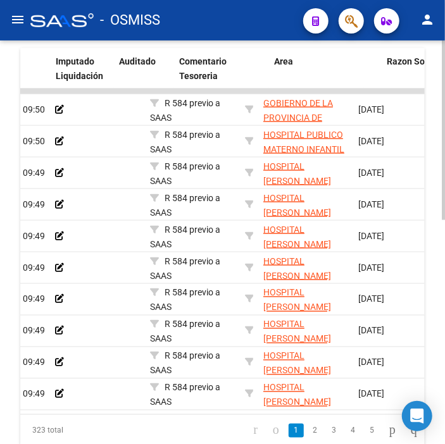
scroll to position [0, 3]
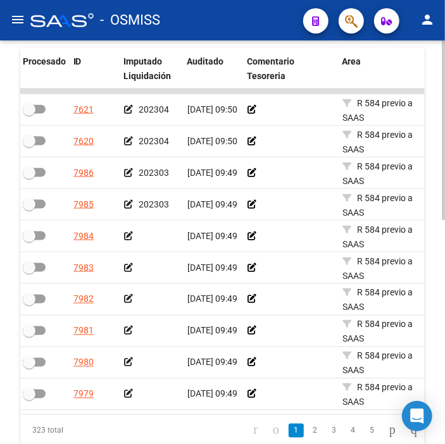
click at [130, 231] on app-auditoria-edit-perido at bounding box center [128, 236] width 9 height 10
click at [125, 241] on icon at bounding box center [128, 236] width 9 height 9
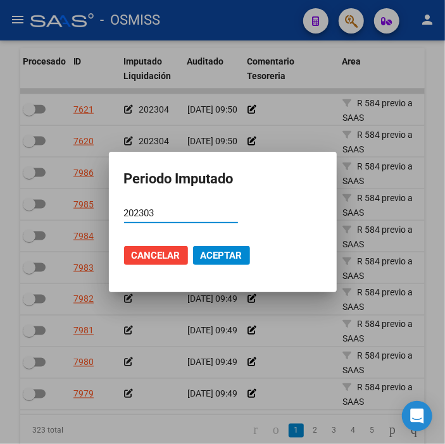
click at [207, 262] on button "Aceptar" at bounding box center [221, 255] width 57 height 19
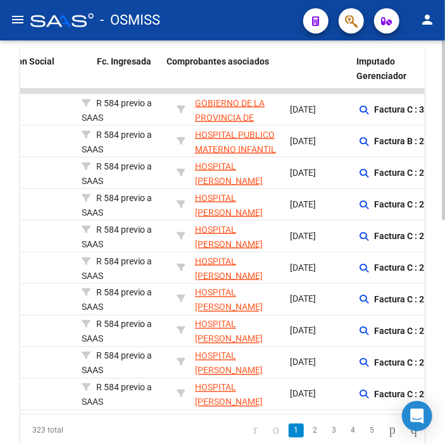
scroll to position [0, 0]
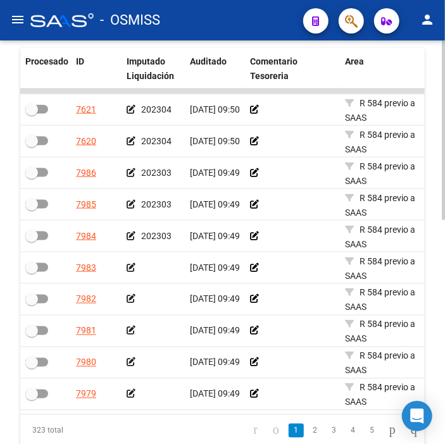
click at [130, 266] on icon at bounding box center [131, 267] width 9 height 9
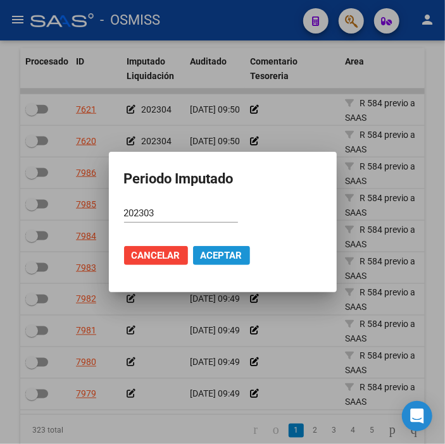
click at [210, 249] on button "Aceptar" at bounding box center [221, 255] width 57 height 19
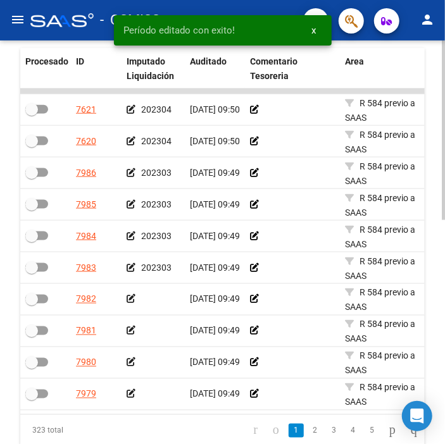
drag, startPoint x: 42, startPoint y: 425, endPoint x: 111, endPoint y: 424, distance: 69.0
click at [111, 424] on div "Procesado ID Imputado Liquidación Auditado Comentario Tesoreria Area Razon Soci…" at bounding box center [222, 247] width 405 height 399
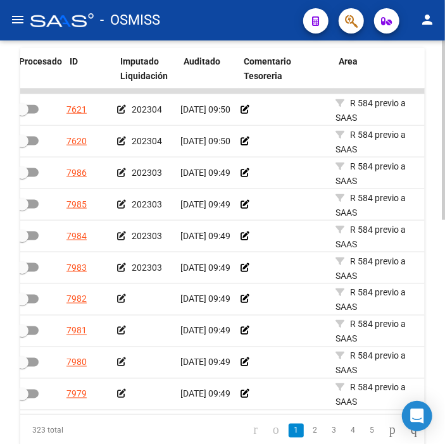
scroll to position [0, 3]
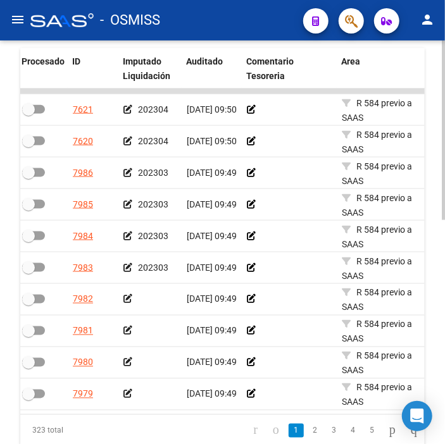
click at [125, 298] on icon at bounding box center [127, 299] width 9 height 9
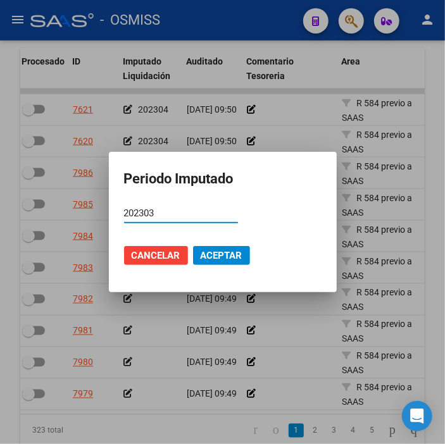
click at [228, 249] on button "Aceptar" at bounding box center [221, 255] width 57 height 19
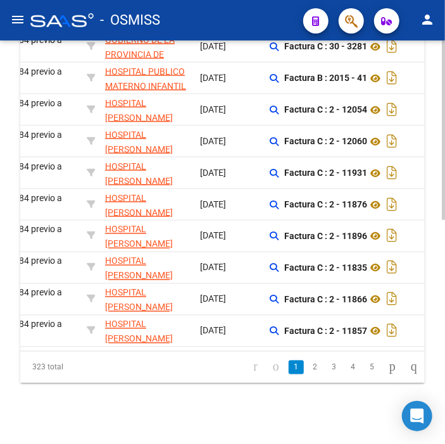
scroll to position [0, 65]
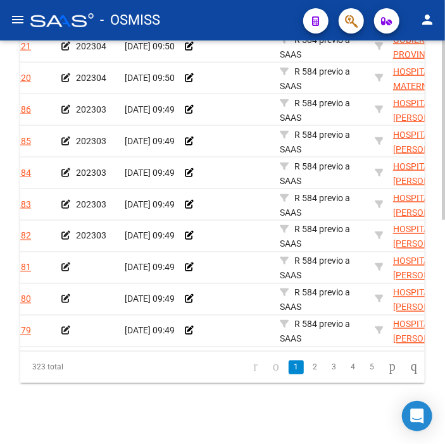
click at [66, 263] on icon at bounding box center [65, 267] width 9 height 9
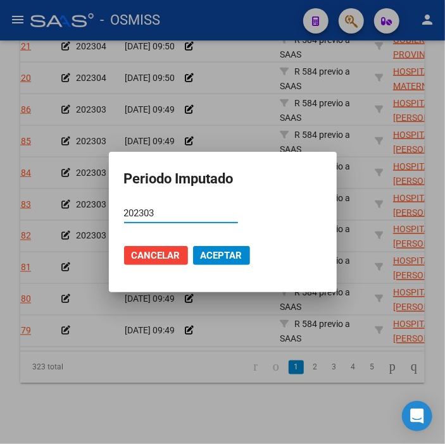
click at [233, 261] on span "Aceptar" at bounding box center [222, 255] width 42 height 11
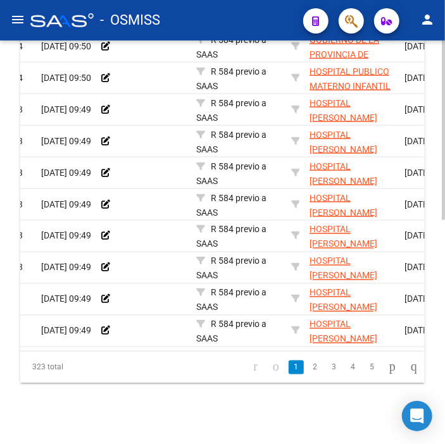
scroll to position [0, 0]
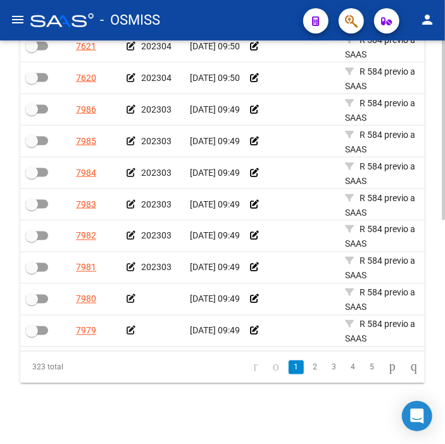
click at [130, 295] on icon at bounding box center [131, 299] width 9 height 9
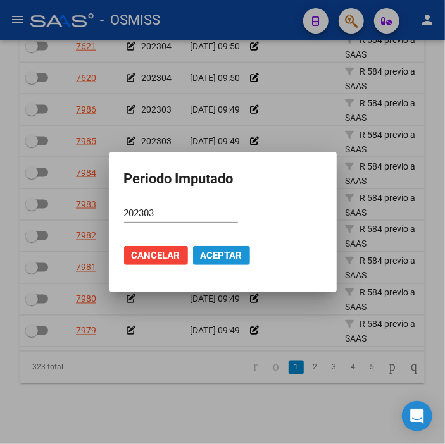
click at [218, 258] on span "Aceptar" at bounding box center [222, 255] width 42 height 11
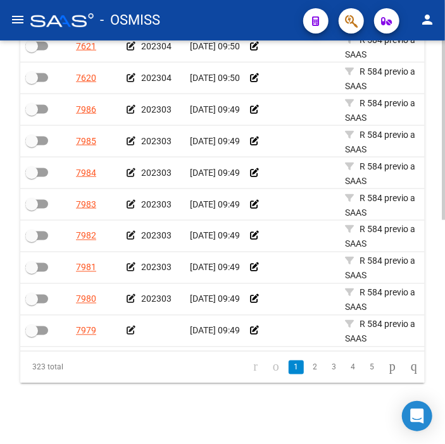
click at [131, 327] on icon at bounding box center [131, 331] width 9 height 9
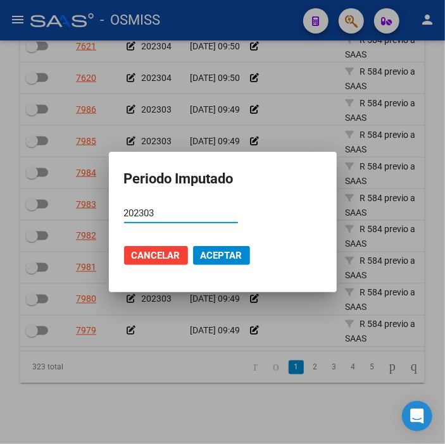
click at [233, 243] on mat-dialog-actions "Cancelar Aceptar" at bounding box center [223, 255] width 198 height 43
click at [225, 258] on span "Aceptar" at bounding box center [222, 255] width 42 height 11
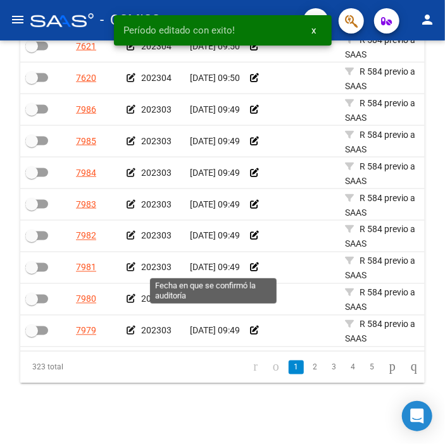
scroll to position [499, 0]
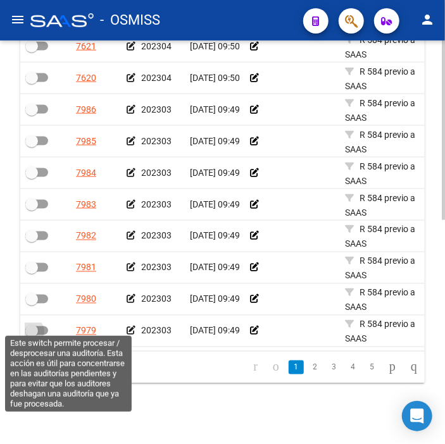
click at [32, 325] on span at bounding box center [31, 331] width 13 height 13
click at [32, 336] on input "checkbox" at bounding box center [31, 336] width 1 height 1
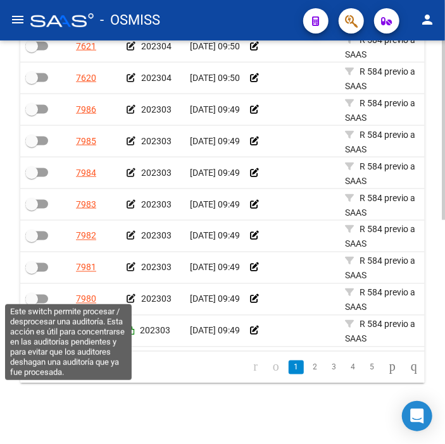
click at [42, 295] on span at bounding box center [36, 299] width 23 height 9
click at [32, 304] on input "checkbox" at bounding box center [31, 304] width 1 height 1
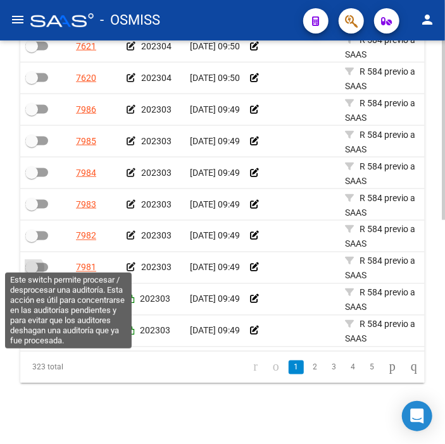
click at [39, 263] on span at bounding box center [36, 267] width 23 height 9
click at [32, 272] on input "checkbox" at bounding box center [31, 272] width 1 height 1
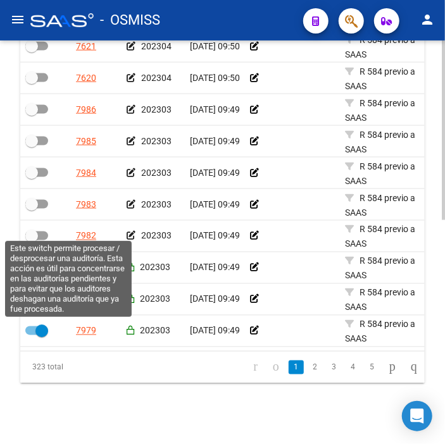
click at [32, 229] on label at bounding box center [36, 236] width 23 height 15
click at [32, 241] on input "checkbox" at bounding box center [31, 241] width 1 height 1
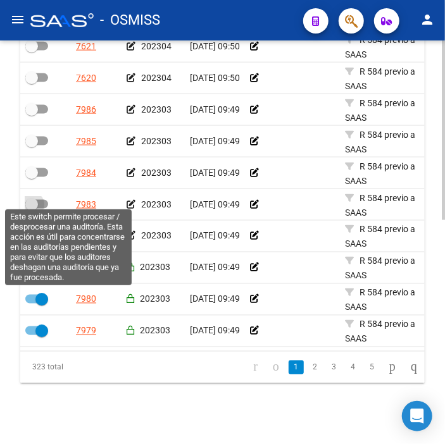
click at [35, 198] on span at bounding box center [31, 204] width 13 height 13
click at [32, 209] on input "checkbox" at bounding box center [31, 209] width 1 height 1
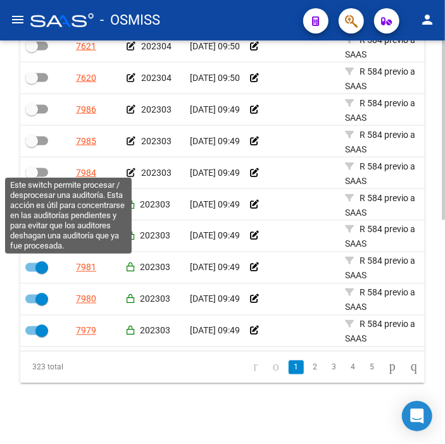
click at [35, 167] on span at bounding box center [31, 173] width 13 height 13
click at [32, 177] on input "checkbox" at bounding box center [31, 177] width 1 height 1
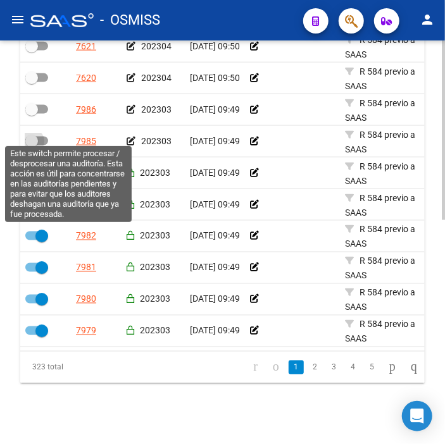
click at [38, 134] on label at bounding box center [36, 141] width 23 height 15
click at [32, 146] on input "checkbox" at bounding box center [31, 146] width 1 height 1
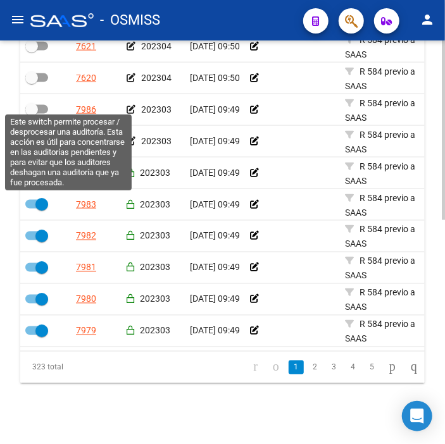
click at [38, 106] on label at bounding box center [36, 109] width 23 height 15
click at [32, 114] on input "checkbox" at bounding box center [31, 114] width 1 height 1
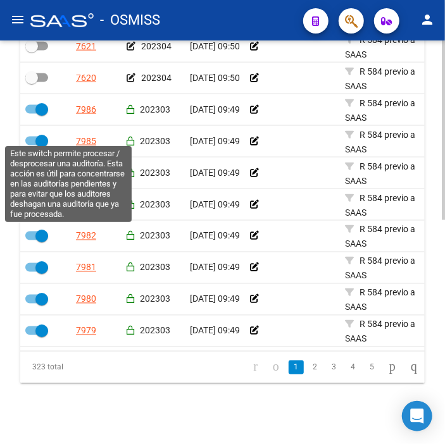
scroll to position [429, 0]
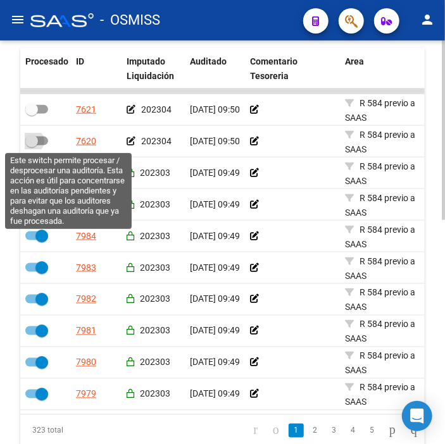
click at [44, 136] on label at bounding box center [36, 141] width 23 height 15
click at [32, 146] on input "checkbox" at bounding box center [31, 146] width 1 height 1
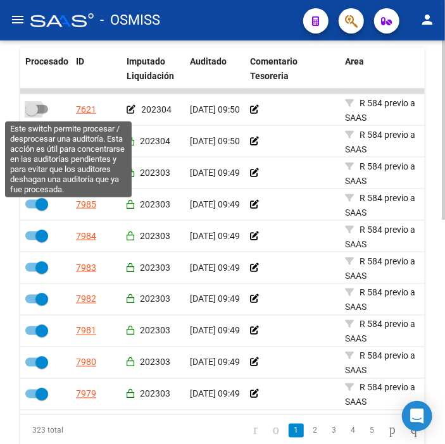
click at [46, 112] on span at bounding box center [36, 109] width 23 height 9
click at [32, 114] on input "checkbox" at bounding box center [31, 114] width 1 height 1
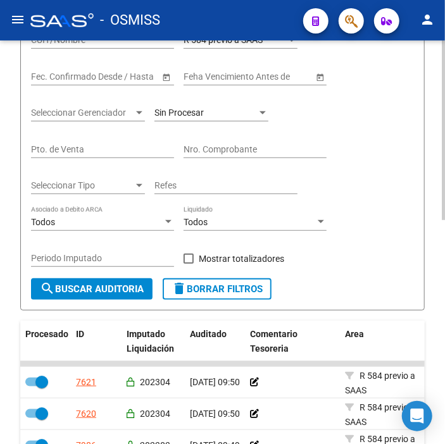
scroll to position [151, 0]
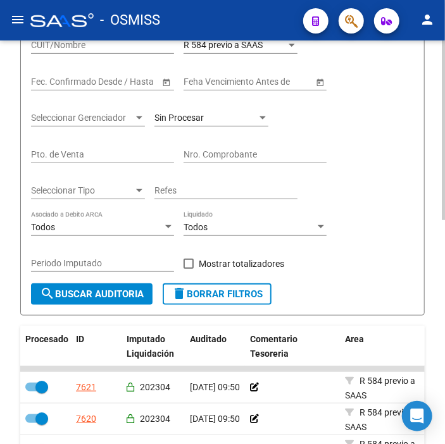
click at [54, 292] on span "search Buscar Auditoria" at bounding box center [92, 294] width 104 height 11
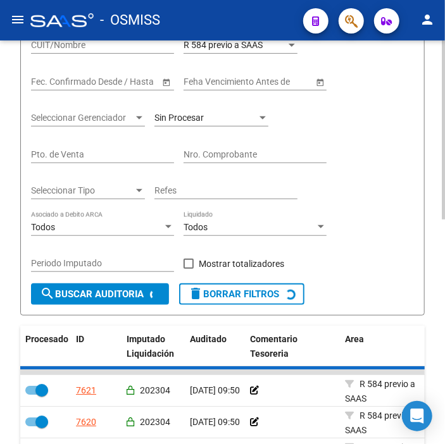
checkbox input "false"
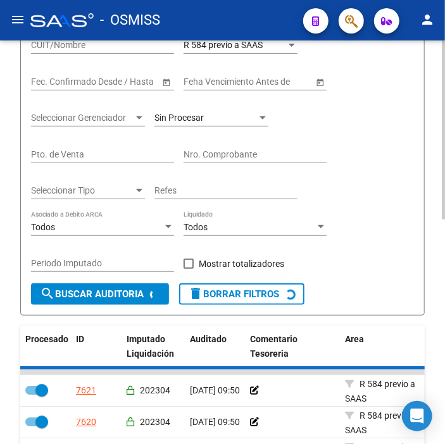
checkbox input "false"
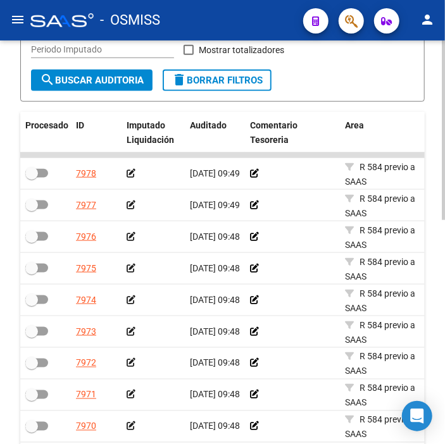
scroll to position [362, 0]
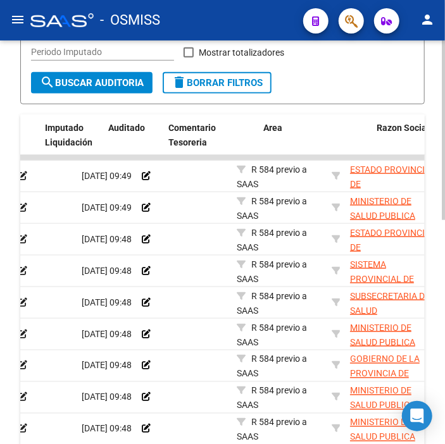
drag, startPoint x: 49, startPoint y: 292, endPoint x: 93, endPoint y: 298, distance: 44.8
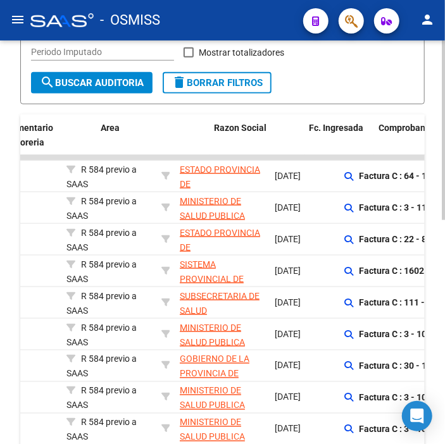
drag, startPoint x: 104, startPoint y: 264, endPoint x: 181, endPoint y: 262, distance: 77.3
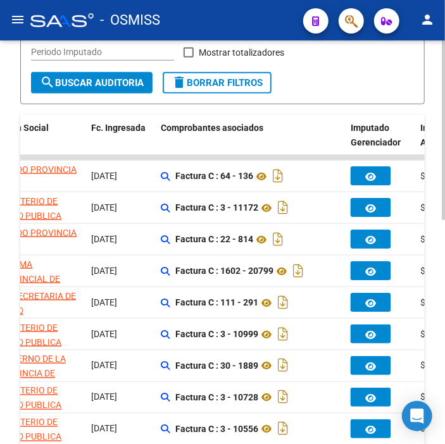
click at [314, 376] on div "Factura C : 30 - 1889" at bounding box center [251, 366] width 180 height 20
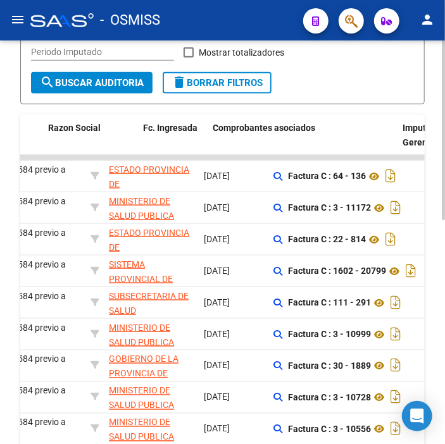
scroll to position [0, 0]
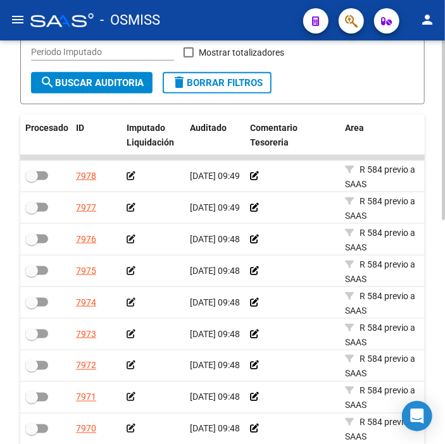
drag, startPoint x: 314, startPoint y: 376, endPoint x: 201, endPoint y: 388, distance: 113.3
click at [133, 174] on icon at bounding box center [131, 176] width 9 height 9
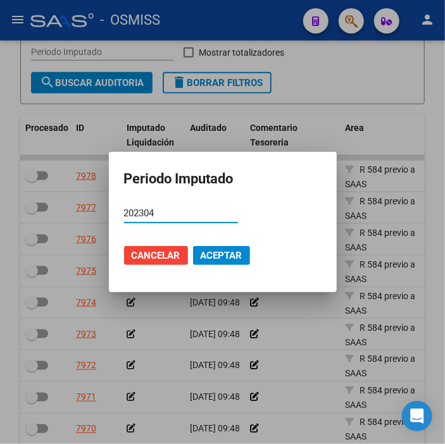
type input "202304"
click at [226, 256] on span "Aceptar" at bounding box center [222, 255] width 42 height 11
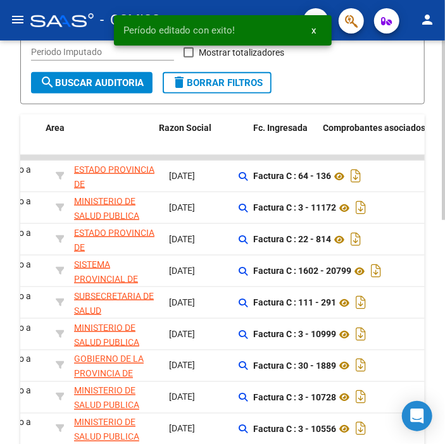
drag, startPoint x: 239, startPoint y: 291, endPoint x: 305, endPoint y: 289, distance: 65.2
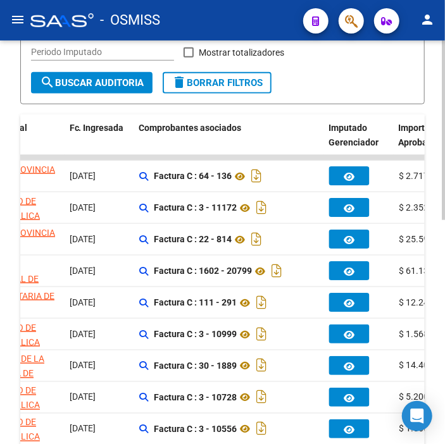
click at [176, 215] on div "Factura C : 3 - 11172" at bounding box center [229, 208] width 180 height 20
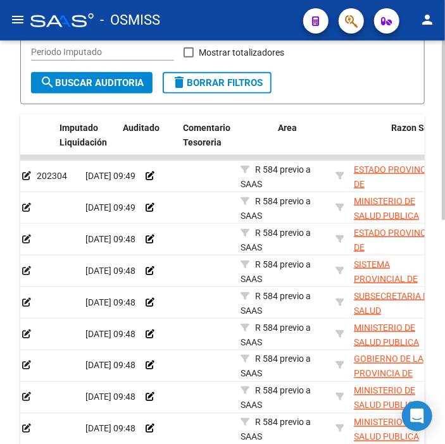
scroll to position [0, 0]
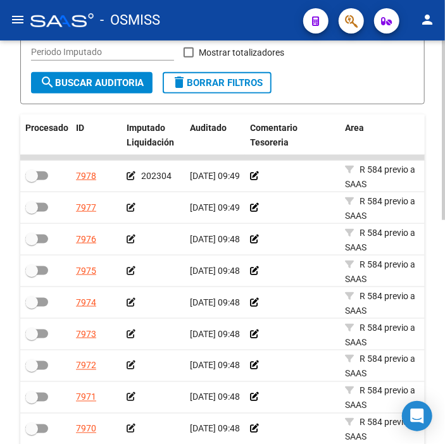
drag, startPoint x: 176, startPoint y: 215, endPoint x: 119, endPoint y: 222, distance: 57.3
click at [130, 210] on icon at bounding box center [131, 207] width 9 height 9
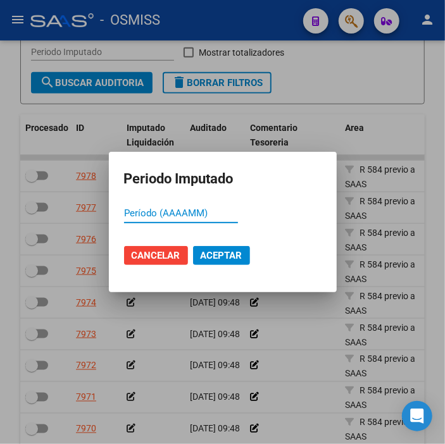
click at [197, 211] on input "Período (AAAAMM)" at bounding box center [181, 213] width 114 height 11
type input "202304"
click at [230, 250] on span "Aceptar" at bounding box center [222, 255] width 42 height 11
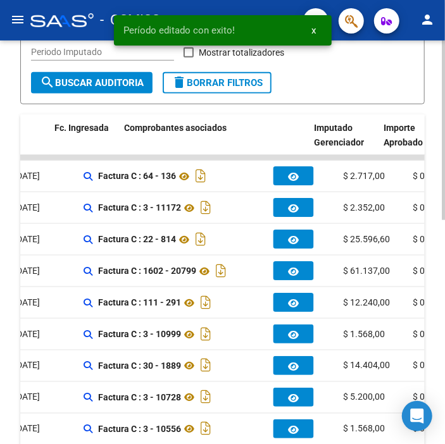
drag, startPoint x: 200, startPoint y: 253, endPoint x: 260, endPoint y: 250, distance: 59.6
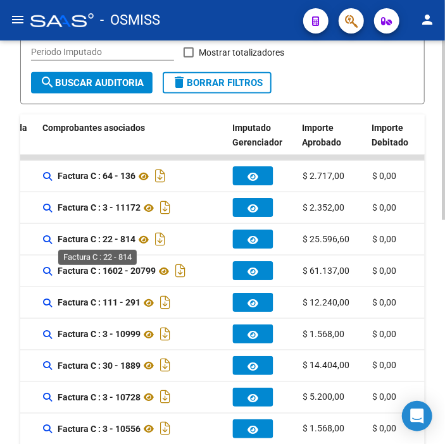
click at [102, 241] on strong "Factura C : 22 - 814" at bounding box center [97, 240] width 78 height 10
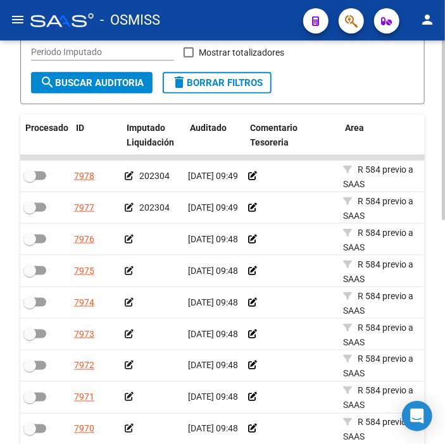
scroll to position [0, 0]
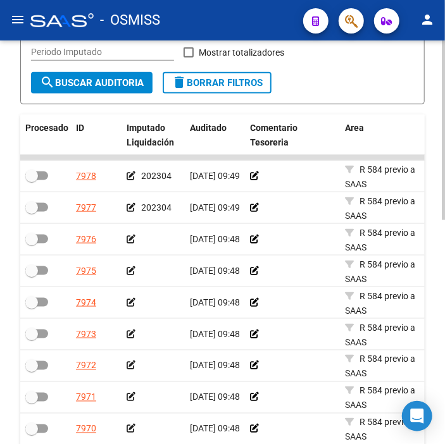
drag, startPoint x: 96, startPoint y: 239, endPoint x: 51, endPoint y: 251, distance: 46.5
click at [134, 239] on icon at bounding box center [131, 239] width 9 height 9
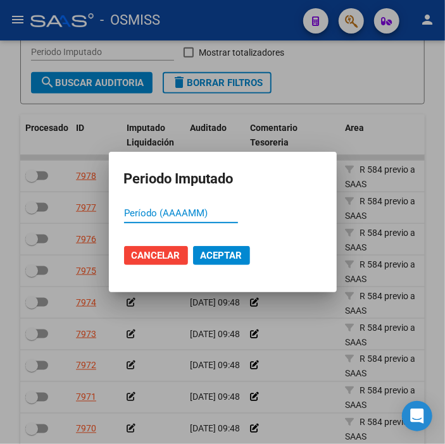
click at [156, 211] on input "Período (AAAAMM)" at bounding box center [181, 213] width 114 height 11
type input "202303"
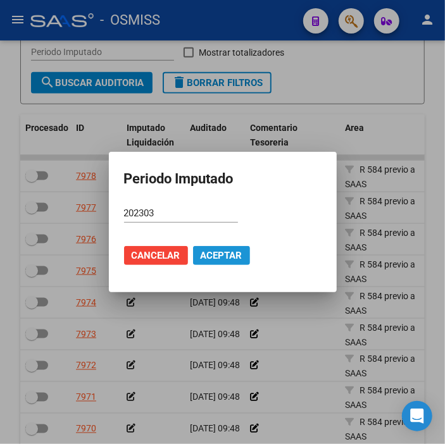
click at [226, 258] on span "Aceptar" at bounding box center [222, 255] width 42 height 11
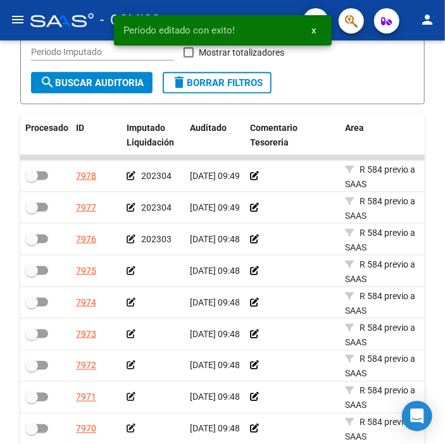
scroll to position [2, 0]
click at [176, 273] on div at bounding box center [153, 271] width 53 height 15
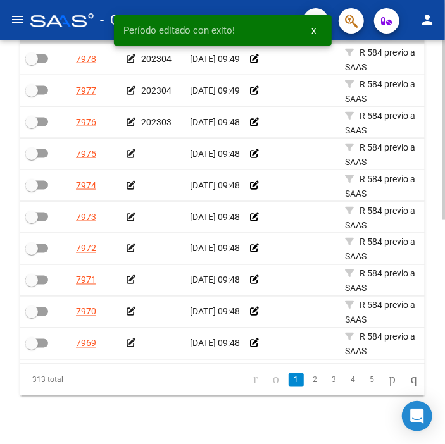
scroll to position [503, 0]
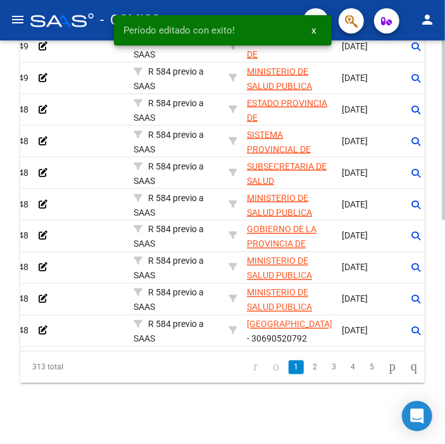
drag, startPoint x: 178, startPoint y: 274, endPoint x: 258, endPoint y: 268, distance: 80.6
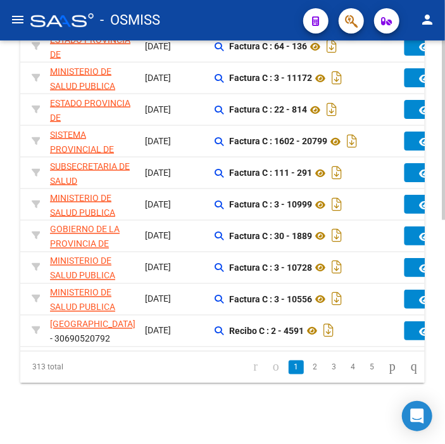
scroll to position [0, 48]
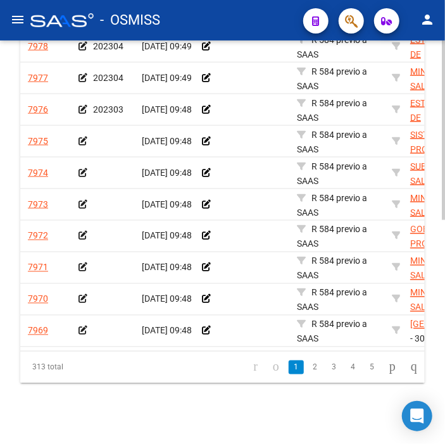
click at [82, 134] on div at bounding box center [105, 141] width 53 height 15
click at [82, 137] on icon at bounding box center [83, 141] width 9 height 9
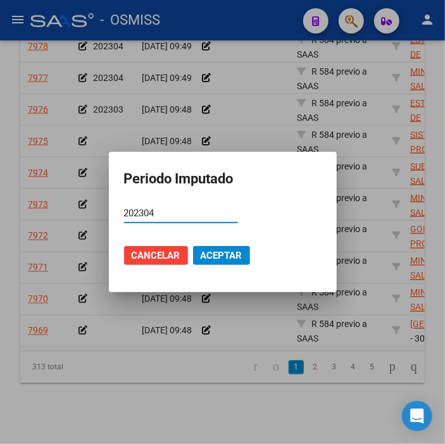
type input "202304"
click at [213, 260] on span "Aceptar" at bounding box center [222, 255] width 42 height 11
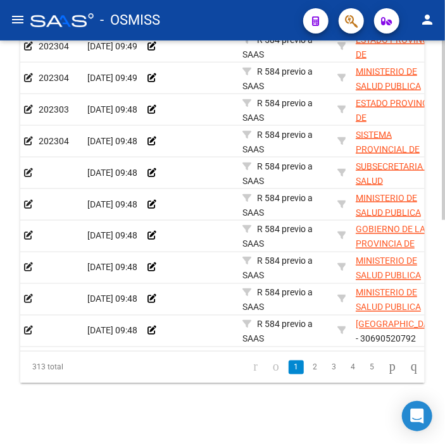
scroll to position [0, 96]
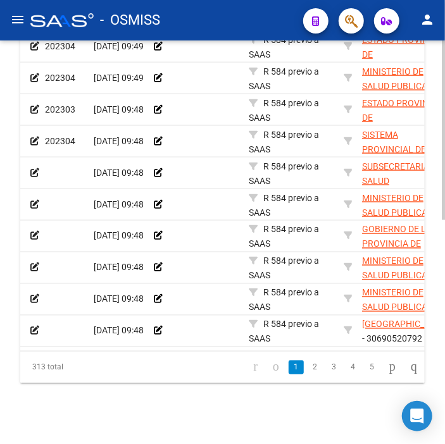
click at [35, 168] on icon at bounding box center [34, 172] width 9 height 9
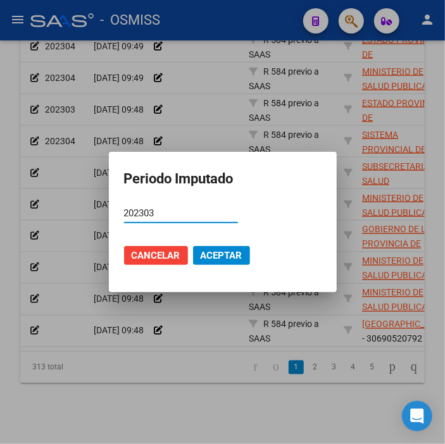
type input "202303"
click at [217, 261] on span "Aceptar" at bounding box center [222, 255] width 42 height 11
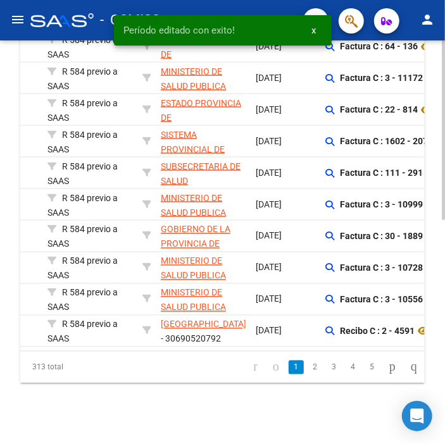
scroll to position [0, 353]
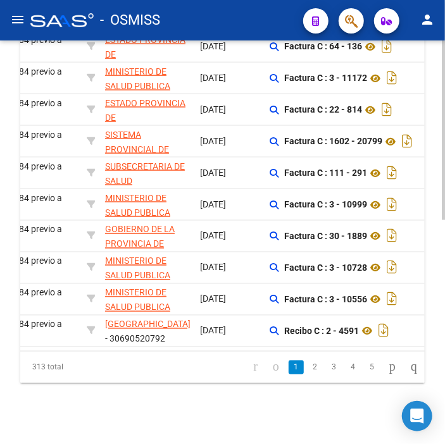
drag, startPoint x: 146, startPoint y: 351, endPoint x: 91, endPoint y: 351, distance: 55.7
click at [91, 351] on div "Procesado ID Imputado Liquidación Auditado Comentario Tesoreria Area Razon Soci…" at bounding box center [222, 184] width 405 height 399
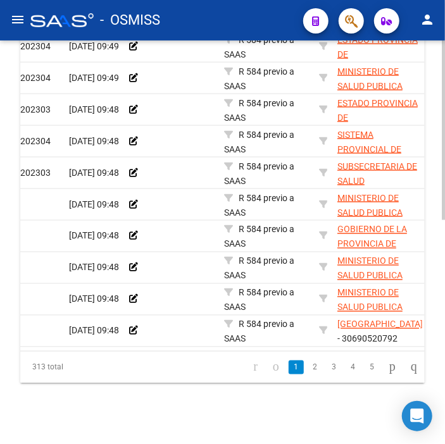
scroll to position [0, 72]
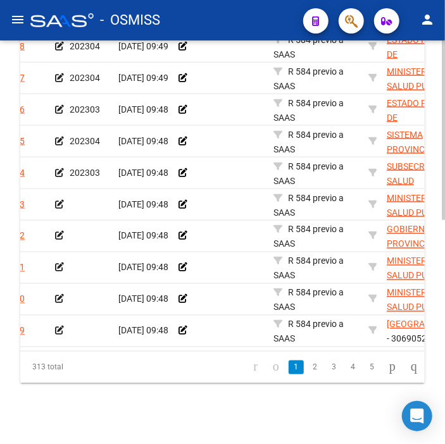
click at [60, 200] on icon at bounding box center [59, 204] width 9 height 9
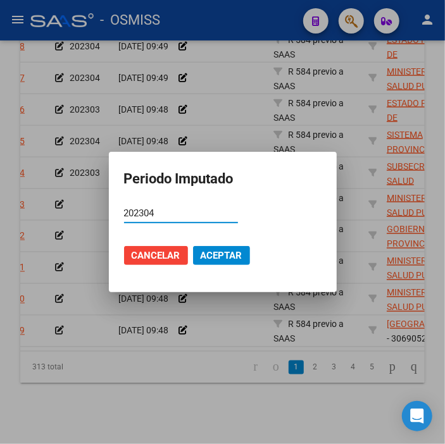
type input "202304"
click at [207, 253] on span "Aceptar" at bounding box center [222, 255] width 42 height 11
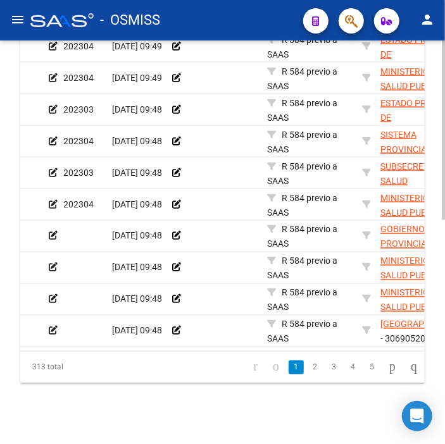
scroll to position [0, 0]
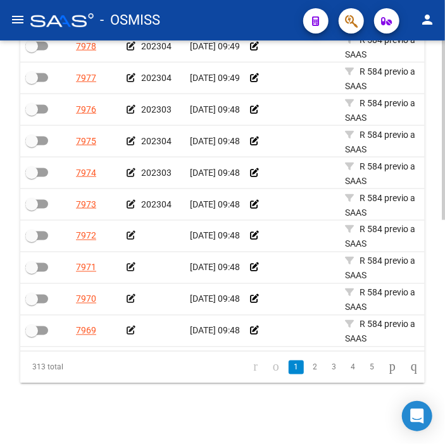
click at [129, 232] on icon at bounding box center [131, 236] width 9 height 9
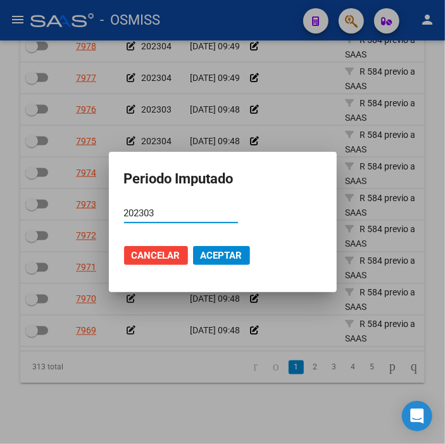
type input "202303"
click at [229, 257] on span "Aceptar" at bounding box center [222, 255] width 42 height 11
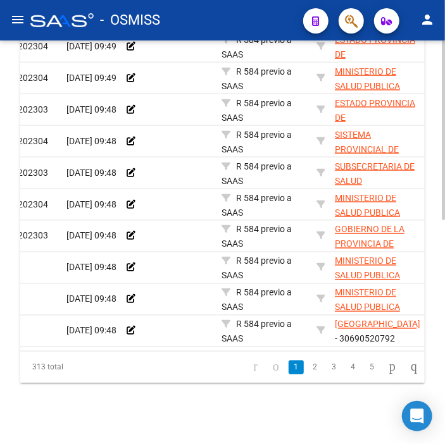
scroll to position [0, 59]
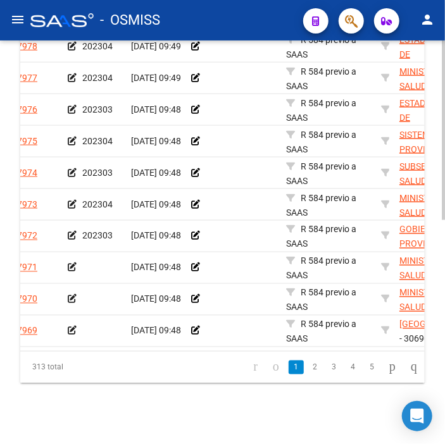
click at [68, 263] on icon at bounding box center [72, 267] width 9 height 9
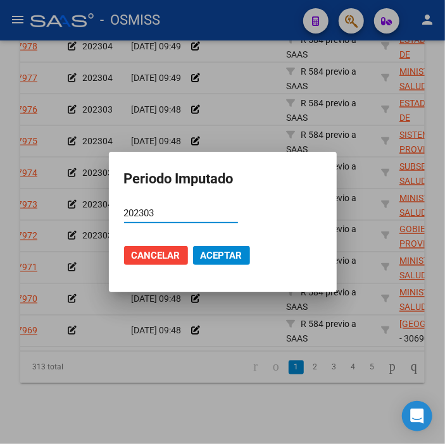
type input "202303"
click at [211, 254] on span "Aceptar" at bounding box center [222, 255] width 42 height 11
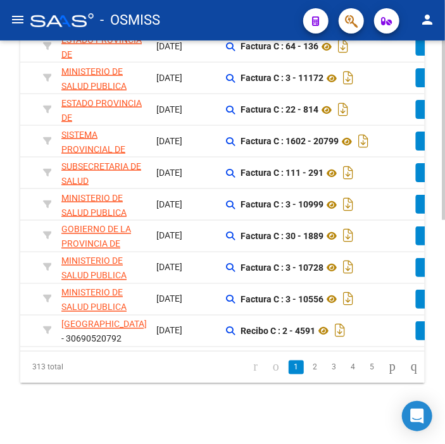
scroll to position [0, 0]
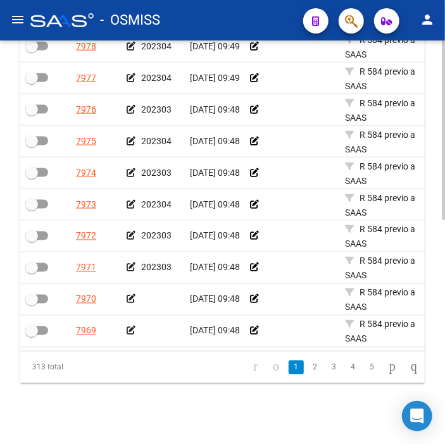
click at [127, 295] on icon at bounding box center [131, 299] width 9 height 9
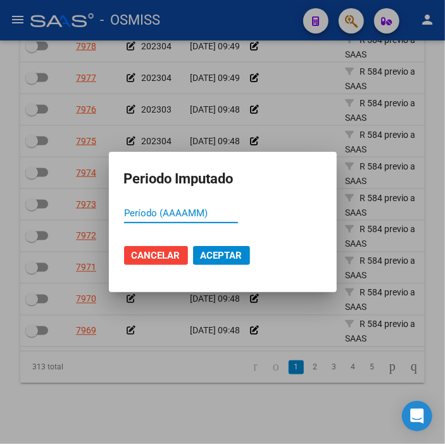
click at [173, 217] on input "Período (AAAAMM)" at bounding box center [181, 213] width 114 height 11
type input "202303"
click at [209, 263] on button "Aceptar" at bounding box center [221, 255] width 57 height 19
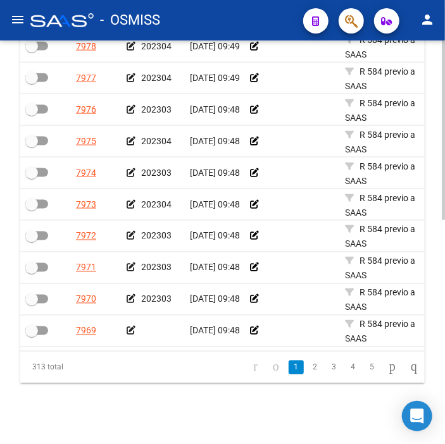
click at [129, 327] on icon at bounding box center [131, 331] width 9 height 9
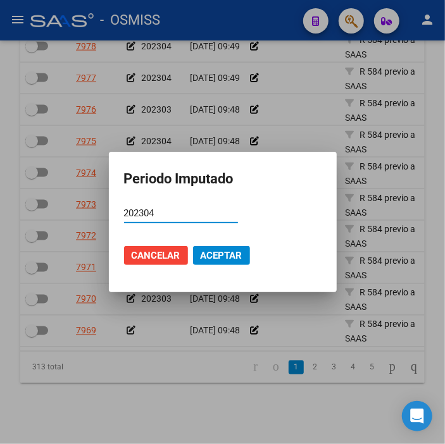
type input "202304"
click at [203, 251] on span "Aceptar" at bounding box center [222, 255] width 42 height 11
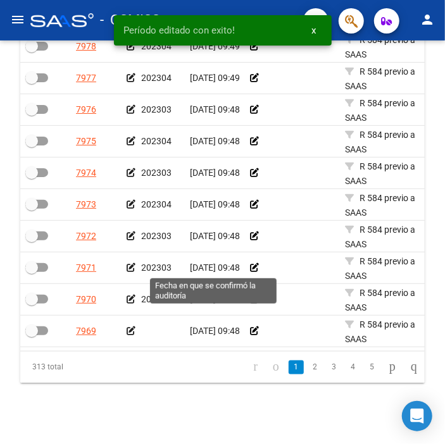
scroll to position [499, 0]
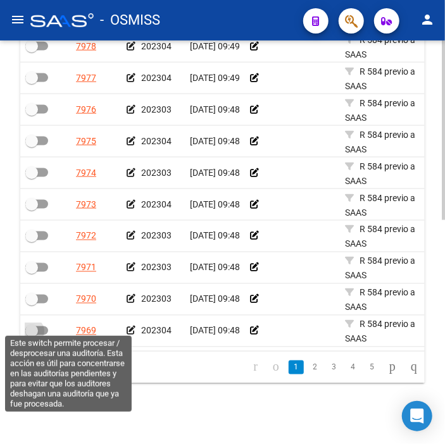
click at [40, 324] on label at bounding box center [36, 331] width 23 height 15
click at [32, 336] on input "checkbox" at bounding box center [31, 336] width 1 height 1
checkbox input "true"
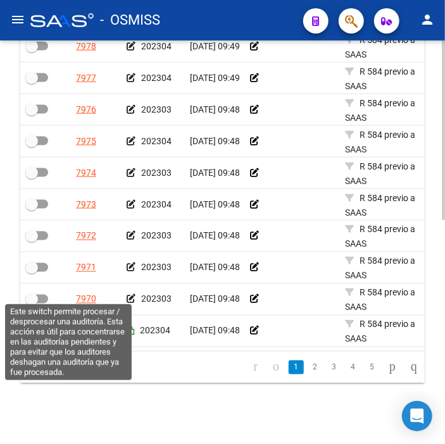
click at [37, 293] on span at bounding box center [31, 299] width 13 height 13
click at [32, 304] on input "checkbox" at bounding box center [31, 304] width 1 height 1
checkbox input "true"
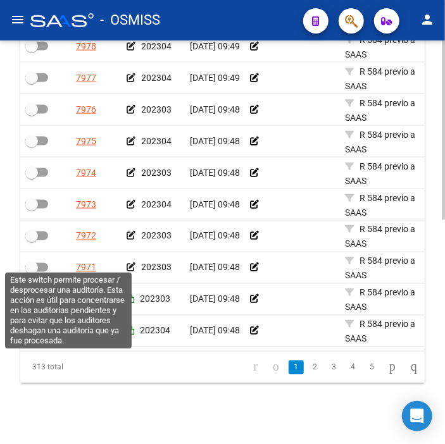
click at [33, 262] on span at bounding box center [31, 268] width 13 height 13
click at [32, 272] on input "checkbox" at bounding box center [31, 272] width 1 height 1
checkbox input "true"
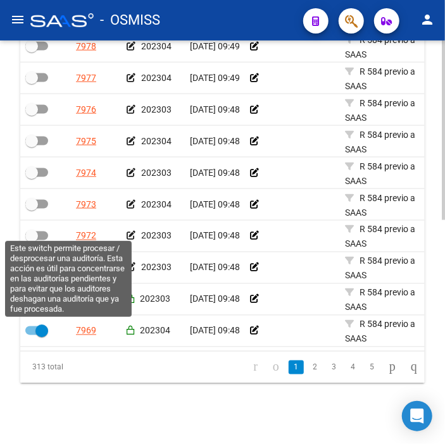
click at [39, 232] on span at bounding box center [36, 236] width 23 height 9
click at [32, 241] on input "checkbox" at bounding box center [31, 241] width 1 height 1
checkbox input "true"
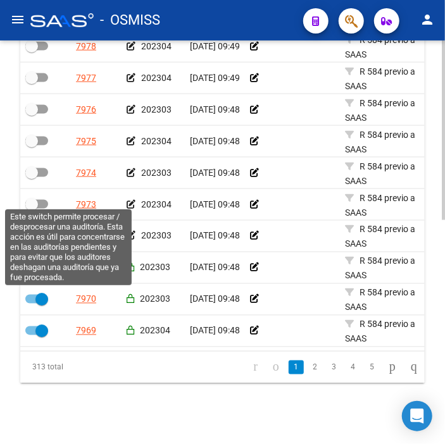
click at [39, 200] on span at bounding box center [36, 204] width 23 height 9
click at [32, 209] on input "checkbox" at bounding box center [31, 209] width 1 height 1
checkbox input "true"
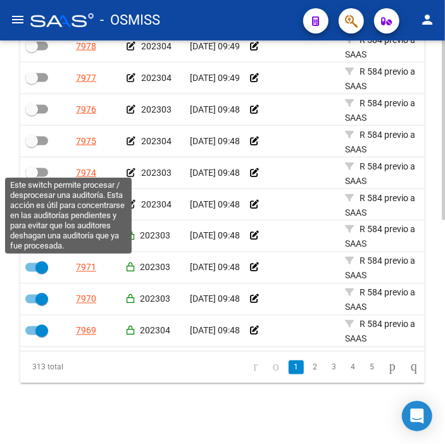
click at [43, 168] on span at bounding box center [36, 172] width 23 height 9
click at [32, 177] on input "checkbox" at bounding box center [31, 177] width 1 height 1
checkbox input "true"
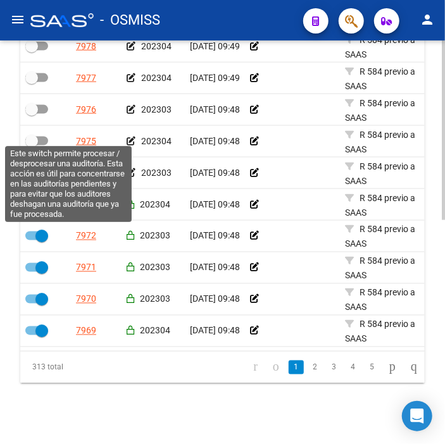
click at [37, 135] on span at bounding box center [31, 141] width 13 height 13
click at [32, 146] on input "checkbox" at bounding box center [31, 146] width 1 height 1
checkbox input "true"
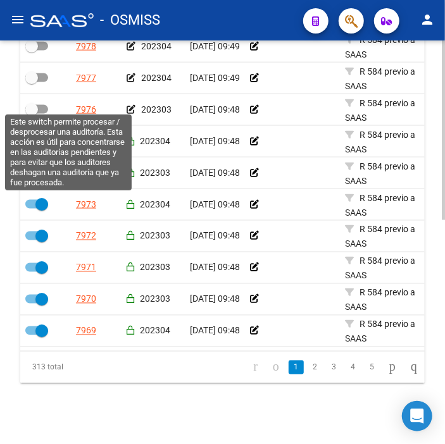
click at [41, 105] on span at bounding box center [36, 109] width 23 height 9
click at [32, 114] on input "checkbox" at bounding box center [31, 114] width 1 height 1
checkbox input "true"
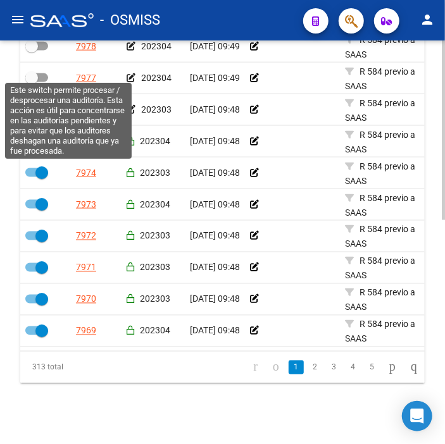
click at [36, 72] on span at bounding box center [31, 78] width 13 height 13
click at [32, 82] on input "checkbox" at bounding box center [31, 82] width 1 height 1
checkbox input "true"
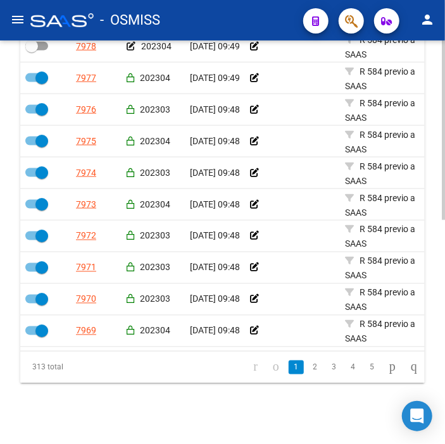
scroll to position [429, 0]
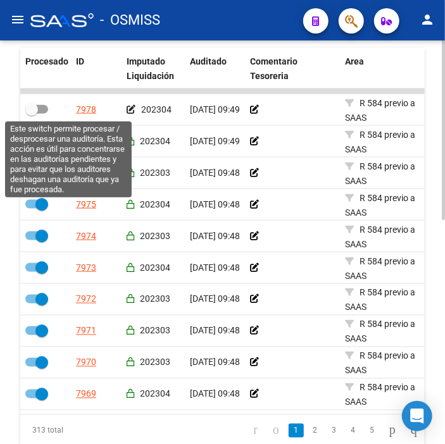
click at [41, 105] on span at bounding box center [36, 109] width 23 height 9
click at [32, 114] on input "checkbox" at bounding box center [31, 114] width 1 height 1
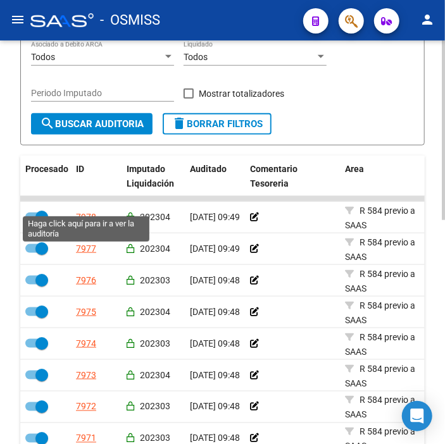
scroll to position [288, 0]
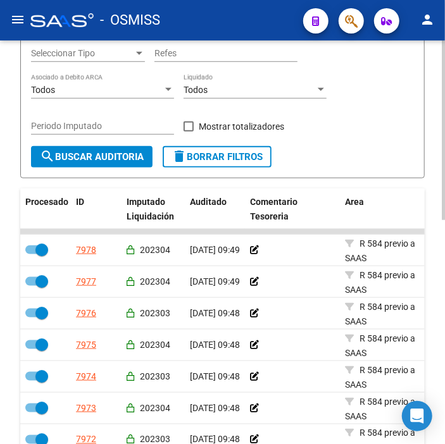
click at [104, 153] on span "search Buscar Auditoria" at bounding box center [92, 156] width 104 height 11
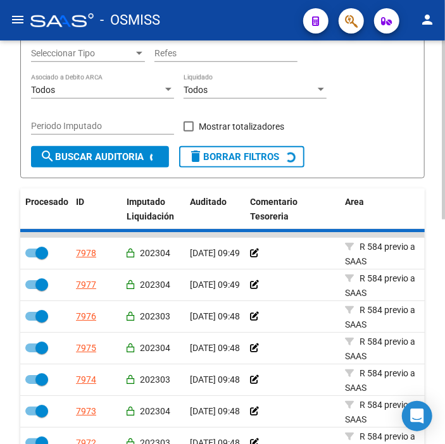
checkbox input "false"
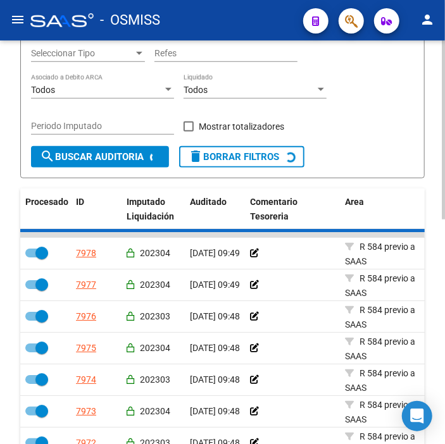
checkbox input "false"
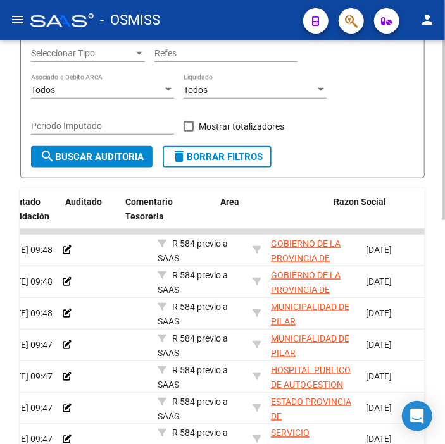
drag, startPoint x: 141, startPoint y: 286, endPoint x: 190, endPoint y: 290, distance: 49.6
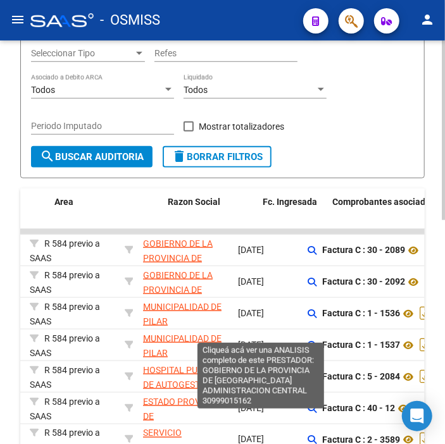
drag, startPoint x: 190, startPoint y: 290, endPoint x: 229, endPoint y: 290, distance: 39.3
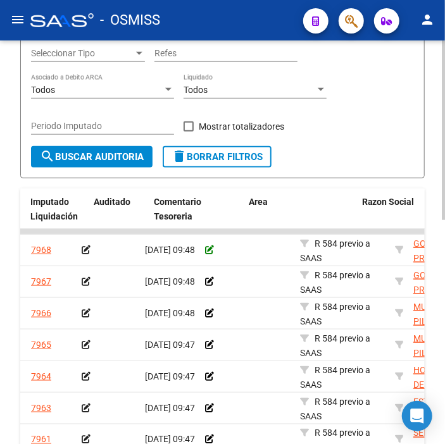
scroll to position [0, 0]
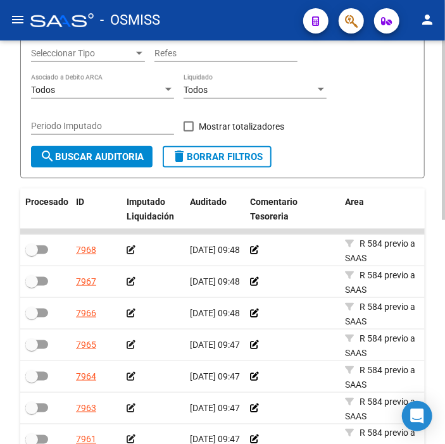
click at [134, 249] on icon at bounding box center [131, 250] width 9 height 9
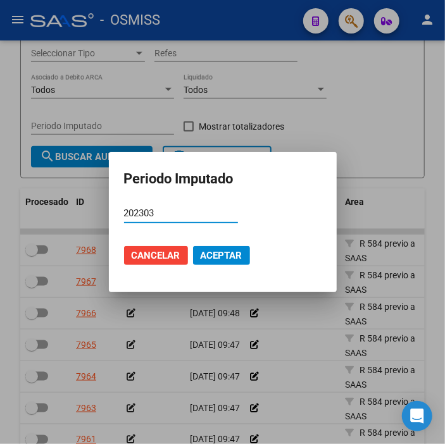
type input "202303"
click at [248, 254] on button "Aceptar" at bounding box center [221, 255] width 57 height 19
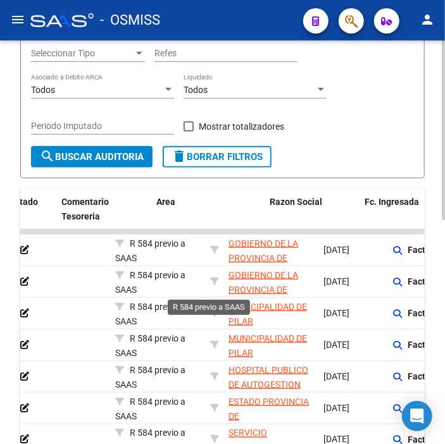
drag, startPoint x: 149, startPoint y: 275, endPoint x: 205, endPoint y: 279, distance: 56.4
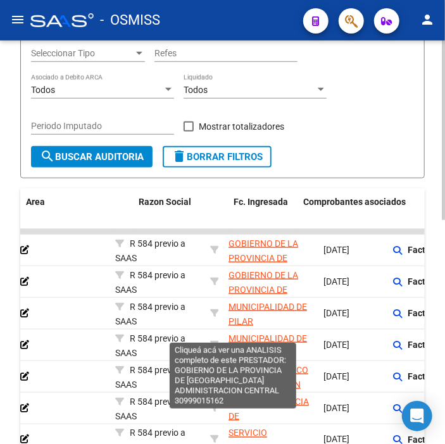
scroll to position [0, 319]
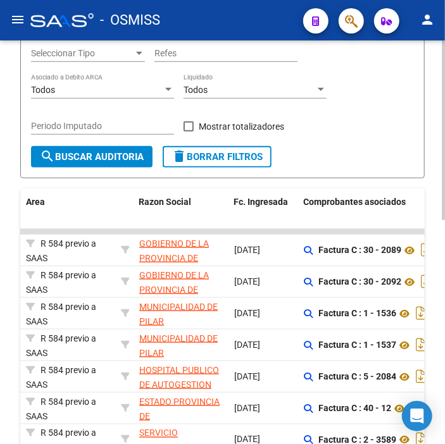
click at [294, 279] on datatable-body-cell "[DATE]" at bounding box center [264, 282] width 70 height 31
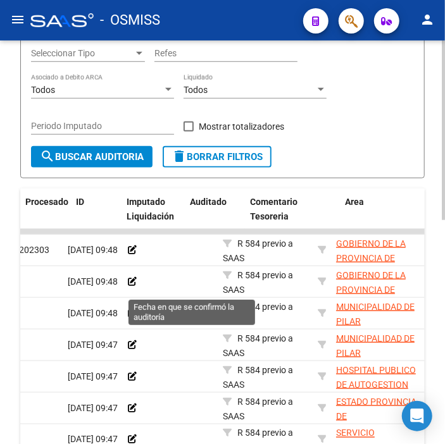
scroll to position [0, 0]
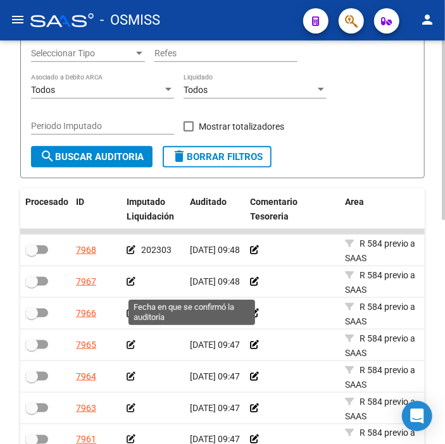
drag, startPoint x: 294, startPoint y: 279, endPoint x: 198, endPoint y: 275, distance: 96.3
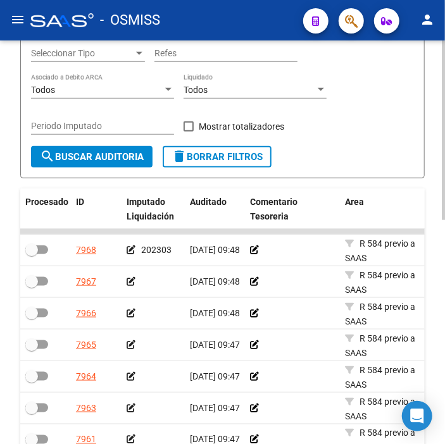
click at [127, 280] on icon at bounding box center [131, 281] width 9 height 9
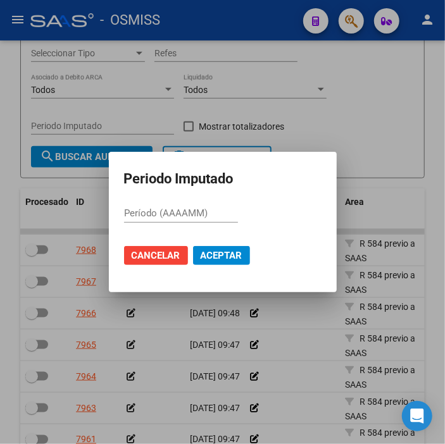
click at [156, 215] on input "Período (AAAAMM)" at bounding box center [181, 213] width 114 height 11
type input "202303"
click at [232, 256] on span "Aceptar" at bounding box center [222, 255] width 42 height 11
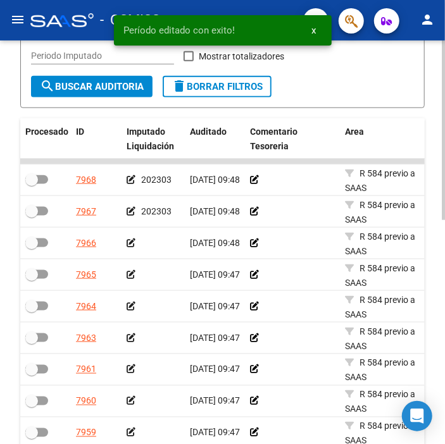
scroll to position [429, 0]
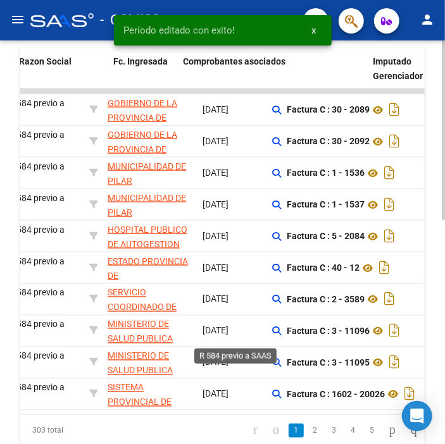
drag, startPoint x: 180, startPoint y: 324, endPoint x: 239, endPoint y: 326, distance: 58.3
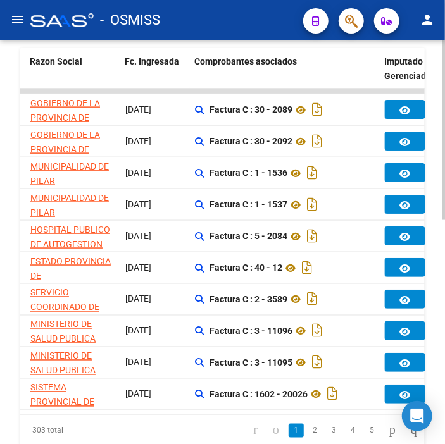
scroll to position [0, 432]
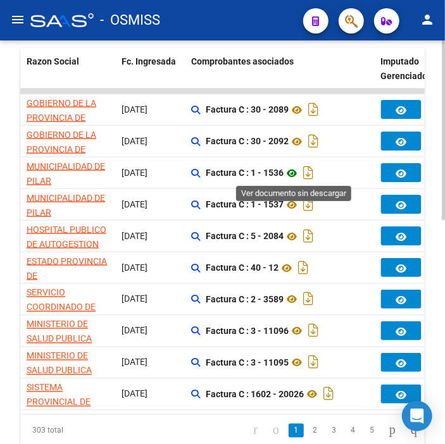
click at [289, 172] on icon at bounding box center [292, 173] width 16 height 15
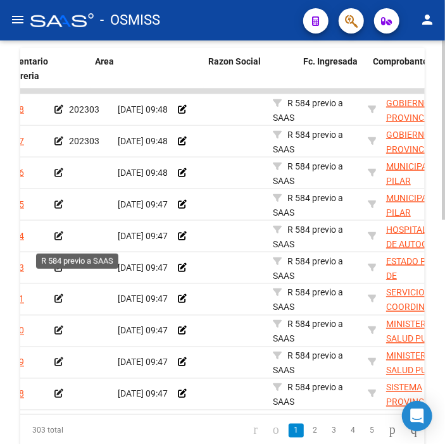
drag, startPoint x: 141, startPoint y: 215, endPoint x: 73, endPoint y: 229, distance: 69.2
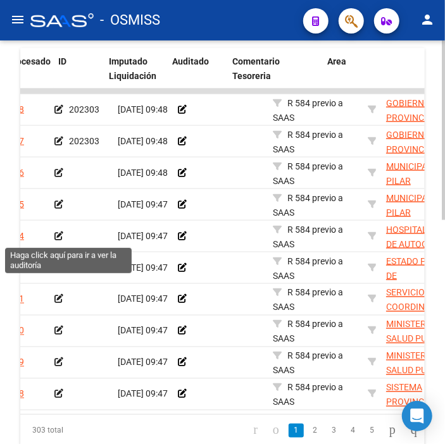
scroll to position [0, 17]
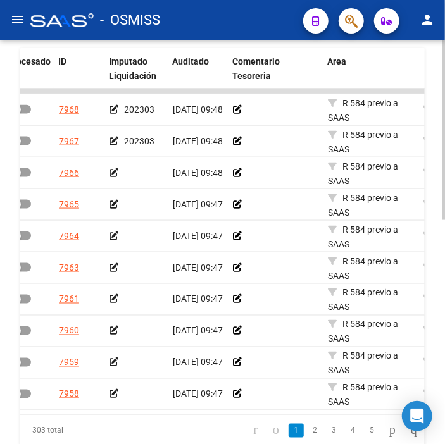
click at [115, 170] on icon at bounding box center [114, 172] width 9 height 9
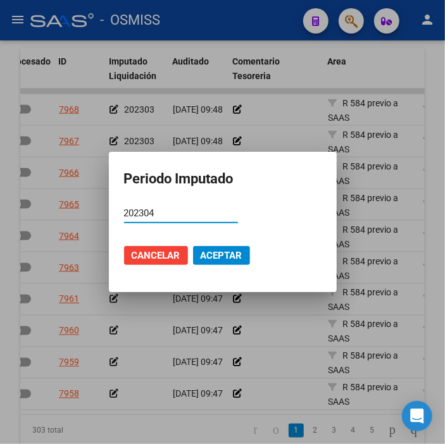
type input "202304"
click at [224, 256] on span "Aceptar" at bounding box center [222, 255] width 42 height 11
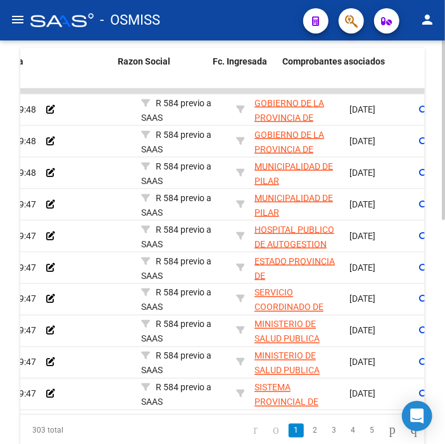
scroll to position [0, 346]
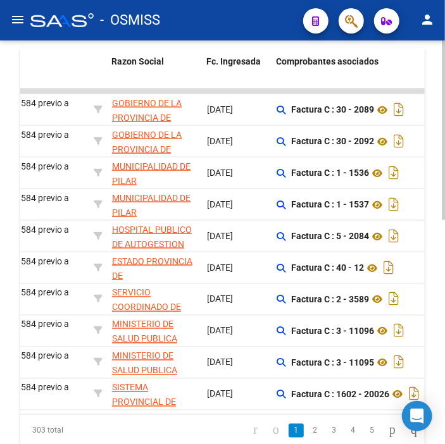
click at [173, 210] on app-link-go-to "MUNICIPALIDAD DE PILAR" at bounding box center [154, 205] width 85 height 29
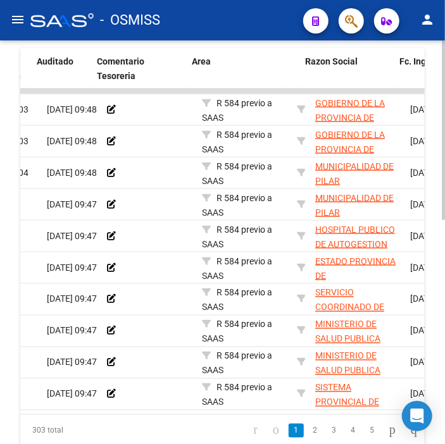
scroll to position [0, 0]
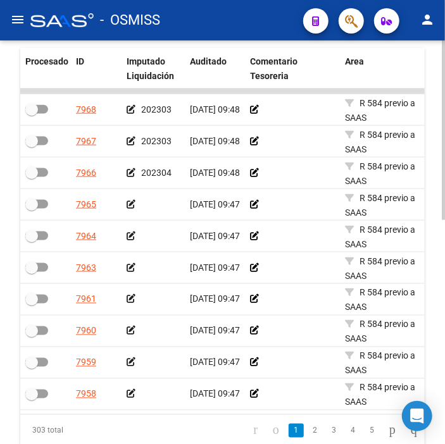
drag, startPoint x: 173, startPoint y: 210, endPoint x: 108, endPoint y: 216, distance: 64.8
click at [131, 204] on icon at bounding box center [131, 204] width 9 height 9
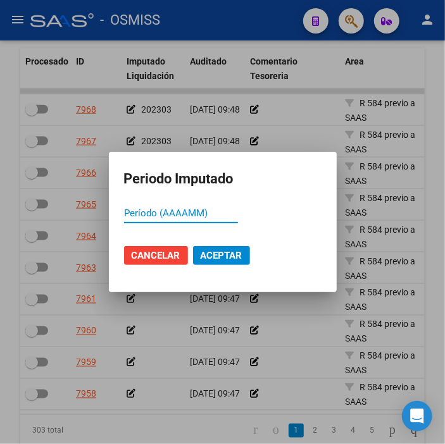
click at [199, 213] on input "Período (AAAAMM)" at bounding box center [181, 213] width 114 height 11
type input "202304"
click at [218, 252] on span "Aceptar" at bounding box center [222, 255] width 42 height 11
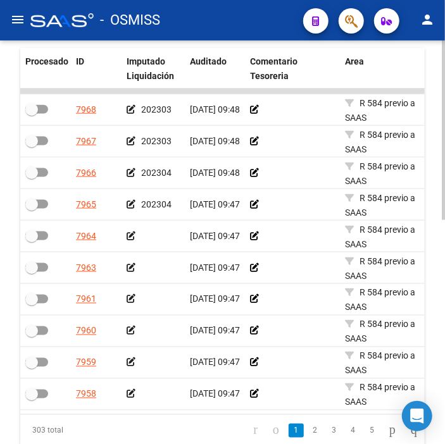
drag, startPoint x: 199, startPoint y: 230, endPoint x: 86, endPoint y: 222, distance: 113.0
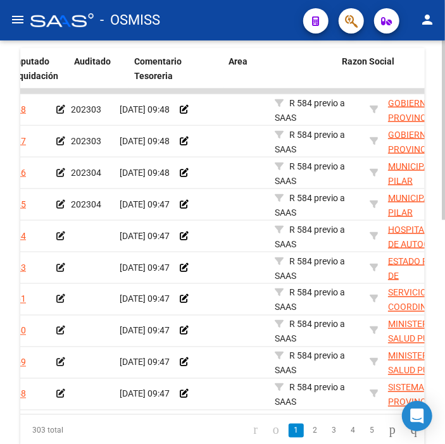
drag, startPoint x: 86, startPoint y: 222, endPoint x: 132, endPoint y: 229, distance: 46.0
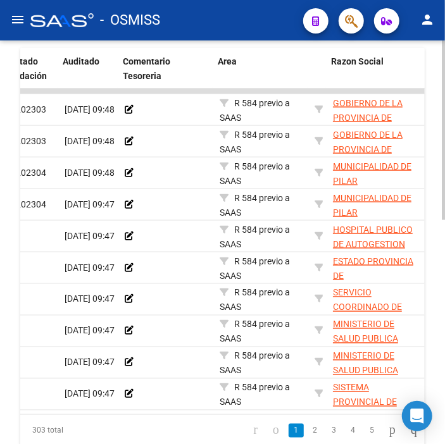
drag, startPoint x: 132, startPoint y: 229, endPoint x: 120, endPoint y: 231, distance: 11.7
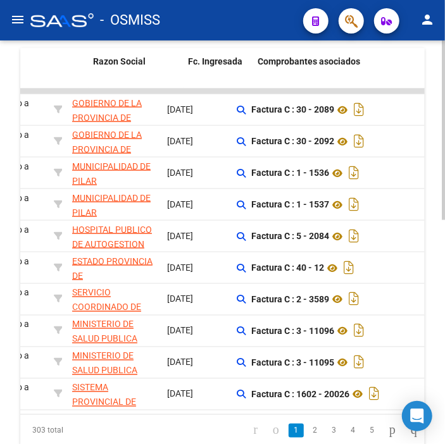
drag, startPoint x: 120, startPoint y: 231, endPoint x: 160, endPoint y: 233, distance: 39.3
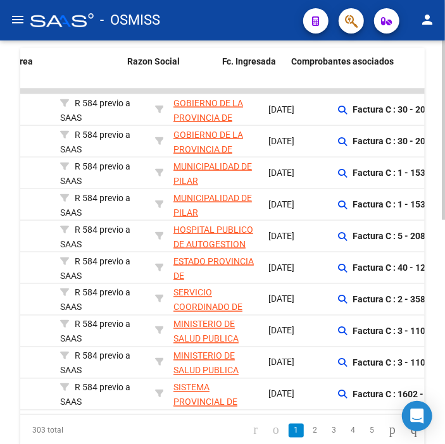
scroll to position [0, 0]
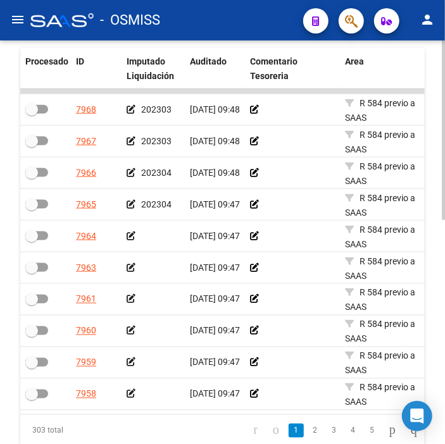
click at [133, 232] on icon at bounding box center [131, 236] width 9 height 9
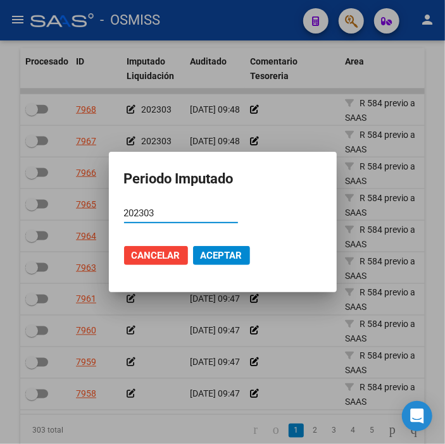
type input "202303"
click at [220, 242] on mat-dialog-actions "Cancelar Aceptar" at bounding box center [223, 255] width 198 height 43
click at [222, 257] on span "Aceptar" at bounding box center [222, 255] width 42 height 11
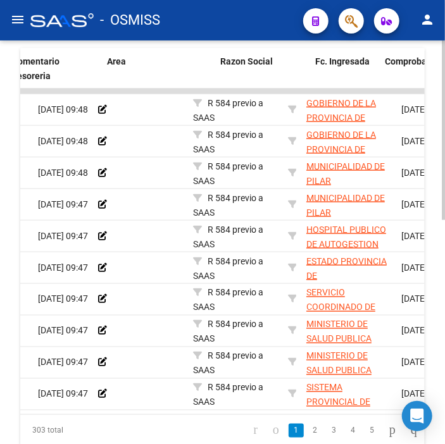
drag, startPoint x: 231, startPoint y: 282, endPoint x: 292, endPoint y: 288, distance: 61.1
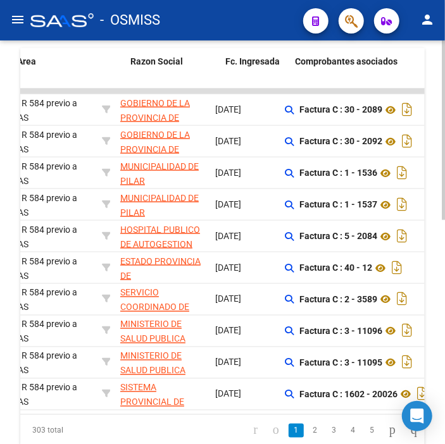
drag, startPoint x: 292, startPoint y: 288, endPoint x: 318, endPoint y: 286, distance: 26.7
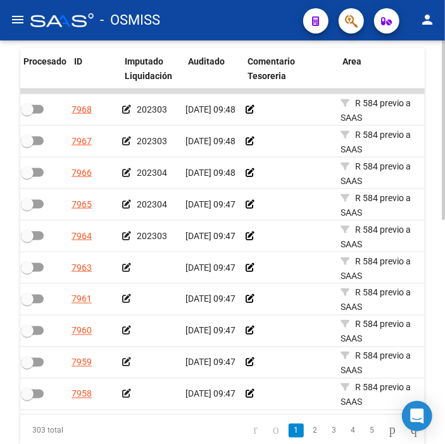
scroll to position [0, 0]
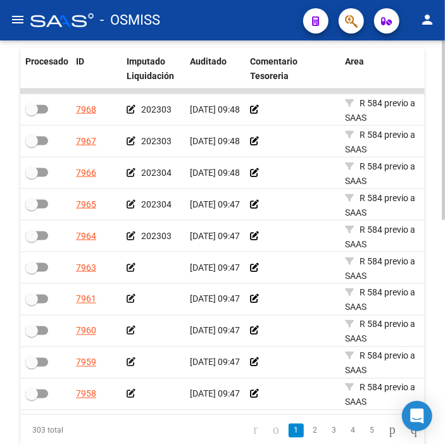
click at [136, 265] on div at bounding box center [153, 268] width 53 height 15
click at [131, 265] on icon at bounding box center [131, 267] width 9 height 9
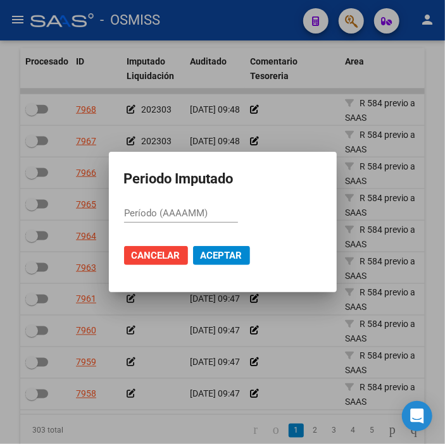
click at [142, 210] on input "Período (AAAAMM)" at bounding box center [181, 213] width 114 height 11
type input "202304"
click at [237, 247] on button "Aceptar" at bounding box center [221, 255] width 57 height 19
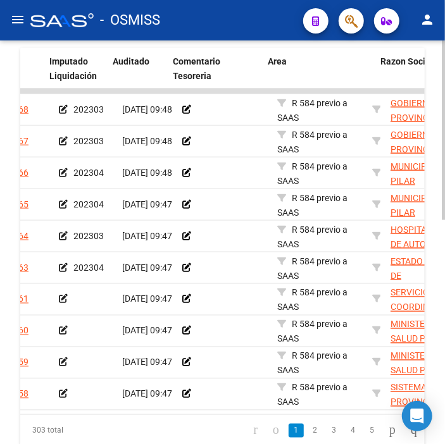
scroll to position [0, 65]
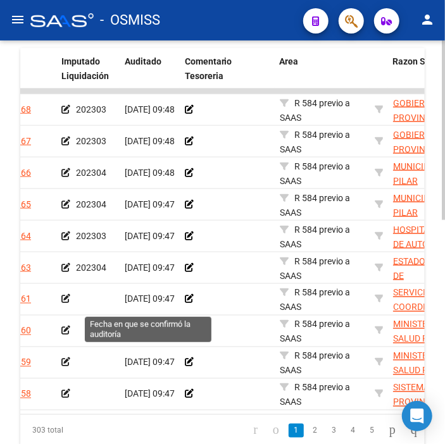
click at [146, 296] on span "11/08/2025 09:47" at bounding box center [150, 299] width 50 height 10
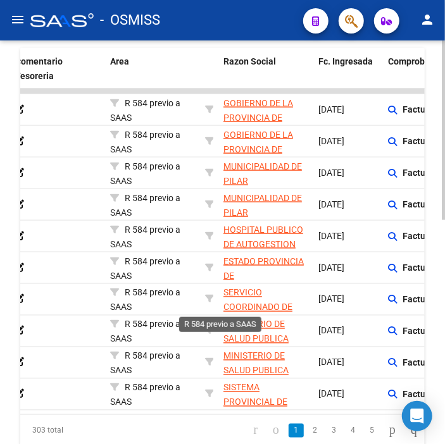
scroll to position [0, 331]
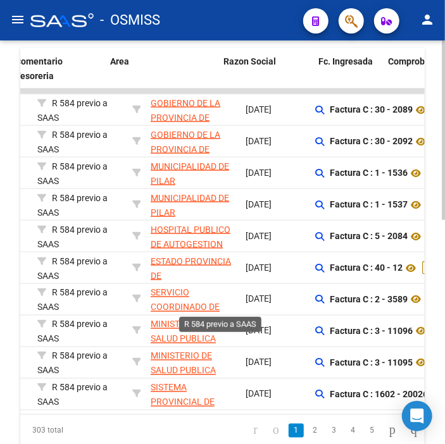
drag, startPoint x: 146, startPoint y: 296, endPoint x: 204, endPoint y: 294, distance: 57.6
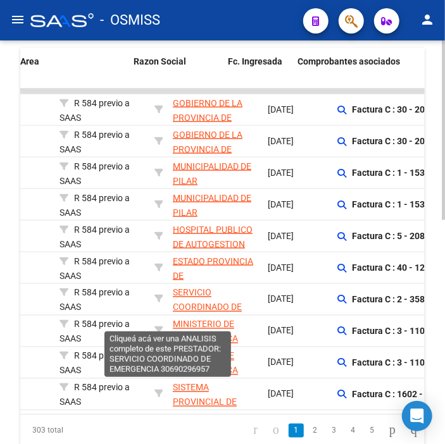
scroll to position [0, 0]
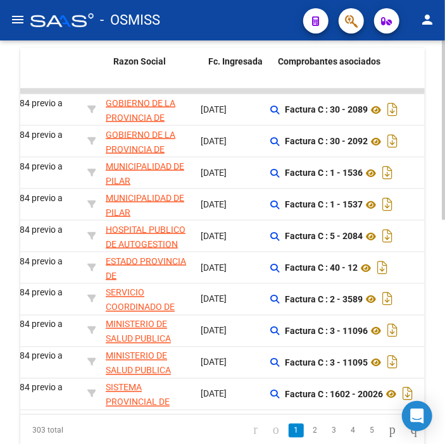
drag, startPoint x: 204, startPoint y: 294, endPoint x: 258, endPoint y: 313, distance: 57.7
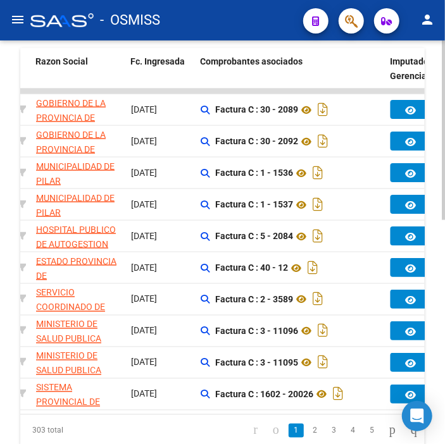
click at [294, 284] on datatable-body-cell "Factura C : 2 - 3589" at bounding box center [291, 299] width 190 height 31
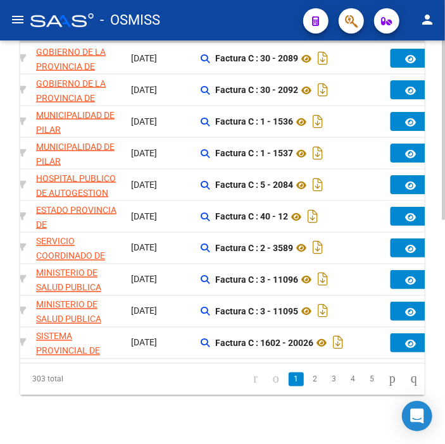
scroll to position [503, 0]
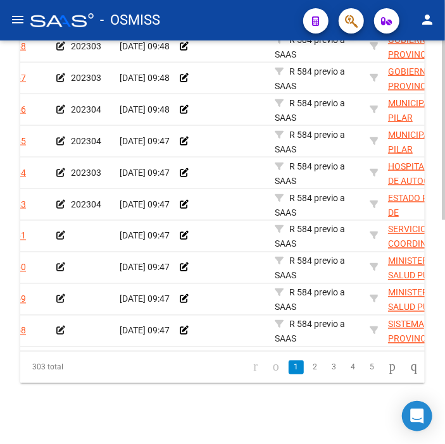
drag, startPoint x: 284, startPoint y: 290, endPoint x: 227, endPoint y: 288, distance: 57.0
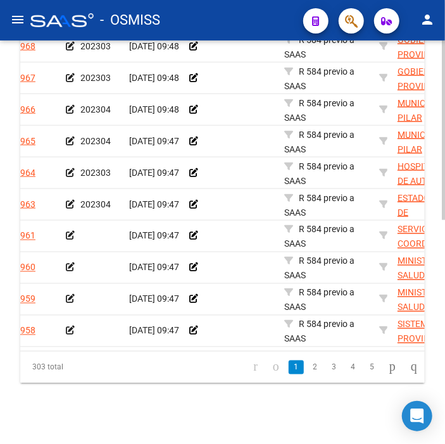
click at [72, 232] on icon at bounding box center [70, 236] width 9 height 9
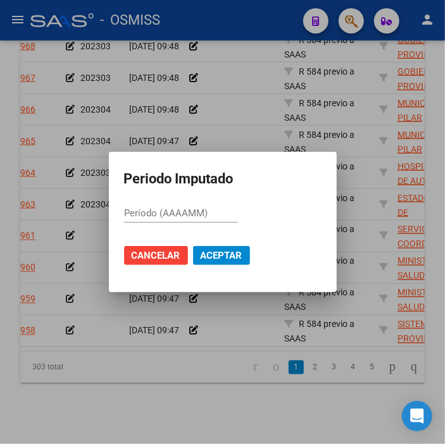
click at [161, 232] on div "Período (AAAAMM)" at bounding box center [181, 219] width 114 height 31
click at [161, 213] on input "Período (AAAAMM)" at bounding box center [181, 213] width 114 height 11
type input "202303"
click at [213, 255] on span "Aceptar" at bounding box center [222, 255] width 42 height 11
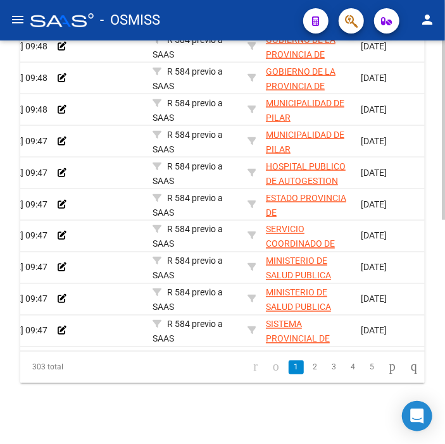
scroll to position [0, 0]
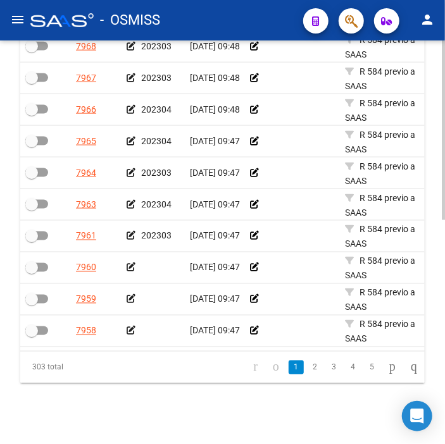
click at [137, 261] on div at bounding box center [153, 268] width 53 height 15
click at [129, 263] on icon at bounding box center [131, 267] width 9 height 9
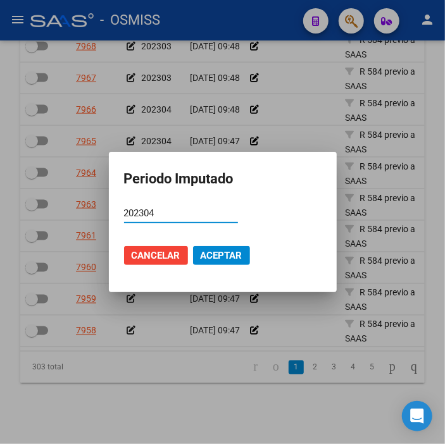
type input "202304"
click at [198, 250] on button "Aceptar" at bounding box center [221, 255] width 57 height 19
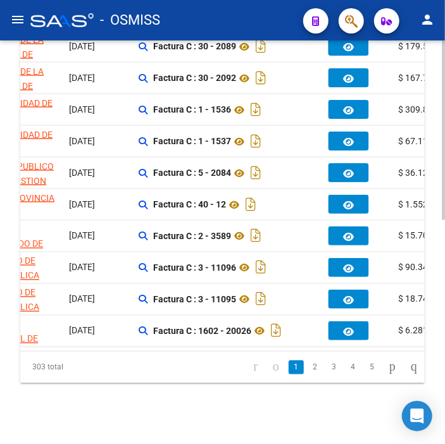
scroll to position [0, 19]
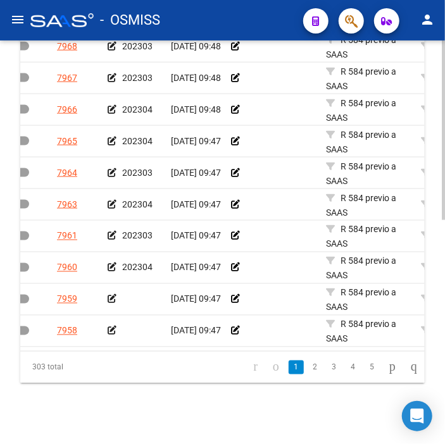
click at [112, 327] on icon at bounding box center [112, 331] width 9 height 9
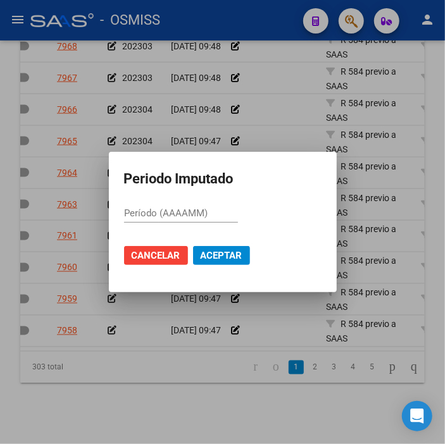
click at [184, 215] on input "Período (AAAAMM)" at bounding box center [181, 213] width 114 height 11
type input "202303"
click at [217, 256] on span "Aceptar" at bounding box center [222, 255] width 42 height 11
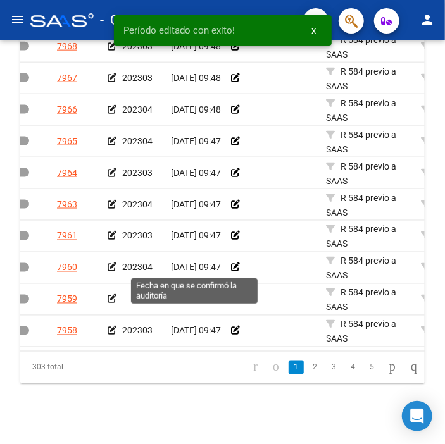
scroll to position [499, 0]
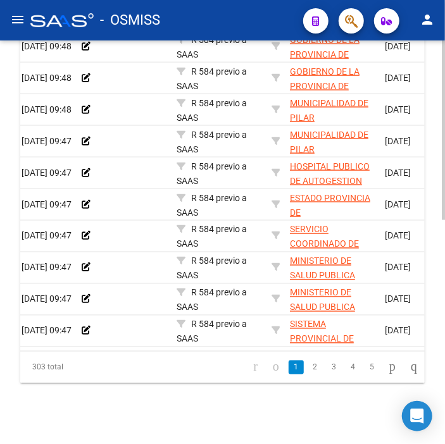
drag, startPoint x: 272, startPoint y: 312, endPoint x: 314, endPoint y: 312, distance: 41.8
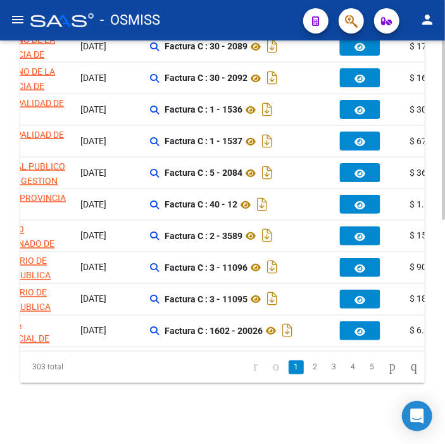
drag, startPoint x: 314, startPoint y: 312, endPoint x: 376, endPoint y: 301, distance: 63.1
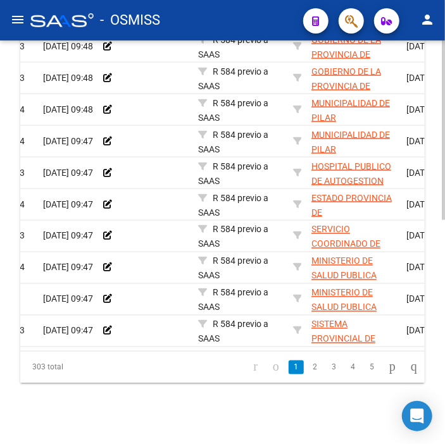
scroll to position [0, 0]
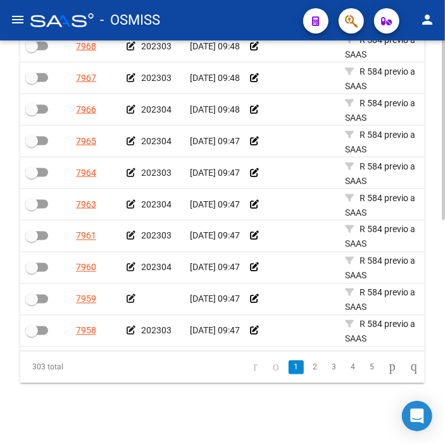
drag, startPoint x: 102, startPoint y: 258, endPoint x: 27, endPoint y: 277, distance: 77.9
click at [136, 293] on div at bounding box center [153, 300] width 53 height 15
click at [133, 295] on icon at bounding box center [131, 299] width 9 height 9
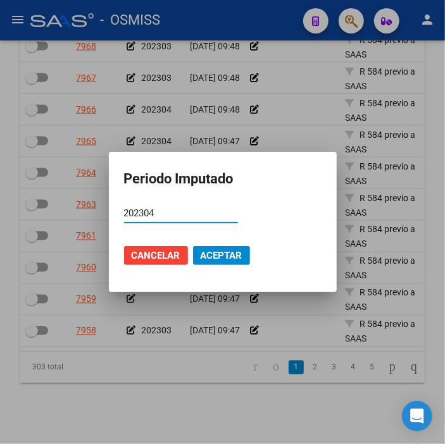
type input "202304"
click at [229, 258] on span "Aceptar" at bounding box center [222, 255] width 42 height 11
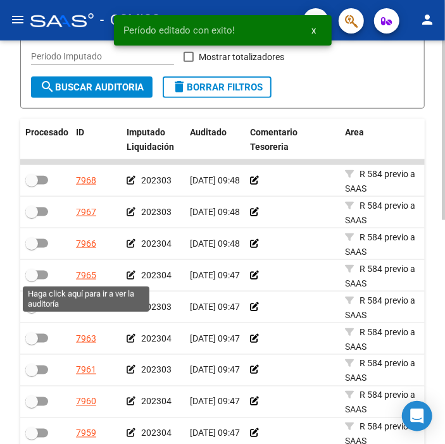
scroll to position [358, 0]
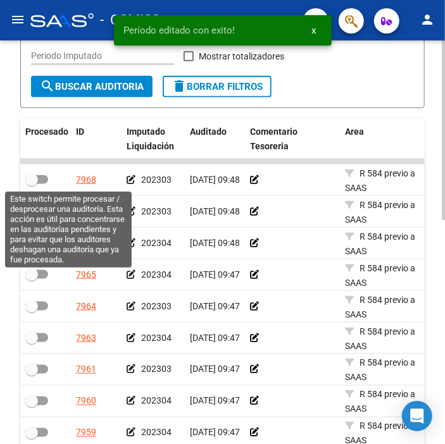
click at [34, 179] on span at bounding box center [31, 179] width 13 height 13
click at [32, 184] on input "checkbox" at bounding box center [31, 184] width 1 height 1
checkbox input "true"
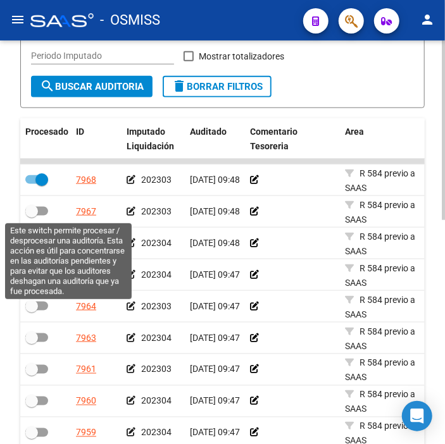
click at [38, 208] on span at bounding box center [36, 211] width 23 height 9
click at [32, 216] on input "checkbox" at bounding box center [31, 216] width 1 height 1
checkbox input "true"
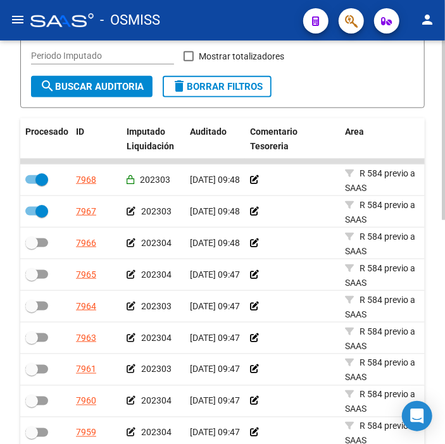
click at [42, 234] on datatable-body-cell at bounding box center [45, 243] width 51 height 31
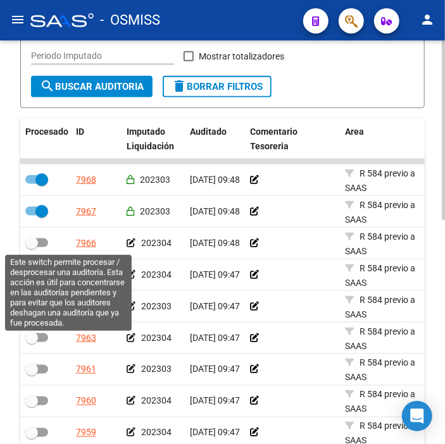
click at [42, 242] on span at bounding box center [36, 243] width 23 height 9
click at [32, 248] on input "checkbox" at bounding box center [31, 248] width 1 height 1
checkbox input "true"
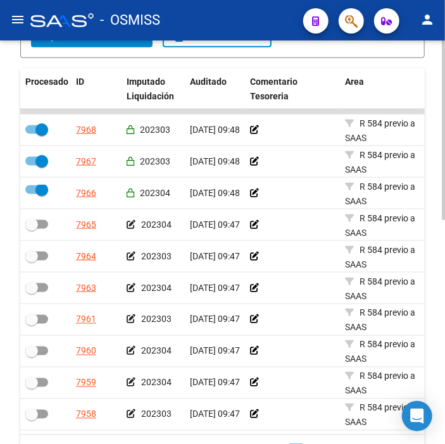
scroll to position [503, 0]
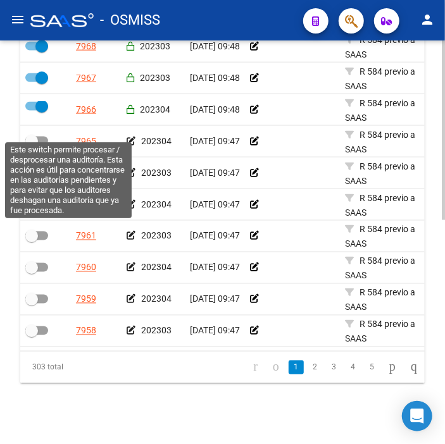
click at [44, 137] on span at bounding box center [36, 141] width 23 height 9
click at [32, 146] on input "checkbox" at bounding box center [31, 146] width 1 height 1
checkbox input "true"
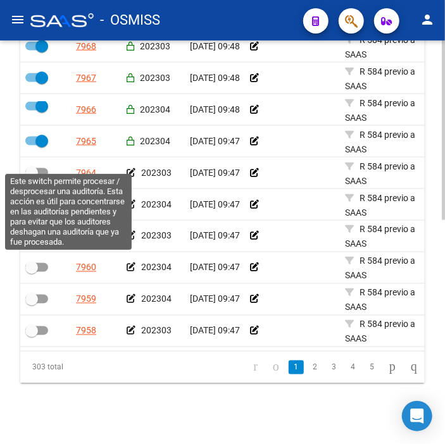
click at [37, 167] on span at bounding box center [31, 173] width 13 height 13
click at [32, 177] on input "checkbox" at bounding box center [31, 177] width 1 height 1
checkbox input "true"
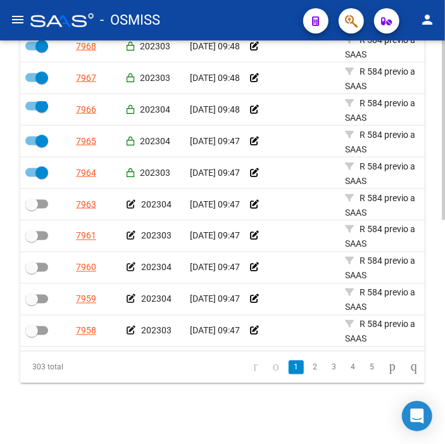
click at [30, 203] on datatable-body-cell at bounding box center [45, 204] width 51 height 31
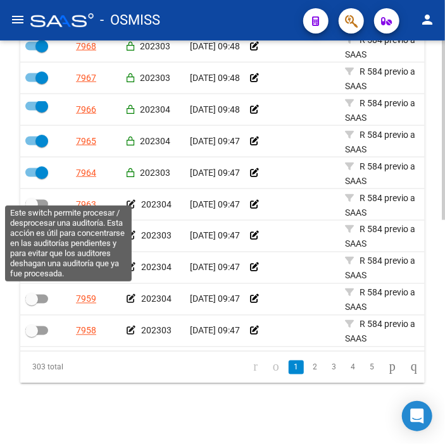
click at [40, 200] on span at bounding box center [36, 204] width 23 height 9
click at [32, 209] on input "checkbox" at bounding box center [31, 209] width 1 height 1
checkbox input "true"
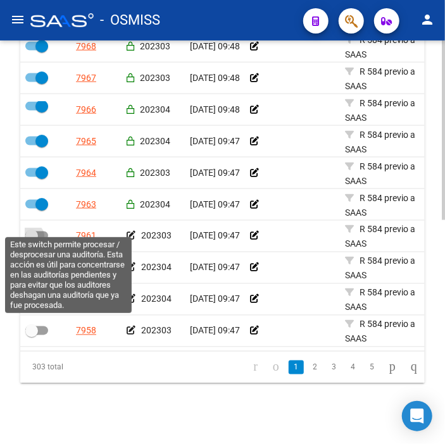
click at [39, 232] on span at bounding box center [36, 236] width 23 height 9
click at [32, 241] on input "checkbox" at bounding box center [31, 241] width 1 height 1
checkbox input "true"
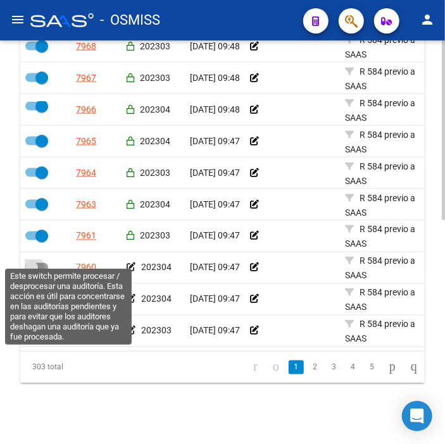
click at [47, 260] on label at bounding box center [36, 267] width 23 height 15
click at [32, 272] on input "checkbox" at bounding box center [31, 272] width 1 height 1
checkbox input "true"
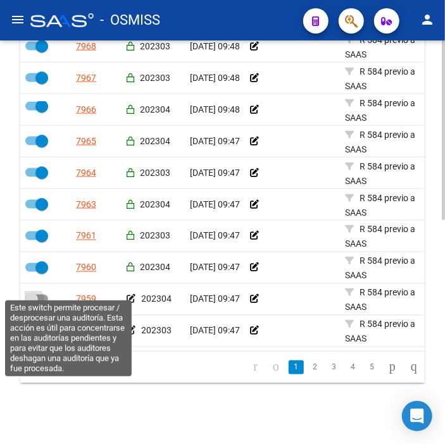
click at [42, 295] on span at bounding box center [36, 299] width 23 height 9
click at [32, 304] on input "checkbox" at bounding box center [31, 304] width 1 height 1
checkbox input "true"
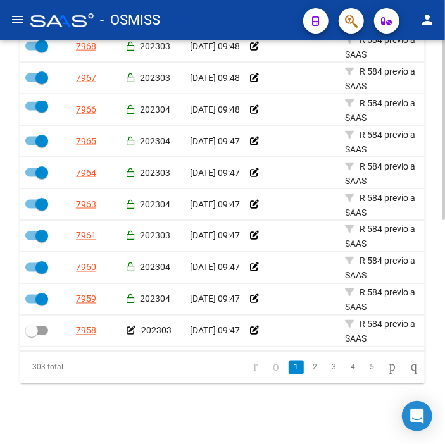
click at [43, 316] on datatable-body-cell at bounding box center [45, 331] width 51 height 31
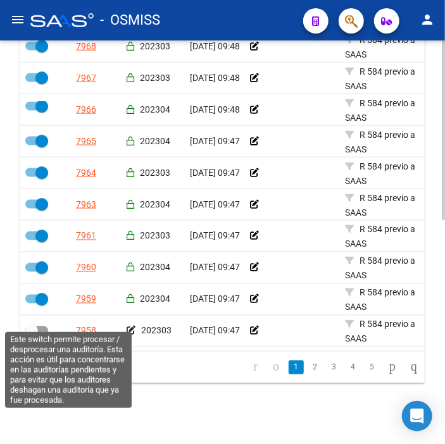
click at [42, 327] on span at bounding box center [36, 331] width 23 height 9
click at [32, 336] on input "checkbox" at bounding box center [31, 336] width 1 height 1
checkbox input "true"
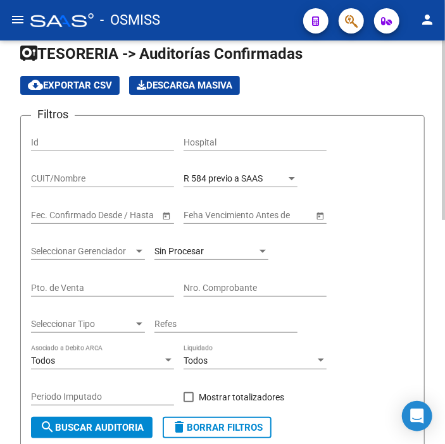
scroll to position [10, 0]
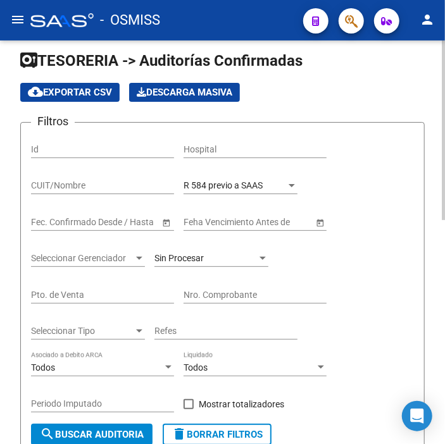
click at [101, 435] on span "search Buscar Auditoria" at bounding box center [92, 434] width 104 height 11
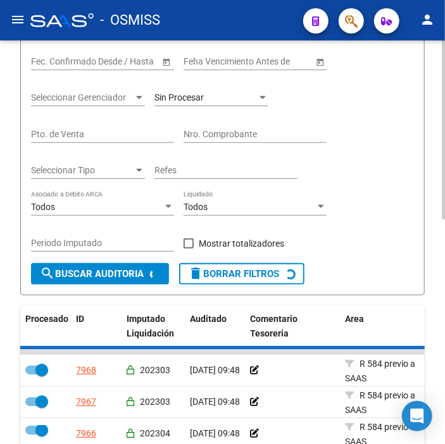
checkbox input "false"
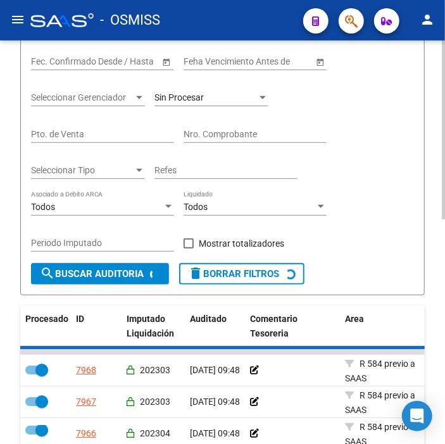
checkbox input "false"
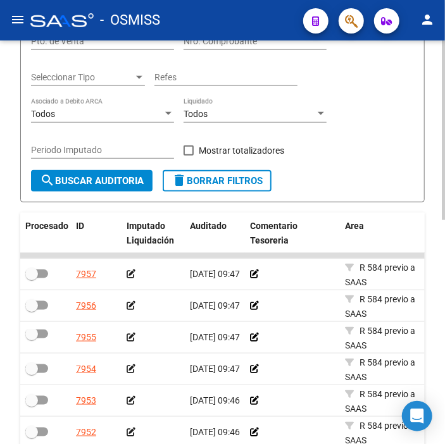
scroll to position [292, 0]
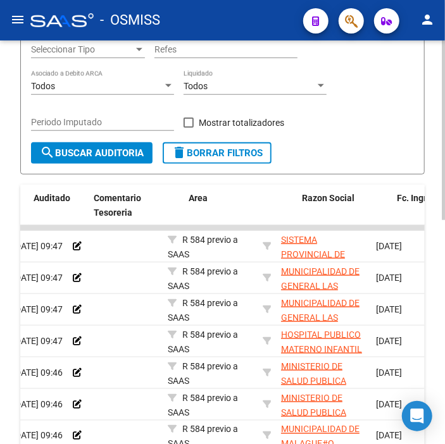
drag, startPoint x: 156, startPoint y: 355, endPoint x: 217, endPoint y: 336, distance: 63.7
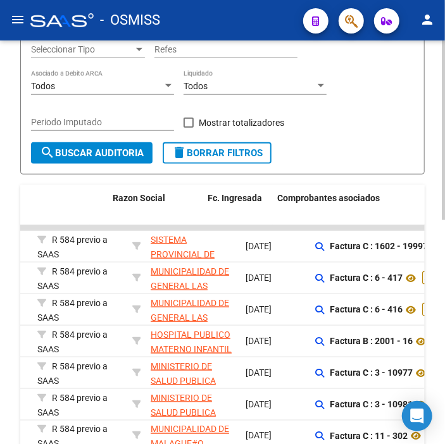
scroll to position [0, 370]
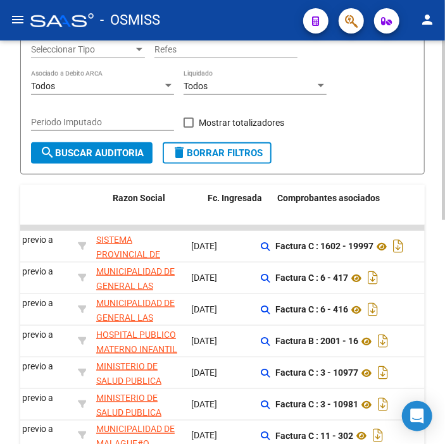
drag, startPoint x: 217, startPoint y: 337, endPoint x: 256, endPoint y: 332, distance: 39.6
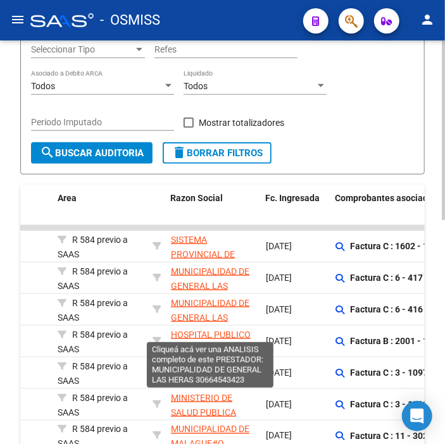
scroll to position [0, 0]
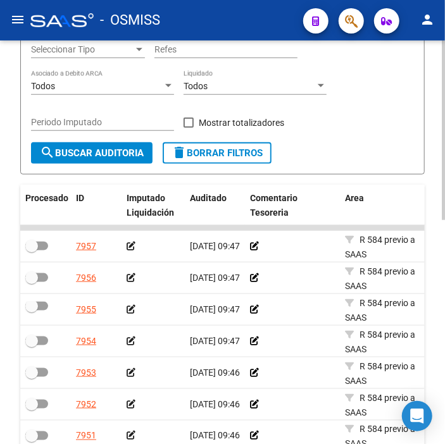
drag, startPoint x: 324, startPoint y: 286, endPoint x: 186, endPoint y: 312, distance: 139.7
click at [128, 244] on icon at bounding box center [131, 246] width 9 height 9
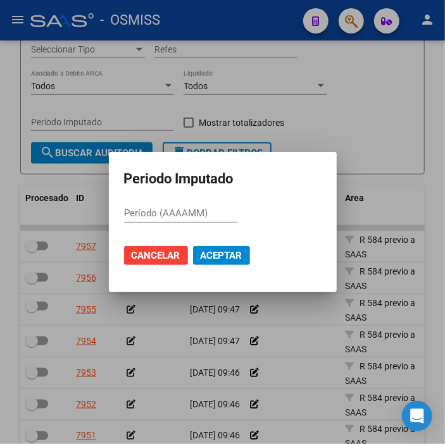
click at [149, 216] on input "Período (AAAAMM)" at bounding box center [181, 213] width 114 height 11
type input "202303"
click at [223, 258] on span "Aceptar" at bounding box center [222, 255] width 42 height 11
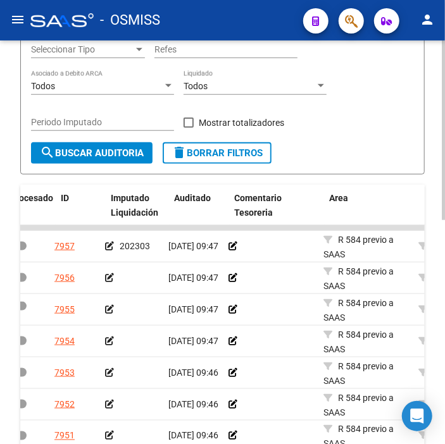
drag, startPoint x: 213, startPoint y: 325, endPoint x: 235, endPoint y: 325, distance: 22.2
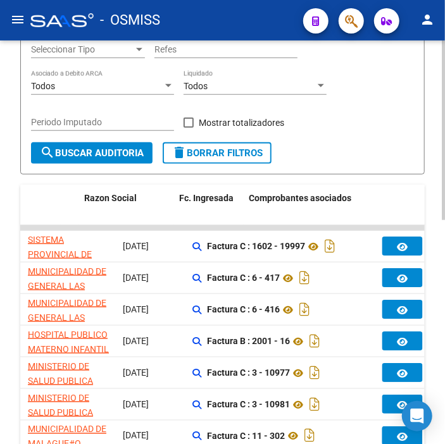
drag, startPoint x: 174, startPoint y: 291, endPoint x: 236, endPoint y: 293, distance: 62.1
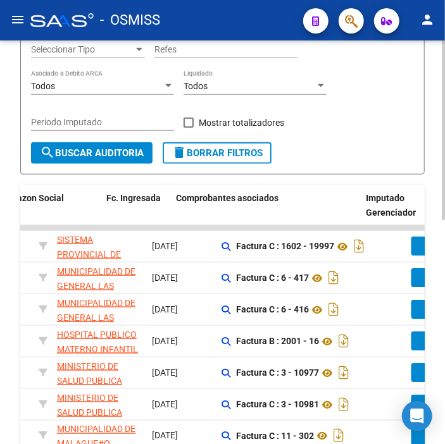
scroll to position [0, 0]
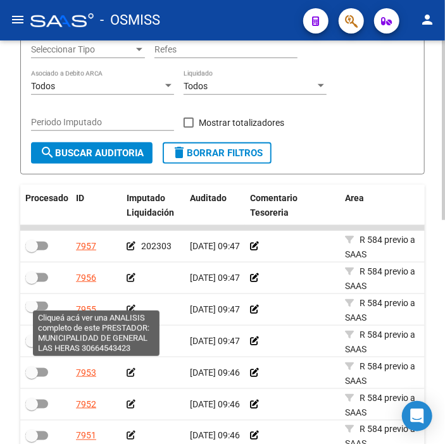
drag, startPoint x: 239, startPoint y: 261, endPoint x: 108, endPoint y: 271, distance: 132.1
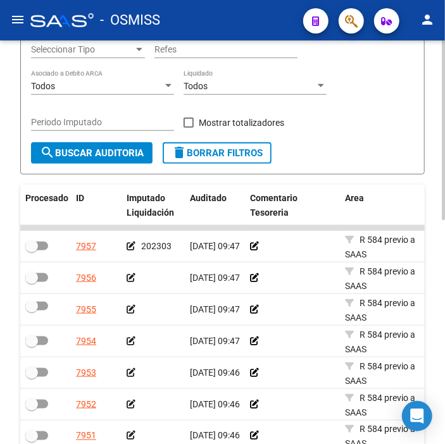
click at [130, 275] on icon at bounding box center [131, 278] width 9 height 9
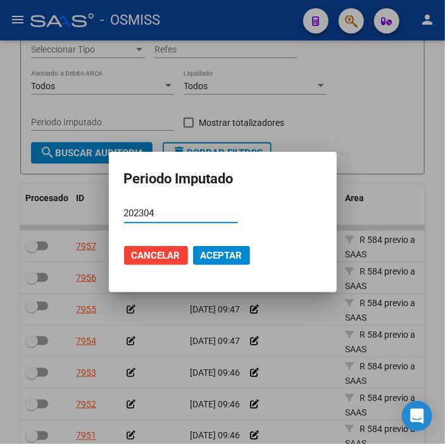
type input "202304"
click at [222, 248] on button "Aceptar" at bounding box center [221, 255] width 57 height 19
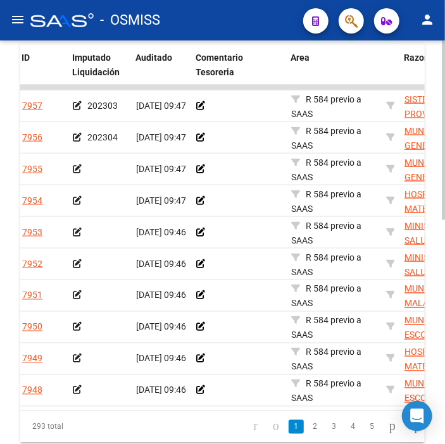
scroll to position [0, 72]
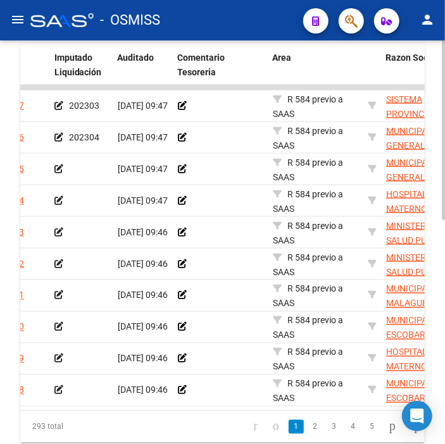
drag, startPoint x: 222, startPoint y: 263, endPoint x: 264, endPoint y: 267, distance: 41.9
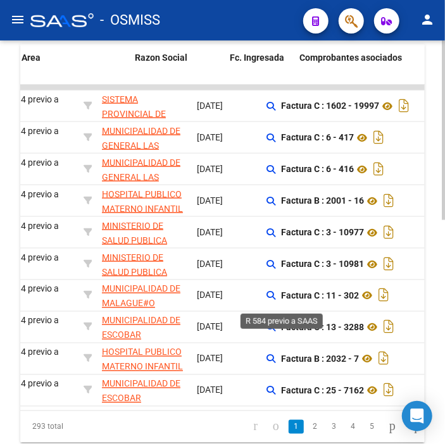
drag, startPoint x: 264, startPoint y: 267, endPoint x: 268, endPoint y: 289, distance: 22.5
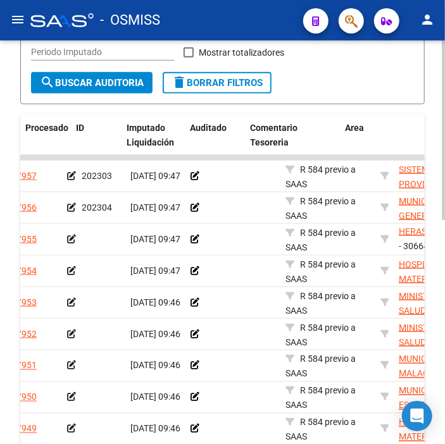
scroll to position [0, 0]
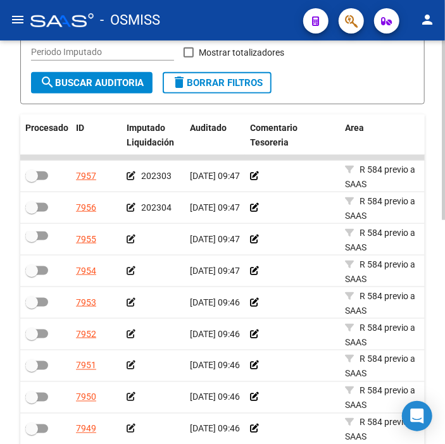
drag, startPoint x: 220, startPoint y: 251, endPoint x: 147, endPoint y: 258, distance: 73.1
click at [130, 237] on icon at bounding box center [131, 239] width 9 height 9
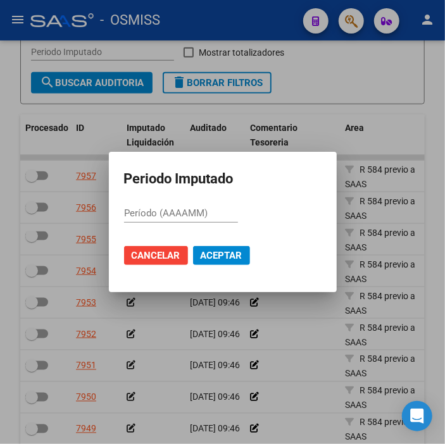
click at [144, 214] on input "Período (AAAAMM)" at bounding box center [181, 213] width 114 height 11
type input "202304"
click at [225, 256] on span "Aceptar" at bounding box center [222, 255] width 42 height 11
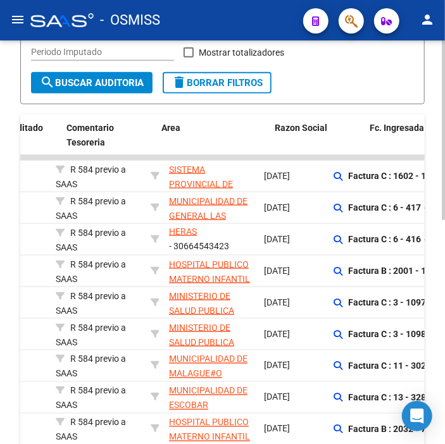
drag, startPoint x: 264, startPoint y: 241, endPoint x: 331, endPoint y: 244, distance: 67.2
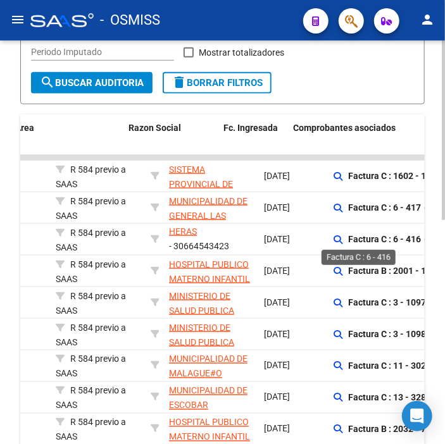
scroll to position [0, 330]
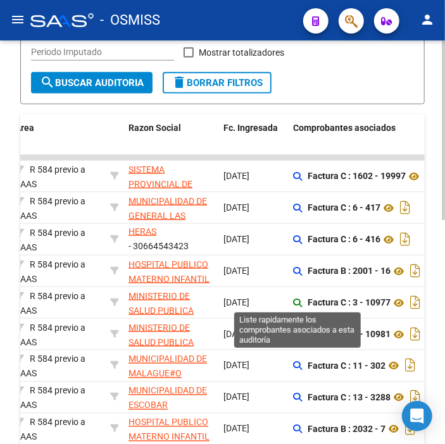
click at [294, 301] on icon at bounding box center [297, 303] width 9 height 9
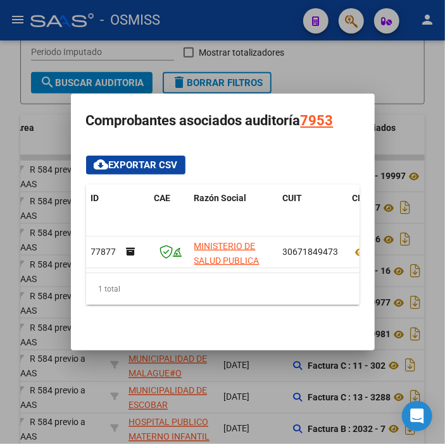
click at [137, 402] on div at bounding box center [222, 222] width 445 height 444
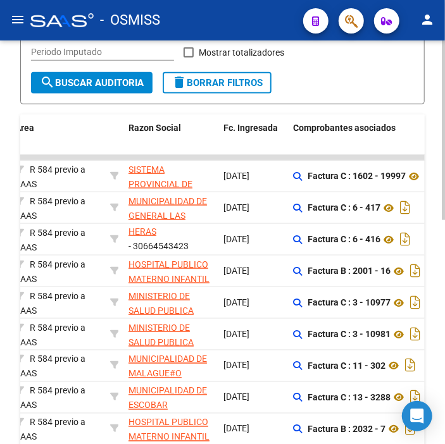
drag, startPoint x: 274, startPoint y: 277, endPoint x: 255, endPoint y: 280, distance: 19.3
click at [255, 280] on datatable-body-cell "[DATE]" at bounding box center [253, 271] width 70 height 31
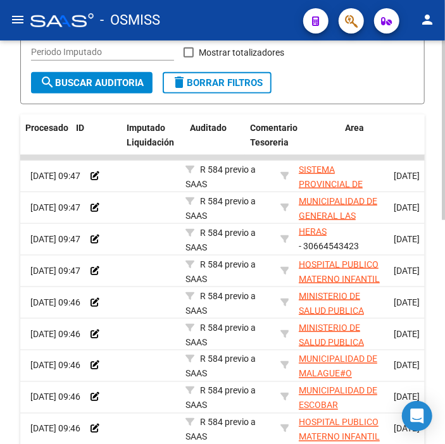
scroll to position [0, 0]
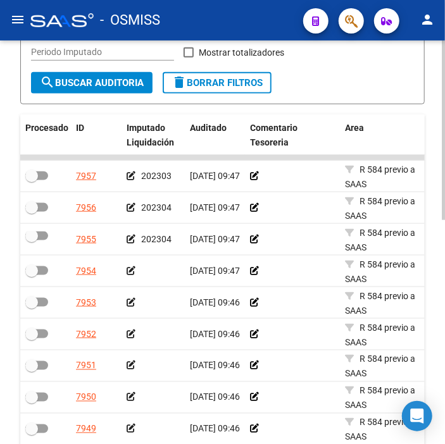
drag, startPoint x: 255, startPoint y: 280, endPoint x: 168, endPoint y: 270, distance: 87.3
click at [131, 267] on icon at bounding box center [131, 271] width 9 height 9
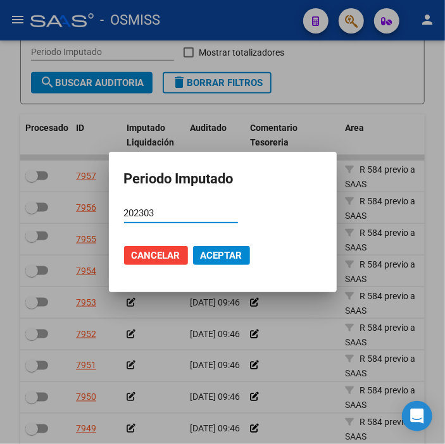
type input "202303"
click at [210, 258] on span "Aceptar" at bounding box center [222, 255] width 42 height 11
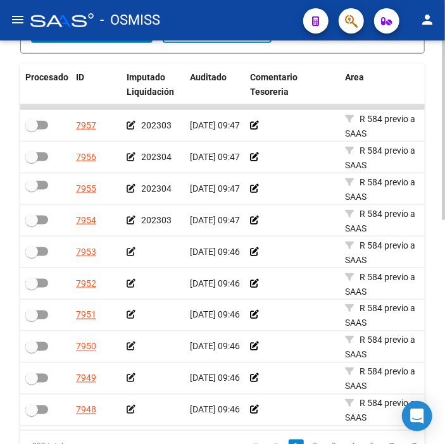
scroll to position [432, 0]
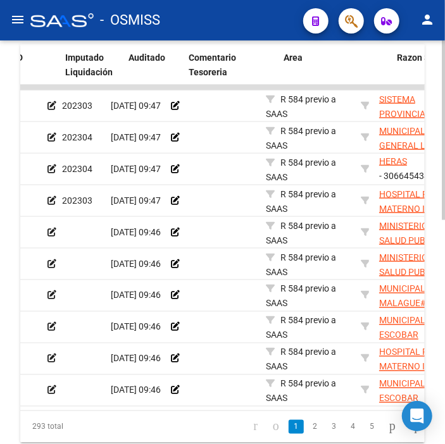
drag, startPoint x: 274, startPoint y: 303, endPoint x: 305, endPoint y: 312, distance: 33.1
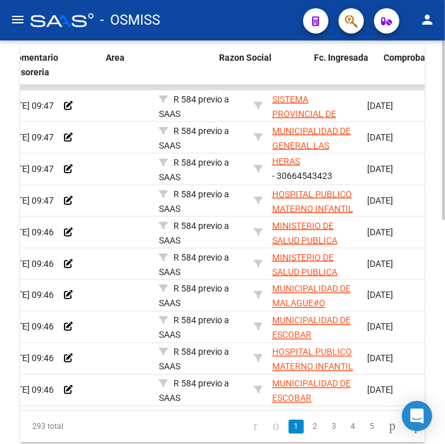
scroll to position [0, 293]
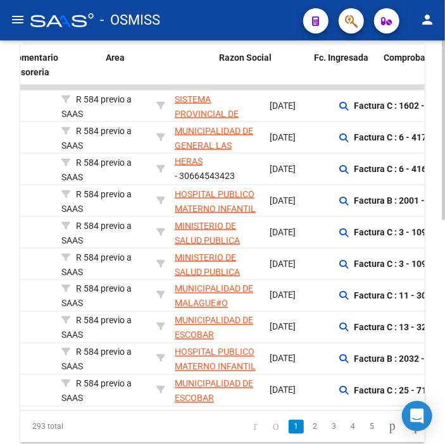
drag, startPoint x: 327, startPoint y: 315, endPoint x: 356, endPoint y: 317, distance: 29.8
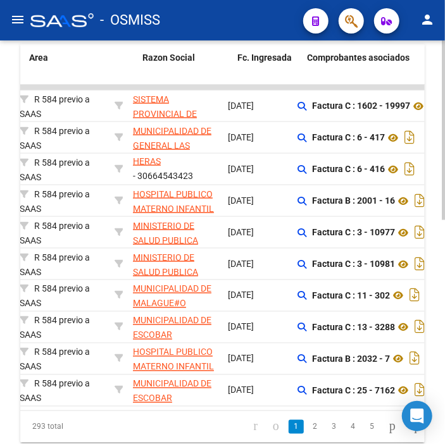
drag, startPoint x: 356, startPoint y: 317, endPoint x: 382, endPoint y: 317, distance: 25.3
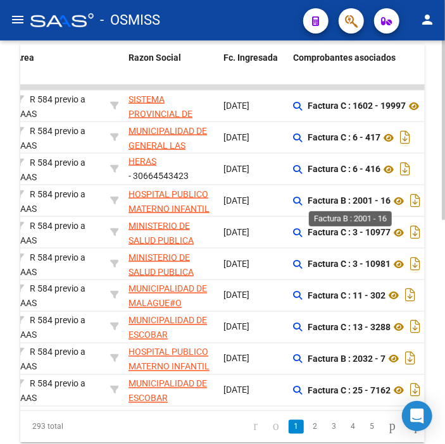
click at [381, 196] on strong "Factura B : 2001 - 16" at bounding box center [349, 201] width 83 height 10
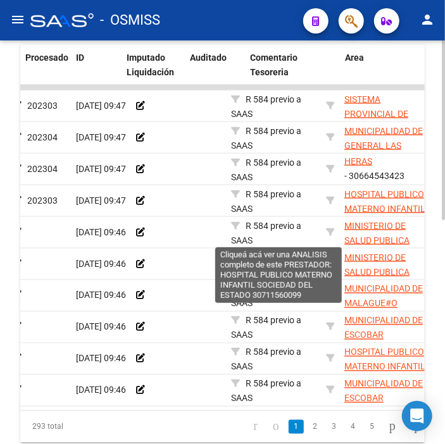
scroll to position [0, 0]
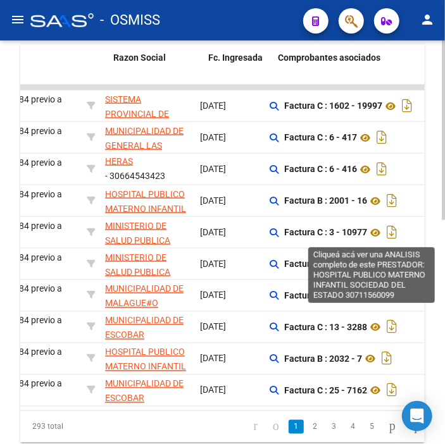
drag, startPoint x: 381, startPoint y: 196, endPoint x: 414, endPoint y: 198, distance: 33.6
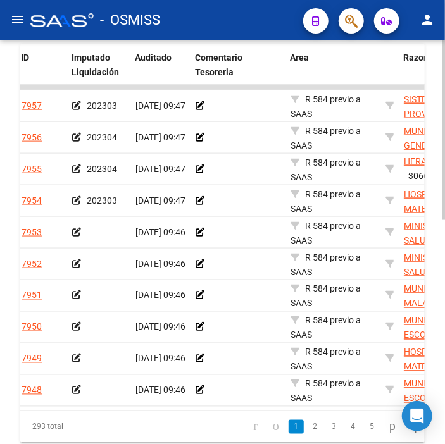
scroll to position [0, 48]
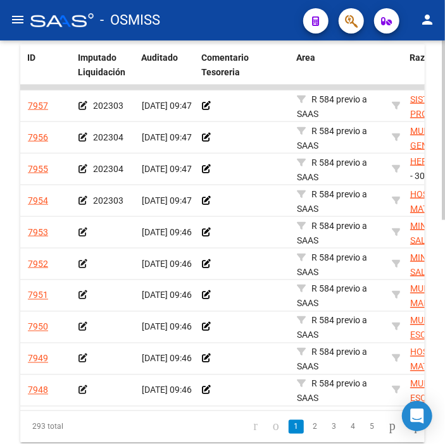
click at [79, 233] on icon at bounding box center [83, 232] width 9 height 9
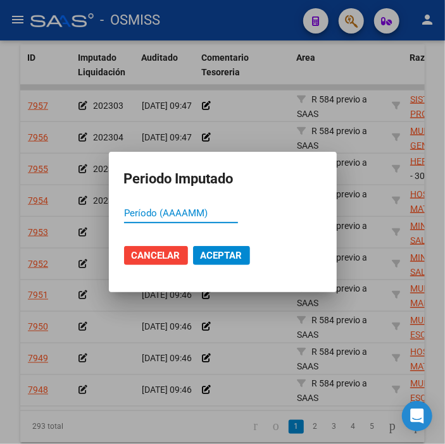
click at [215, 213] on input "Período (AAAAMM)" at bounding box center [181, 213] width 114 height 11
type input "202304"
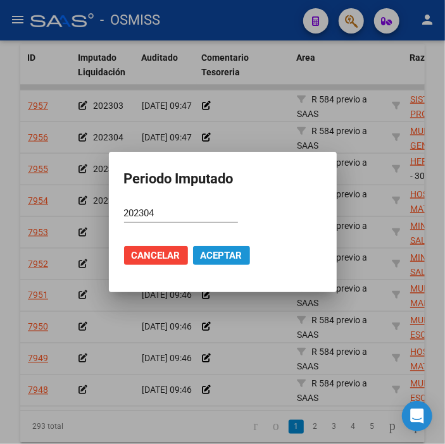
click at [225, 257] on span "Aceptar" at bounding box center [222, 255] width 42 height 11
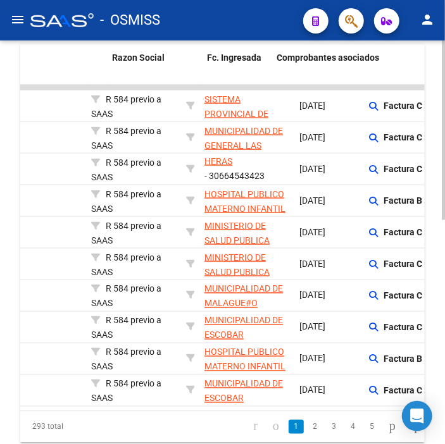
scroll to position [0, 13]
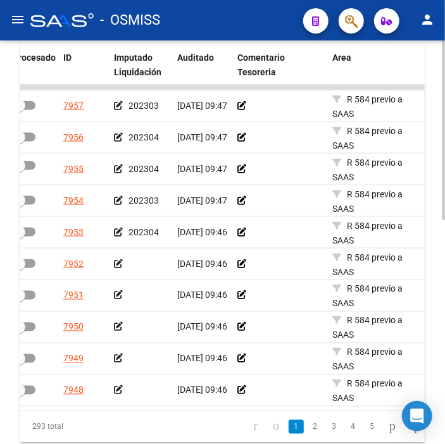
drag, startPoint x: 239, startPoint y: 295, endPoint x: 148, endPoint y: 318, distance: 94.0
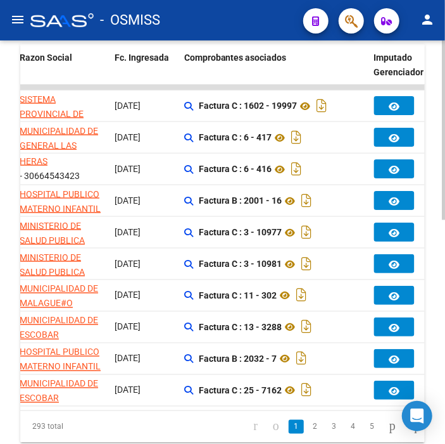
scroll to position [0, 492]
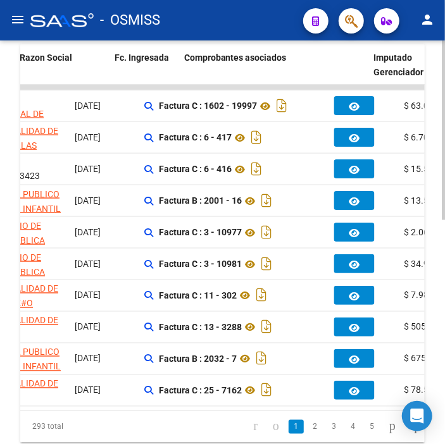
drag, startPoint x: 159, startPoint y: 260, endPoint x: 211, endPoint y: 272, distance: 53.3
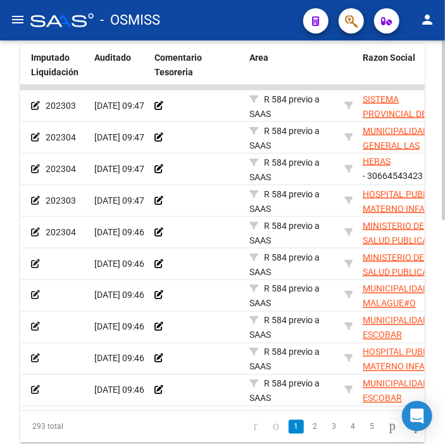
scroll to position [0, 89]
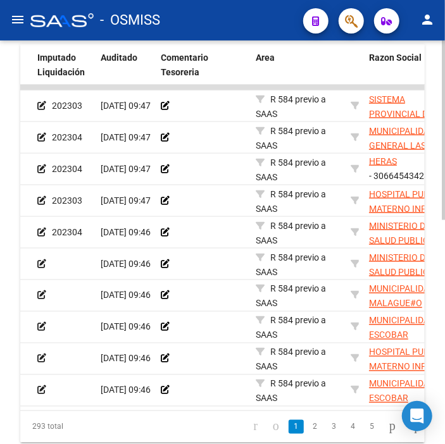
click at [38, 266] on icon at bounding box center [41, 264] width 9 height 9
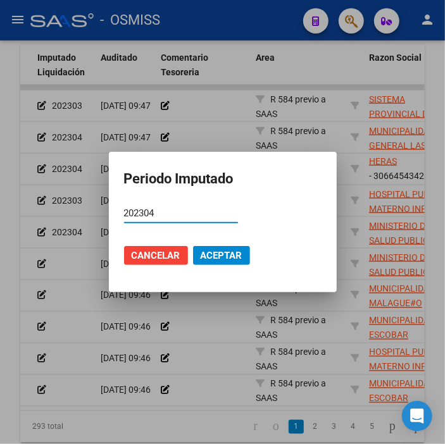
type input "202304"
click at [222, 247] on button "Aceptar" at bounding box center [221, 255] width 57 height 19
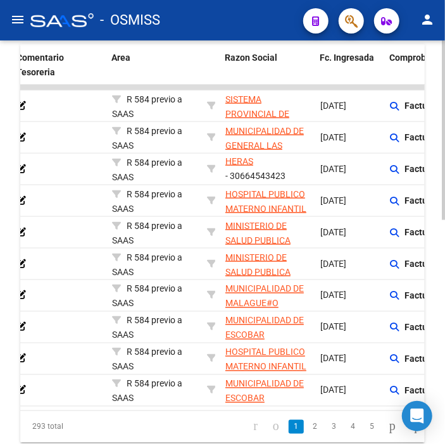
drag, startPoint x: 182, startPoint y: 277, endPoint x: 226, endPoint y: 275, distance: 43.7
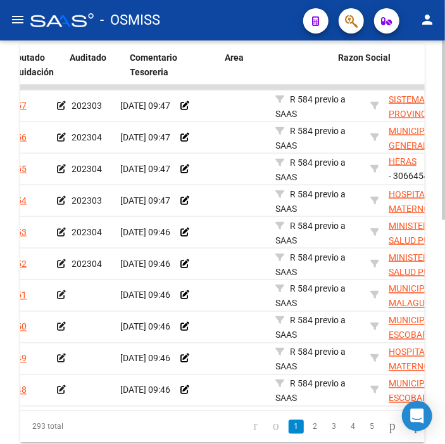
scroll to position [0, 0]
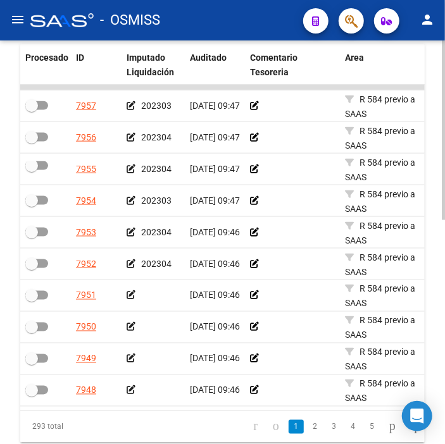
drag, startPoint x: 149, startPoint y: 295, endPoint x: 89, endPoint y: 298, distance: 59.6
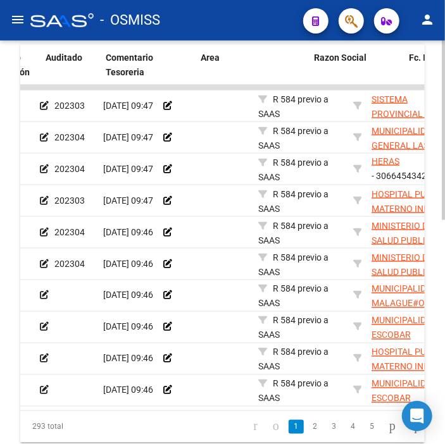
scroll to position [0, 170]
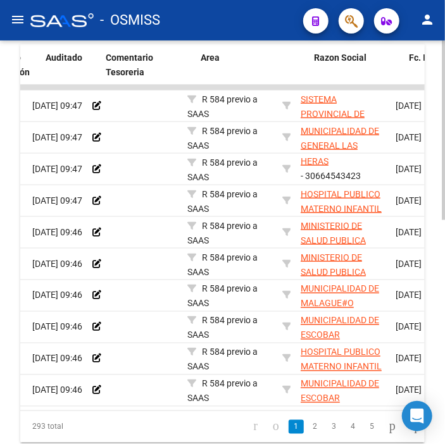
drag, startPoint x: 159, startPoint y: 299, endPoint x: 206, endPoint y: 298, distance: 47.5
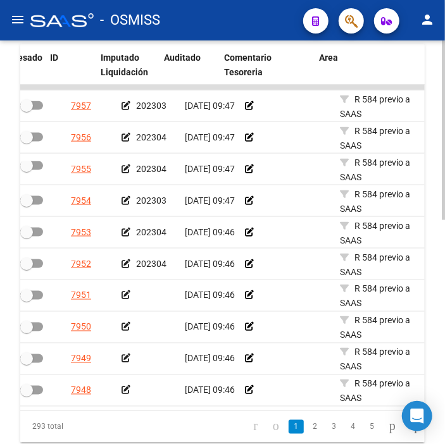
scroll to position [0, 0]
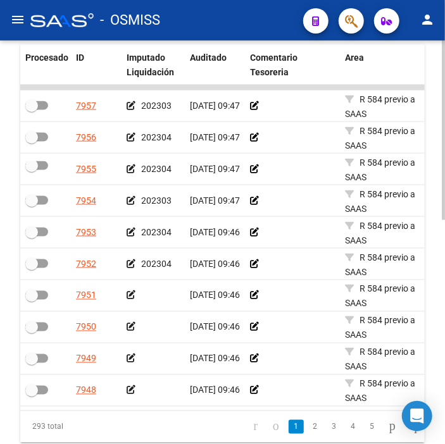
drag, startPoint x: 204, startPoint y: 296, endPoint x: 144, endPoint y: 296, distance: 60.2
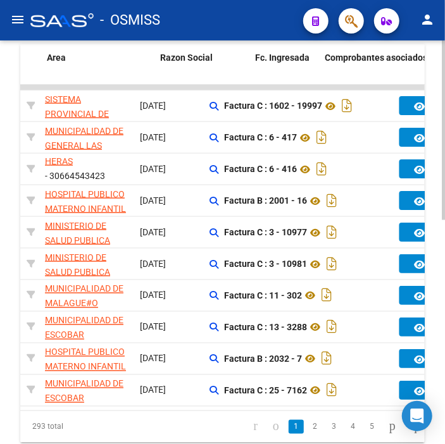
drag, startPoint x: 144, startPoint y: 296, endPoint x: 230, endPoint y: 303, distance: 86.4
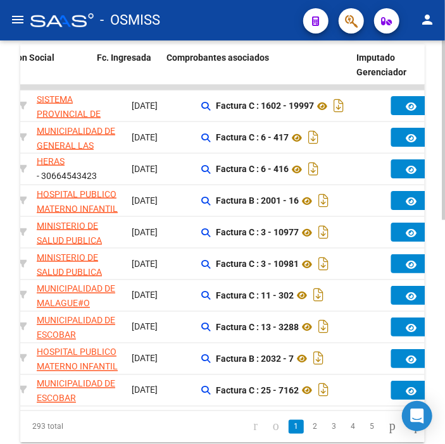
scroll to position [0, 457]
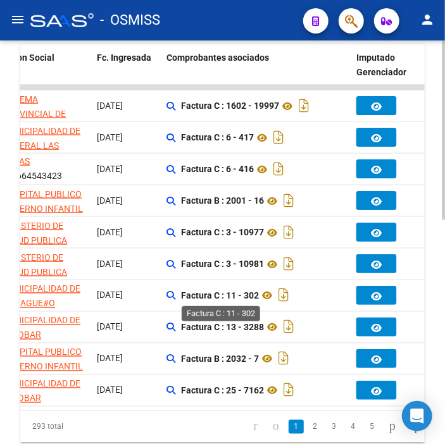
click at [222, 294] on strong "Factura C : 11 - 302" at bounding box center [220, 296] width 78 height 10
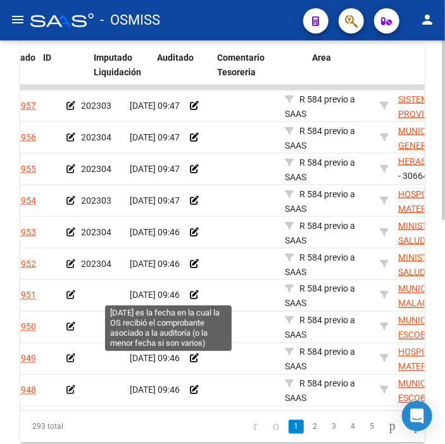
scroll to position [0, 0]
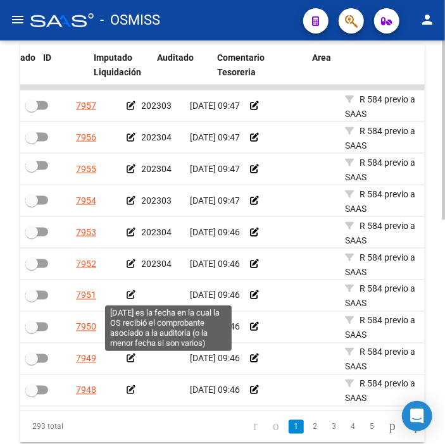
drag, startPoint x: 222, startPoint y: 294, endPoint x: 177, endPoint y: 295, distance: 45.0
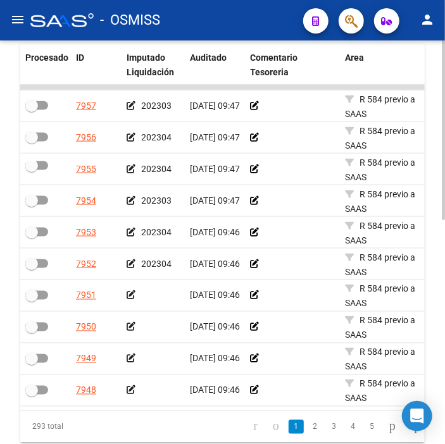
click at [131, 293] on icon at bounding box center [131, 295] width 9 height 9
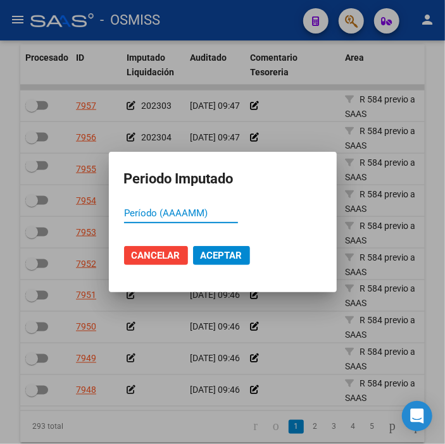
click at [170, 213] on input "Período (AAAAMM)" at bounding box center [181, 213] width 114 height 11
type input "202303"
click at [222, 251] on span "Aceptar" at bounding box center [222, 255] width 42 height 11
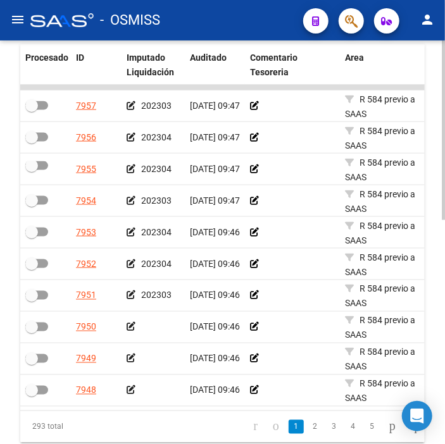
click at [130, 329] on icon at bounding box center [131, 327] width 9 height 9
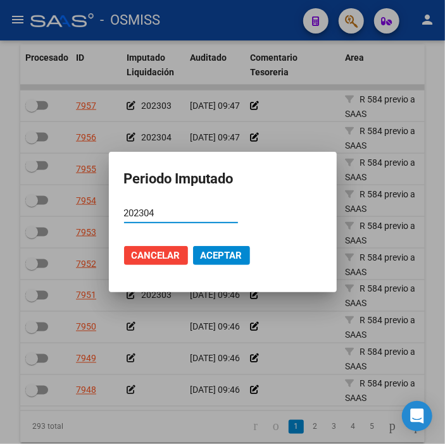
type input "202304"
click at [222, 260] on span "Aceptar" at bounding box center [222, 255] width 42 height 11
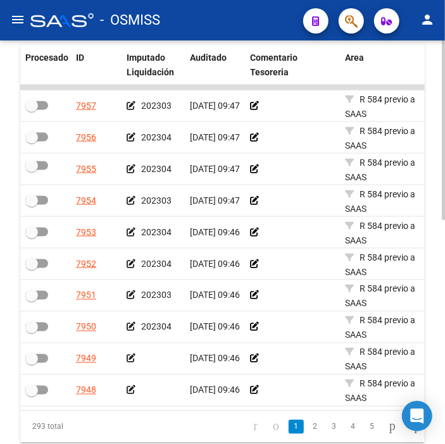
click at [140, 359] on div at bounding box center [153, 359] width 53 height 15
click at [133, 359] on icon at bounding box center [131, 359] width 9 height 9
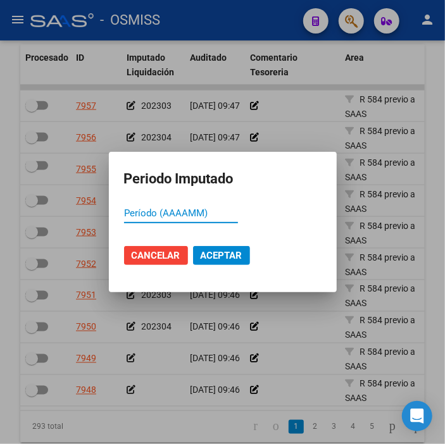
click at [172, 213] on input "Período (AAAAMM)" at bounding box center [181, 213] width 114 height 11
type input "202304"
click at [235, 250] on span "Aceptar" at bounding box center [222, 255] width 42 height 11
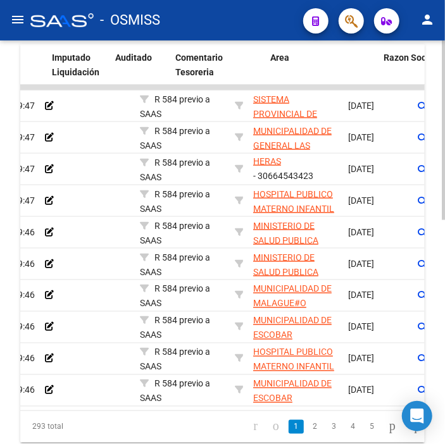
scroll to position [0, 32]
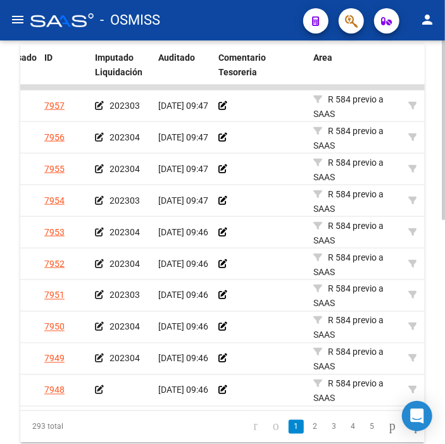
click at [98, 391] on icon at bounding box center [99, 390] width 9 height 9
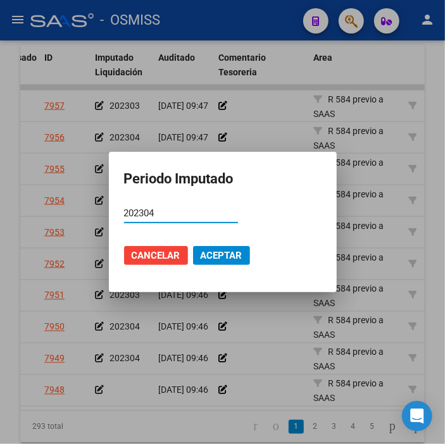
type input "202304"
click at [236, 252] on span "Aceptar" at bounding box center [222, 255] width 42 height 11
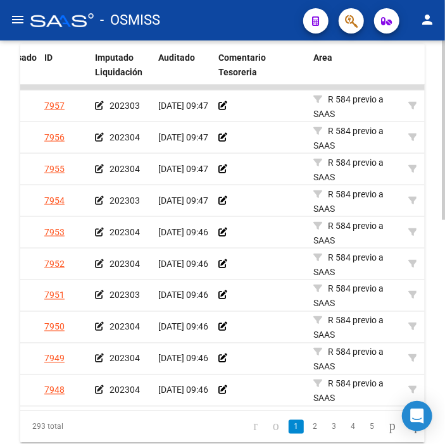
scroll to position [0, 0]
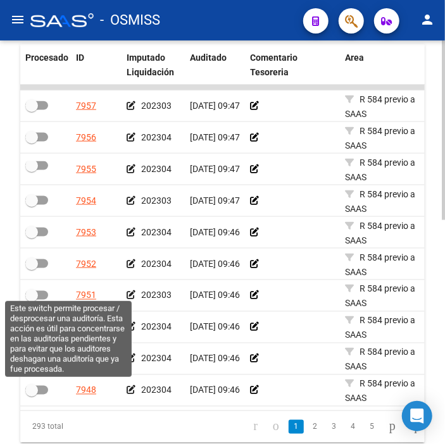
click at [34, 384] on span at bounding box center [31, 390] width 13 height 13
click at [32, 395] on input "checkbox" at bounding box center [31, 395] width 1 height 1
checkbox input "true"
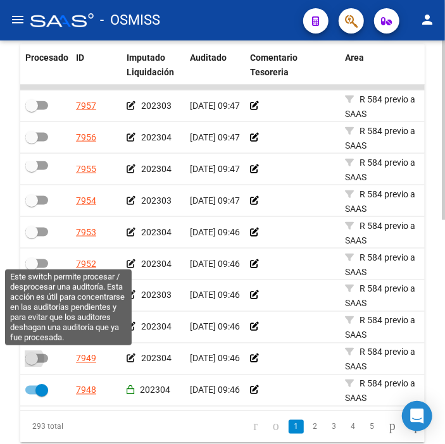
click at [30, 356] on span at bounding box center [31, 359] width 13 height 13
click at [31, 363] on input "checkbox" at bounding box center [31, 363] width 1 height 1
checkbox input "true"
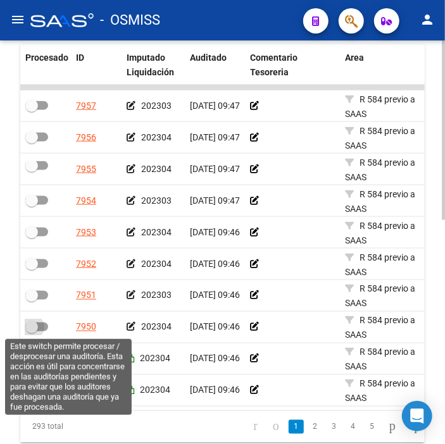
click at [41, 324] on span at bounding box center [36, 327] width 23 height 9
click at [32, 332] on input "checkbox" at bounding box center [31, 332] width 1 height 1
checkbox input "true"
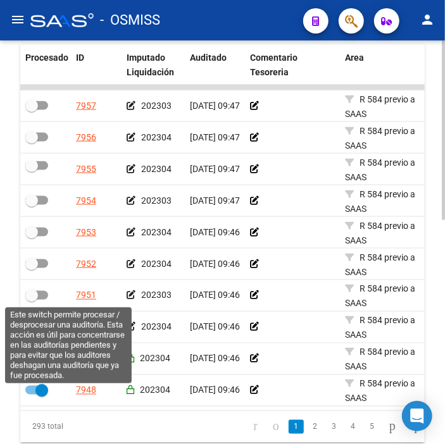
click at [41, 295] on span at bounding box center [36, 295] width 23 height 9
click at [32, 300] on input "checkbox" at bounding box center [31, 300] width 1 height 1
checkbox input "true"
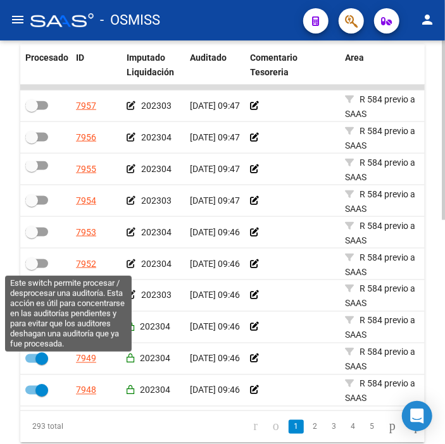
click at [41, 264] on span at bounding box center [36, 264] width 23 height 9
click at [32, 268] on input "checkbox" at bounding box center [31, 268] width 1 height 1
checkbox input "true"
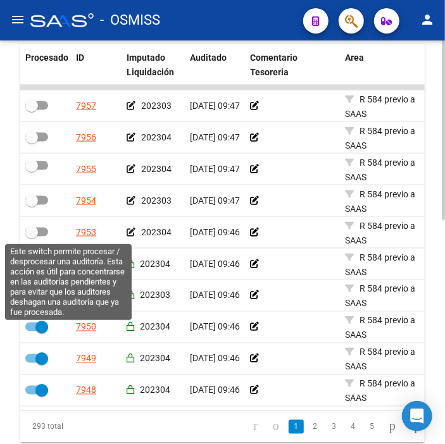
click at [43, 229] on span at bounding box center [36, 232] width 23 height 9
click at [32, 237] on input "checkbox" at bounding box center [31, 237] width 1 height 1
checkbox input "true"
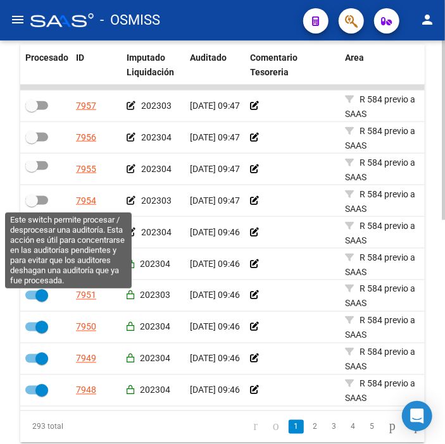
click at [35, 198] on span at bounding box center [31, 200] width 13 height 13
click at [32, 205] on input "checkbox" at bounding box center [31, 205] width 1 height 1
checkbox input "true"
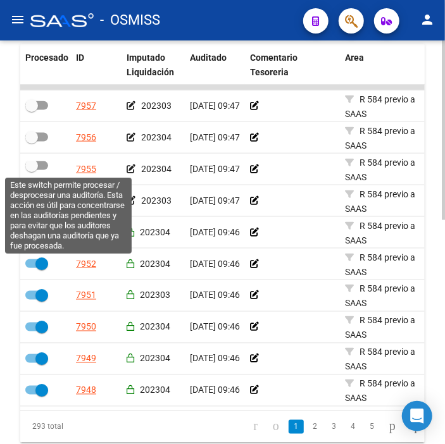
click at [42, 161] on span at bounding box center [36, 165] width 23 height 9
click at [32, 170] on input "checkbox" at bounding box center [31, 170] width 1 height 1
checkbox input "true"
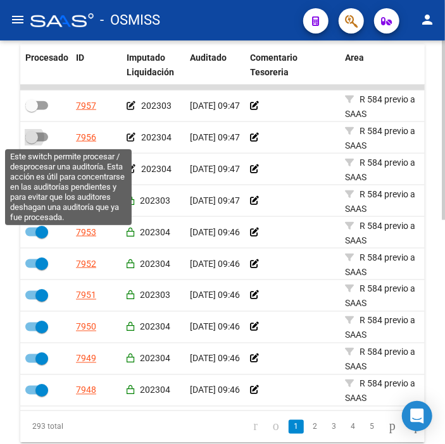
drag, startPoint x: 43, startPoint y: 132, endPoint x: 45, endPoint y: 99, distance: 32.3
click at [43, 123] on datatable-body-cell at bounding box center [45, 137] width 51 height 31
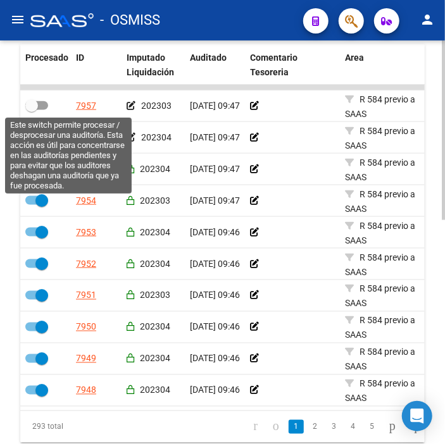
click at [45, 99] on label at bounding box center [36, 105] width 23 height 15
click at [32, 110] on input "checkbox" at bounding box center [31, 110] width 1 height 1
checkbox input "true"
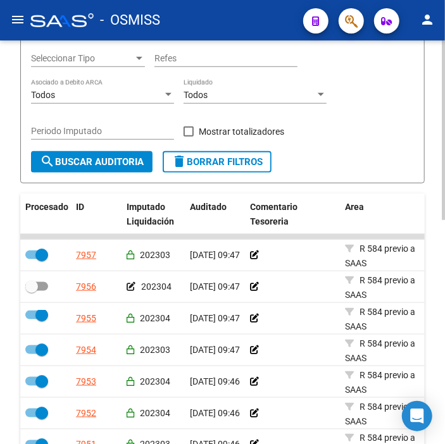
scroll to position [222, 0]
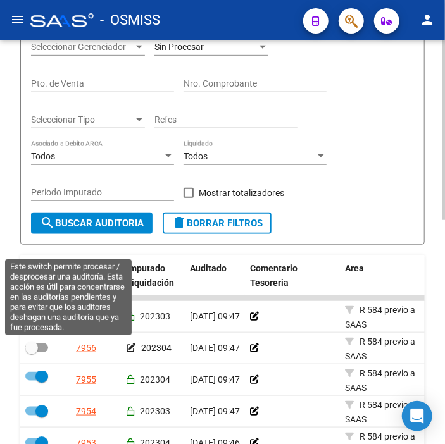
click at [43, 349] on span at bounding box center [36, 348] width 23 height 9
click at [32, 353] on input "checkbox" at bounding box center [31, 353] width 1 height 1
checkbox input "true"
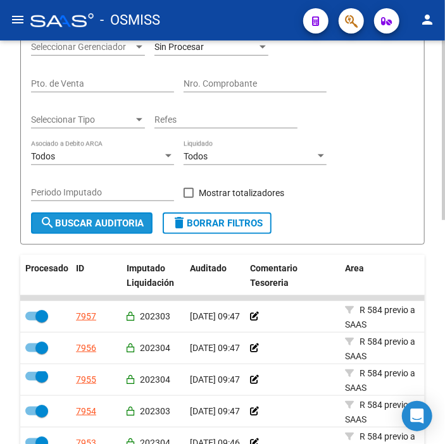
click at [137, 229] on span "search Buscar Auditoria" at bounding box center [92, 223] width 104 height 11
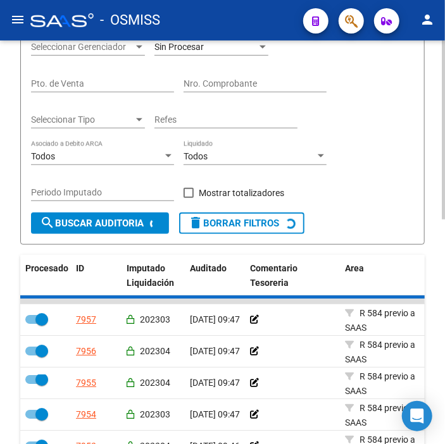
checkbox input "false"
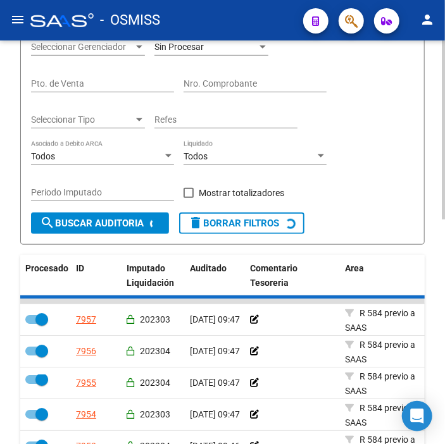
checkbox input "false"
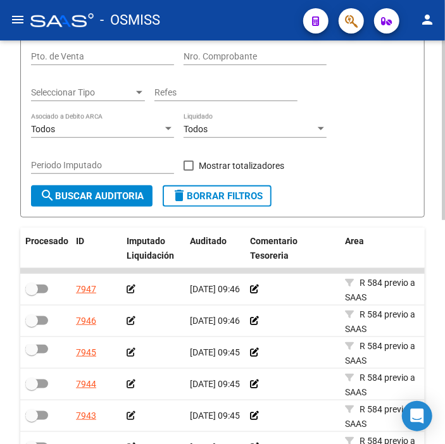
scroll to position [292, 0]
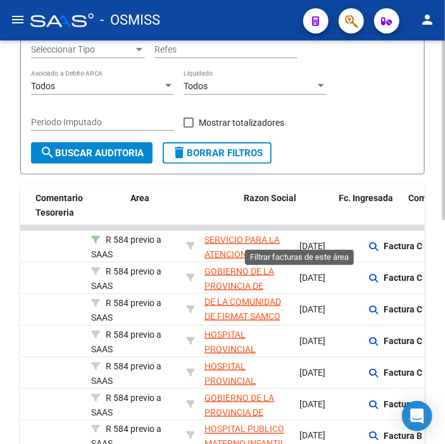
drag, startPoint x: 244, startPoint y: 246, endPoint x: 298, endPoint y: 237, distance: 53.8
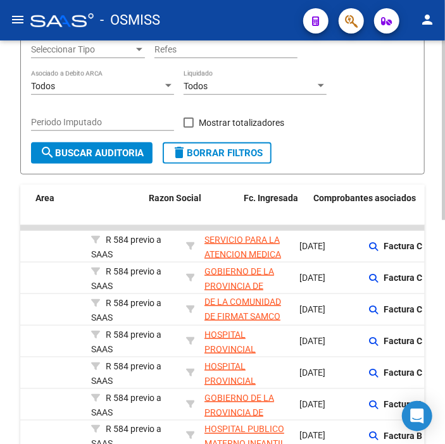
scroll to position [0, 309]
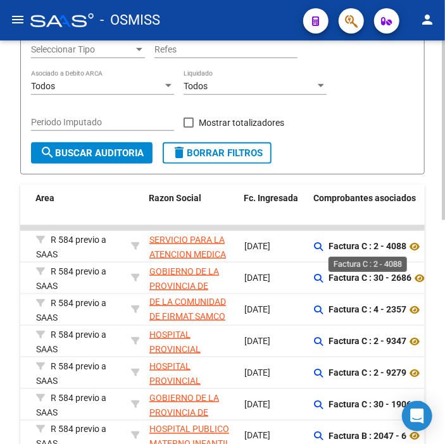
click at [393, 248] on strong "Factura C : 2 - 4088" at bounding box center [368, 247] width 78 height 10
copy strong "4088"
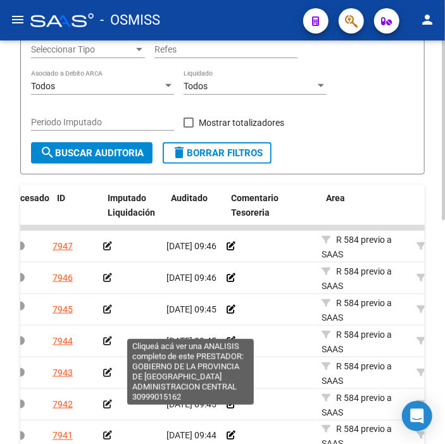
scroll to position [0, 4]
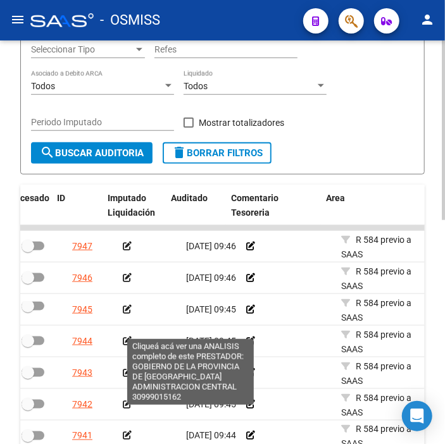
drag, startPoint x: 239, startPoint y: 272, endPoint x: 208, endPoint y: 277, distance: 31.3
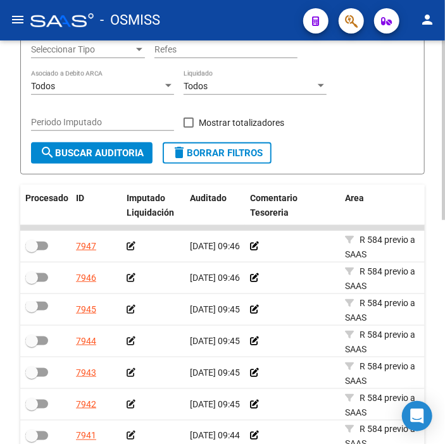
click at [132, 246] on icon at bounding box center [131, 246] width 9 height 9
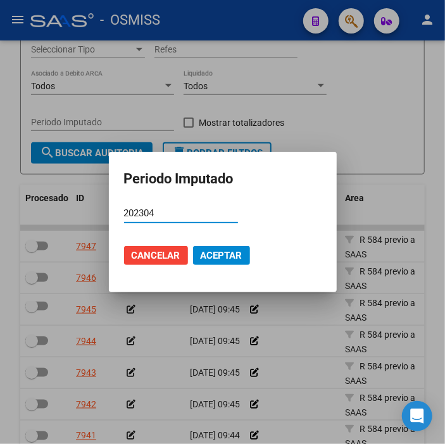
type input "202304"
click at [236, 243] on mat-dialog-actions "Cancelar Aceptar" at bounding box center [223, 255] width 198 height 43
click at [236, 249] on button "Aceptar" at bounding box center [221, 255] width 57 height 19
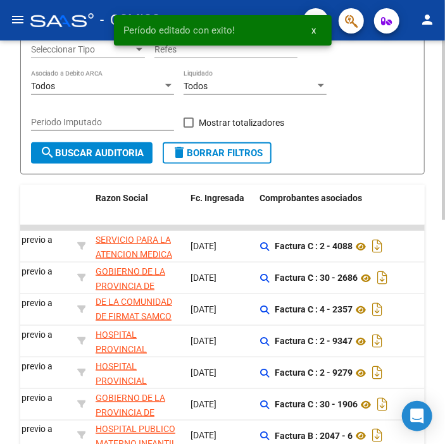
drag, startPoint x: 173, startPoint y: 304, endPoint x: 209, endPoint y: 299, distance: 36.4
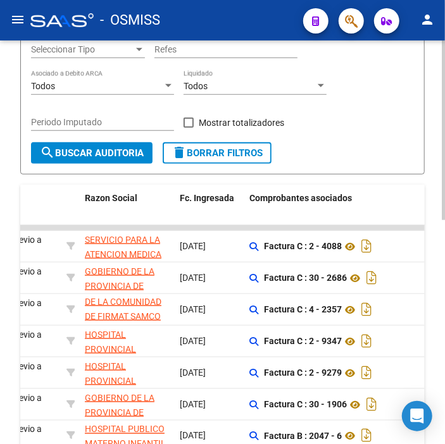
click at [258, 329] on datatable-body-cell "Factura C : 2 - 9347" at bounding box center [339, 341] width 190 height 31
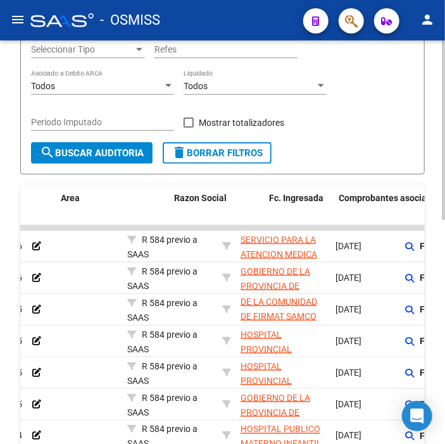
scroll to position [0, 0]
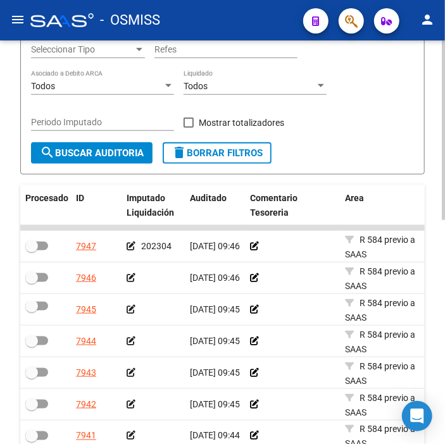
drag, startPoint x: 258, startPoint y: 329, endPoint x: 228, endPoint y: 318, distance: 32.5
click at [134, 275] on icon at bounding box center [131, 278] width 9 height 9
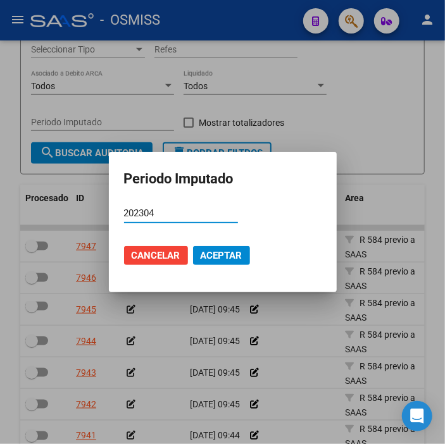
type input "202304"
click at [217, 256] on span "Aceptar" at bounding box center [222, 255] width 42 height 11
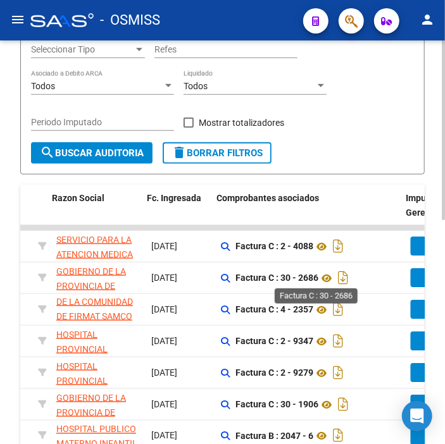
drag, startPoint x: 277, startPoint y: 280, endPoint x: 318, endPoint y: 275, distance: 40.8
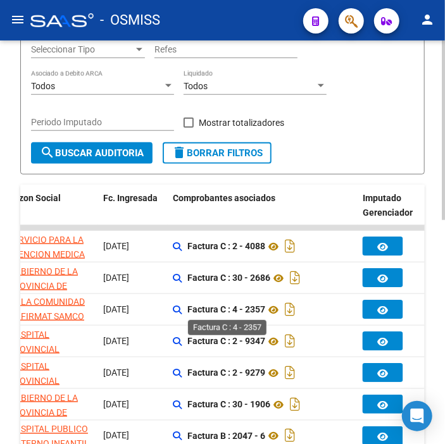
click at [225, 305] on strong "Factura C : 4 - 2357" at bounding box center [226, 310] width 78 height 10
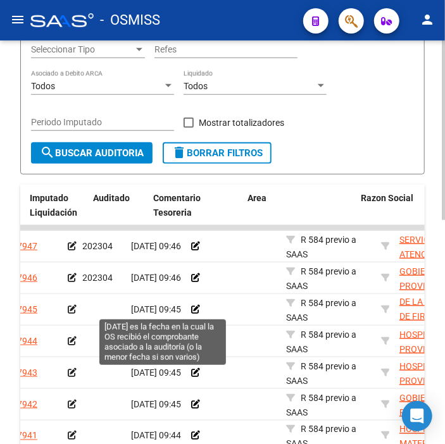
drag, startPoint x: 225, startPoint y: 305, endPoint x: 180, endPoint y: 307, distance: 44.4
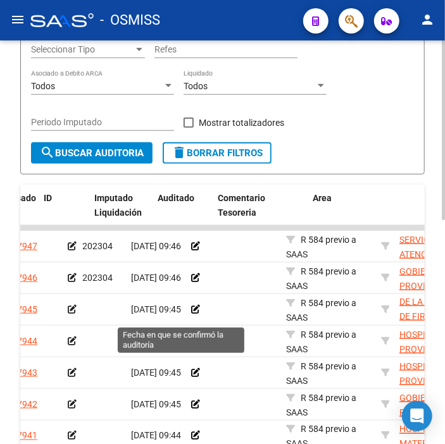
scroll to position [0, 32]
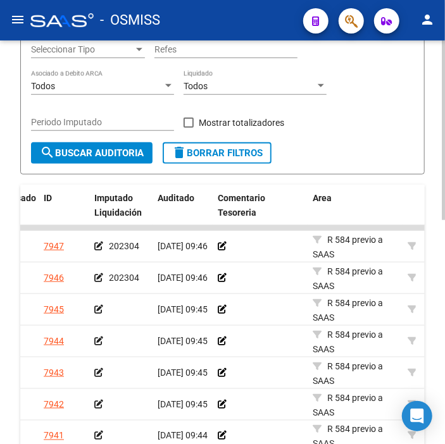
click at [99, 313] on icon at bounding box center [98, 309] width 9 height 9
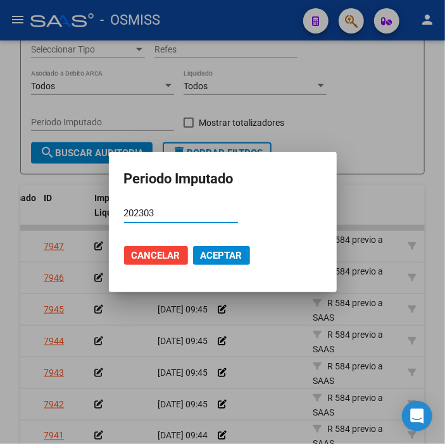
type input "202303"
click at [213, 252] on span "Aceptar" at bounding box center [222, 255] width 42 height 11
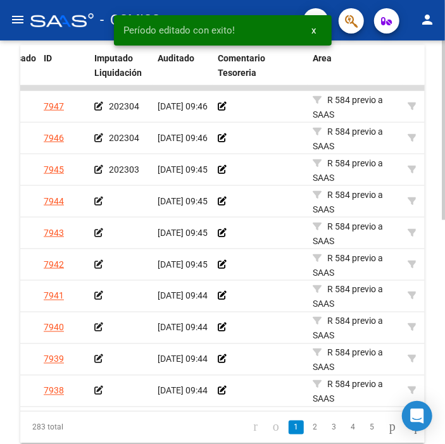
scroll to position [432, 0]
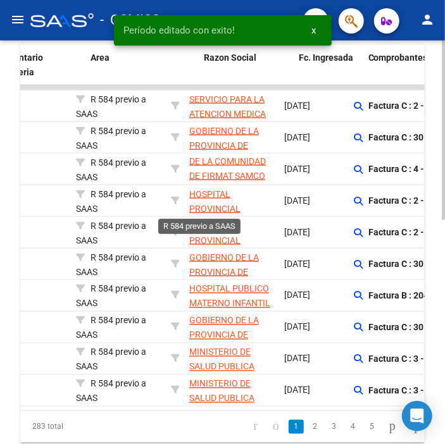
drag, startPoint x: 132, startPoint y: 208, endPoint x: 184, endPoint y: 196, distance: 53.2
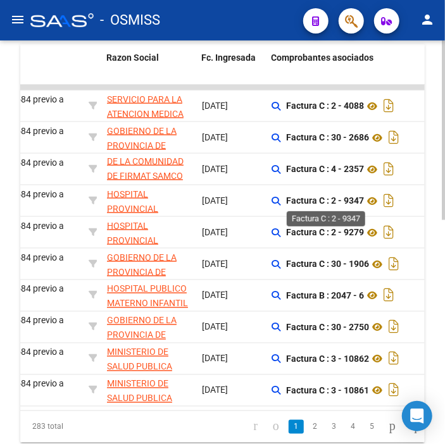
click at [344, 201] on strong "Factura C : 2 - 9347" at bounding box center [325, 201] width 78 height 10
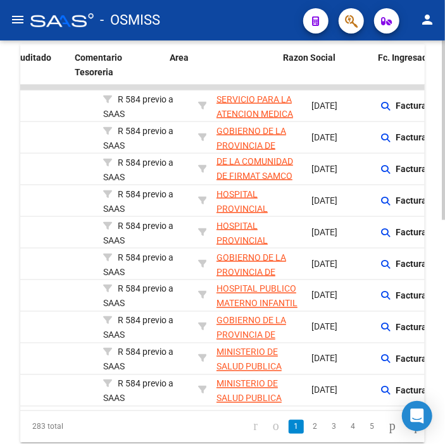
scroll to position [0, 0]
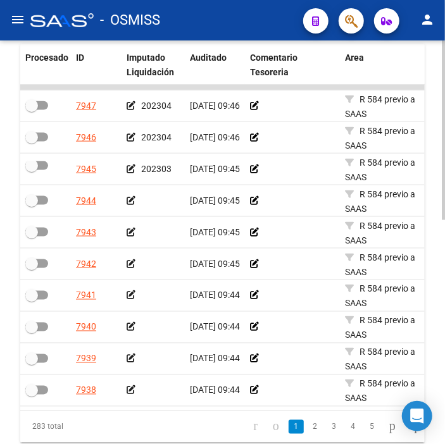
drag, startPoint x: 344, startPoint y: 201, endPoint x: 243, endPoint y: 203, distance: 101.3
click at [129, 201] on icon at bounding box center [131, 200] width 9 height 9
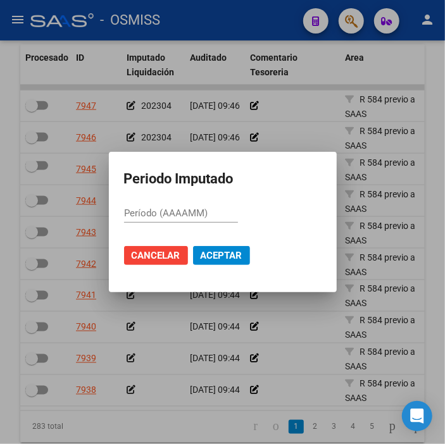
click at [194, 218] on input "Período (AAAAMM)" at bounding box center [181, 213] width 114 height 11
type input "202304"
click at [244, 263] on button "Aceptar" at bounding box center [221, 255] width 57 height 19
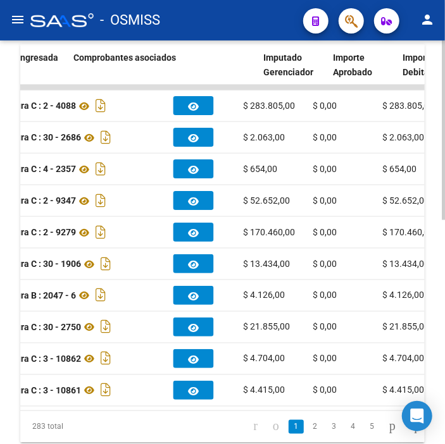
scroll to position [0, 503]
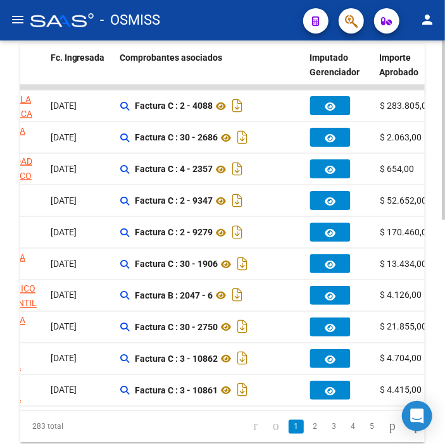
click at [89, 244] on datatable-body-cell "[DATE]" at bounding box center [81, 232] width 70 height 31
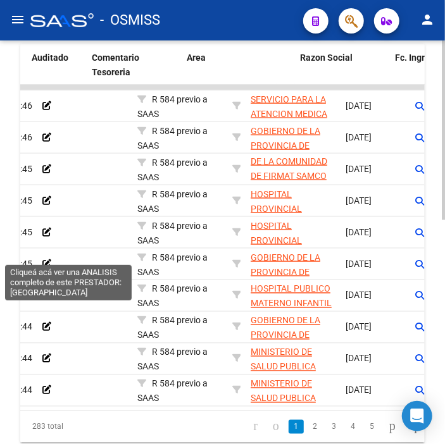
scroll to position [0, 39]
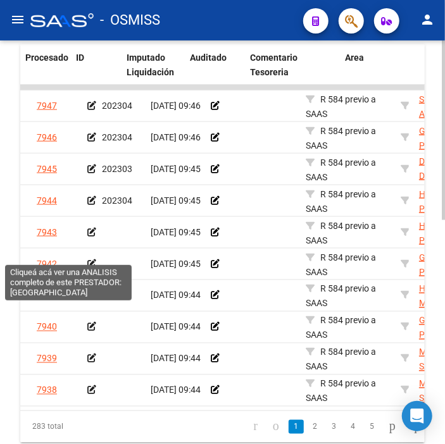
drag, startPoint x: 89, startPoint y: 244, endPoint x: 30, endPoint y: 237, distance: 59.3
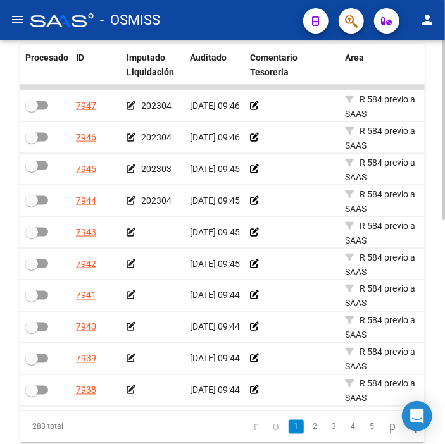
click at [133, 233] on icon at bounding box center [131, 232] width 9 height 9
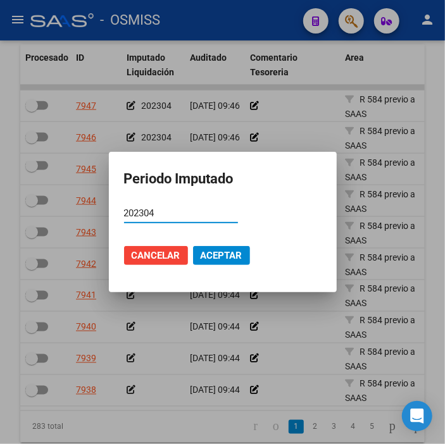
type input "202304"
click at [215, 256] on span "Aceptar" at bounding box center [222, 255] width 42 height 11
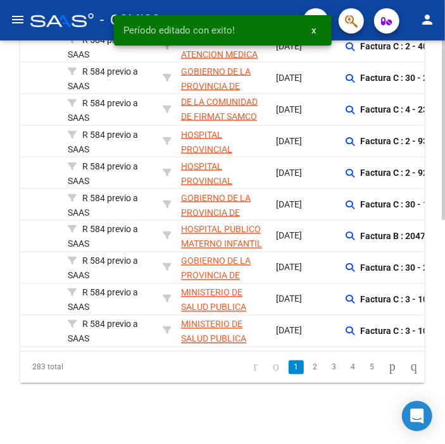
scroll to position [0, 429]
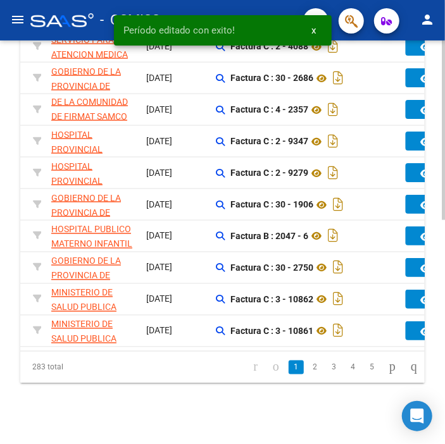
drag, startPoint x: 162, startPoint y: 182, endPoint x: 222, endPoint y: 180, distance: 59.5
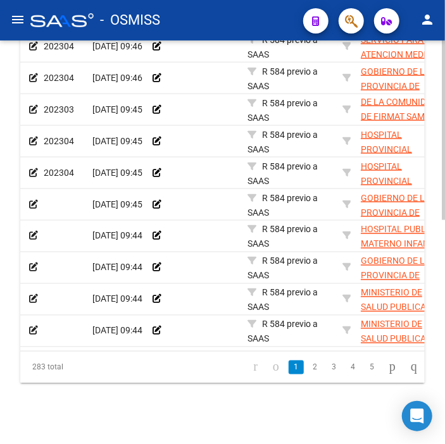
scroll to position [0, 0]
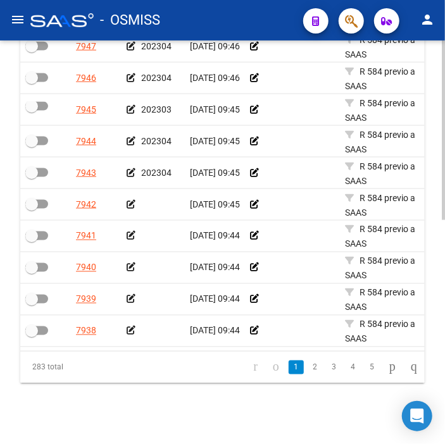
click at [128, 198] on div at bounding box center [153, 205] width 53 height 15
click at [128, 200] on icon at bounding box center [131, 204] width 9 height 9
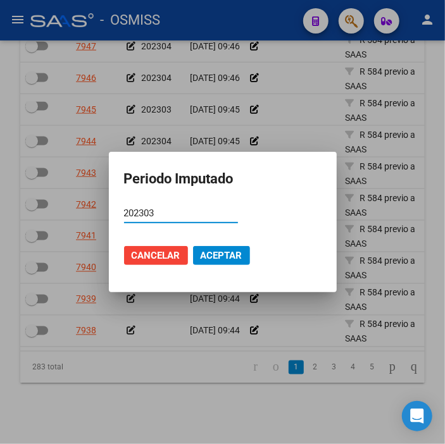
type input "202303"
click at [229, 250] on span "Aceptar" at bounding box center [222, 255] width 42 height 11
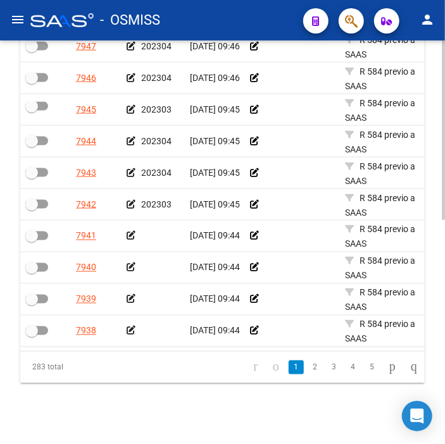
click at [129, 232] on icon at bounding box center [131, 236] width 9 height 9
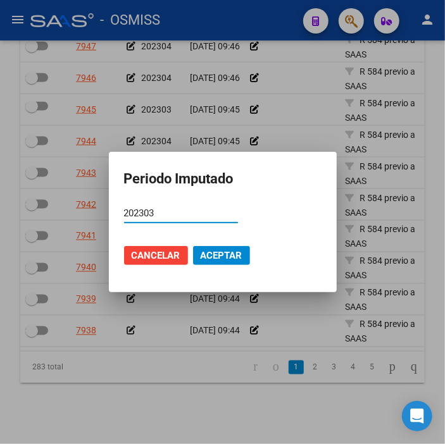
type input "202303"
click at [239, 257] on span "Aceptar" at bounding box center [222, 255] width 42 height 11
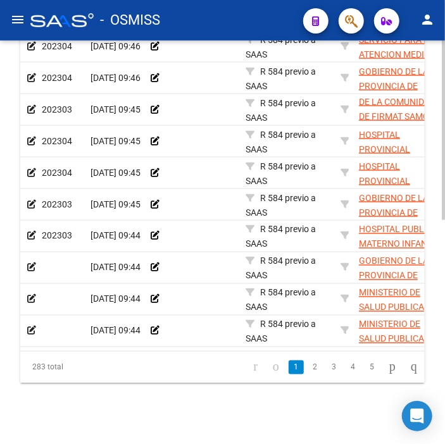
scroll to position [0, 16]
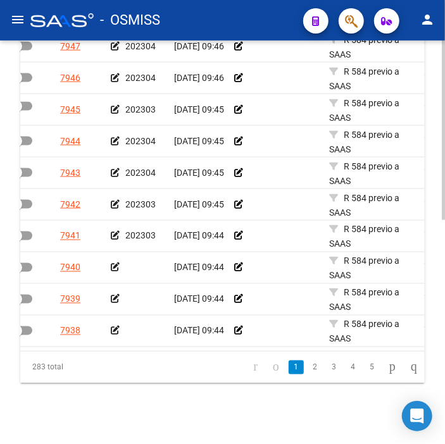
click at [115, 263] on icon at bounding box center [115, 267] width 9 height 9
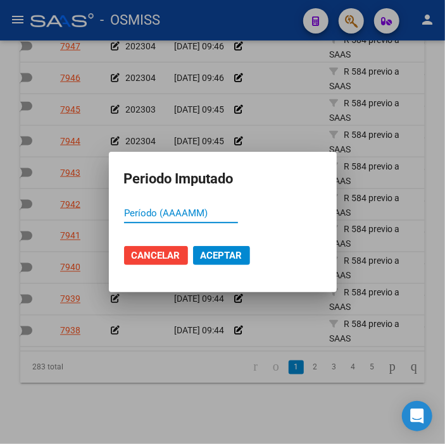
click at [217, 211] on input "Período (AAAAMM)" at bounding box center [181, 213] width 114 height 11
type input "202304"
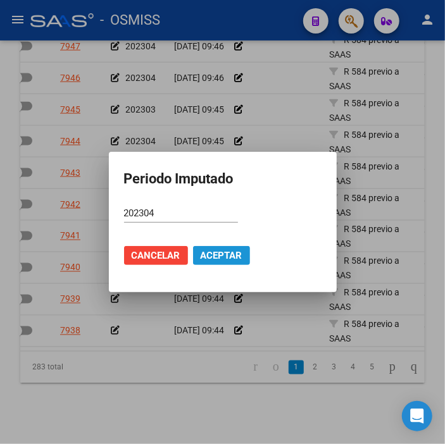
click at [244, 250] on button "Aceptar" at bounding box center [221, 255] width 57 height 19
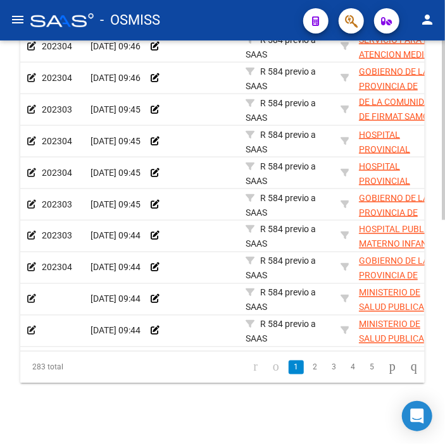
scroll to position [0, 96]
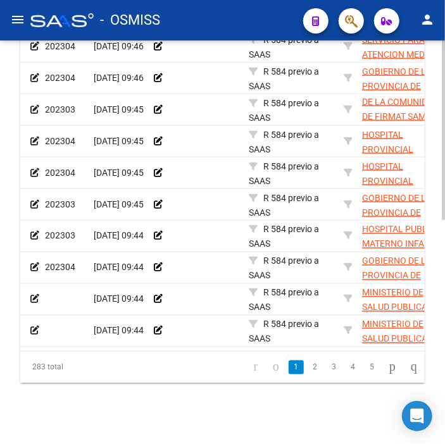
click at [34, 295] on icon at bounding box center [34, 299] width 9 height 9
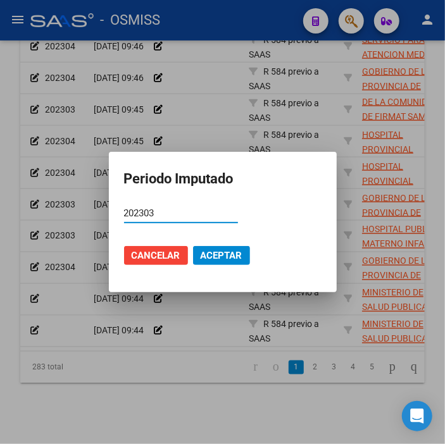
type input "202303"
click at [225, 256] on span "Aceptar" at bounding box center [222, 255] width 42 height 11
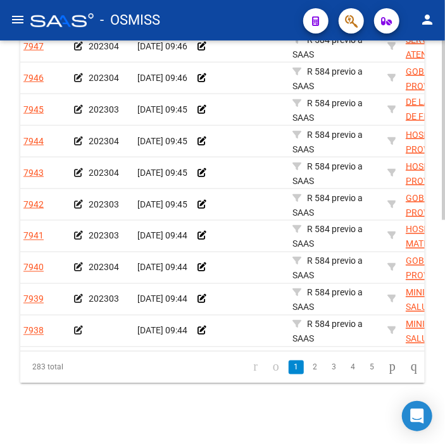
scroll to position [0, 40]
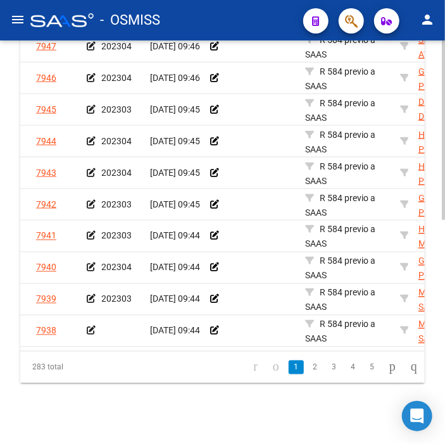
click at [93, 327] on icon at bounding box center [91, 331] width 9 height 9
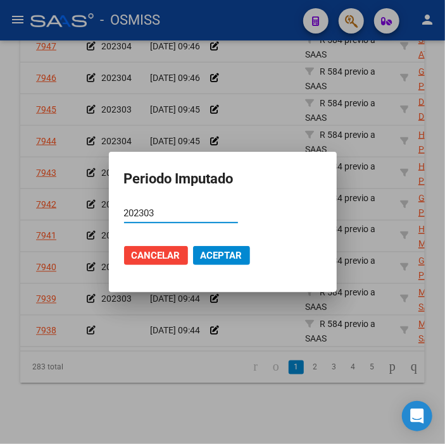
type input "202303"
click at [244, 258] on button "Aceptar" at bounding box center [221, 255] width 57 height 19
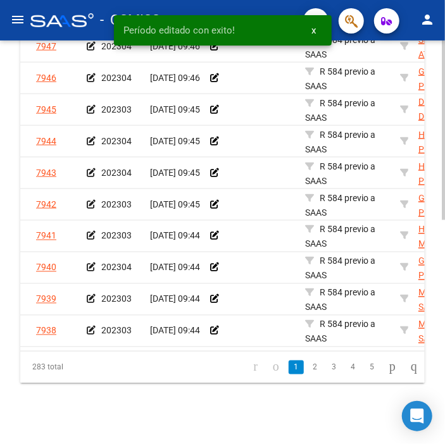
scroll to position [0, 0]
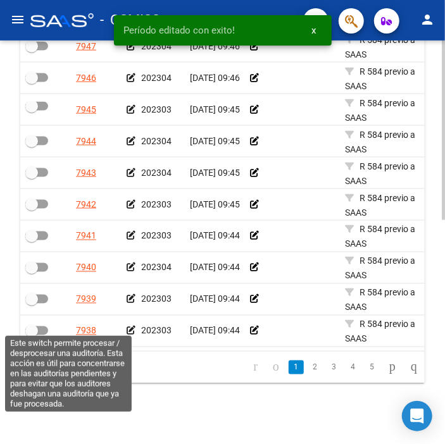
click at [44, 327] on span at bounding box center [36, 331] width 23 height 9
click at [32, 336] on input "checkbox" at bounding box center [31, 336] width 1 height 1
checkbox input "true"
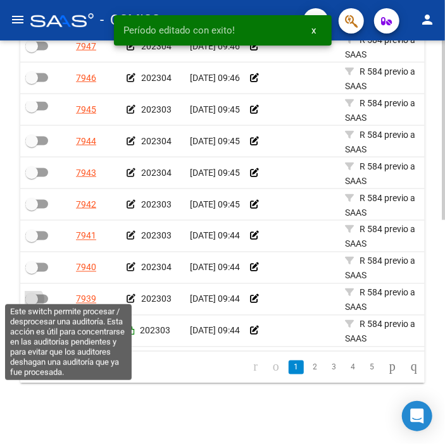
click at [40, 295] on span at bounding box center [36, 299] width 23 height 9
click at [32, 304] on input "checkbox" at bounding box center [31, 304] width 1 height 1
checkbox input "true"
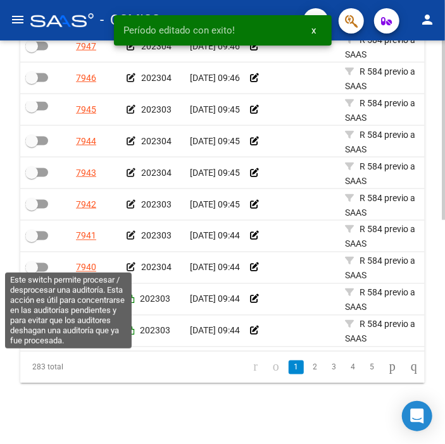
click at [30, 262] on span at bounding box center [31, 268] width 13 height 13
click at [31, 272] on input "checkbox" at bounding box center [31, 272] width 1 height 1
checkbox input "true"
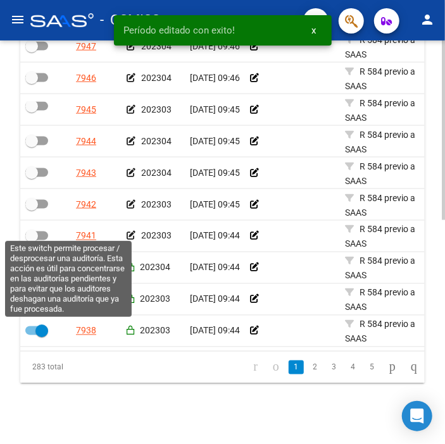
click at [33, 230] on span at bounding box center [31, 236] width 13 height 13
click at [32, 241] on input "checkbox" at bounding box center [31, 241] width 1 height 1
checkbox input "true"
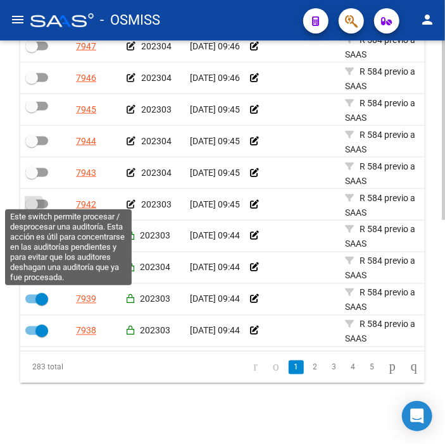
click at [35, 201] on span at bounding box center [31, 204] width 13 height 13
click at [32, 209] on input "checkbox" at bounding box center [31, 209] width 1 height 1
checkbox input "true"
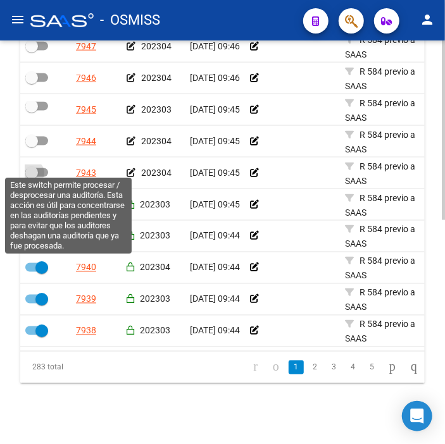
click at [35, 167] on span at bounding box center [31, 173] width 13 height 13
click at [32, 177] on input "checkbox" at bounding box center [31, 177] width 1 height 1
checkbox input "true"
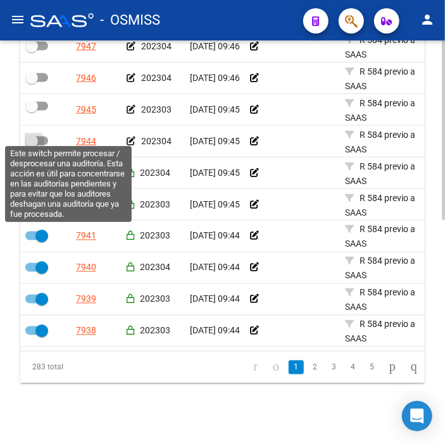
click at [38, 138] on label at bounding box center [36, 141] width 23 height 15
click at [32, 146] on input "checkbox" at bounding box center [31, 146] width 1 height 1
checkbox input "true"
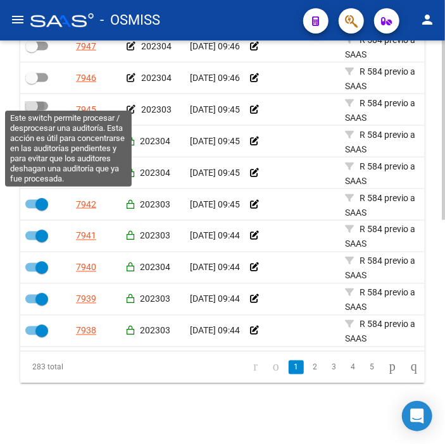
click at [43, 102] on span at bounding box center [36, 106] width 23 height 9
click at [32, 111] on input "checkbox" at bounding box center [31, 111] width 1 height 1
checkbox input "true"
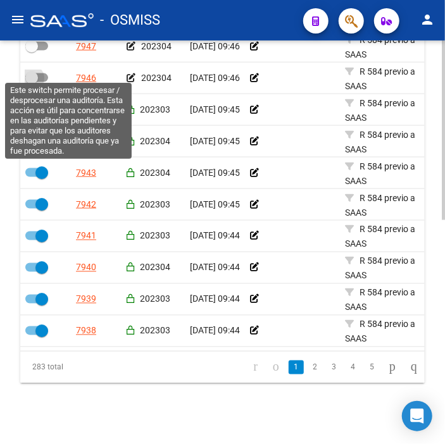
click at [42, 73] on span at bounding box center [36, 77] width 23 height 9
click at [32, 82] on input "checkbox" at bounding box center [31, 82] width 1 height 1
checkbox input "true"
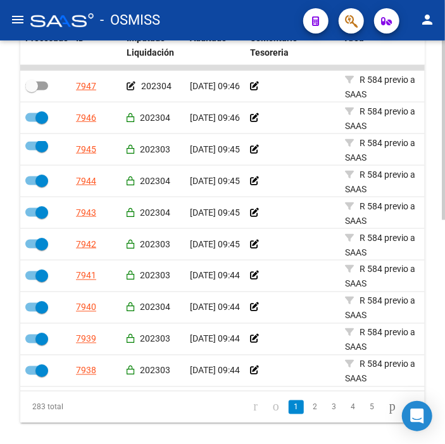
scroll to position [429, 0]
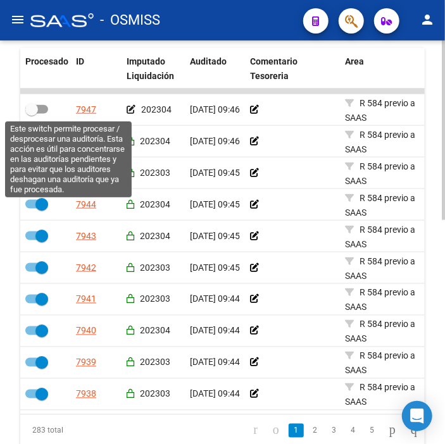
click at [46, 111] on span at bounding box center [36, 109] width 23 height 9
click at [32, 114] on input "checkbox" at bounding box center [31, 114] width 1 height 1
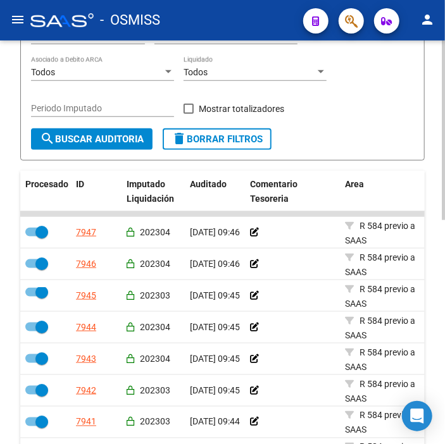
scroll to position [288, 0]
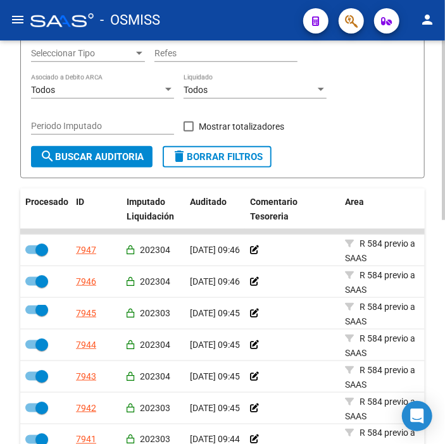
click at [73, 159] on span "search Buscar Auditoria" at bounding box center [92, 156] width 104 height 11
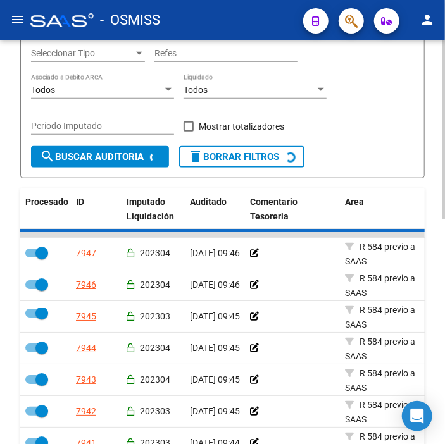
checkbox input "false"
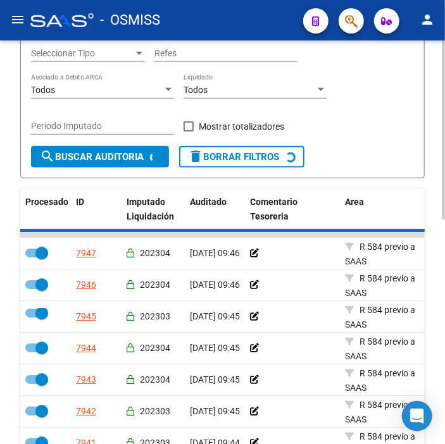
checkbox input "false"
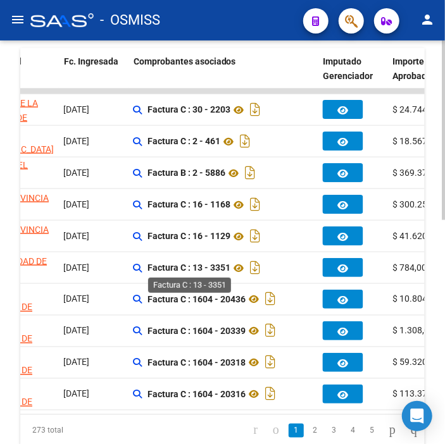
scroll to position [0, 488]
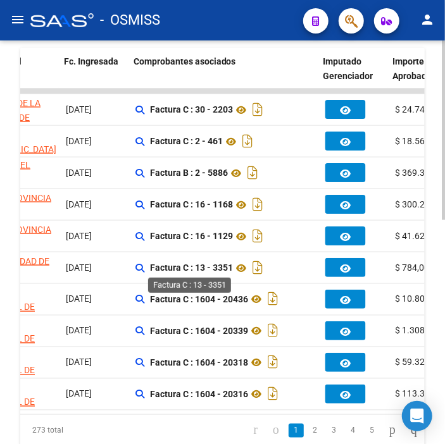
drag, startPoint x: 190, startPoint y: 269, endPoint x: 179, endPoint y: 270, distance: 10.8
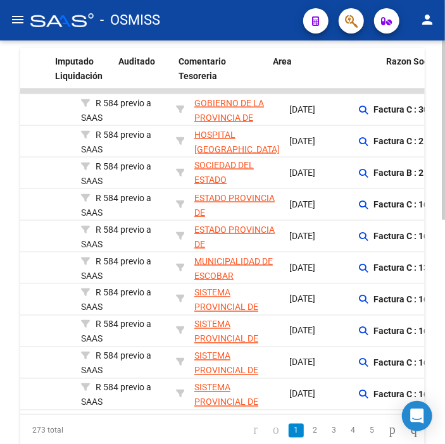
scroll to position [0, 56]
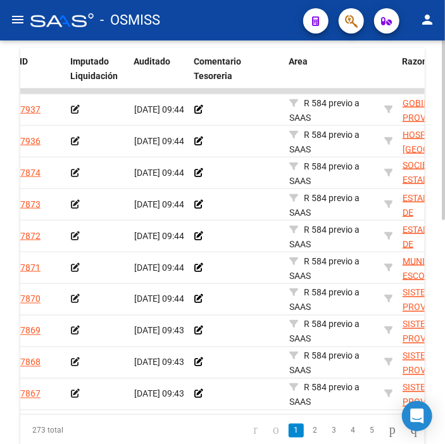
click at [77, 113] on icon at bounding box center [75, 109] width 9 height 9
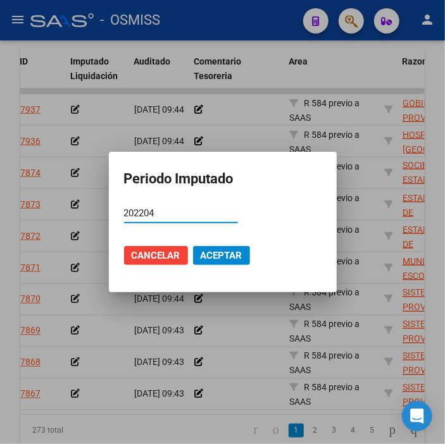
type input "202204"
click at [213, 250] on span "Aceptar" at bounding box center [222, 255] width 42 height 11
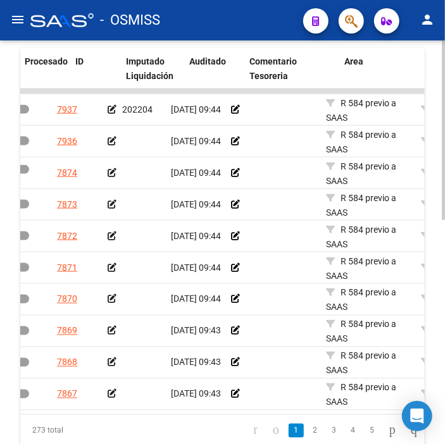
scroll to position [0, 0]
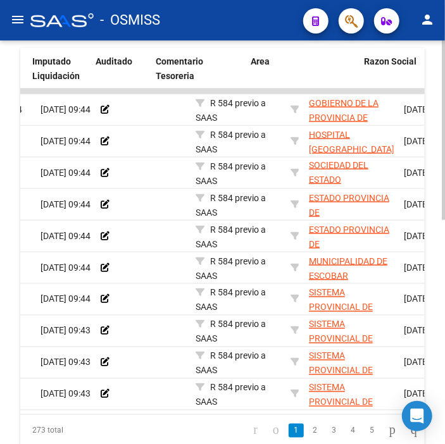
drag, startPoint x: 133, startPoint y: 143, endPoint x: 184, endPoint y: 147, distance: 50.8
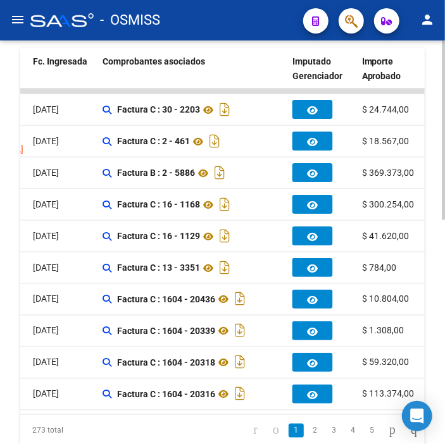
drag, startPoint x: 188, startPoint y: 149, endPoint x: 277, endPoint y: 141, distance: 89.7
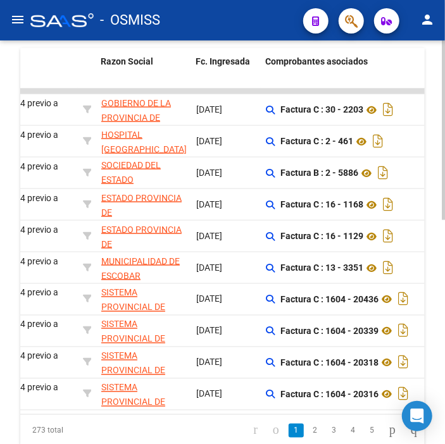
drag, startPoint x: 267, startPoint y: 141, endPoint x: 185, endPoint y: 141, distance: 82.3
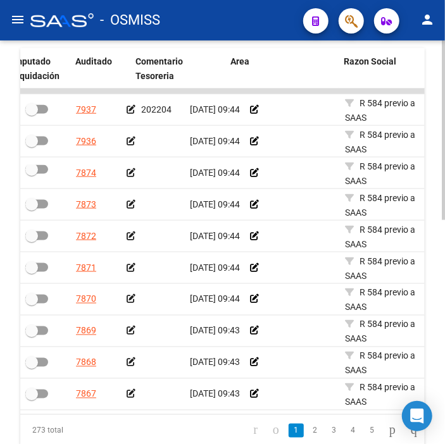
drag, startPoint x: 185, startPoint y: 141, endPoint x: 121, endPoint y: 150, distance: 64.6
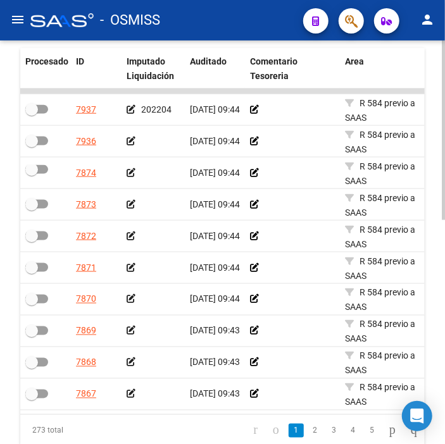
click at [132, 137] on icon at bounding box center [131, 141] width 9 height 9
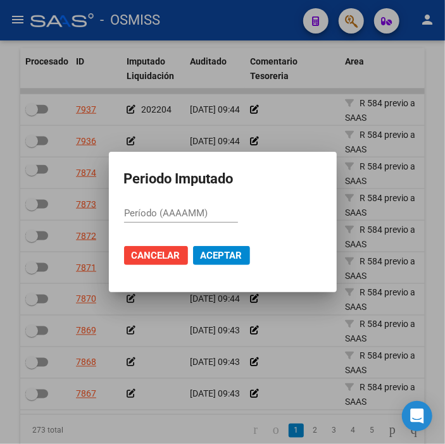
click at [215, 213] on input "Período (AAAAMM)" at bounding box center [181, 213] width 114 height 11
type input "202304"
click at [222, 267] on mat-dialog-actions "Cancelar Aceptar" at bounding box center [223, 255] width 198 height 43
click at [222, 256] on span "Aceptar" at bounding box center [222, 255] width 42 height 11
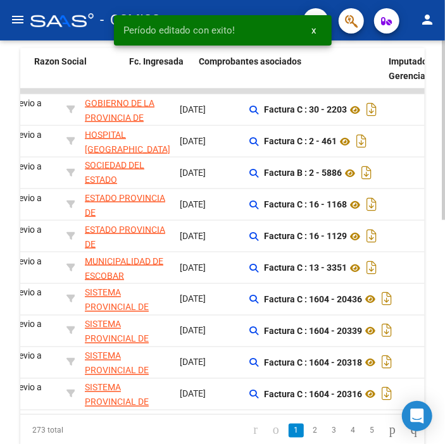
drag, startPoint x: 163, startPoint y: 180, endPoint x: 211, endPoint y: 179, distance: 48.2
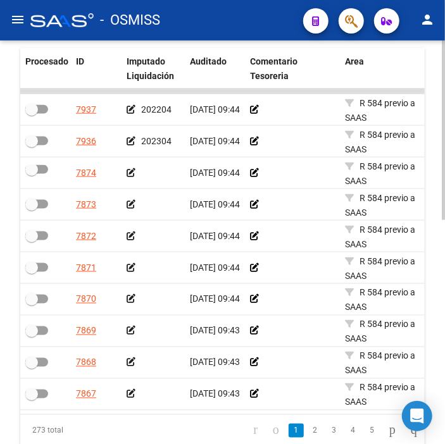
click at [131, 172] on icon at bounding box center [131, 172] width 9 height 9
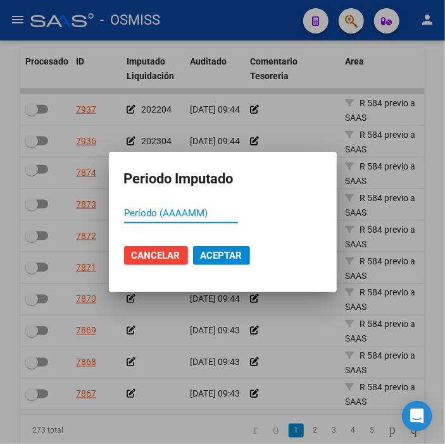
click at [184, 209] on input "Período (AAAAMM)" at bounding box center [181, 213] width 114 height 11
type input "202303"
click at [209, 255] on span "Aceptar" at bounding box center [222, 255] width 42 height 11
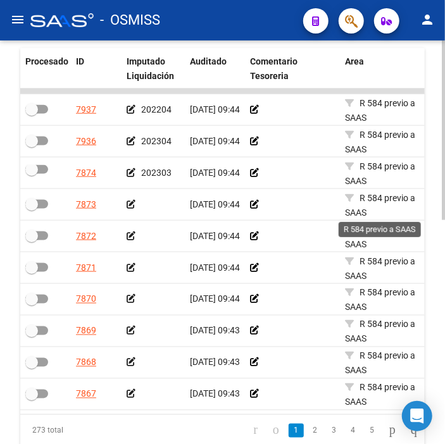
drag, startPoint x: 330, startPoint y: 210, endPoint x: 390, endPoint y: 196, distance: 61.6
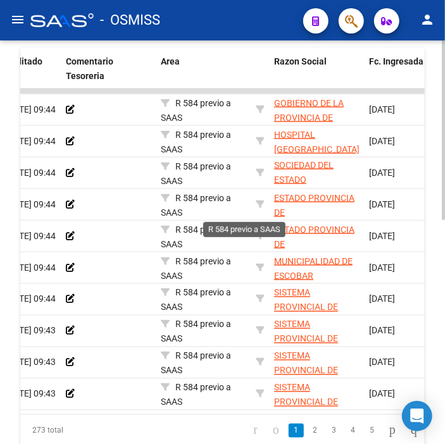
drag, startPoint x: 179, startPoint y: 199, endPoint x: 230, endPoint y: 197, distance: 51.3
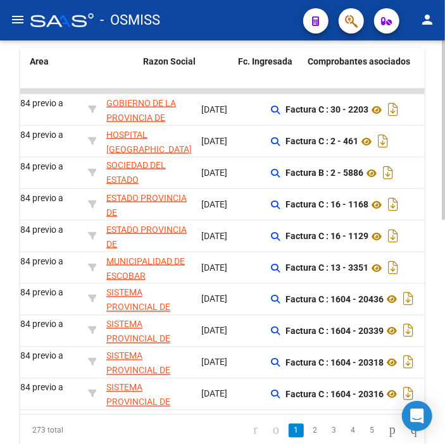
drag, startPoint x: 230, startPoint y: 197, endPoint x: 272, endPoint y: 196, distance: 41.8
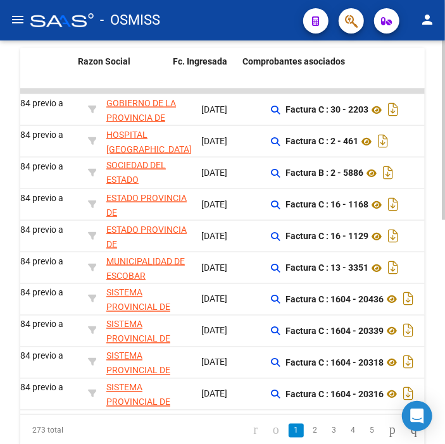
scroll to position [0, 381]
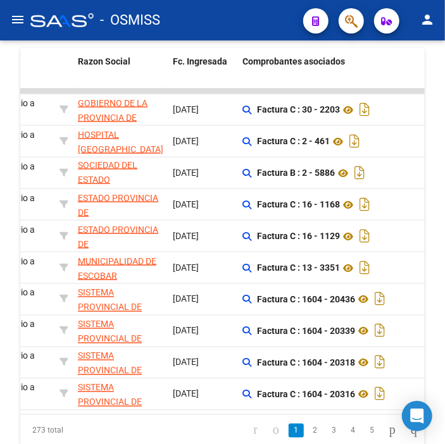
click at [358, 21] on button "button" at bounding box center [351, 20] width 25 height 25
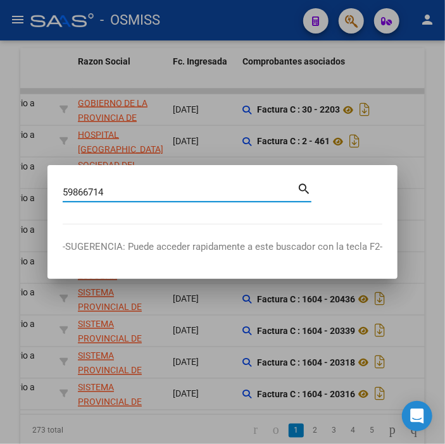
type input "59866714"
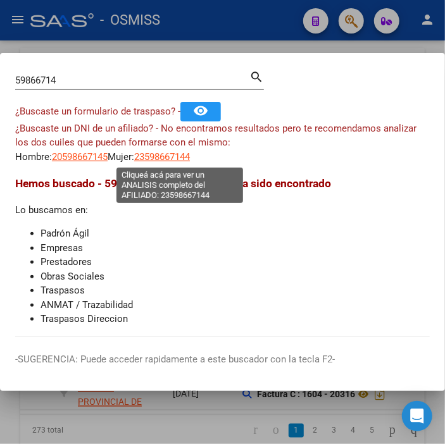
click at [157, 156] on span "23598667144" at bounding box center [162, 156] width 56 height 11
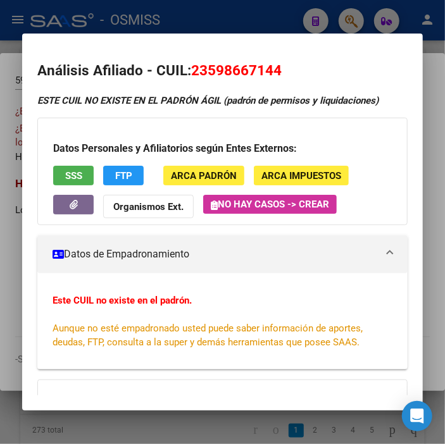
click at [89, 11] on div at bounding box center [222, 222] width 445 height 444
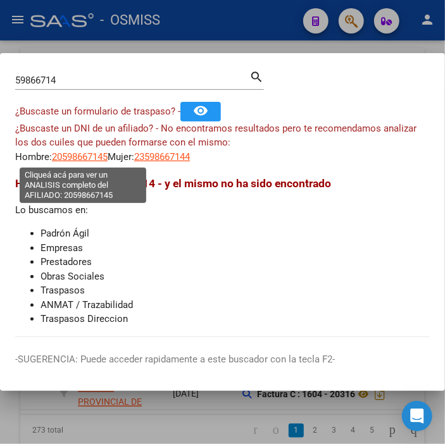
click at [70, 157] on span "20598667145" at bounding box center [80, 156] width 56 height 11
type textarea "20598667145"
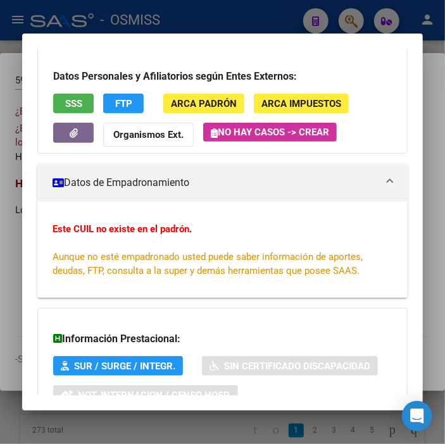
scroll to position [212, 0]
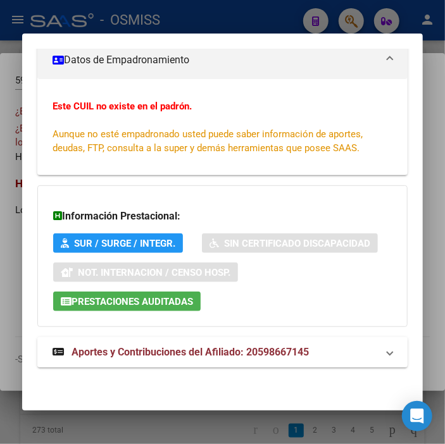
click at [199, 346] on span "Aportes y Contribuciones del Afiliado: 20598667145" at bounding box center [190, 352] width 237 height 12
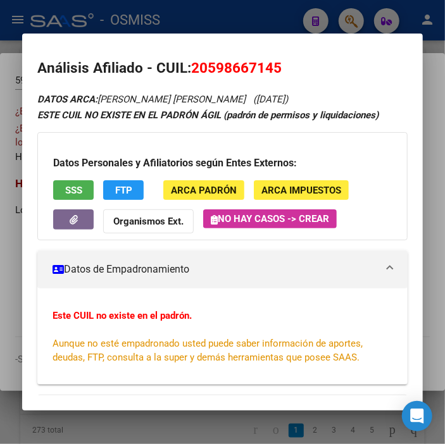
scroll to position [0, 0]
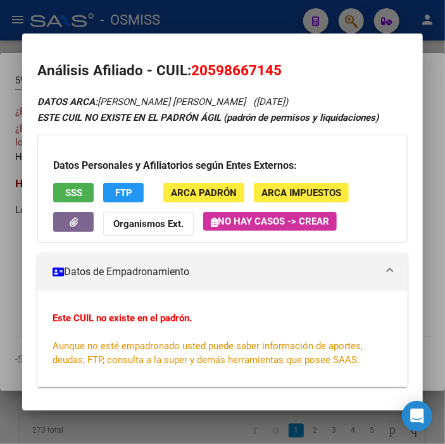
click at [84, 194] on button "SSS" at bounding box center [73, 193] width 41 height 20
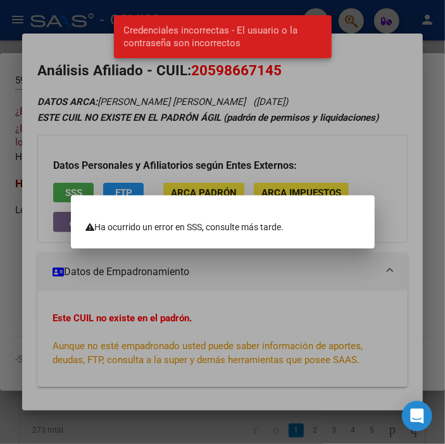
click at [114, 141] on div at bounding box center [222, 222] width 445 height 444
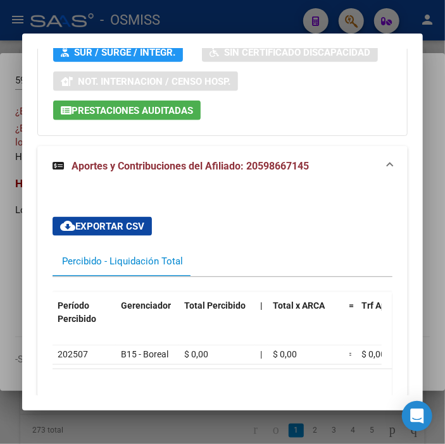
scroll to position [499, 0]
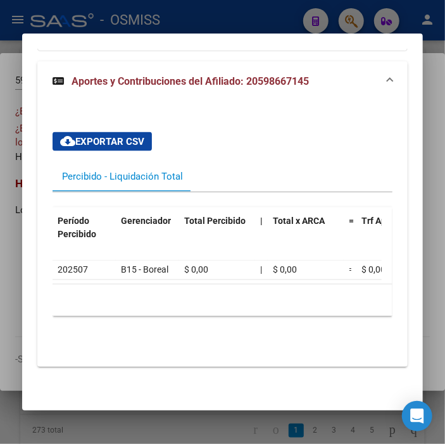
drag, startPoint x: 74, startPoint y: 261, endPoint x: 231, endPoint y: 251, distance: 157.3
click at [187, 306] on div "1 total 1" at bounding box center [223, 301] width 340 height 32
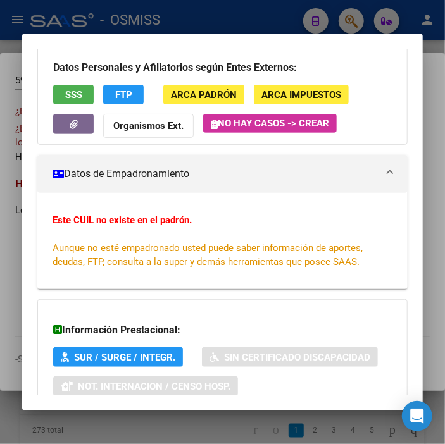
scroll to position [0, 0]
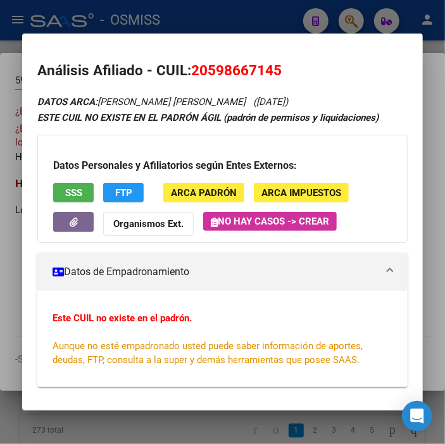
drag, startPoint x: 85, startPoint y: 100, endPoint x: 312, endPoint y: 108, distance: 226.2
click at [78, 191] on span "SSS" at bounding box center [73, 192] width 17 height 11
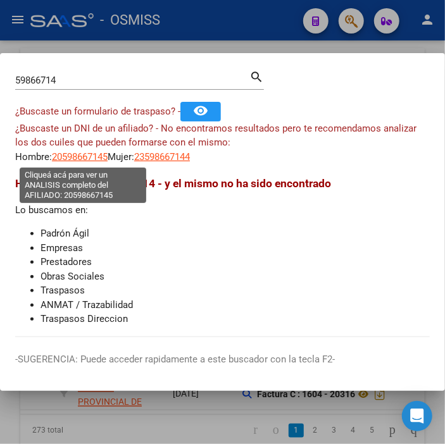
click at [60, 152] on span "20598667145" at bounding box center [80, 156] width 56 height 11
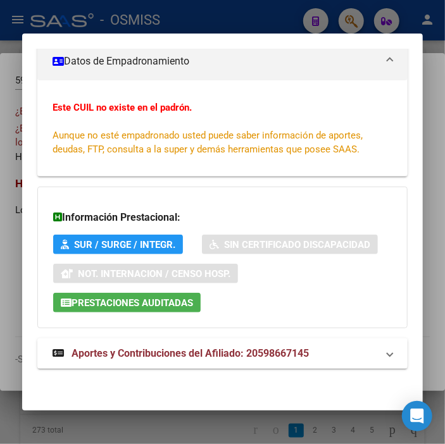
scroll to position [212, 0]
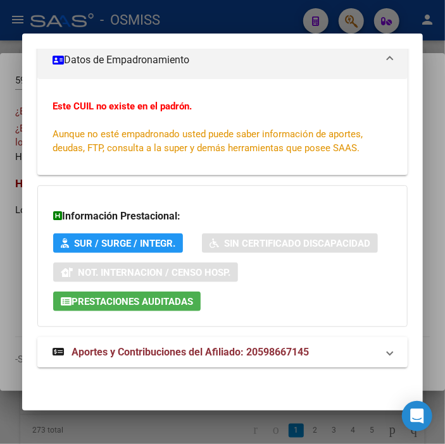
click at [154, 362] on mat-expansion-panel-header "Aportes y Contribuciones del Afiliado: 20598667145" at bounding box center [222, 352] width 370 height 30
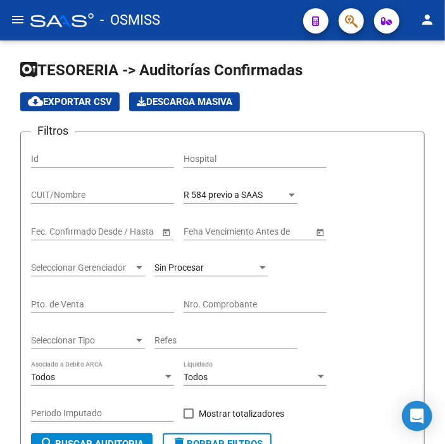
scroll to position [0, 0]
